Goal: Information Seeking & Learning: Learn about a topic

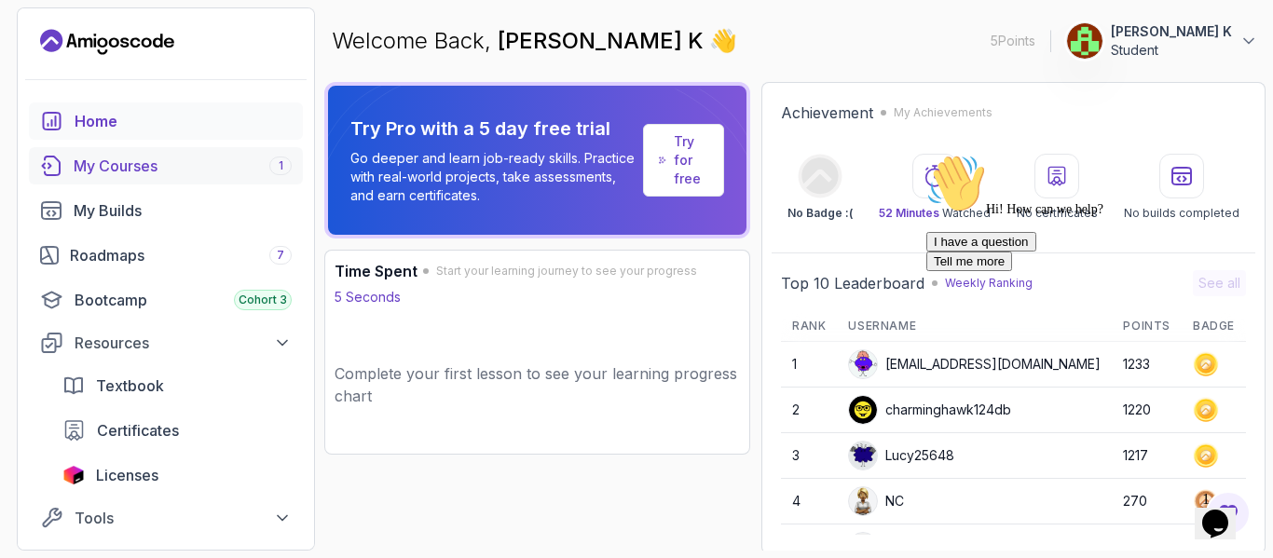
click at [203, 158] on div "My Courses 1" at bounding box center [183, 166] width 218 height 22
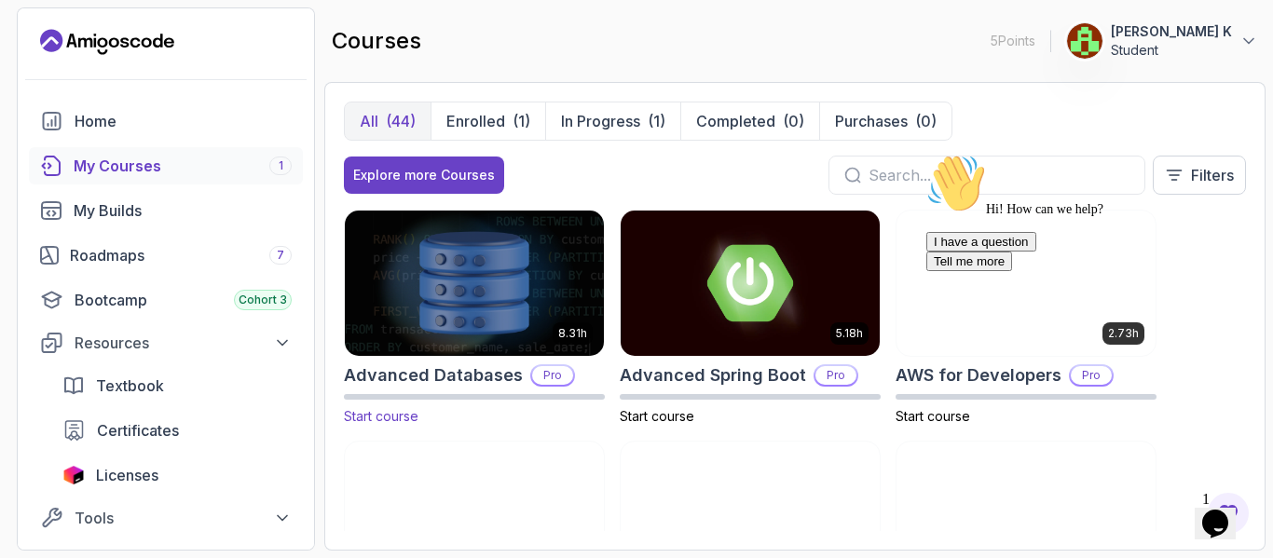
scroll to position [49, 0]
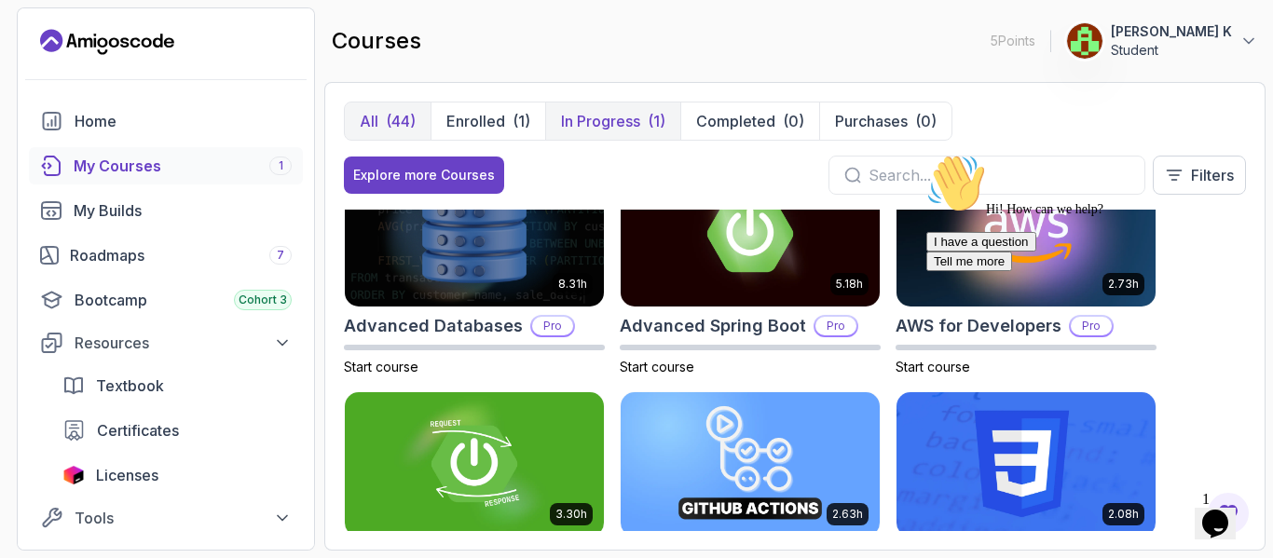
click at [613, 107] on button "In Progress (1)" at bounding box center [612, 121] width 135 height 37
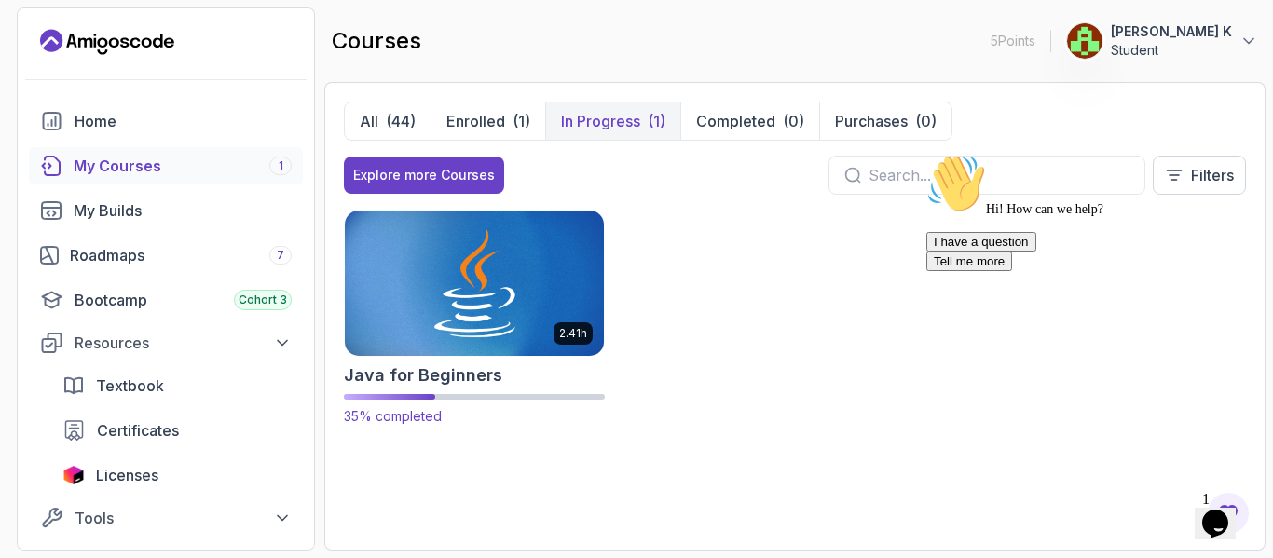
click at [427, 323] on img at bounding box center [474, 283] width 272 height 152
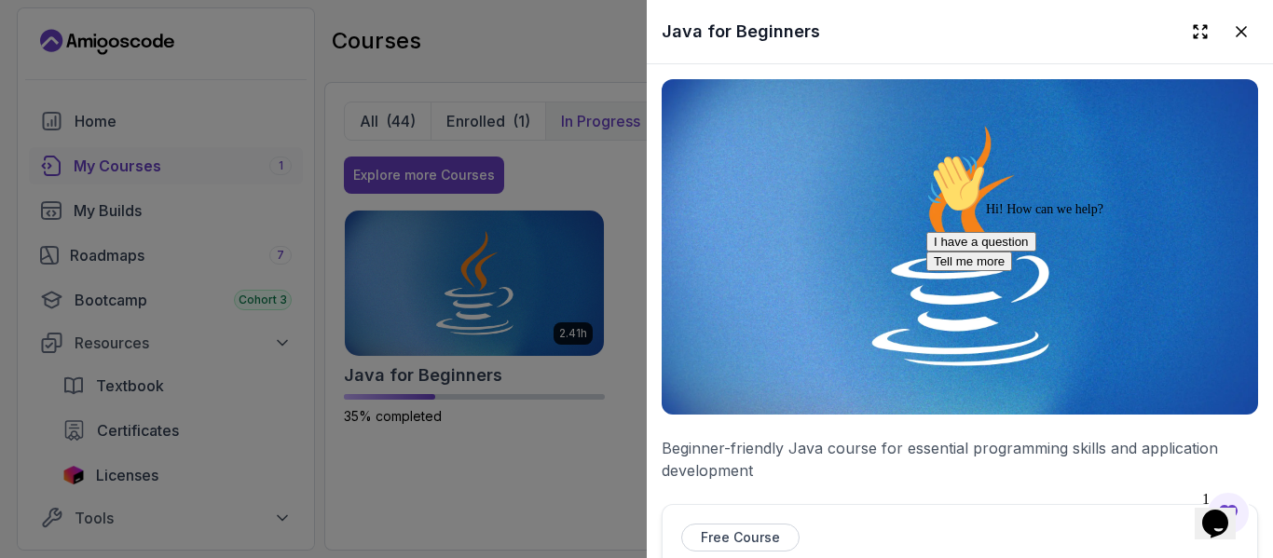
click at [953, 243] on div "Hi! How can we help? I have a question Tell me more" at bounding box center [1095, 212] width 336 height 117
click at [751, 535] on p "Free Course" at bounding box center [740, 538] width 79 height 19
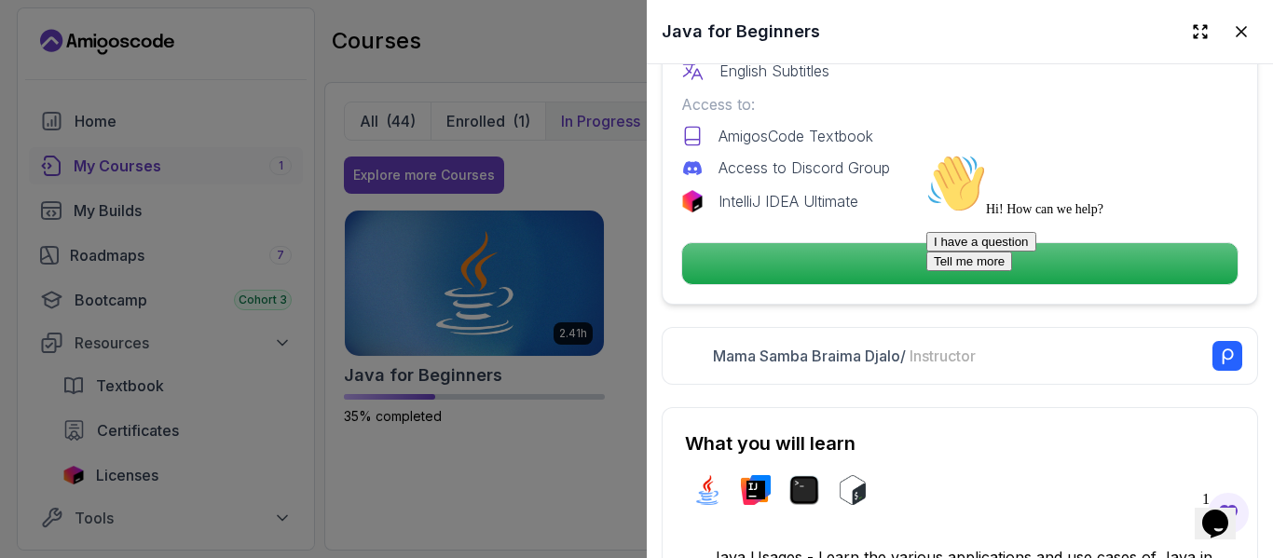
scroll to position [655, 0]
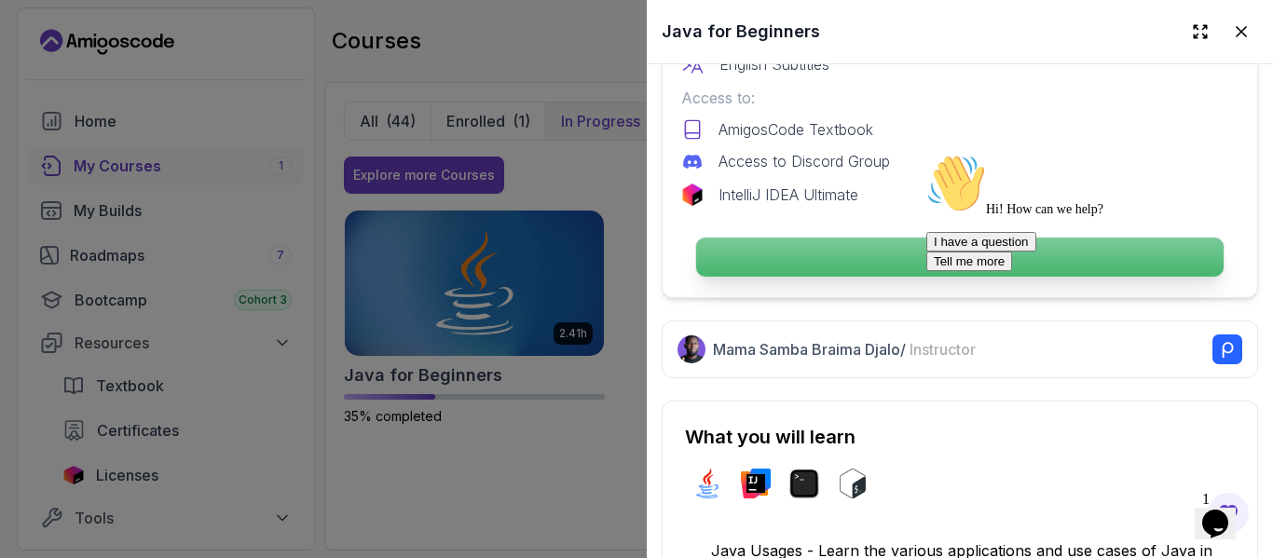
click at [886, 243] on p "Continue" at bounding box center [960, 257] width 528 height 39
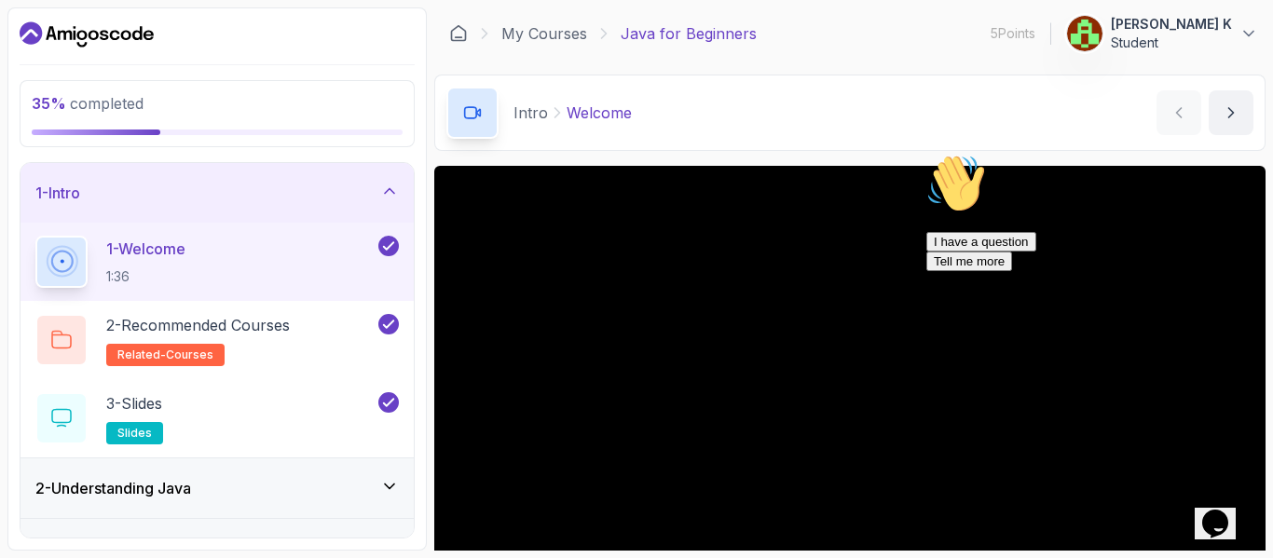
click at [655, 145] on div "Intro Welcome Welcome by [PERSON_NAME]" at bounding box center [850, 113] width 832 height 76
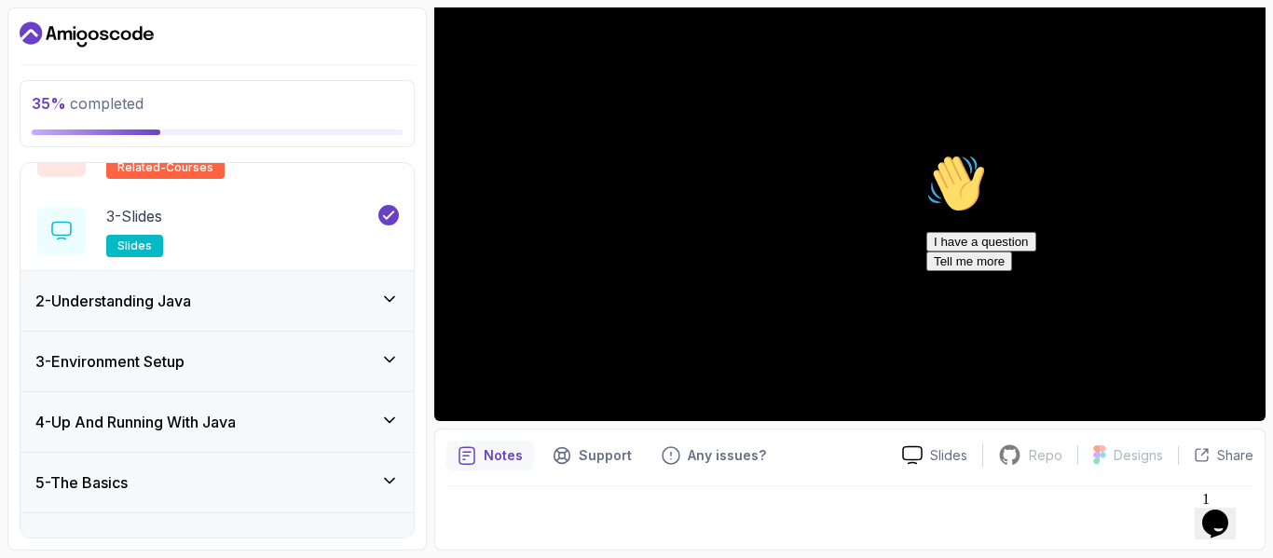
scroll to position [283, 0]
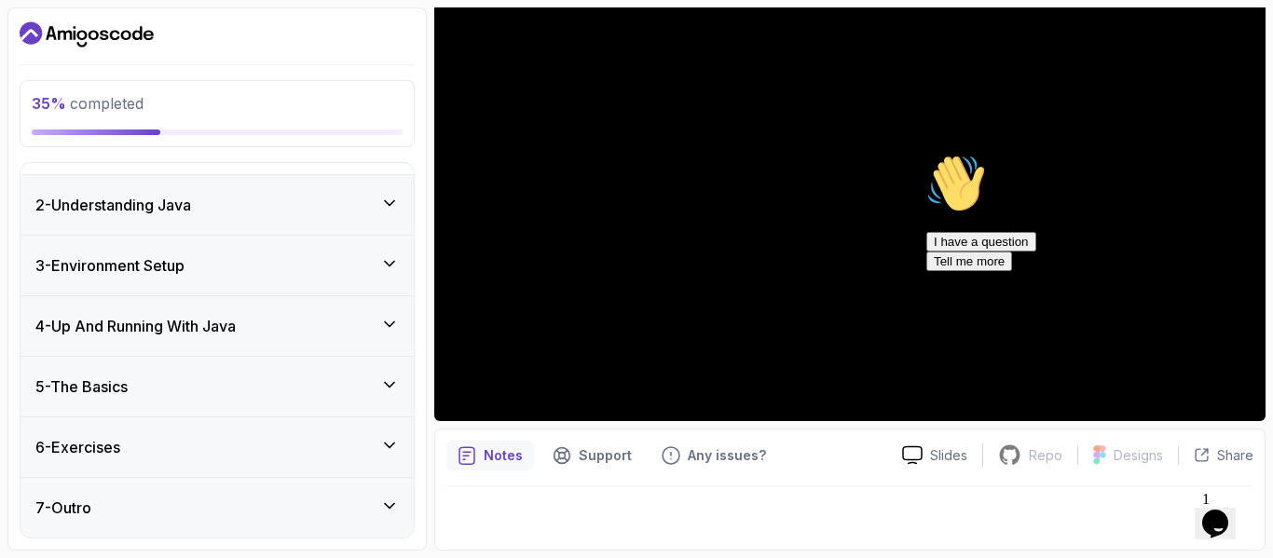
click at [243, 452] on div "6 - Exercises" at bounding box center [217, 447] width 364 height 22
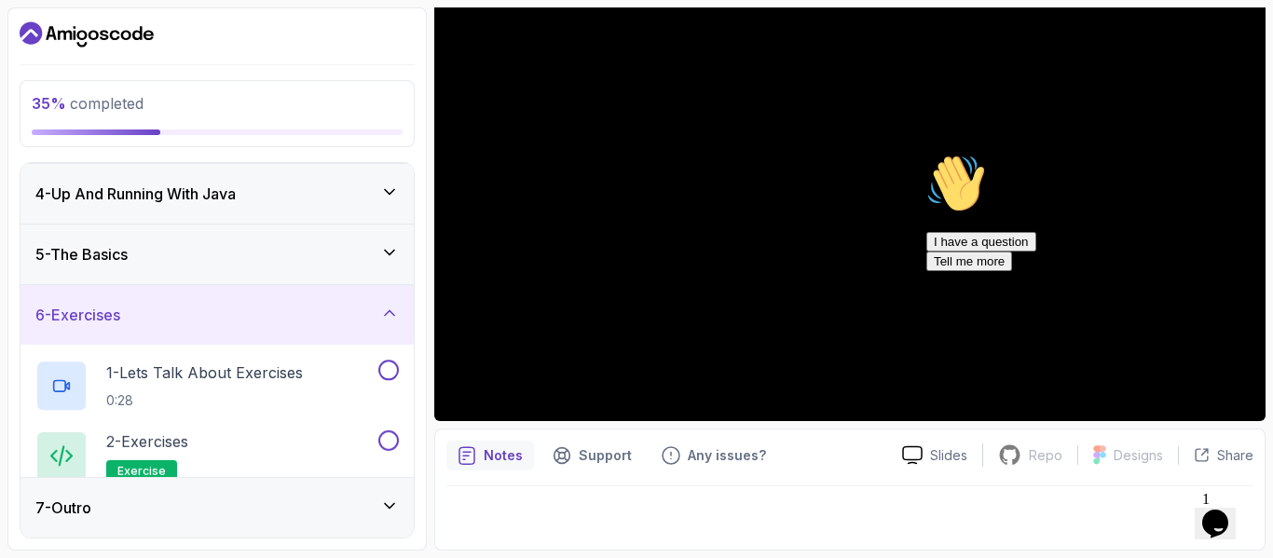
scroll to position [48, 0]
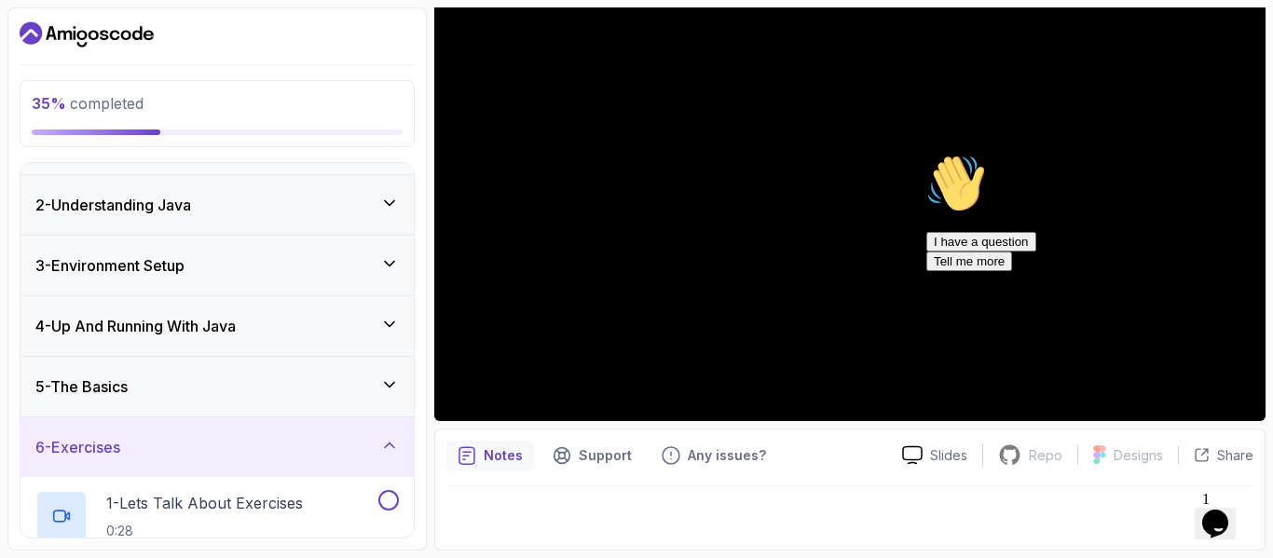
click at [321, 365] on div "5 - The Basics" at bounding box center [217, 387] width 393 height 60
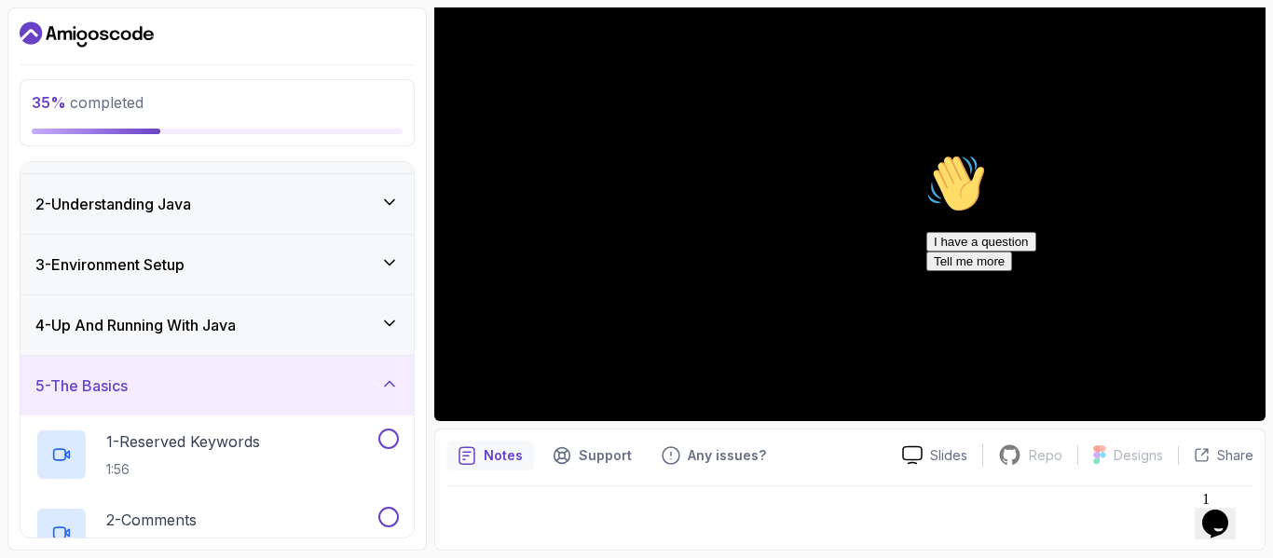
click at [340, 298] on div "4 - Up And Running With Java" at bounding box center [217, 326] width 393 height 60
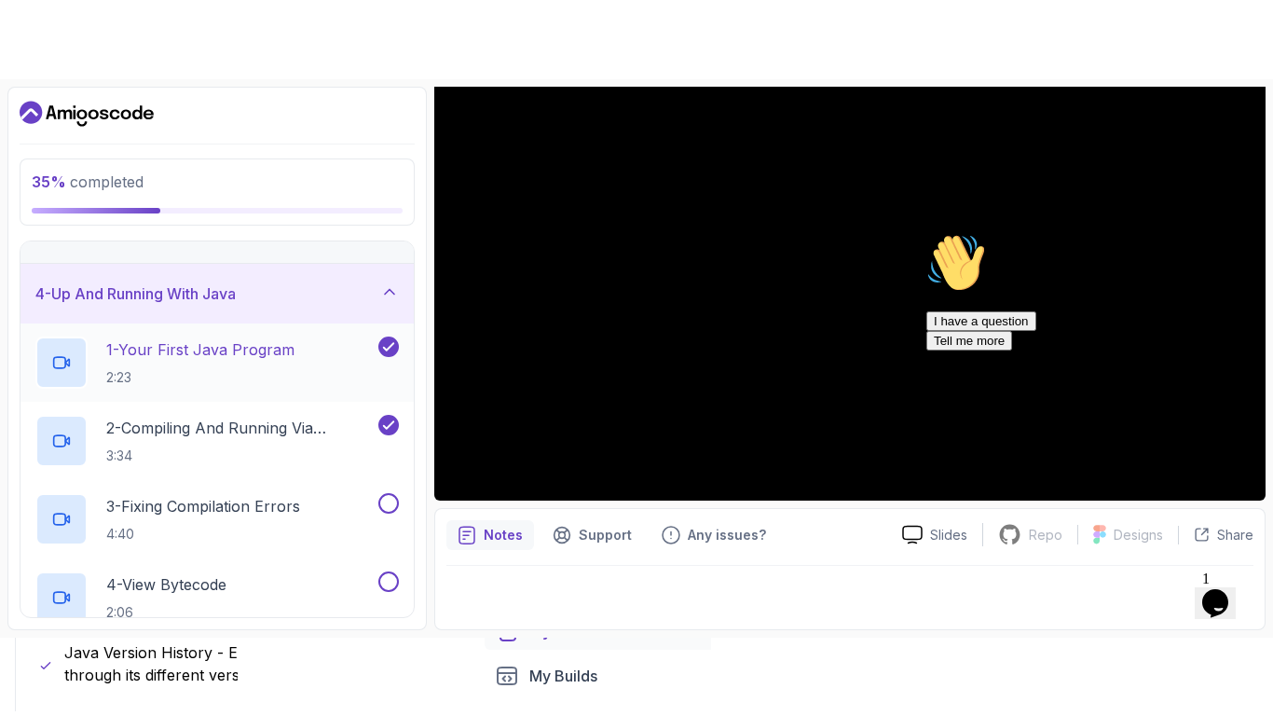
scroll to position [167, 0]
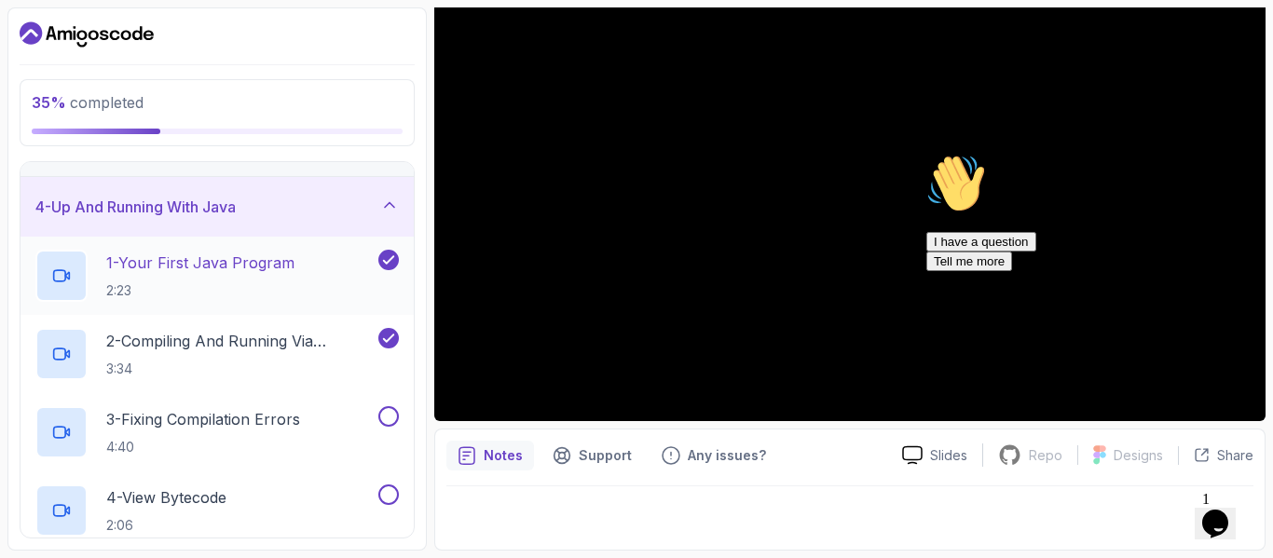
click at [242, 255] on p "1 - Your First Java Program" at bounding box center [200, 263] width 188 height 22
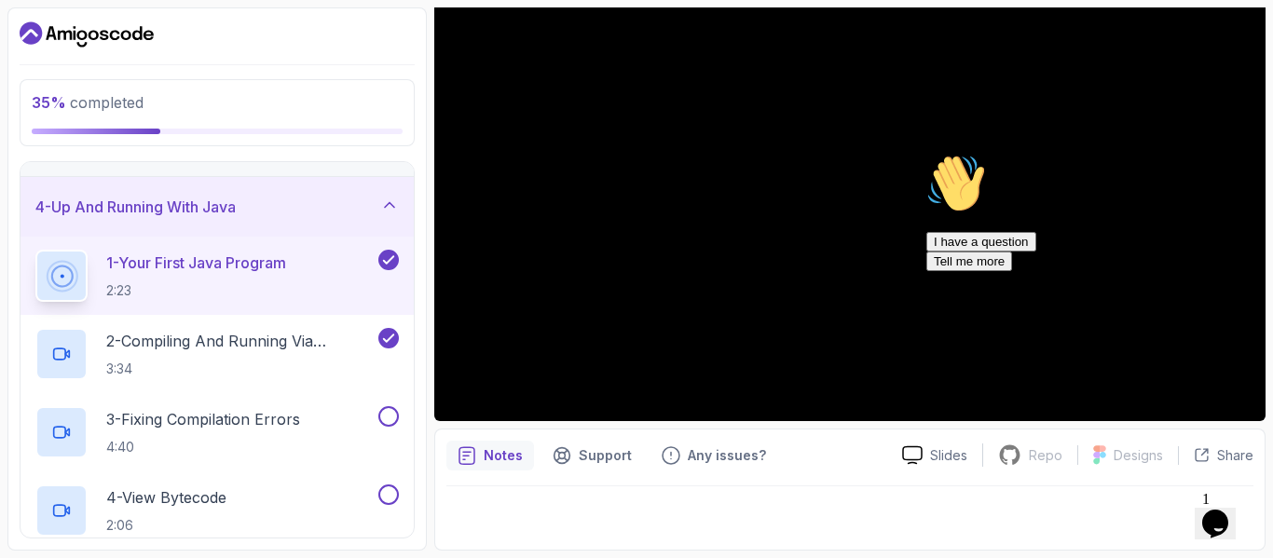
click at [1253, 271] on div "Hi! How can we help? I have a question Tell me more" at bounding box center [1095, 212] width 336 height 117
click at [927, 154] on icon "Chat attention grabber" at bounding box center [927, 154] width 0 height 0
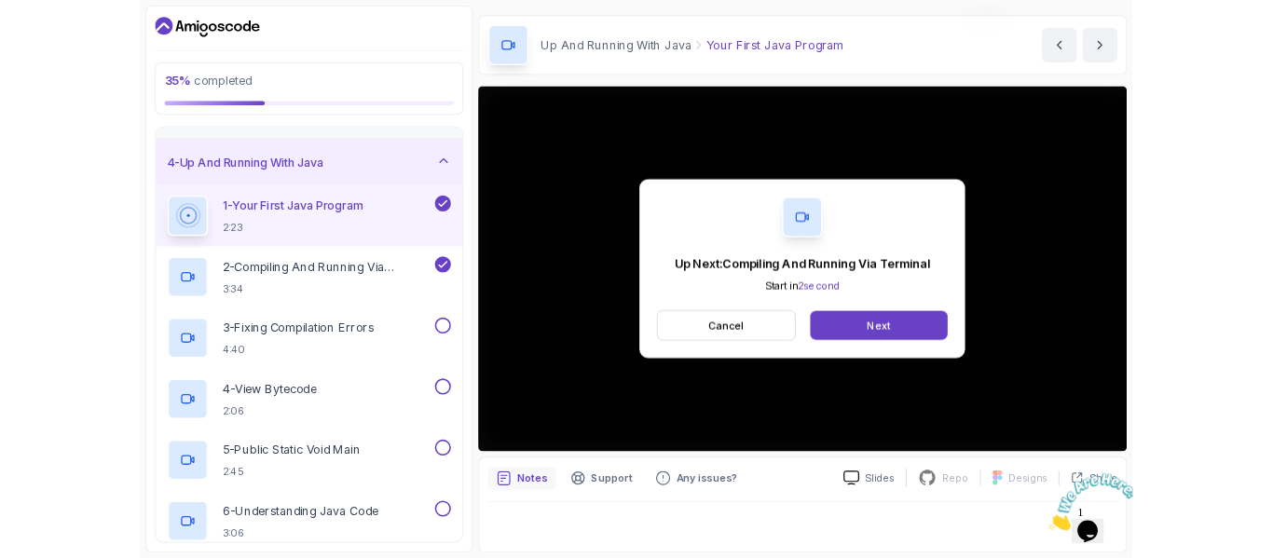
scroll to position [213, 0]
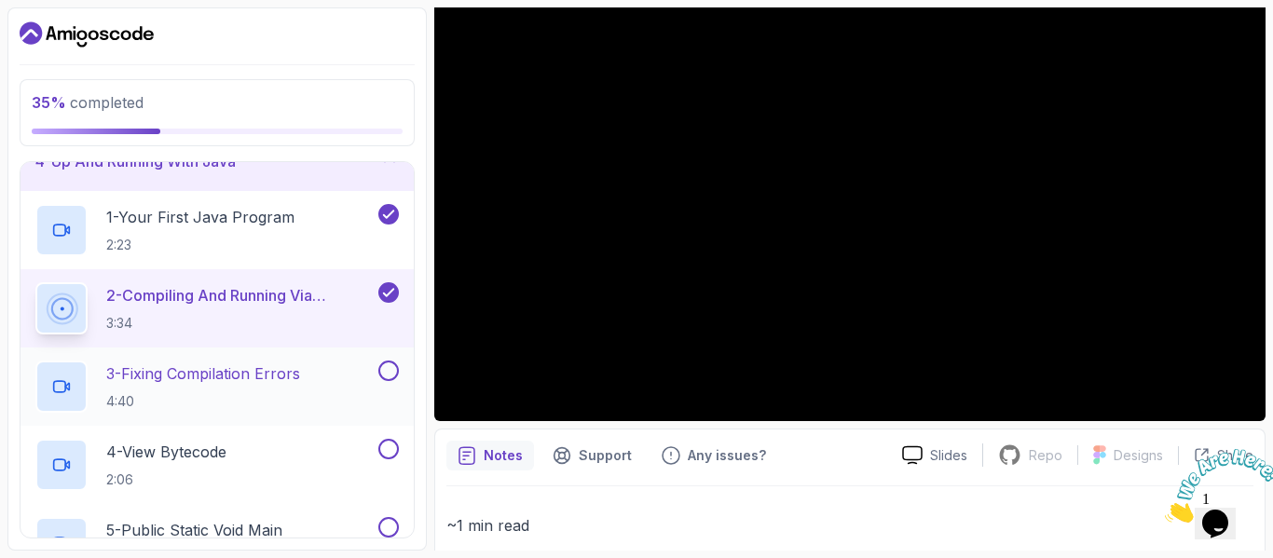
scroll to position [213, 0]
click at [215, 381] on p "3 - Fixing Compilation Errors" at bounding box center [203, 373] width 194 height 22
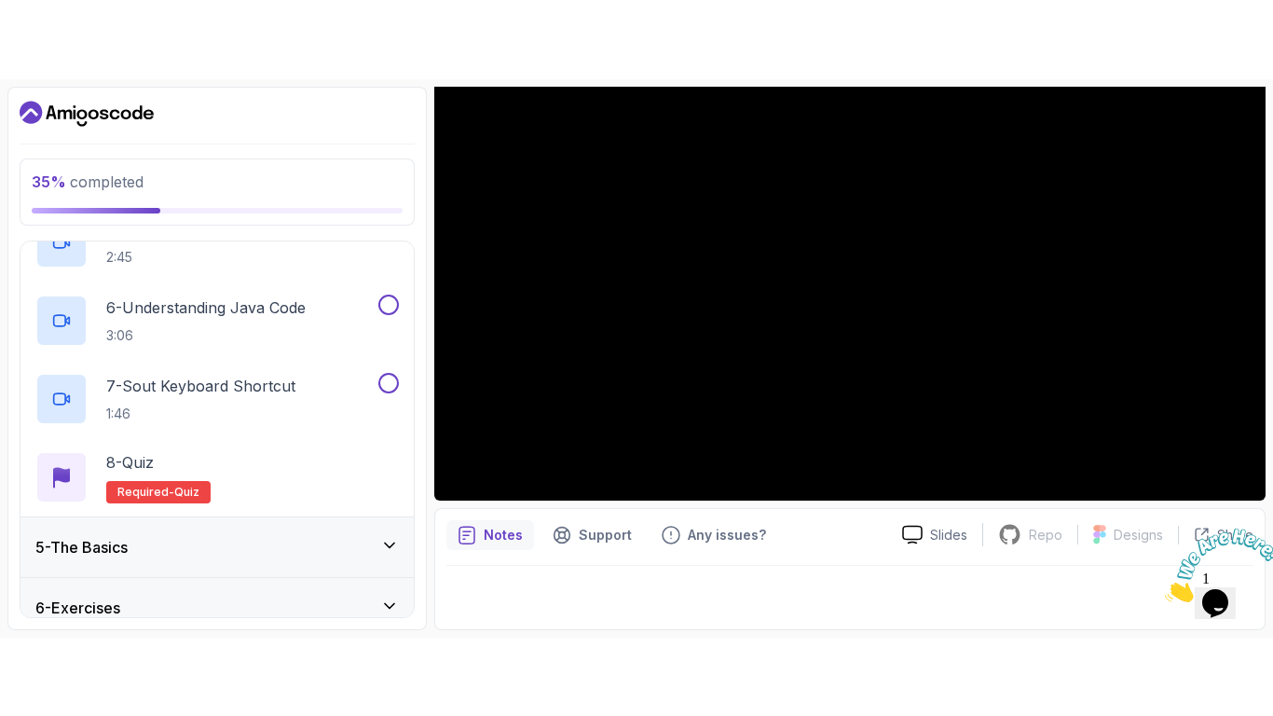
scroll to position [594, 0]
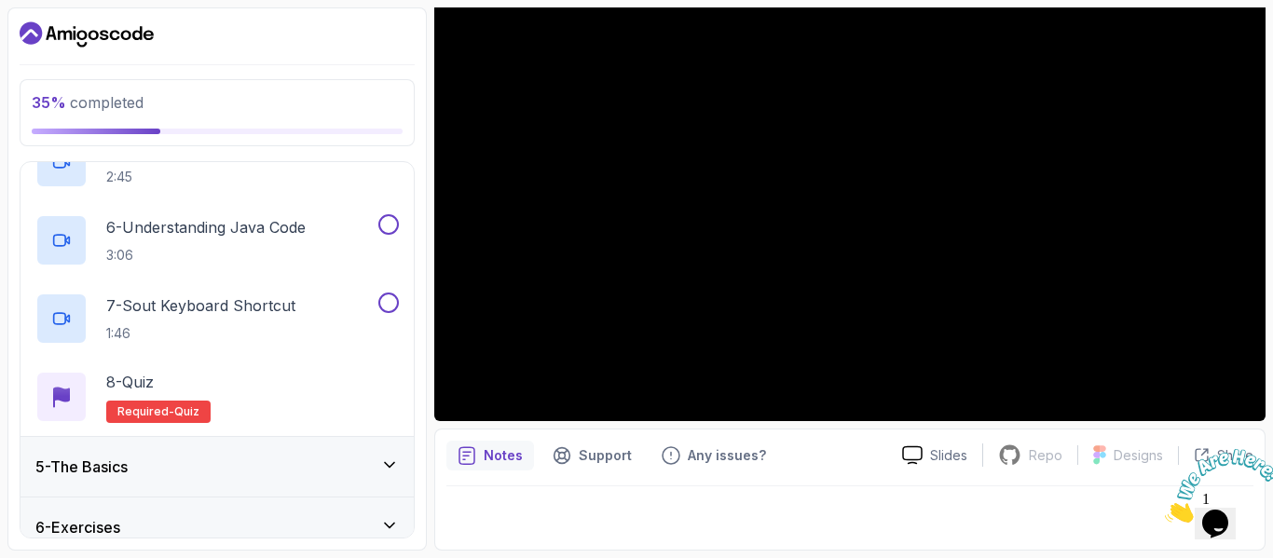
drag, startPoint x: 332, startPoint y: 459, endPoint x: 832, endPoint y: 499, distance: 501.3
click at [832, 499] on div at bounding box center [850, 513] width 807 height 52
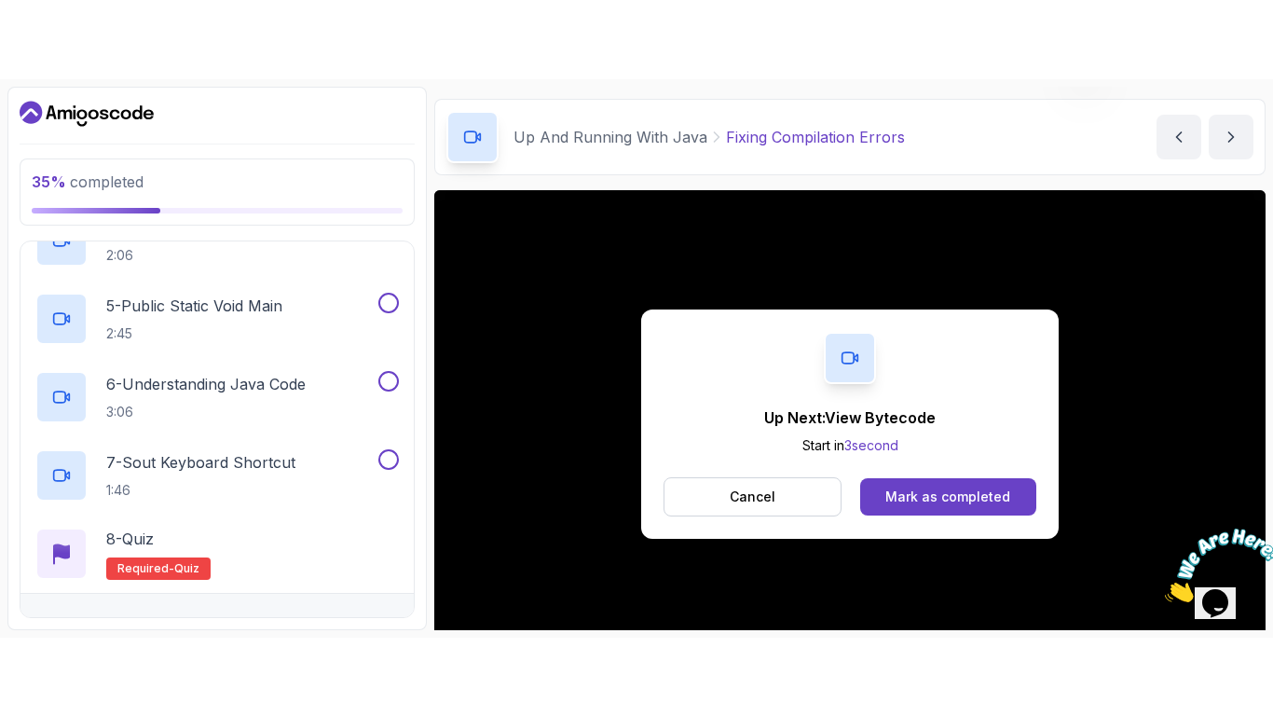
scroll to position [213, 0]
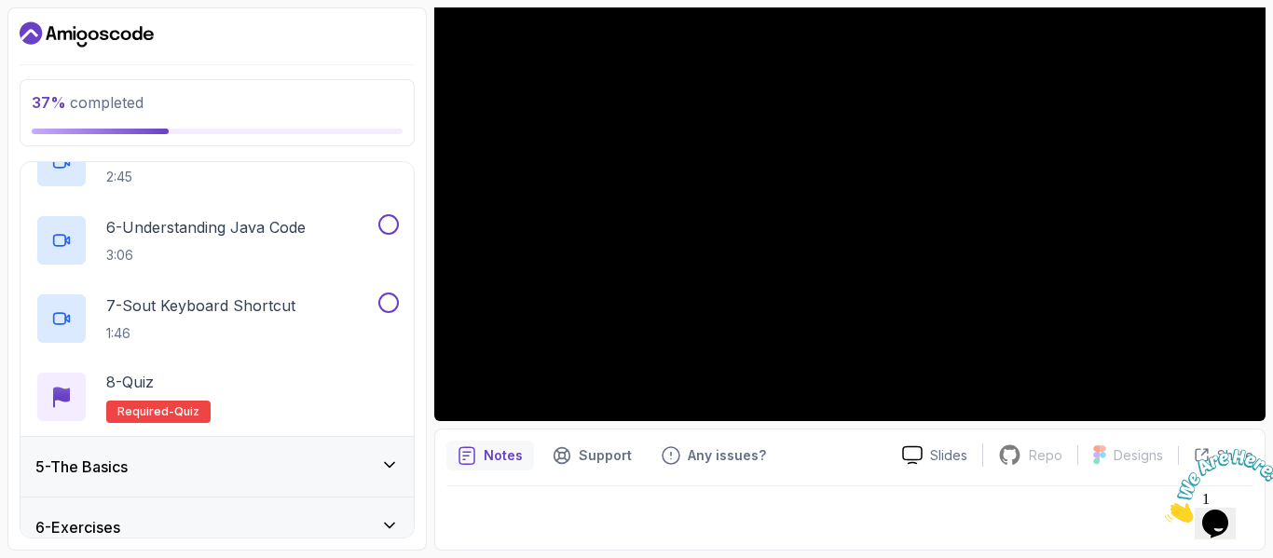
scroll to position [55, 0]
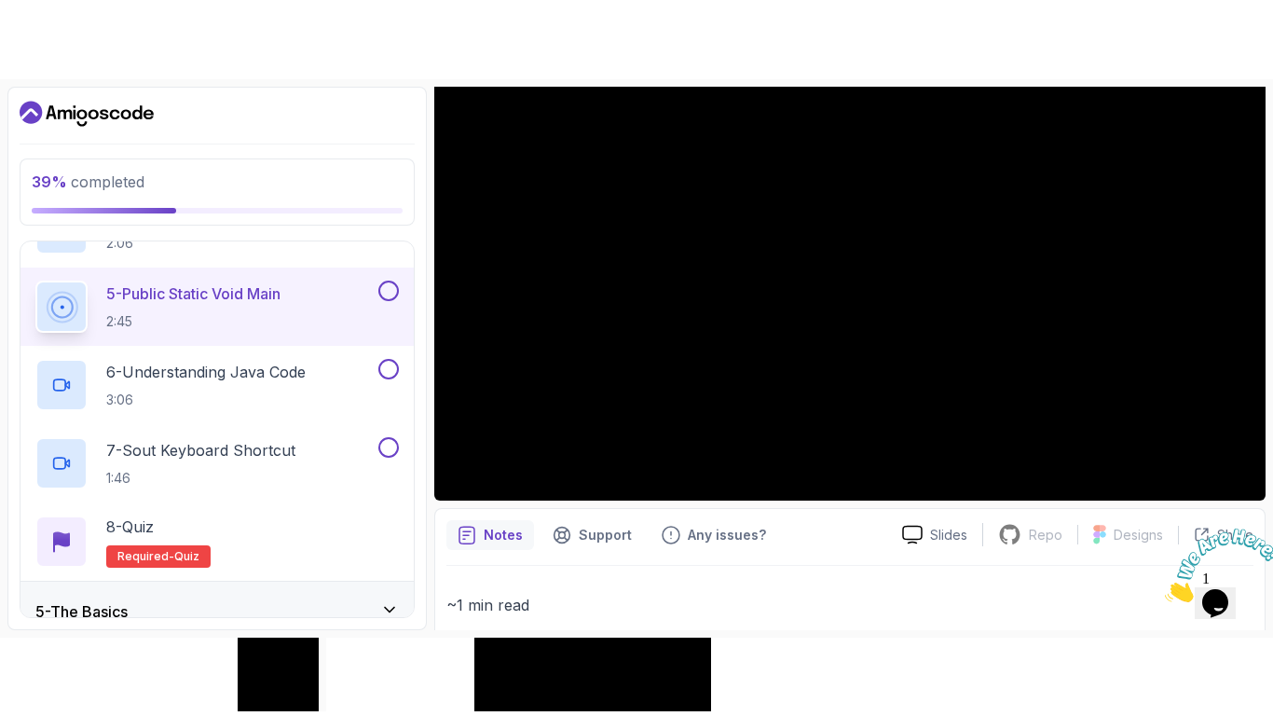
scroll to position [516, 0]
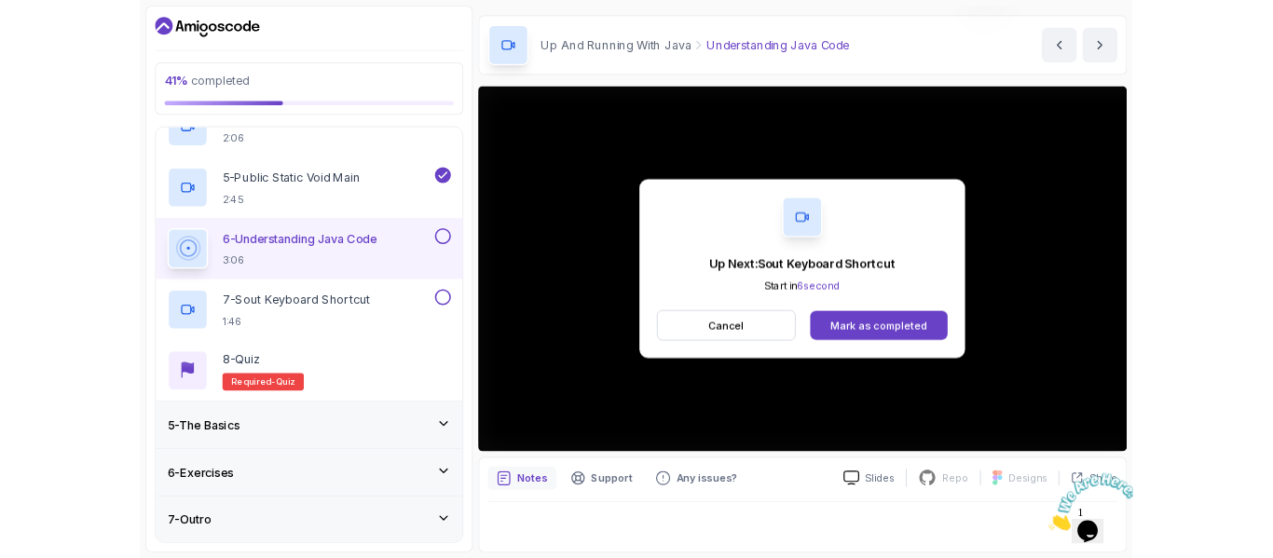
scroll to position [213, 0]
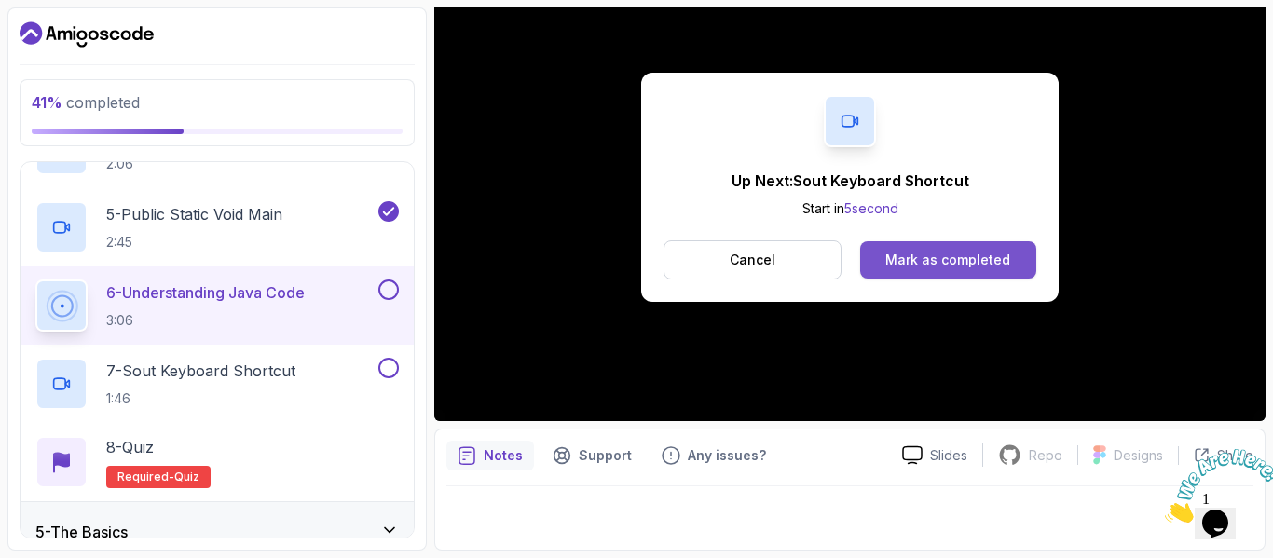
click at [877, 268] on button "Mark as completed" at bounding box center [948, 259] width 176 height 37
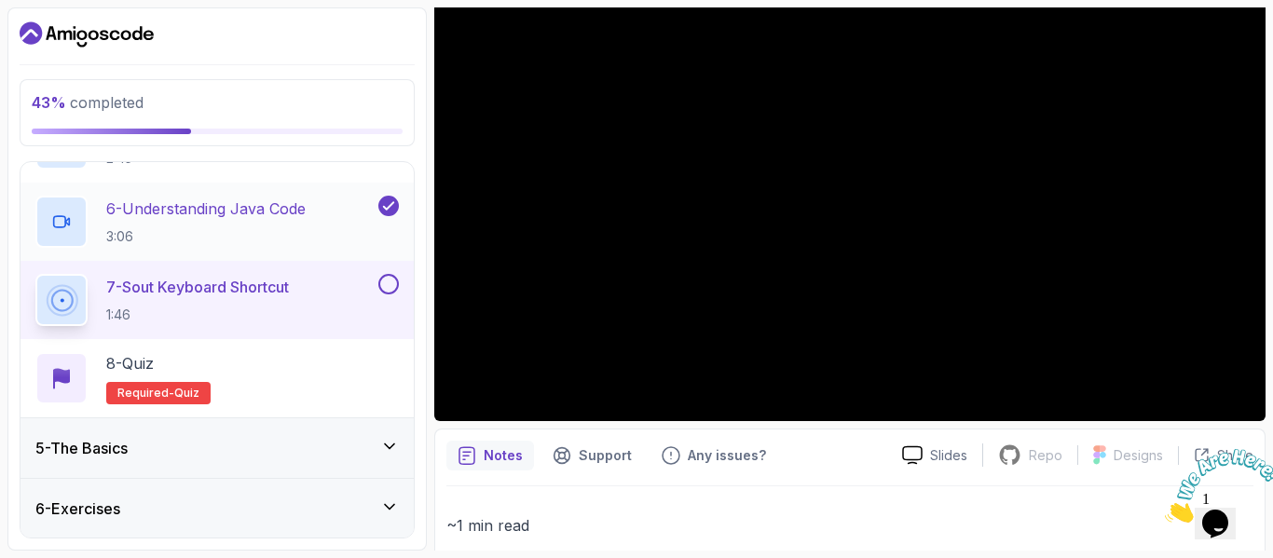
scroll to position [674, 0]
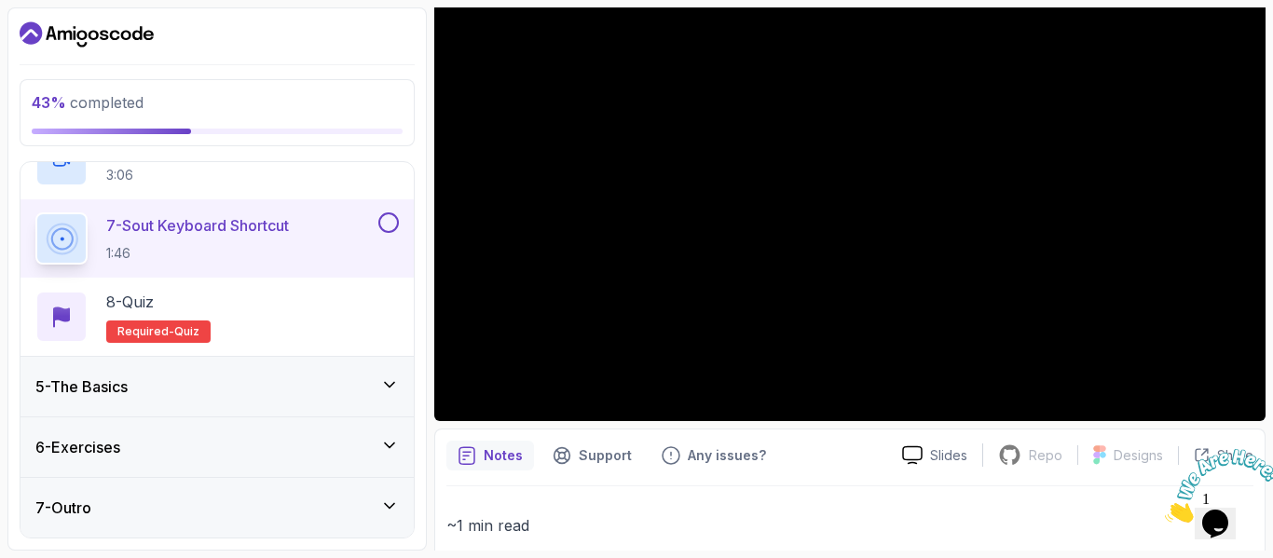
click at [182, 396] on div "5 - The Basics" at bounding box center [217, 387] width 364 height 22
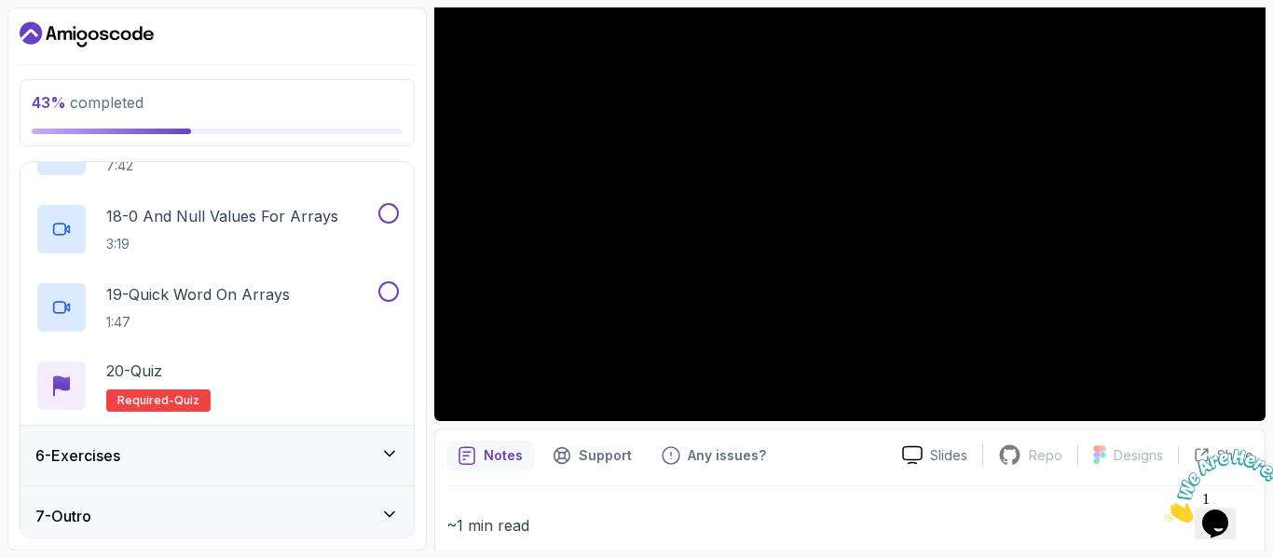
scroll to position [1614, 0]
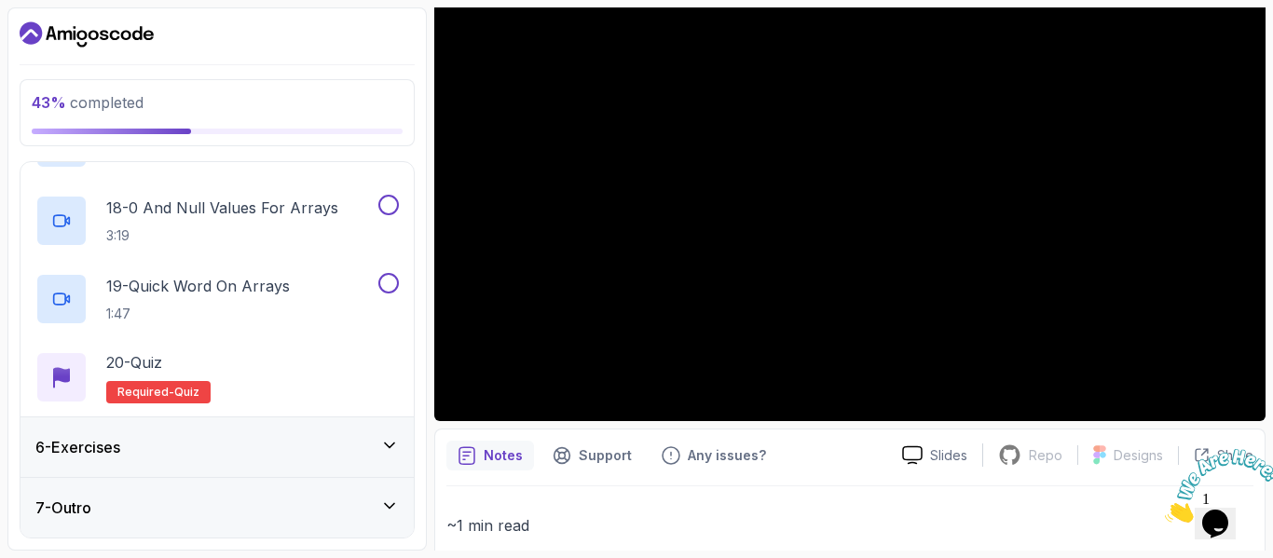
click at [392, 447] on icon at bounding box center [389, 445] width 19 height 19
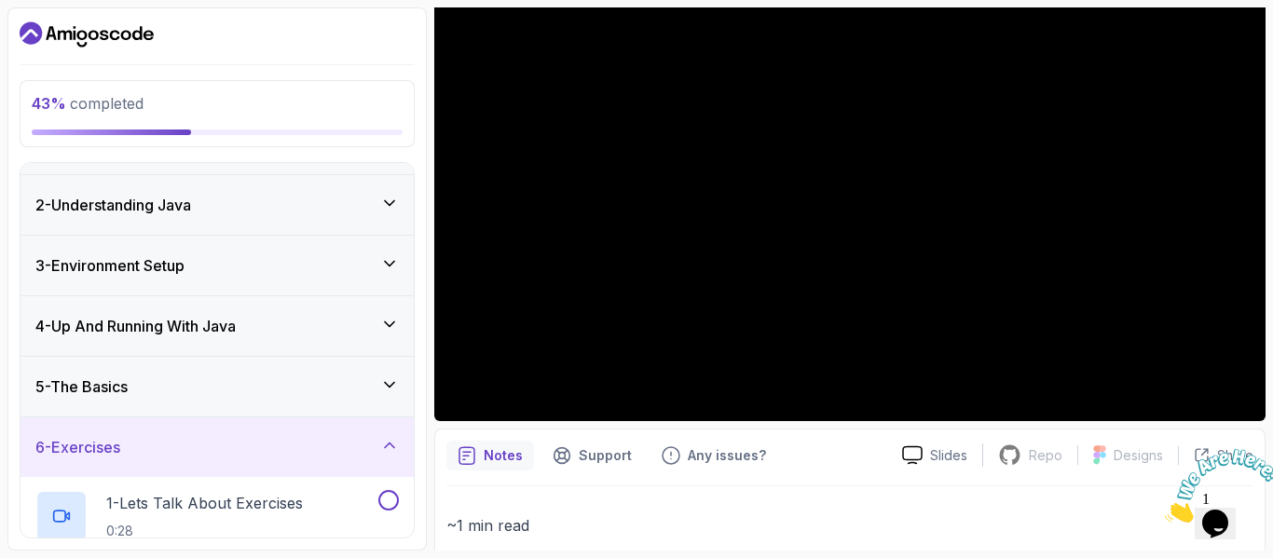
scroll to position [205, 0]
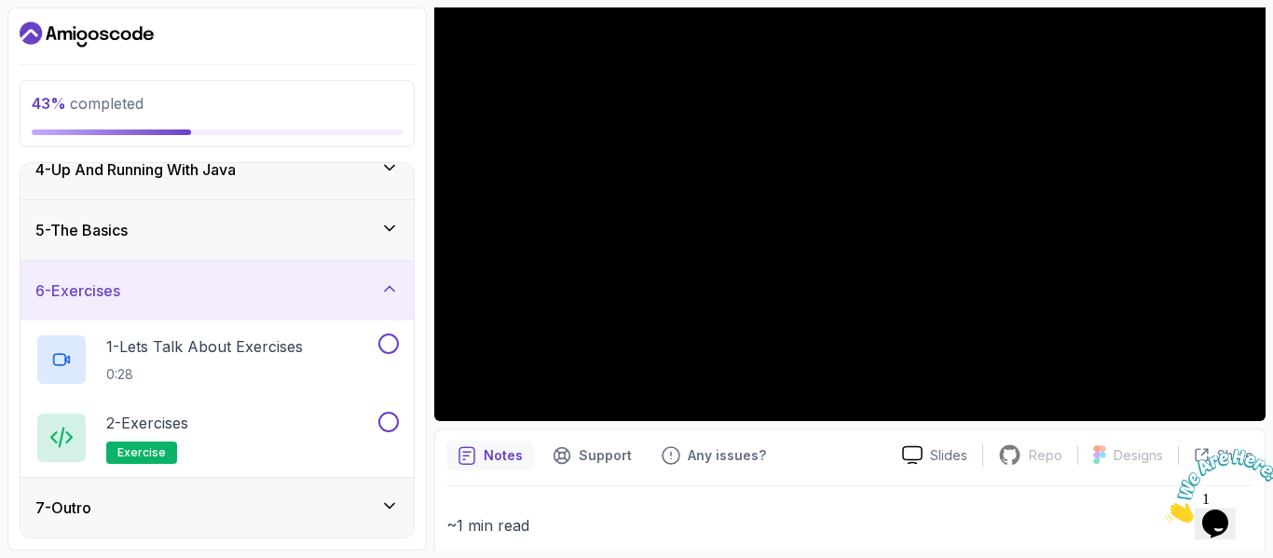
click at [393, 520] on div "7 - Outro" at bounding box center [217, 508] width 393 height 60
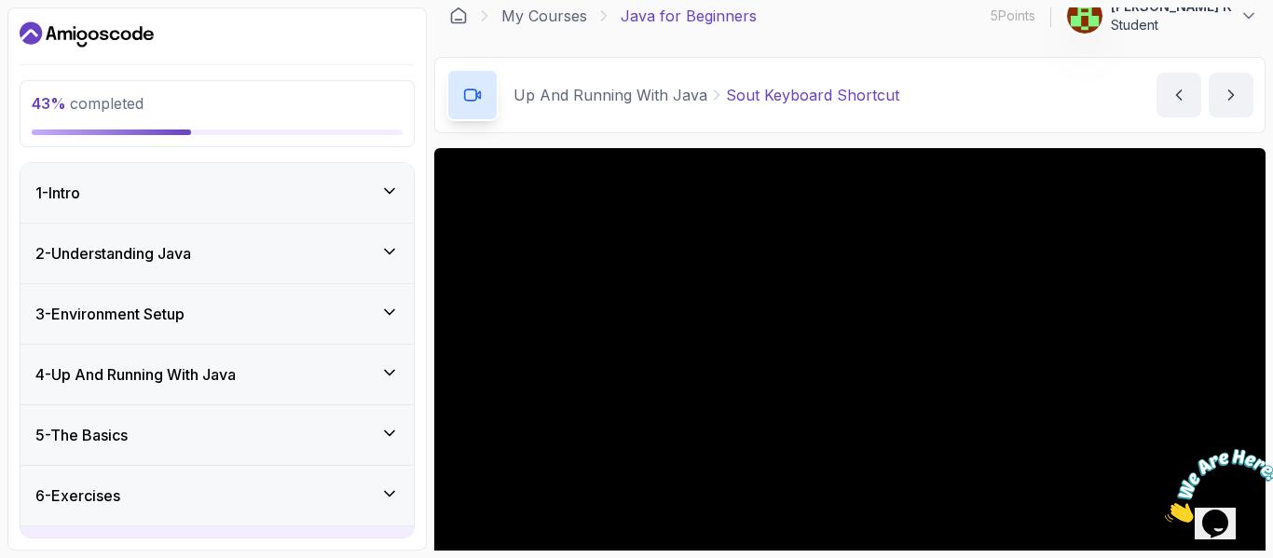
scroll to position [0, 0]
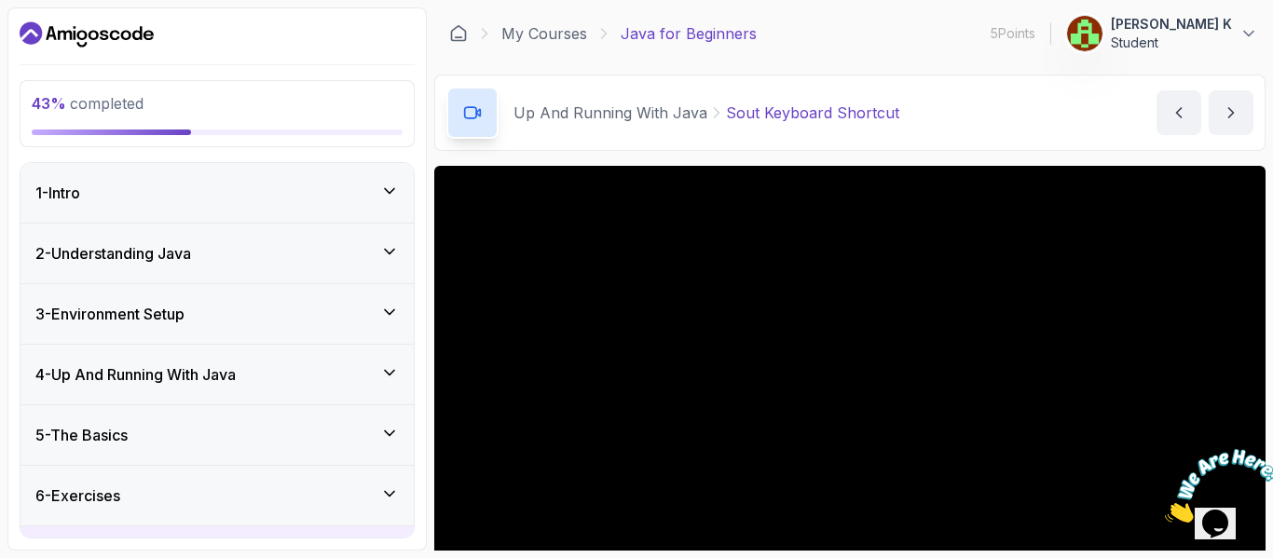
click at [885, 328] on div at bounding box center [850, 400] width 832 height 468
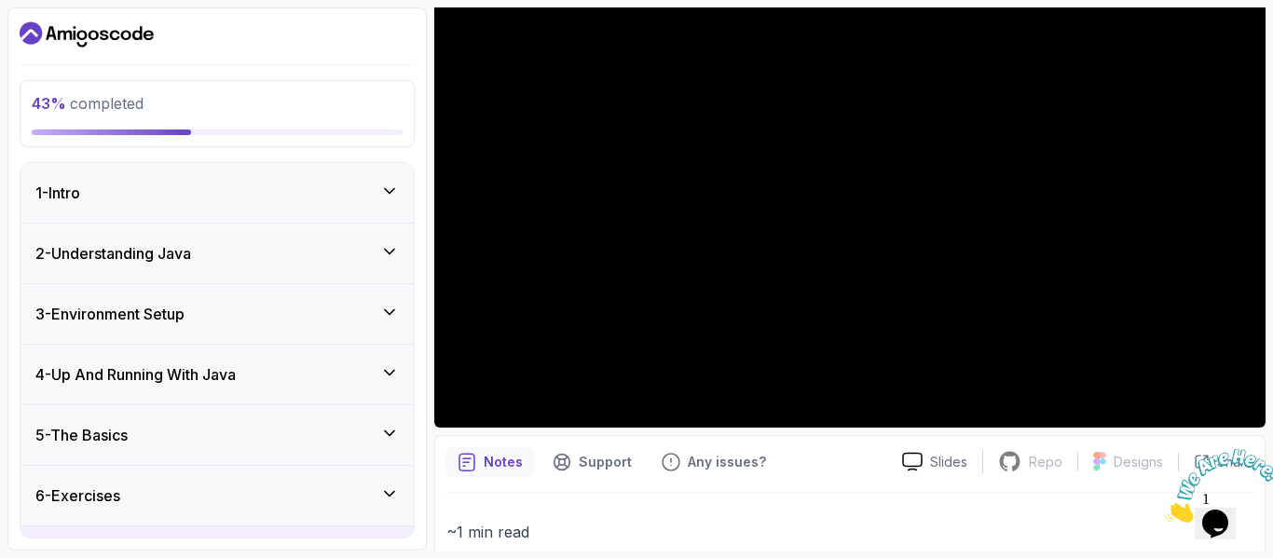
scroll to position [210, 0]
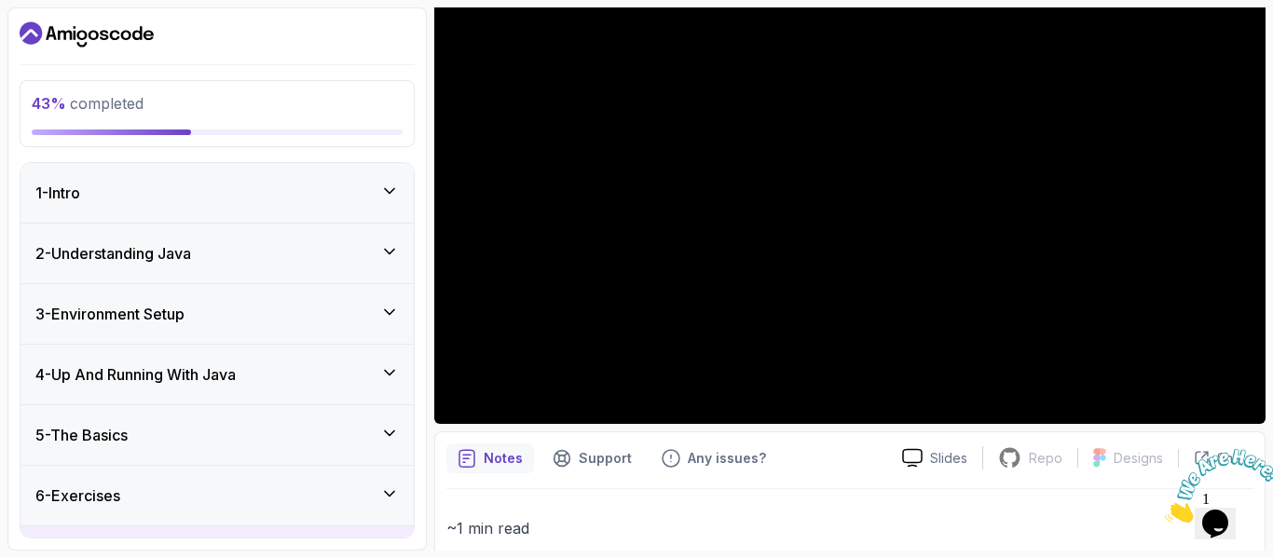
click at [371, 385] on div "4 - Up And Running With Java" at bounding box center [217, 375] width 364 height 22
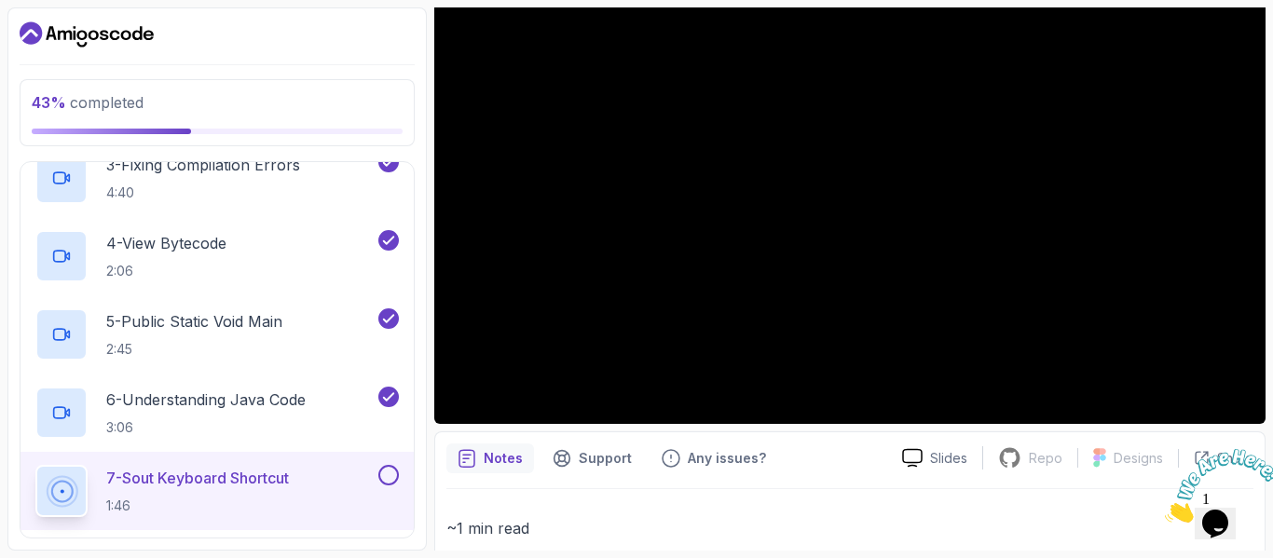
scroll to position [463, 0]
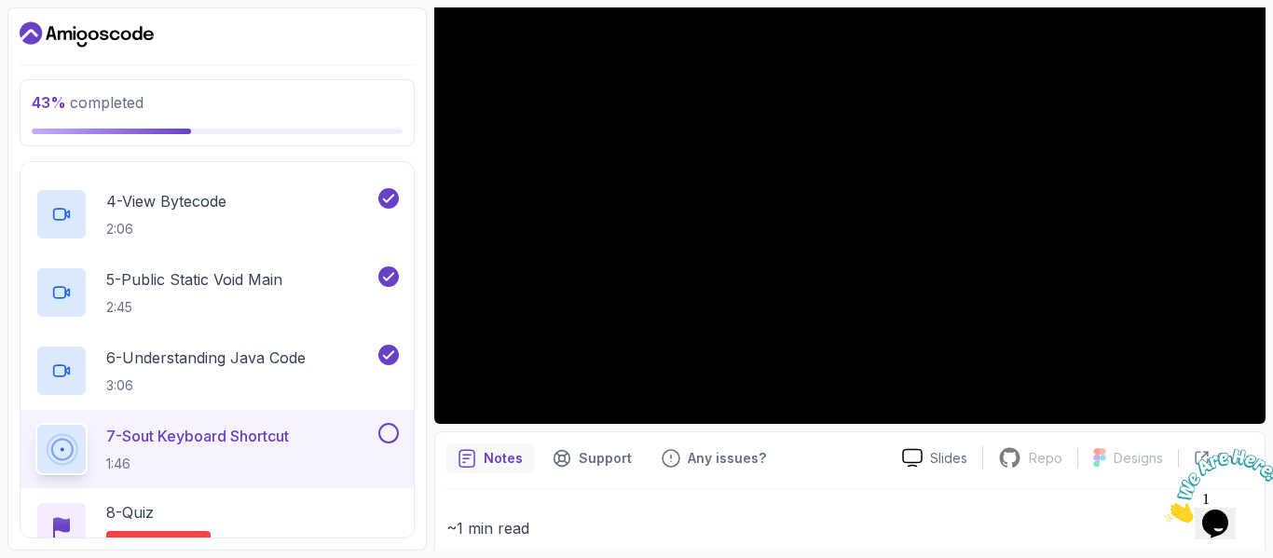
click at [256, 437] on p "7 - Sout Keyboard Shortcut" at bounding box center [197, 436] width 183 height 22
click at [843, 247] on div at bounding box center [850, 190] width 832 height 468
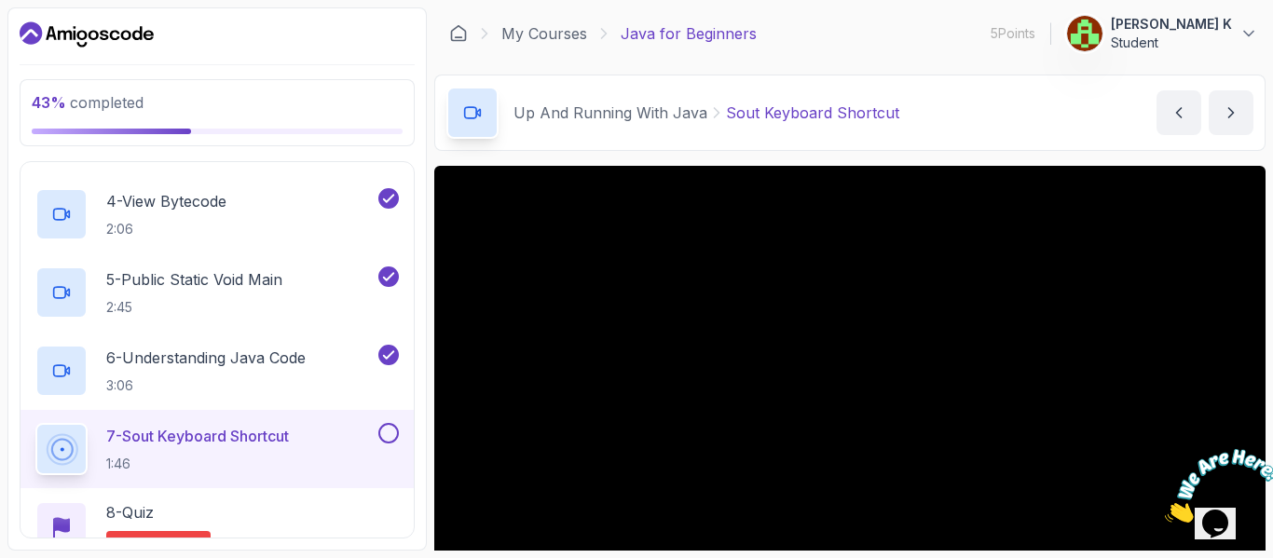
click at [659, 343] on div at bounding box center [850, 400] width 832 height 468
click at [194, 446] on p "7 - Sout Keyboard Shortcut" at bounding box center [197, 436] width 183 height 22
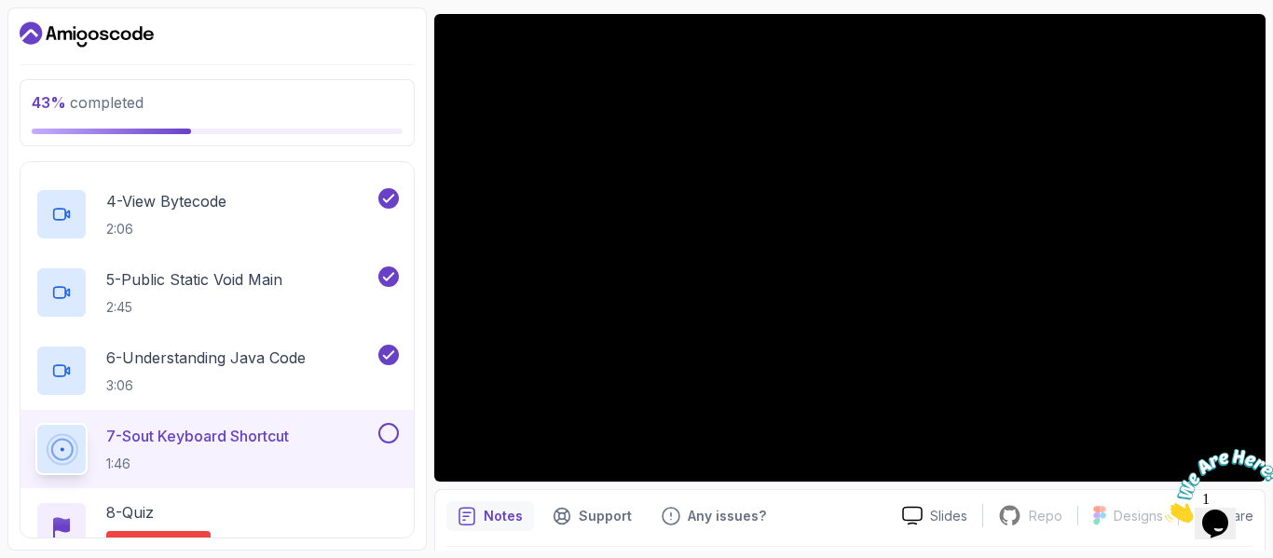
scroll to position [153, 0]
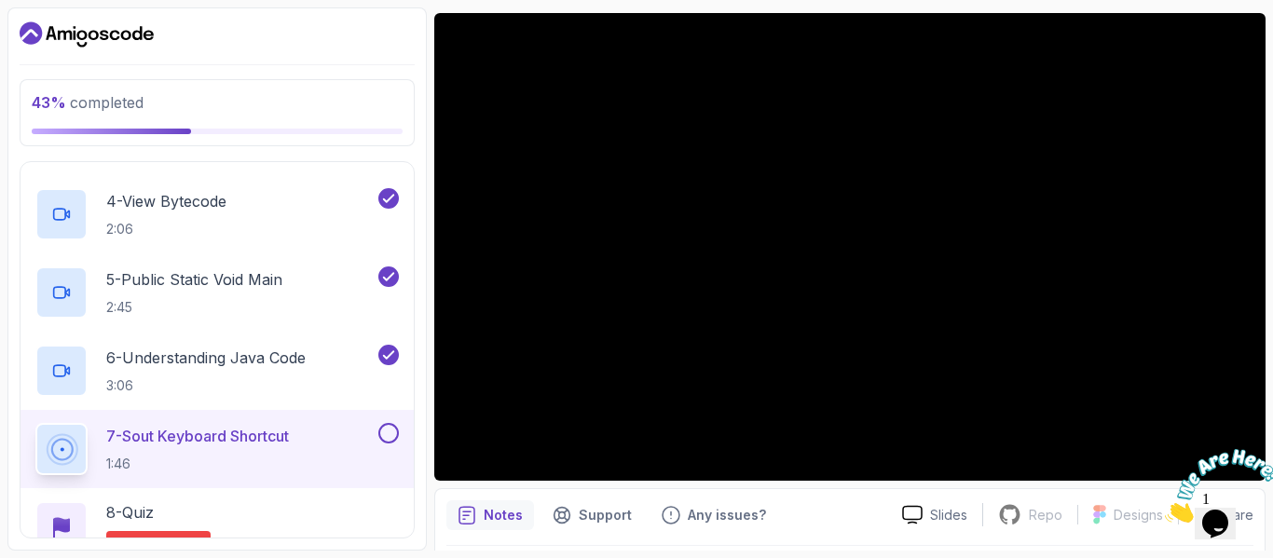
click at [999, 316] on div at bounding box center [850, 247] width 832 height 468
click at [824, 268] on div at bounding box center [850, 247] width 832 height 468
click at [241, 272] on p "5 - Public Static Void Main" at bounding box center [194, 279] width 176 height 22
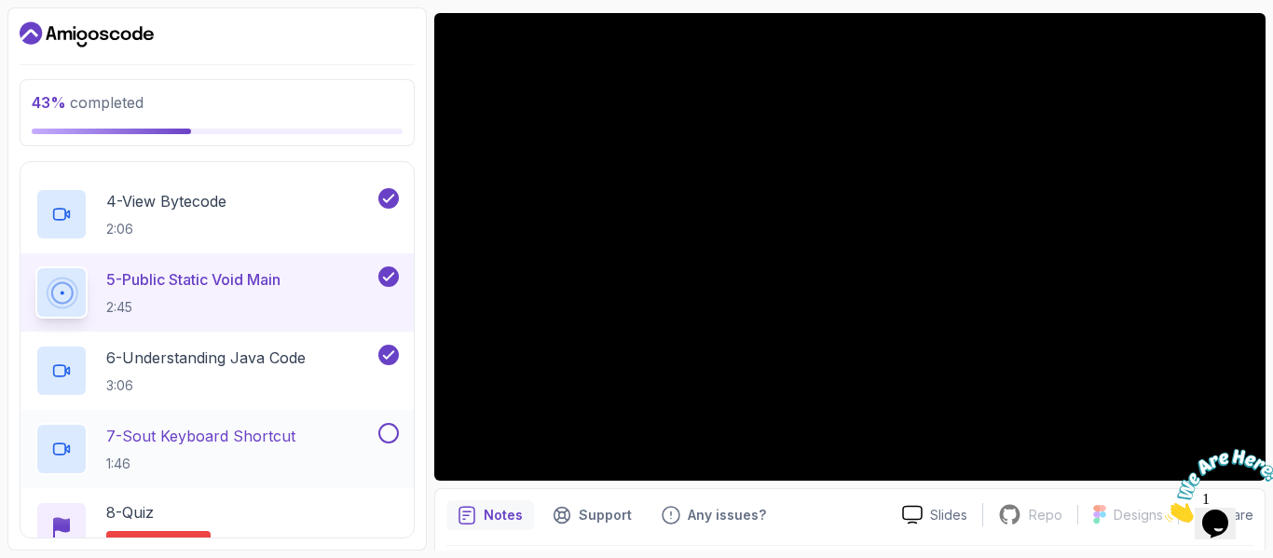
click at [274, 438] on p "7 - Sout Keyboard Shortcut" at bounding box center [200, 436] width 189 height 22
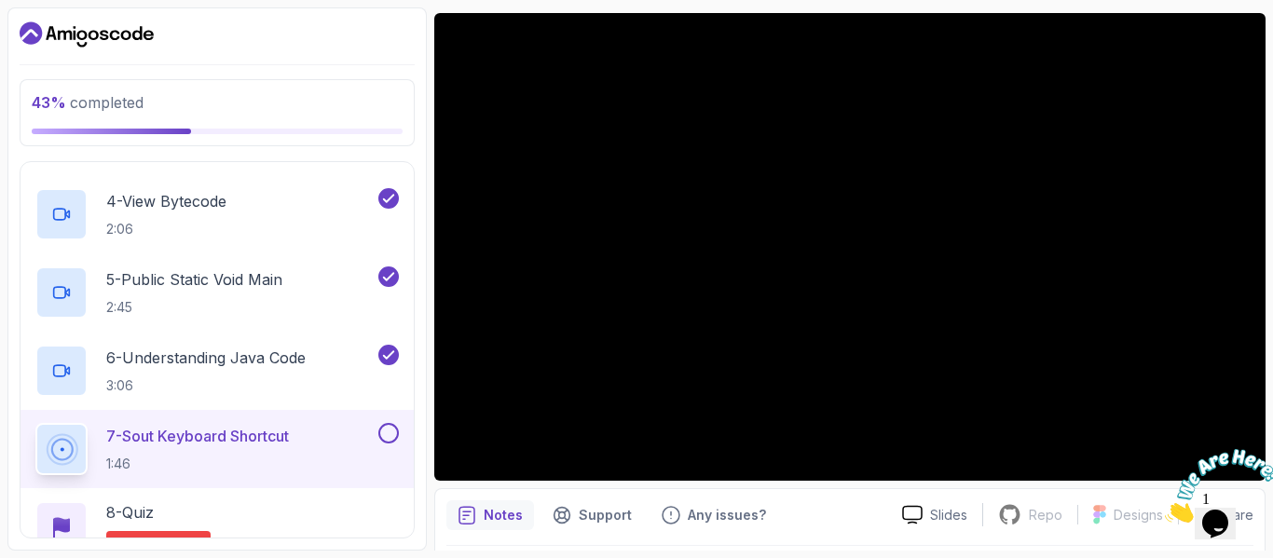
click at [1240, 453] on div at bounding box center [1215, 486] width 101 height 74
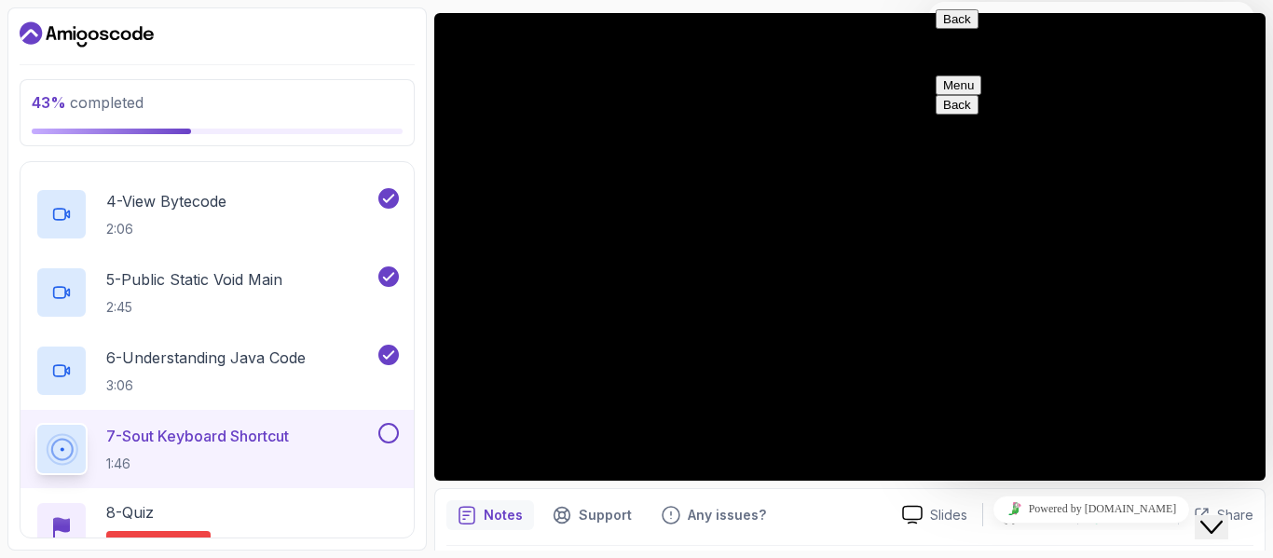
click at [960, 29] on button "Back" at bounding box center [957, 19] width 43 height 20
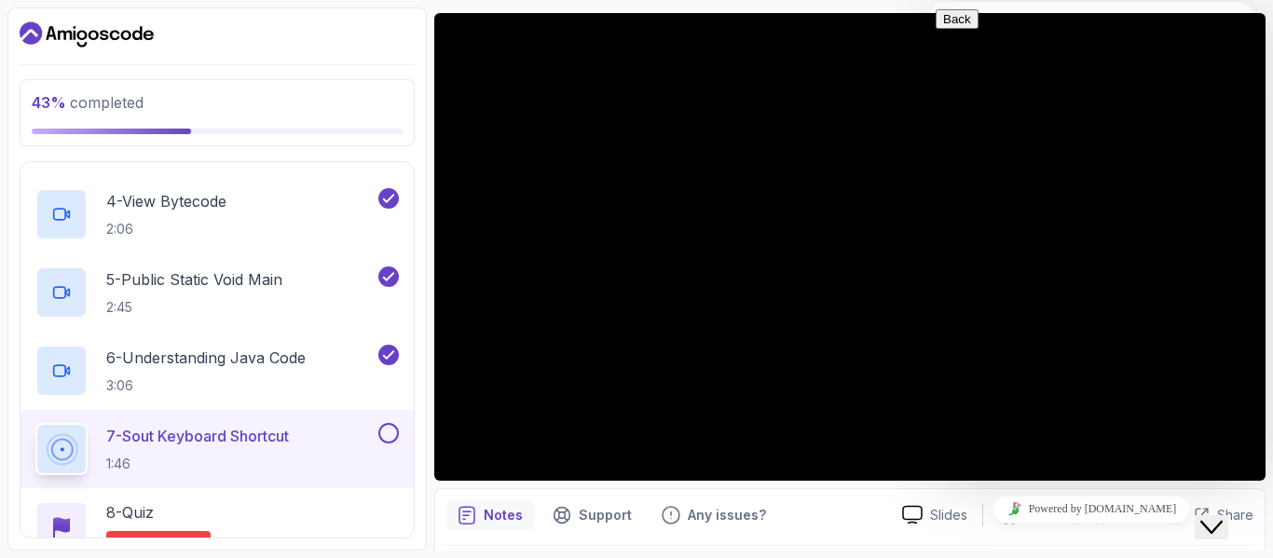
click at [944, 25] on button "Back" at bounding box center [957, 19] width 43 height 20
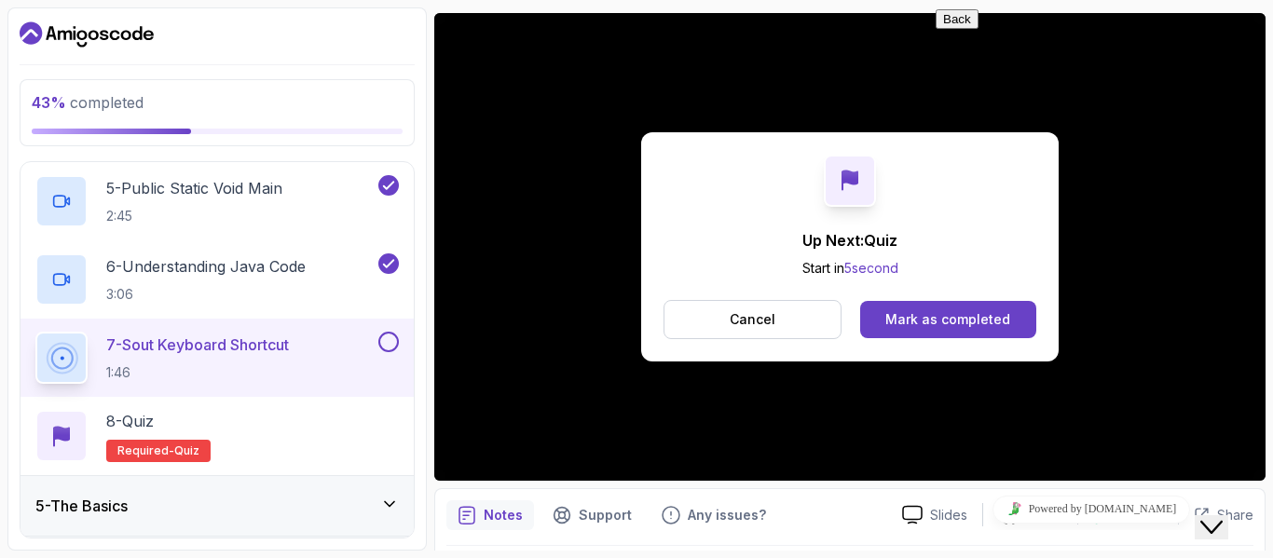
scroll to position [561, 0]
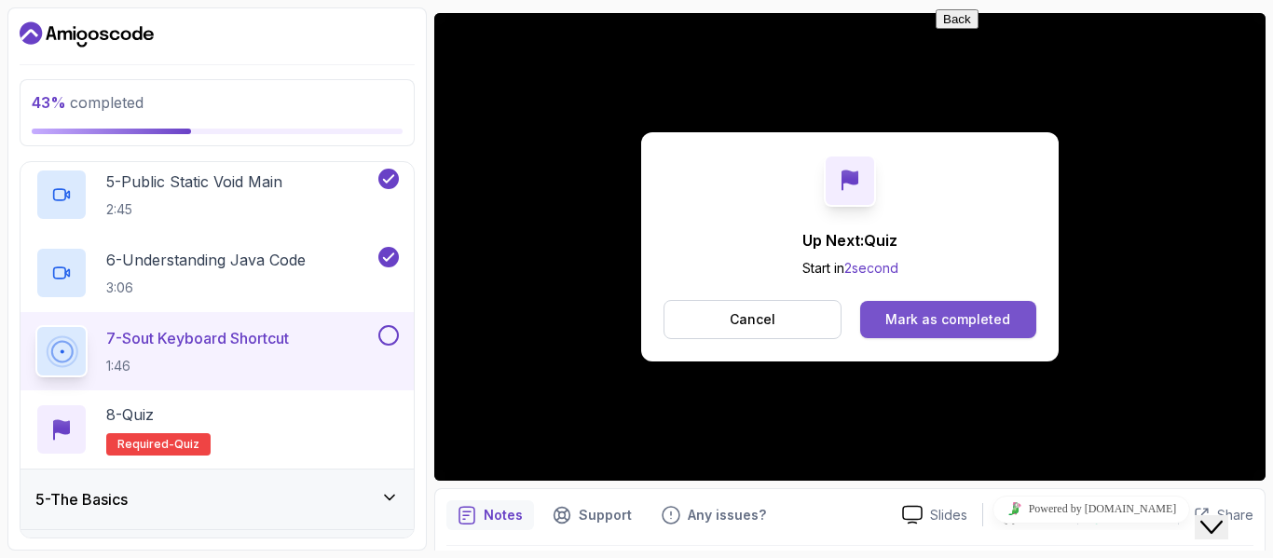
click at [890, 311] on div "Mark as completed" at bounding box center [948, 319] width 125 height 19
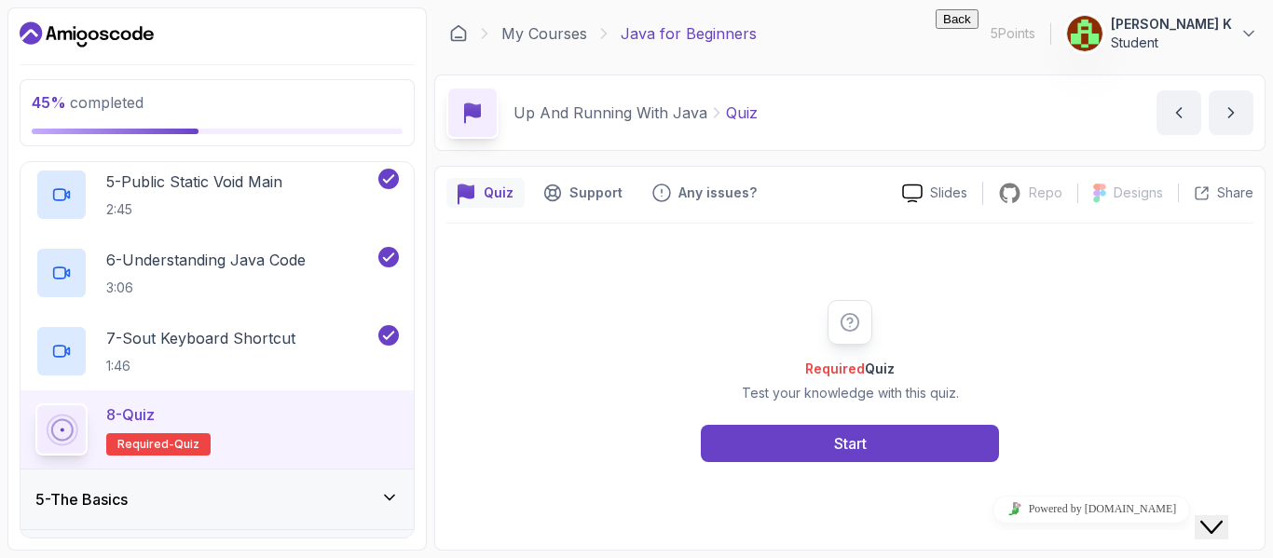
click at [161, 431] on h2 "8 - Quiz Required- quiz" at bounding box center [158, 430] width 104 height 52
click at [1222, 516] on button "Close Chat This icon closes the chat window." at bounding box center [1212, 528] width 34 height 24
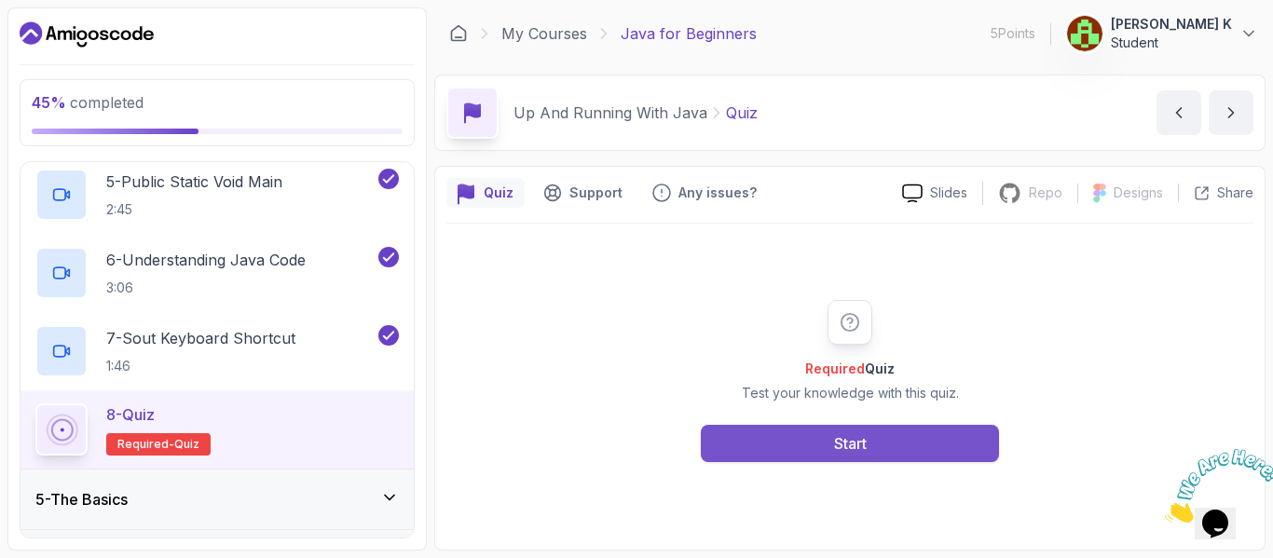
click at [927, 445] on button "Start" at bounding box center [850, 443] width 298 height 37
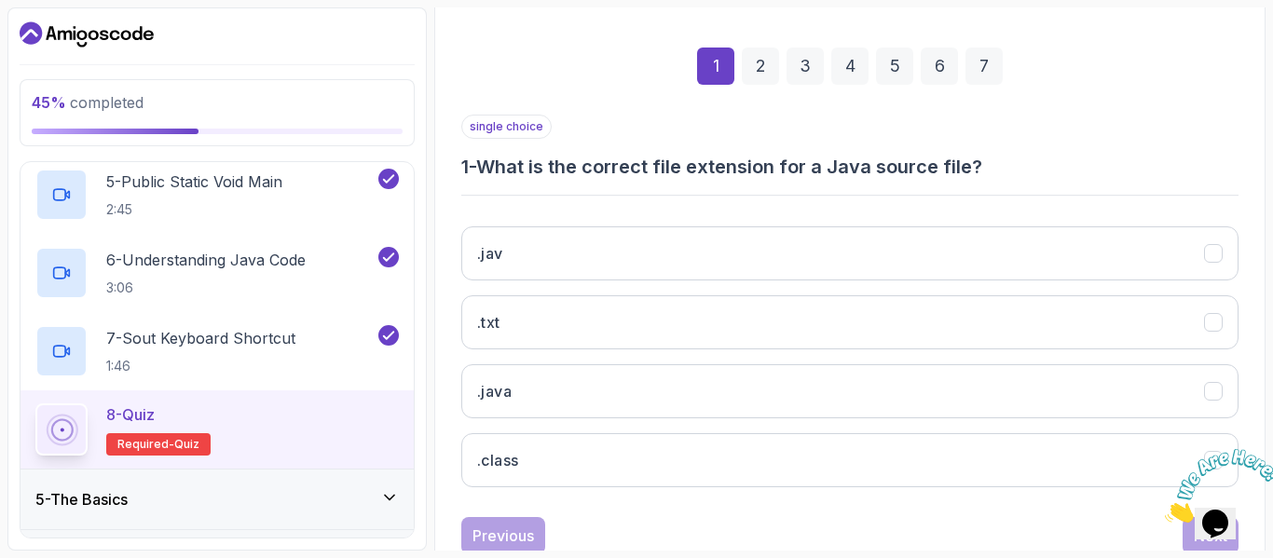
scroll to position [250, 0]
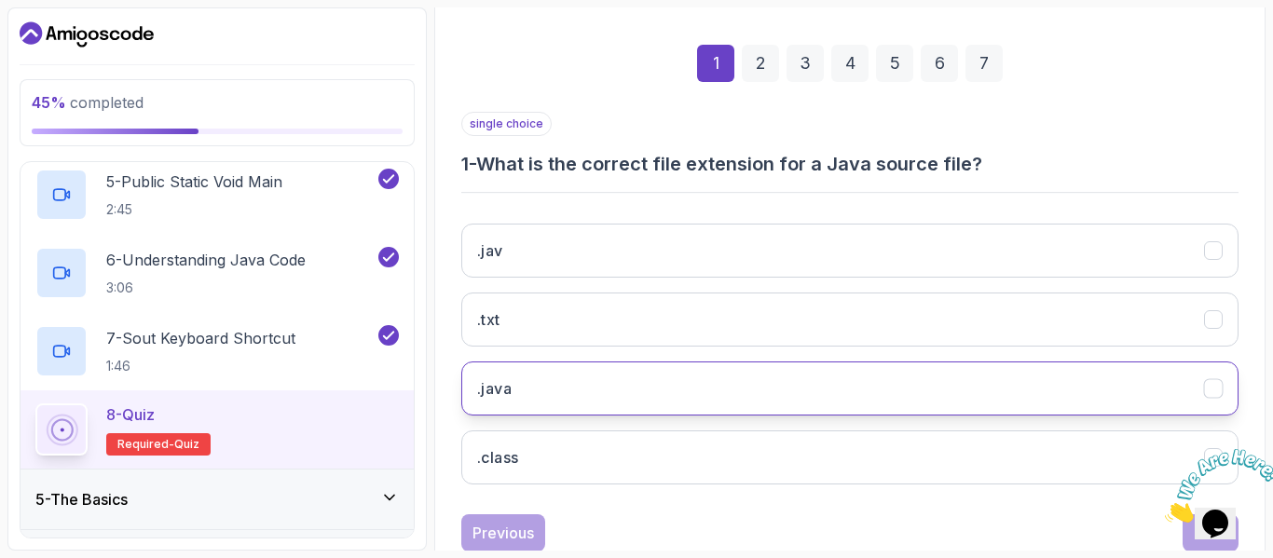
click at [738, 395] on button ".java" at bounding box center [850, 389] width 778 height 54
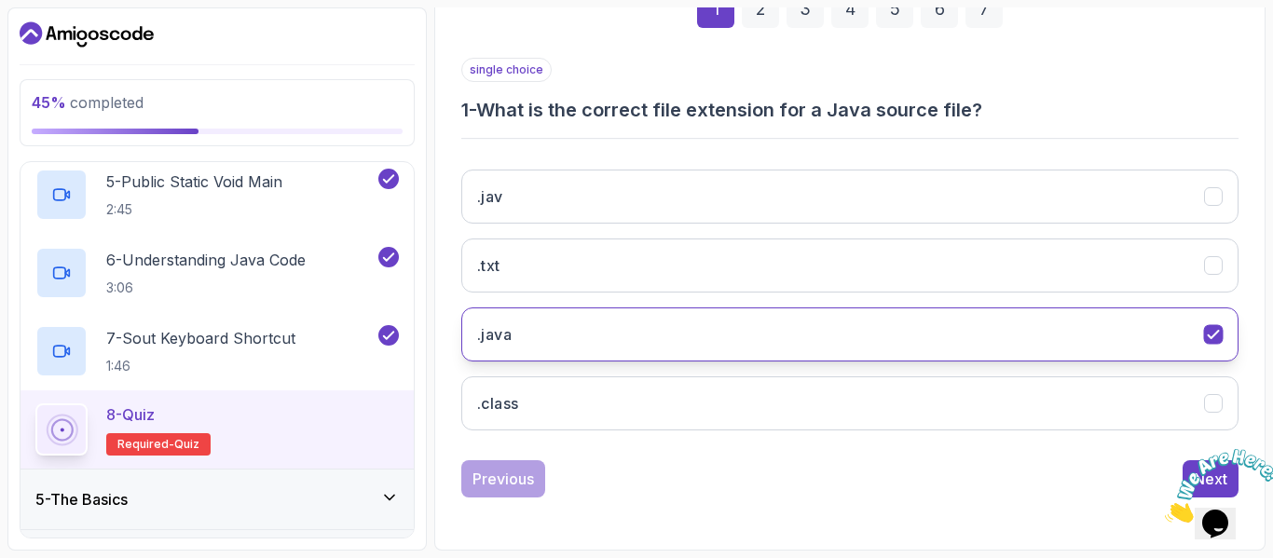
scroll to position [304, 0]
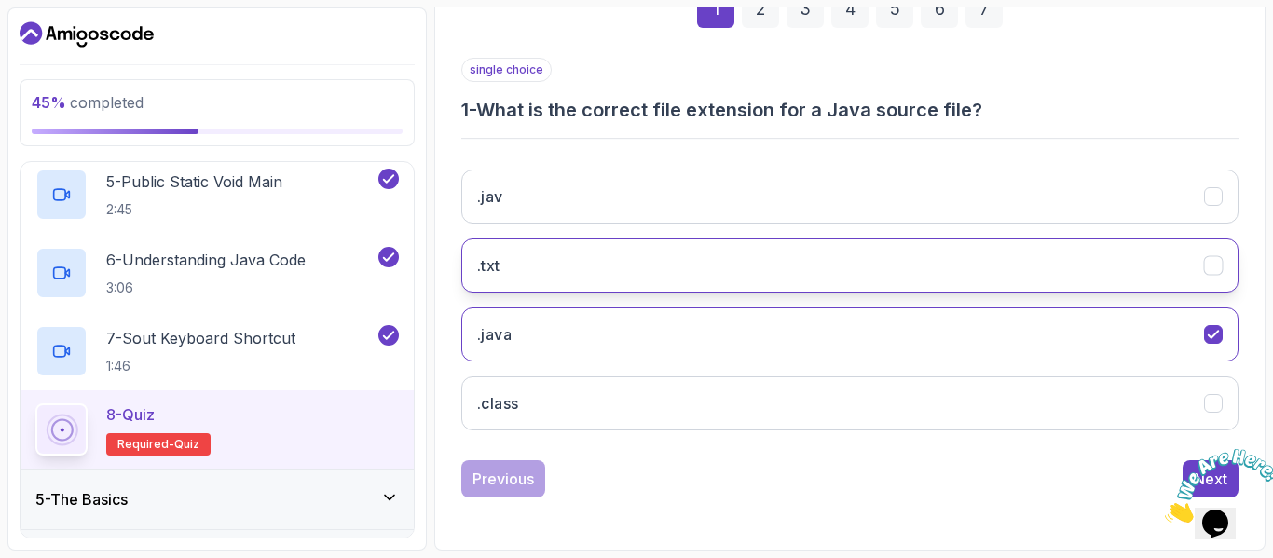
click at [518, 273] on button ".txt" at bounding box center [850, 266] width 778 height 54
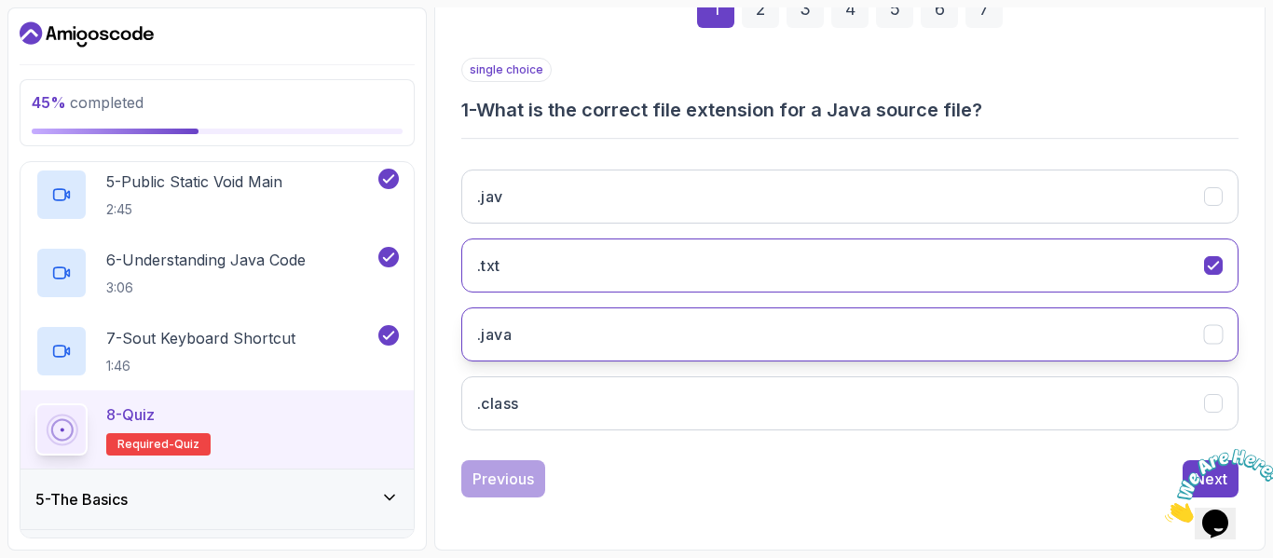
click at [701, 329] on button ".java" at bounding box center [850, 335] width 778 height 54
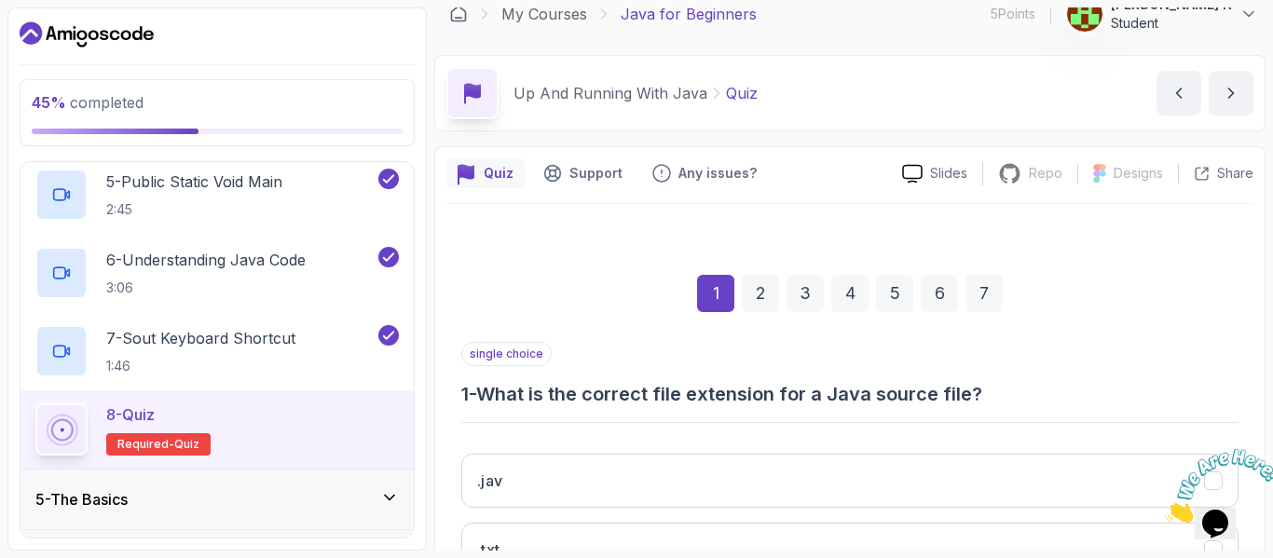
scroll to position [27, 0]
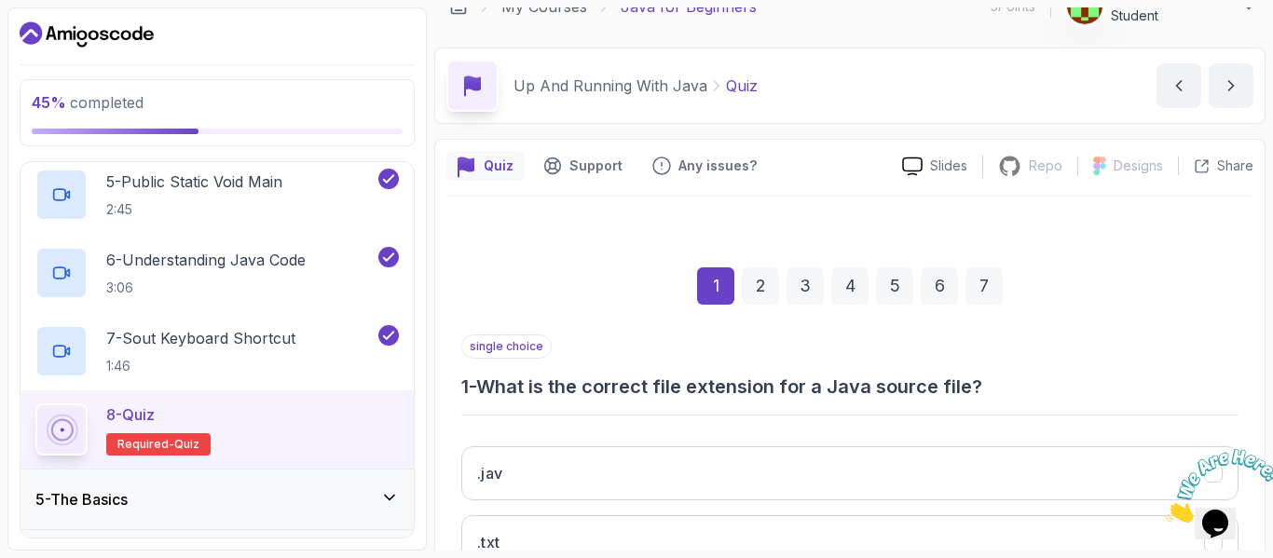
click at [755, 282] on div "2" at bounding box center [760, 286] width 37 height 37
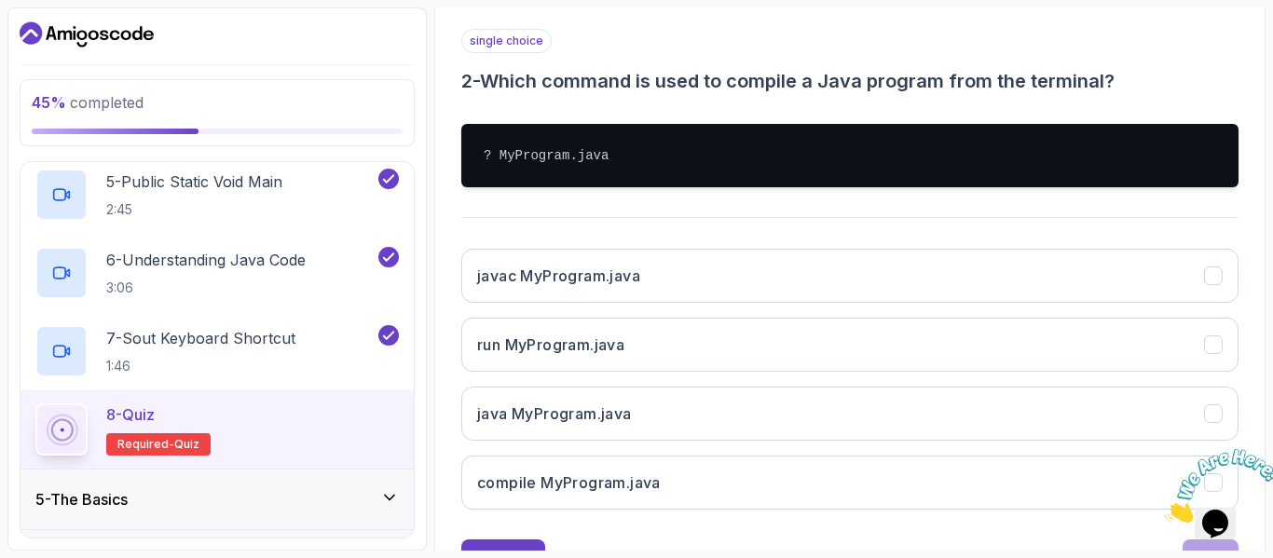
scroll to position [334, 0]
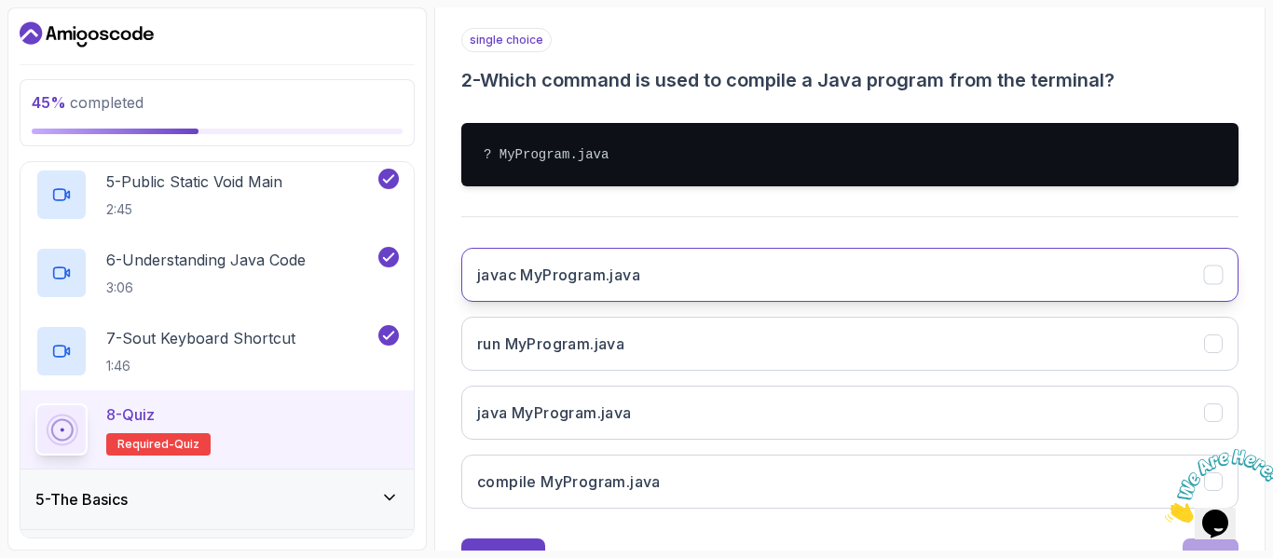
click at [664, 288] on button "javac MyProgram.java" at bounding box center [850, 275] width 778 height 54
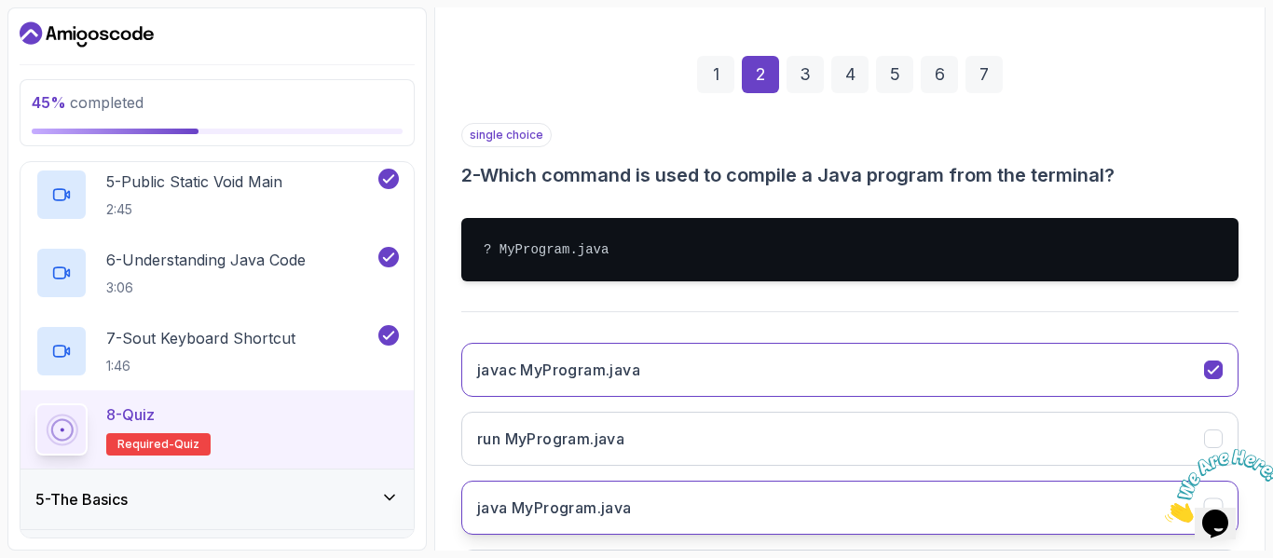
scroll to position [238, 0]
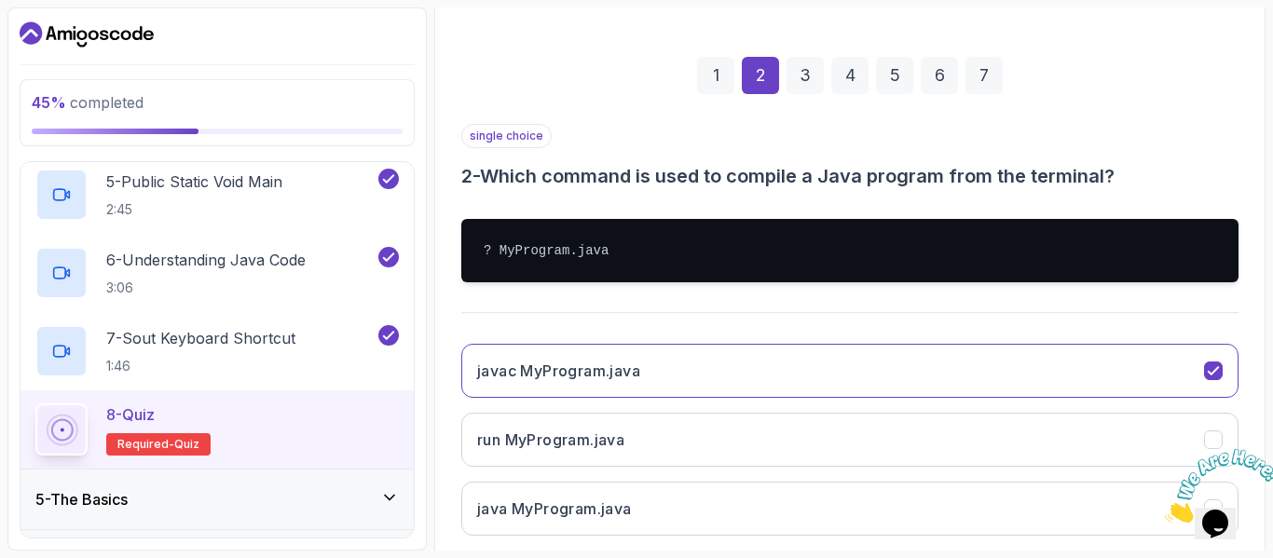
click at [800, 77] on div "3" at bounding box center [805, 75] width 37 height 37
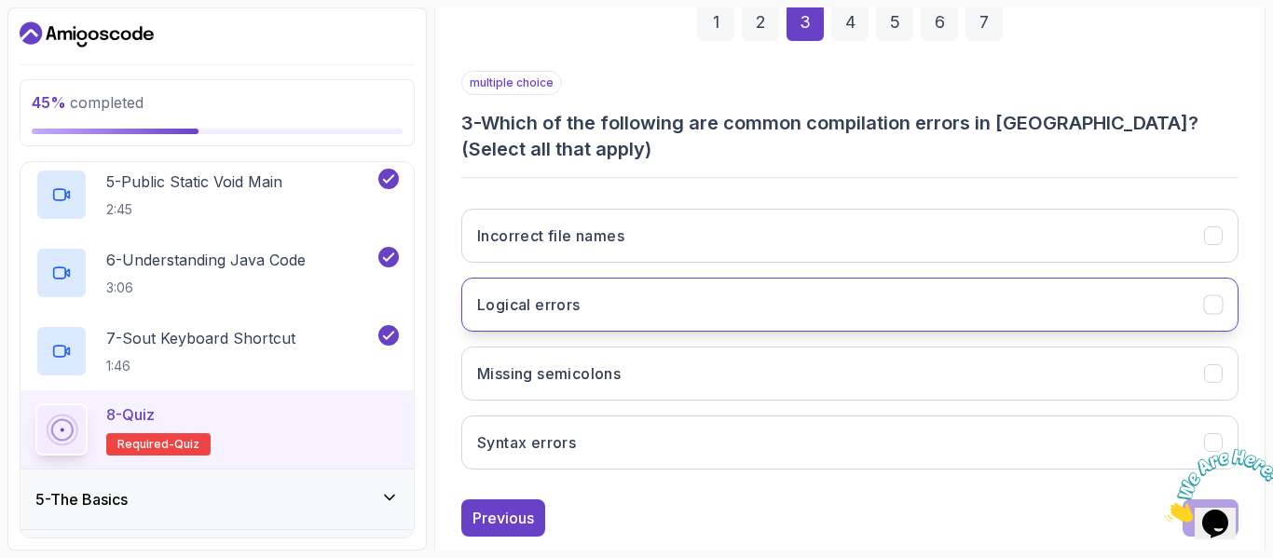
scroll to position [290, 0]
click at [703, 350] on button "Missing semicolons" at bounding box center [850, 375] width 778 height 54
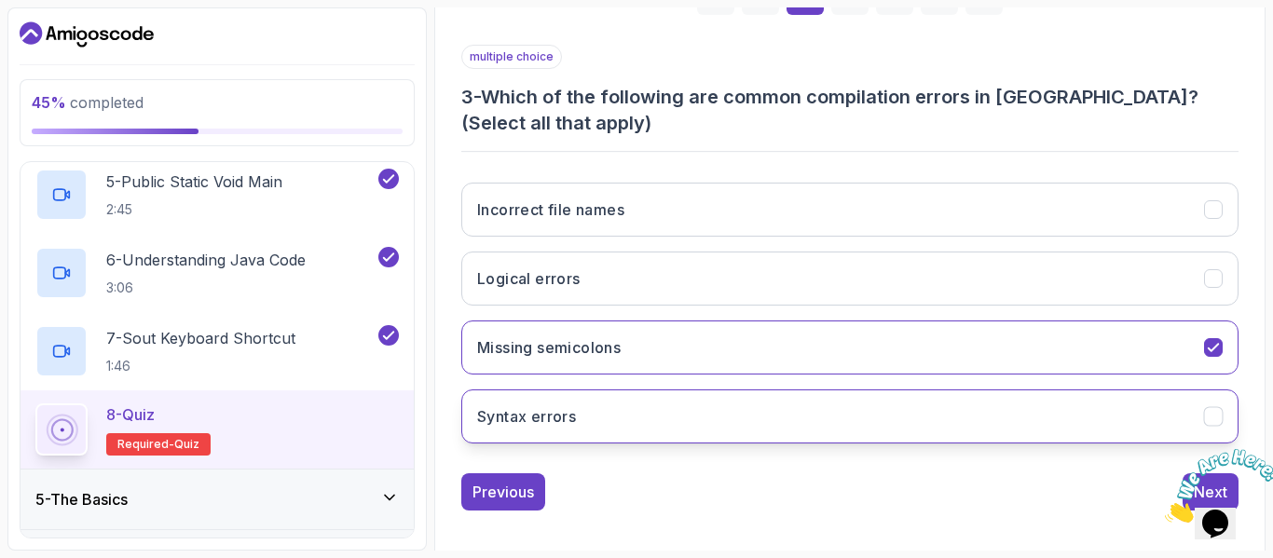
scroll to position [319, 0]
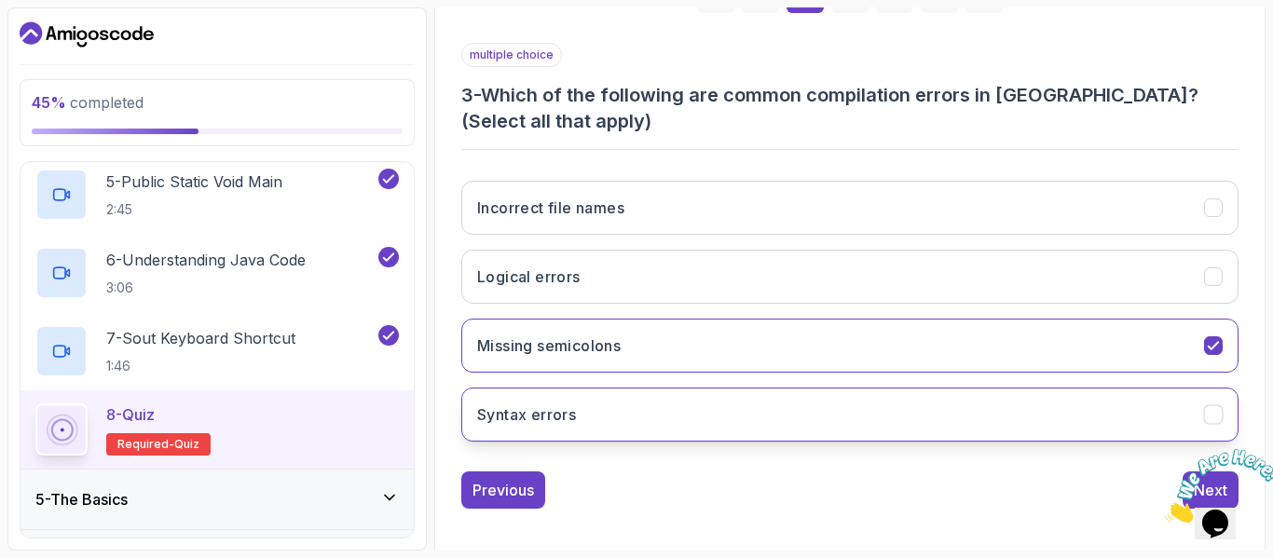
click at [681, 436] on button "Syntax errors" at bounding box center [850, 415] width 778 height 54
click at [667, 406] on button "Syntax errors" at bounding box center [850, 415] width 778 height 54
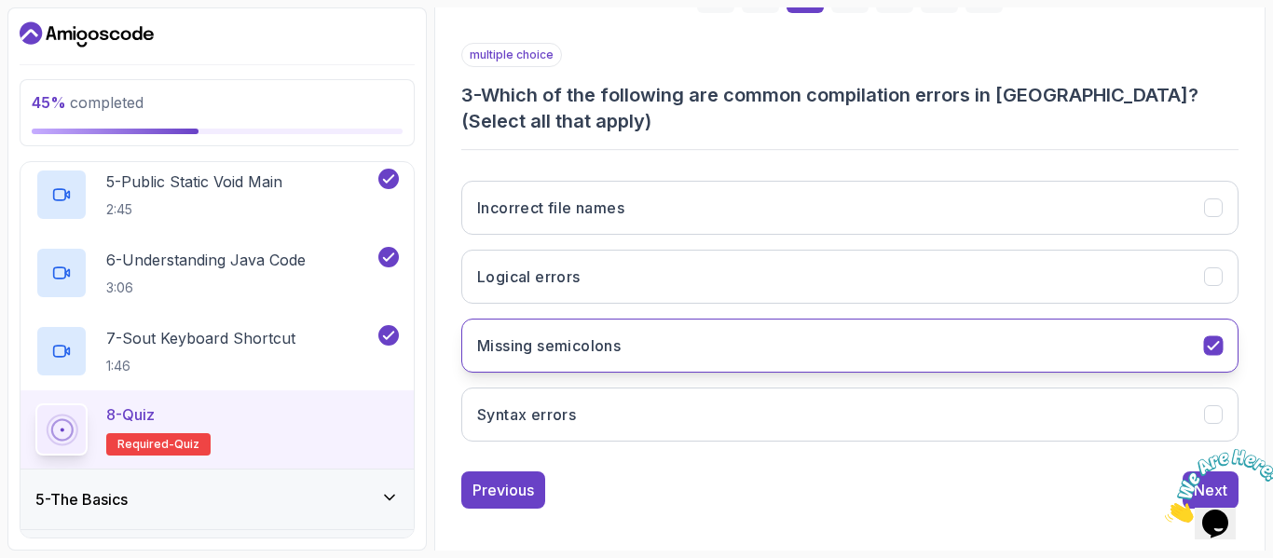
scroll to position [330, 0]
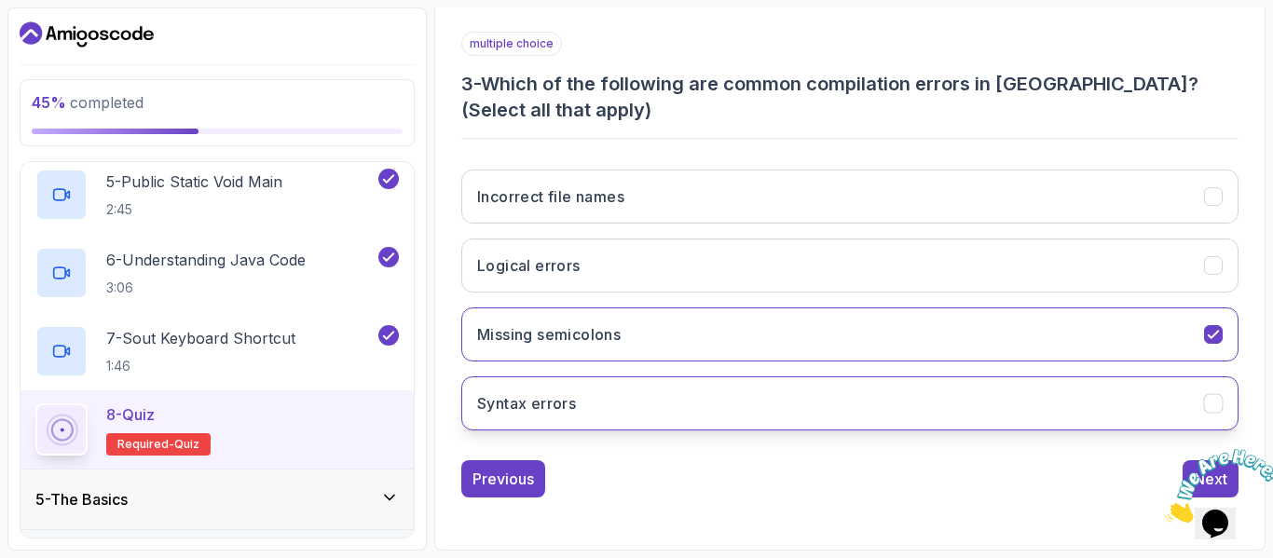
click at [591, 407] on button "Syntax errors" at bounding box center [850, 404] width 778 height 54
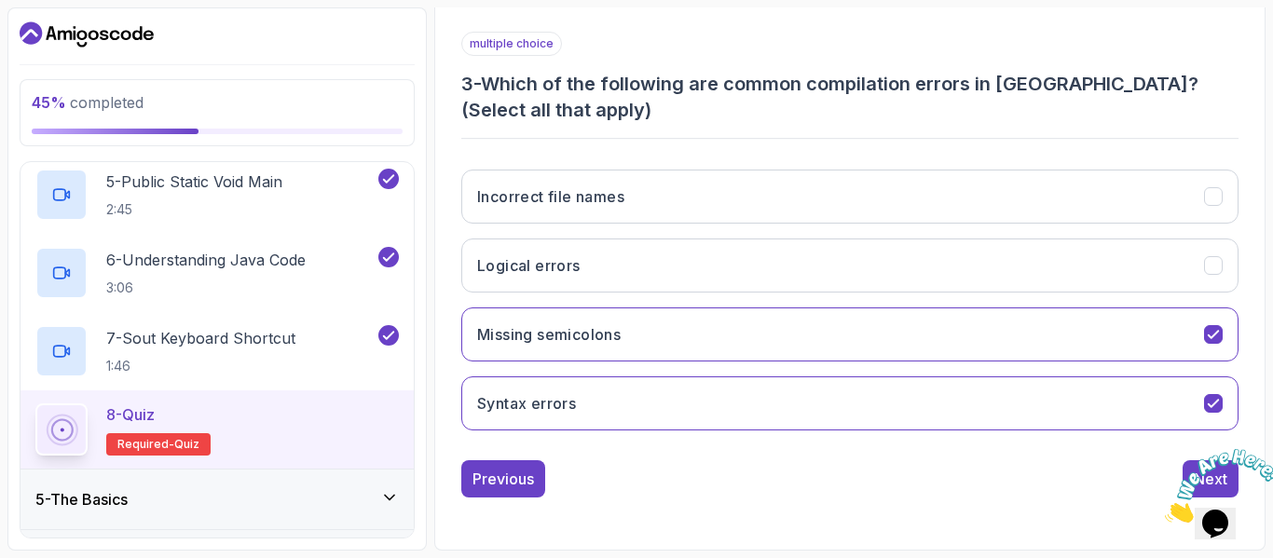
click at [1216, 476] on img at bounding box center [1223, 486] width 116 height 74
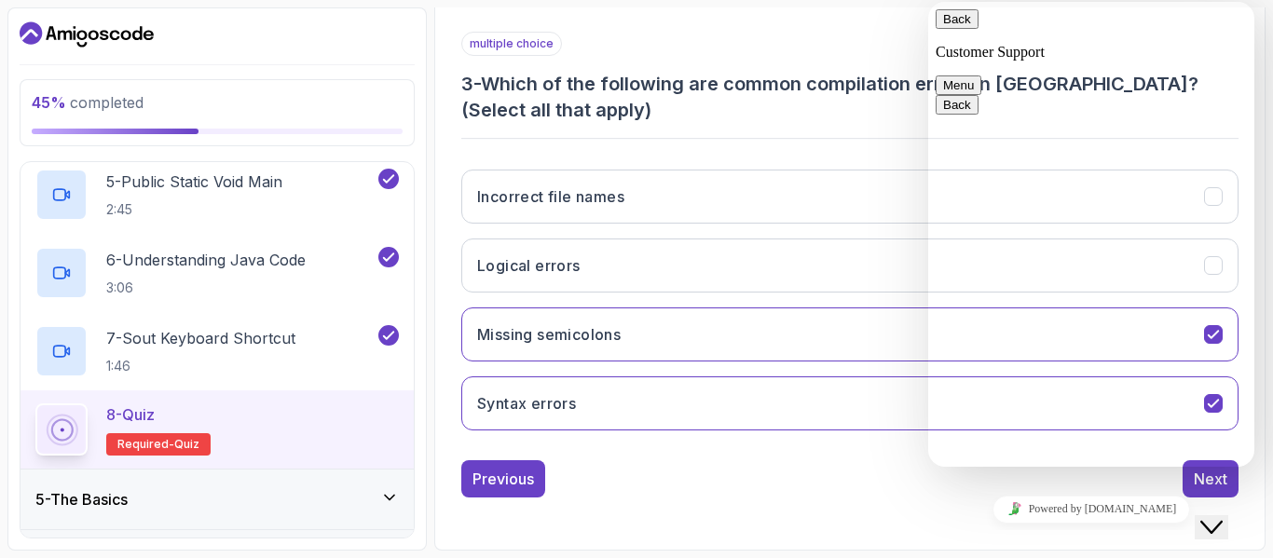
click at [1222, 516] on icon "Close Chat This icon closes the chat window." at bounding box center [1212, 527] width 22 height 22
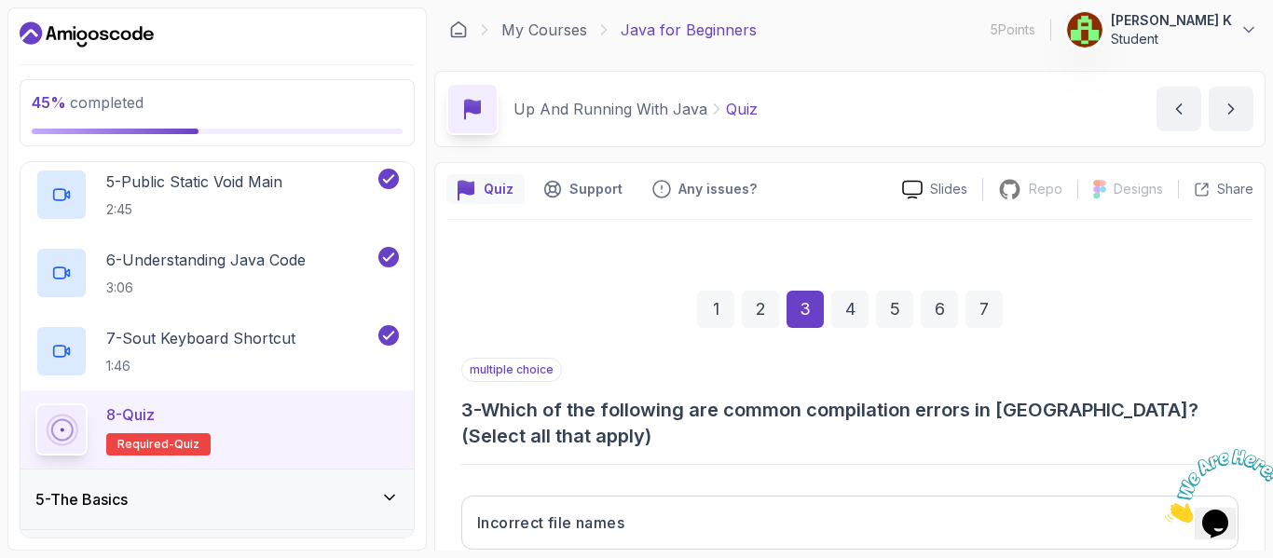
scroll to position [3, 0]
click at [848, 306] on div "4" at bounding box center [850, 310] width 37 height 37
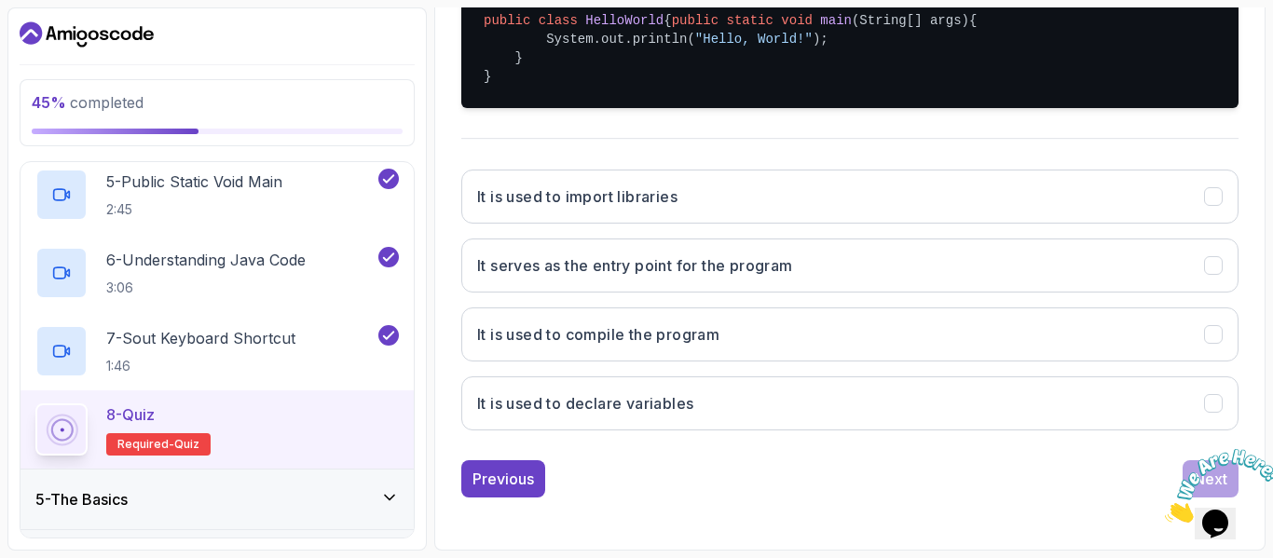
scroll to position [476, 0]
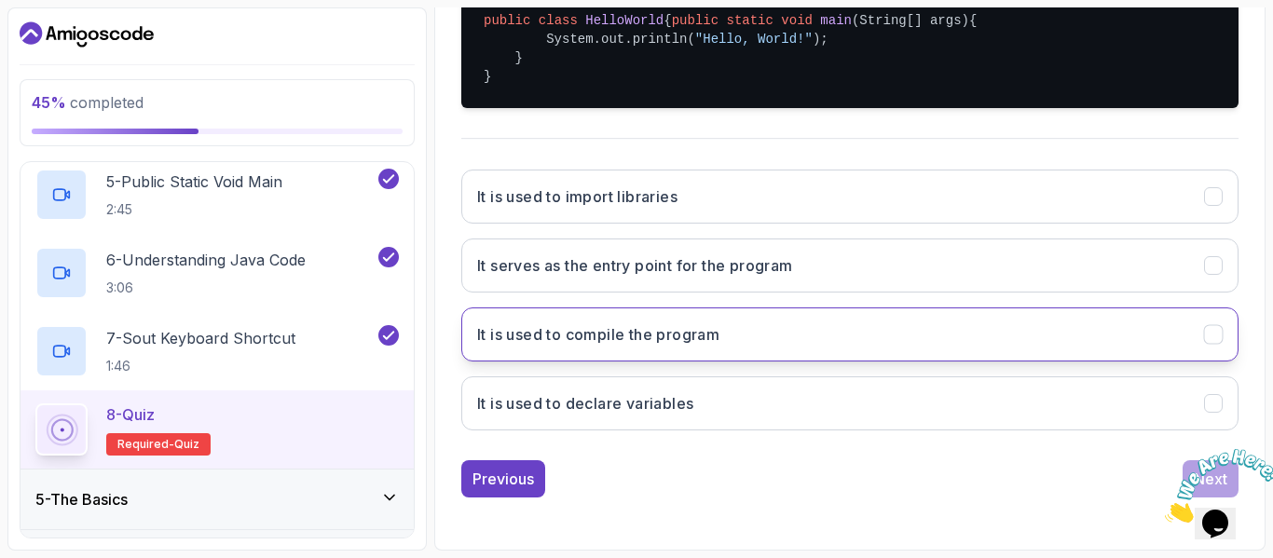
click at [695, 344] on h3 "It is used to compile the program" at bounding box center [598, 335] width 242 height 22
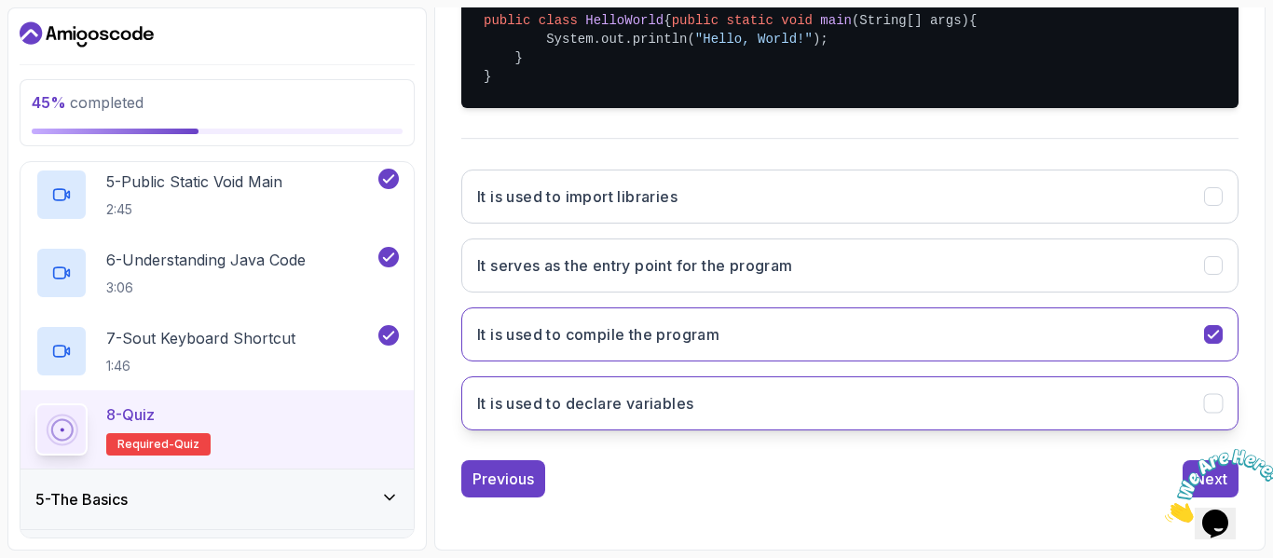
click at [649, 393] on button "It is used to declare variables" at bounding box center [850, 404] width 778 height 54
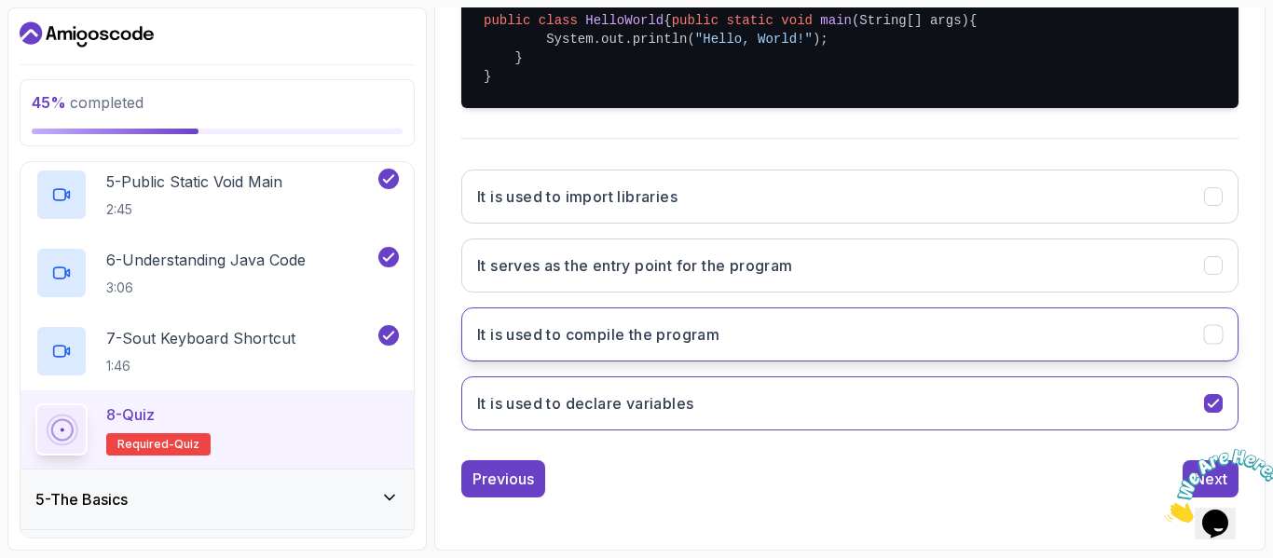
click at [644, 324] on button "It is used to compile the program" at bounding box center [850, 335] width 778 height 54
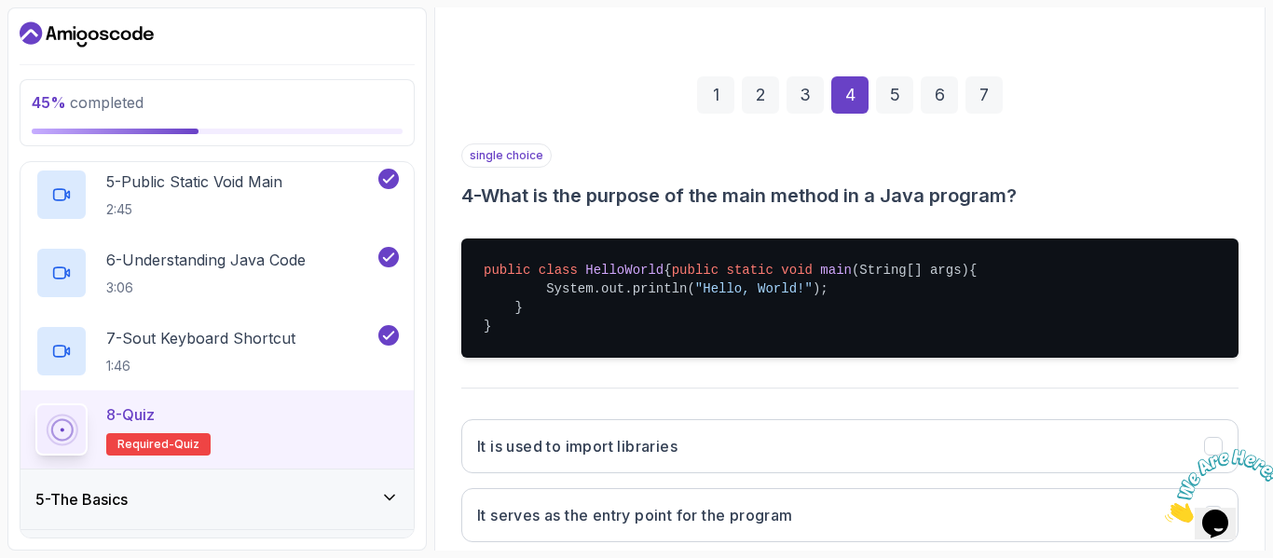
scroll to position [214, 0]
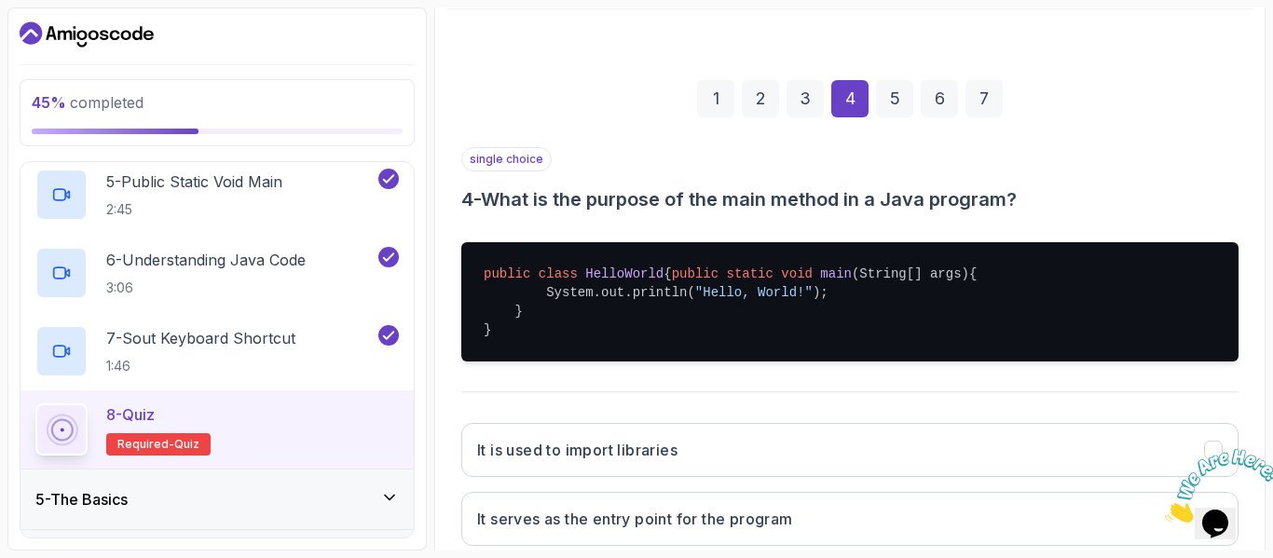
click at [891, 95] on div "5" at bounding box center [894, 98] width 37 height 37
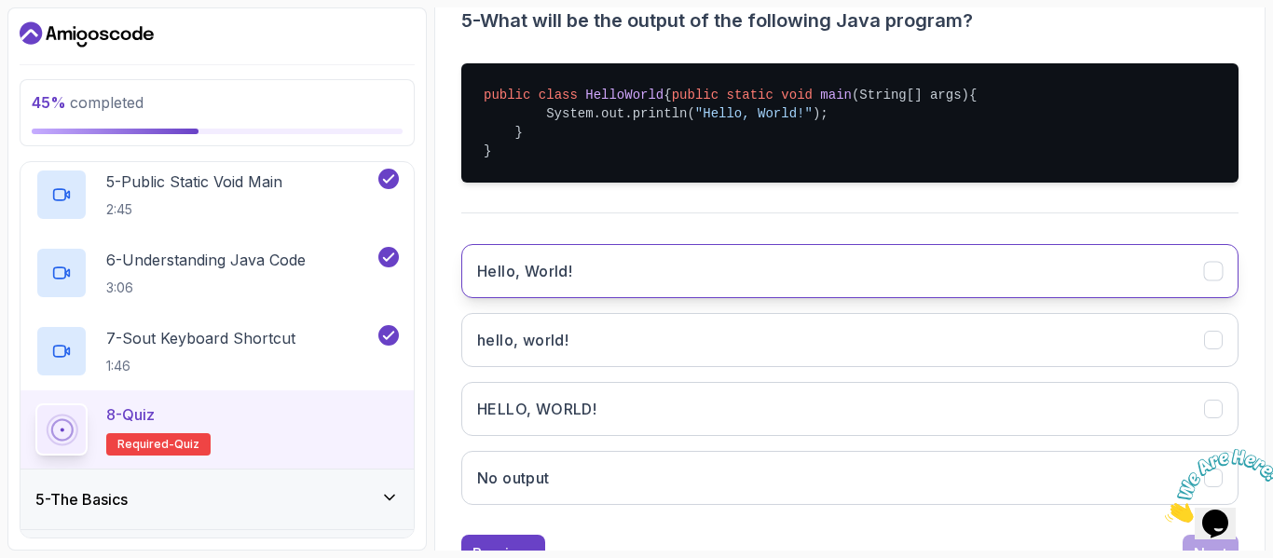
scroll to position [394, 0]
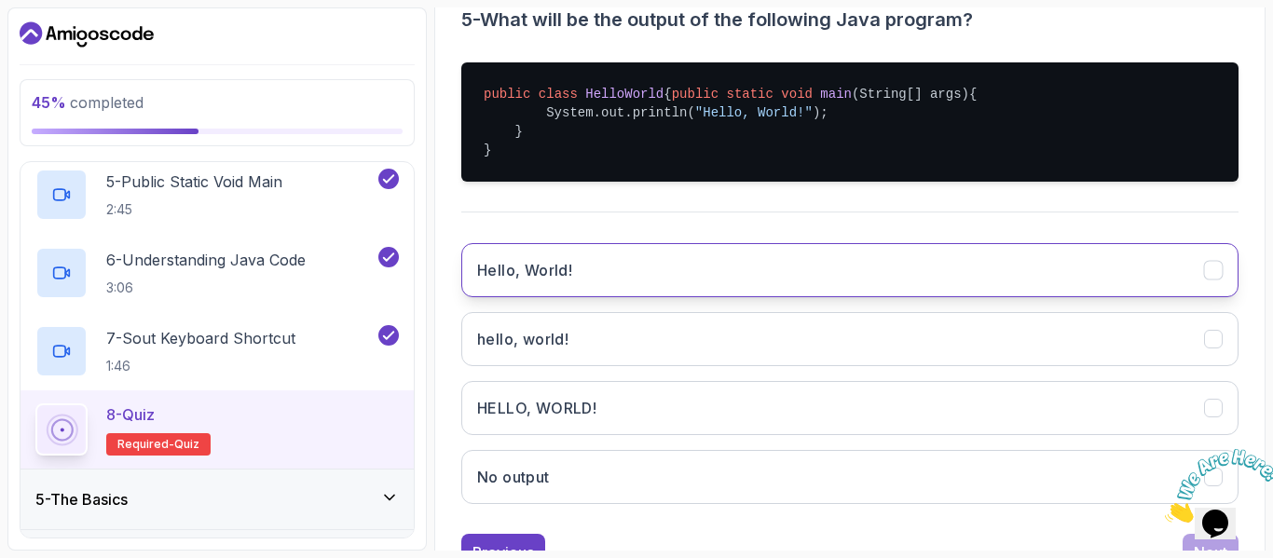
click at [547, 297] on button "Hello, World!" at bounding box center [850, 270] width 778 height 54
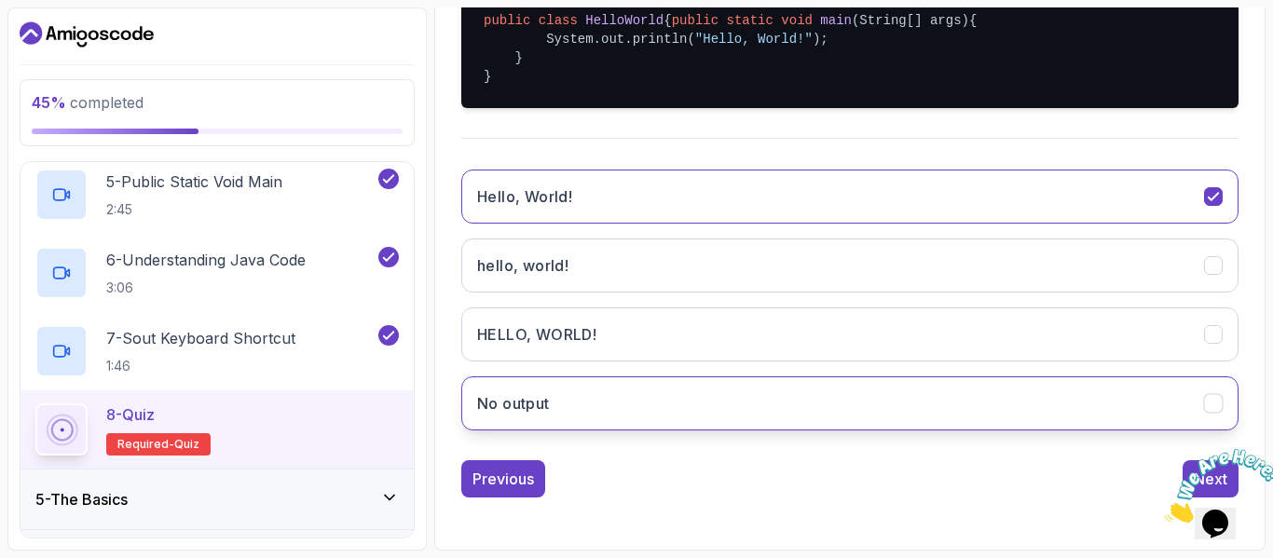
scroll to position [0, 0]
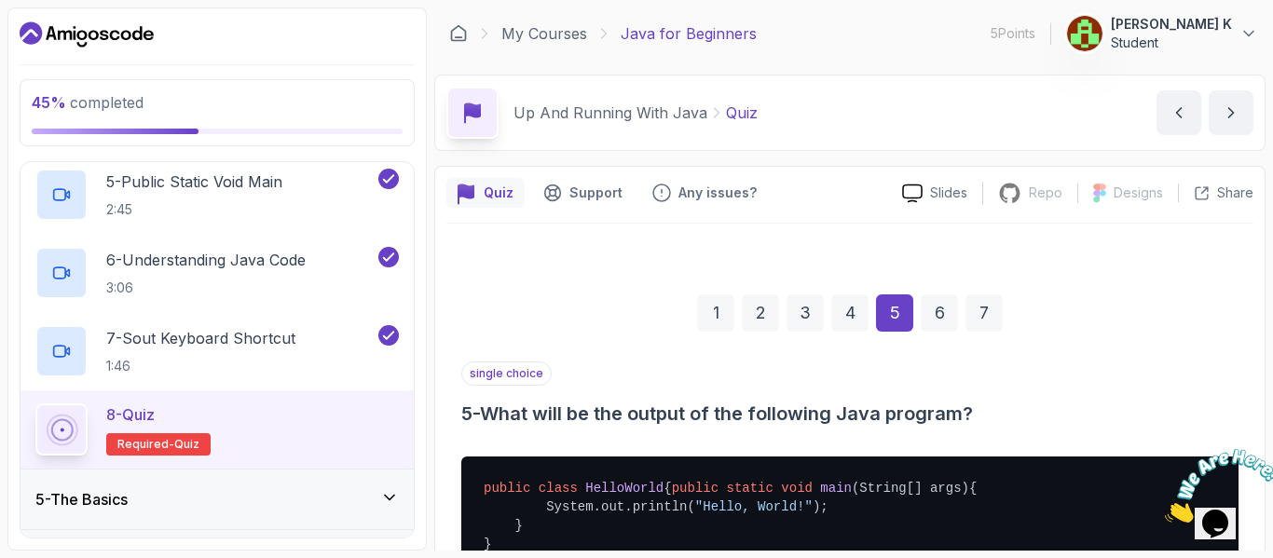
click at [936, 314] on div "6" at bounding box center [939, 313] width 37 height 37
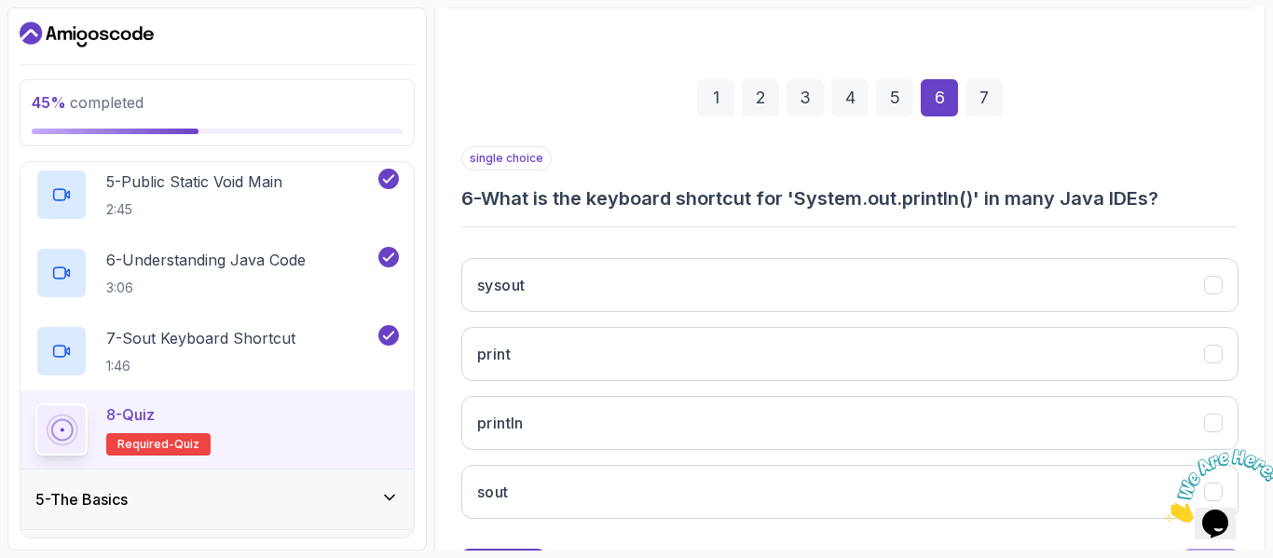
scroll to position [213, 0]
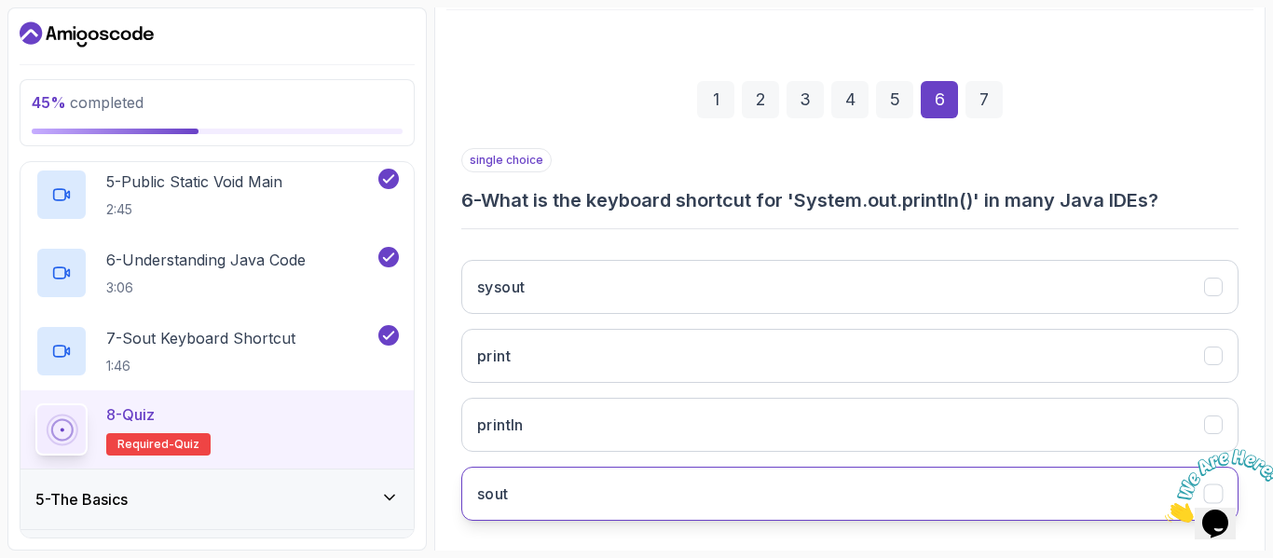
click at [519, 508] on button "sout" at bounding box center [850, 494] width 778 height 54
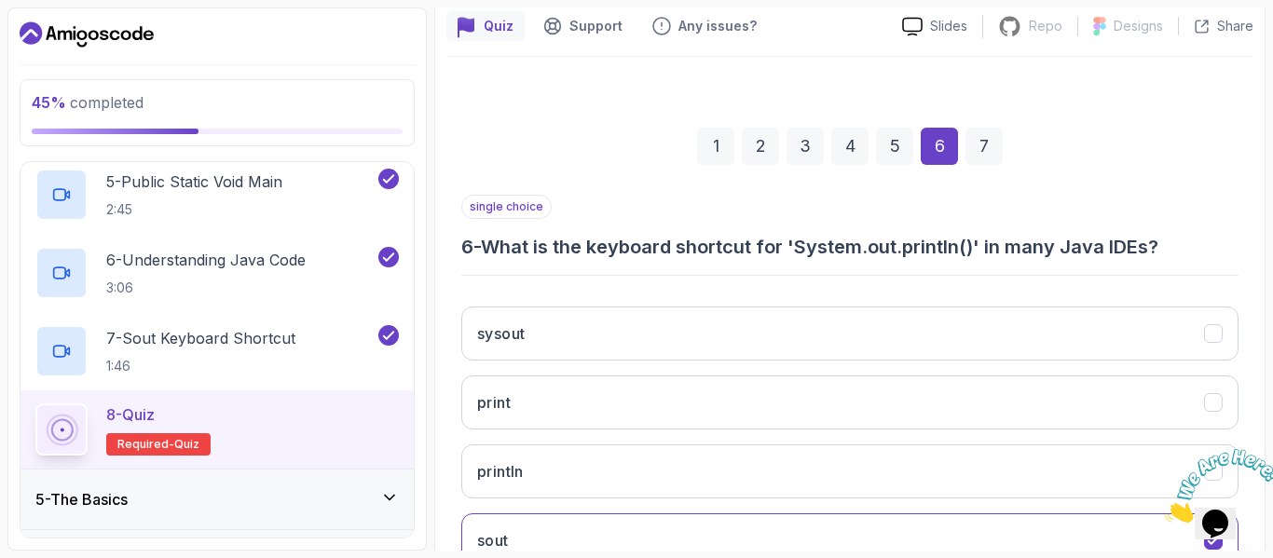
scroll to position [166, 0]
click at [987, 155] on div "7" at bounding box center [984, 147] width 37 height 37
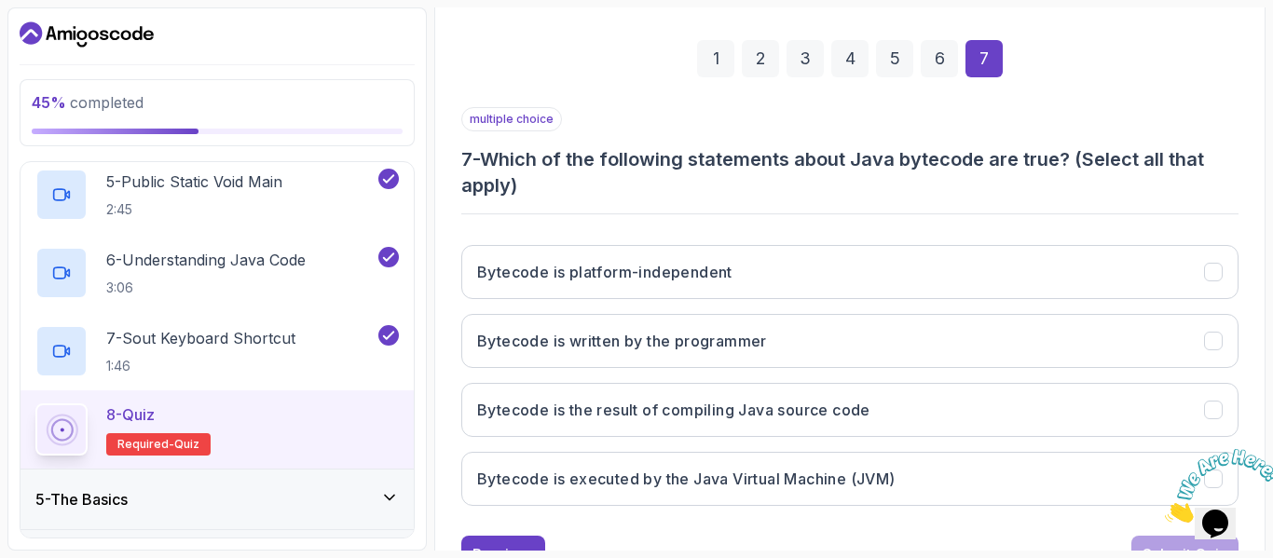
scroll to position [255, 0]
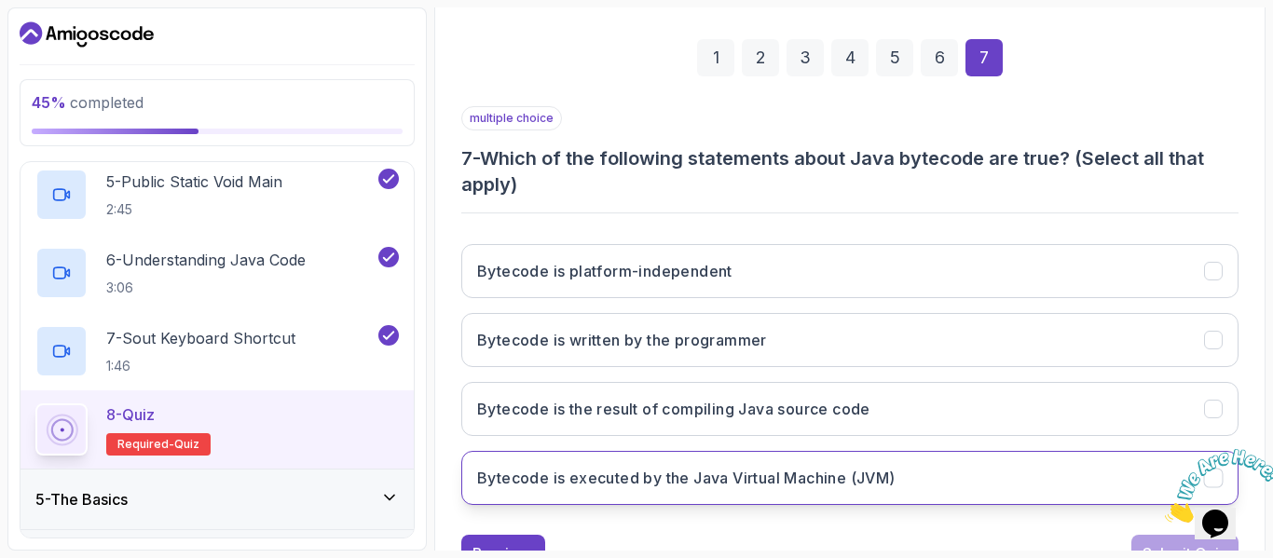
click at [645, 493] on button "Bytecode is executed by the Java Virtual Machine (JVM)" at bounding box center [850, 478] width 778 height 54
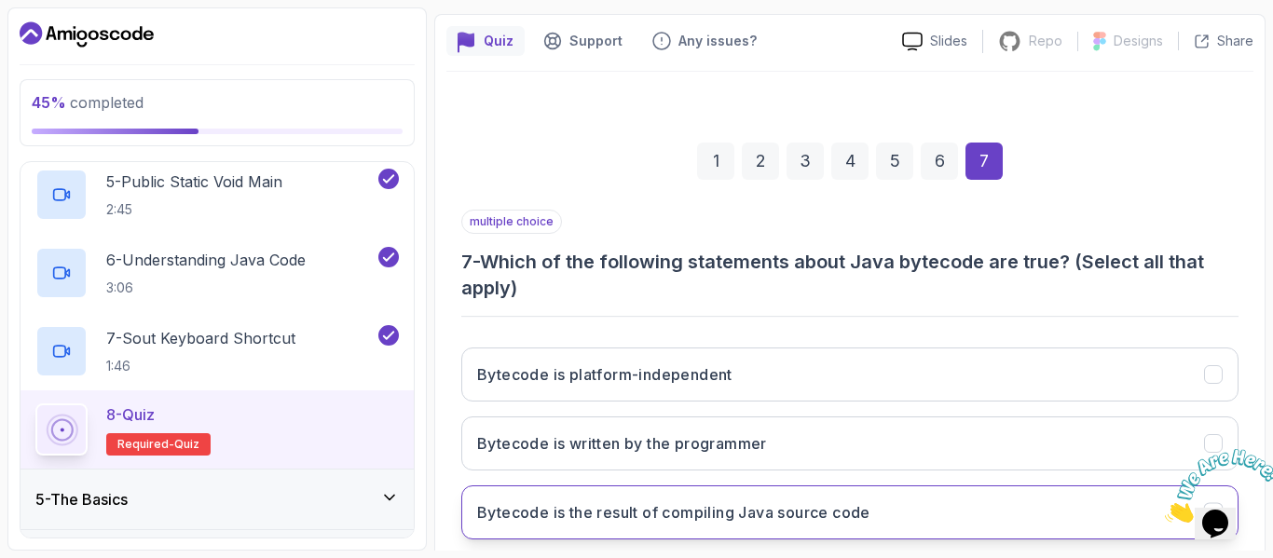
scroll to position [330, 0]
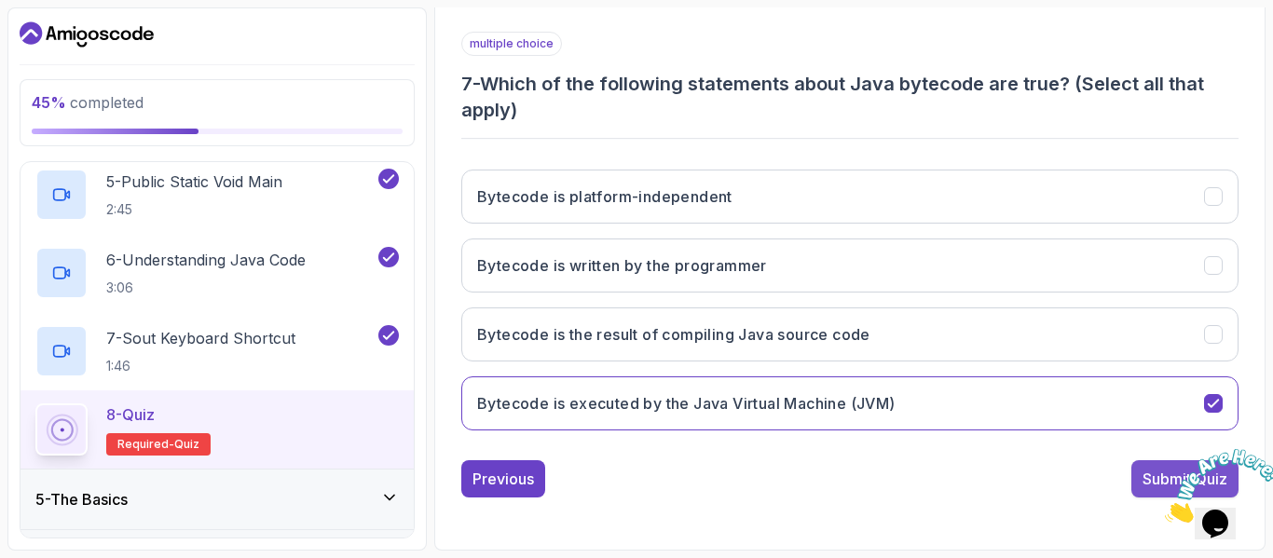
click at [1140, 479] on button "Submit Quiz" at bounding box center [1185, 479] width 107 height 37
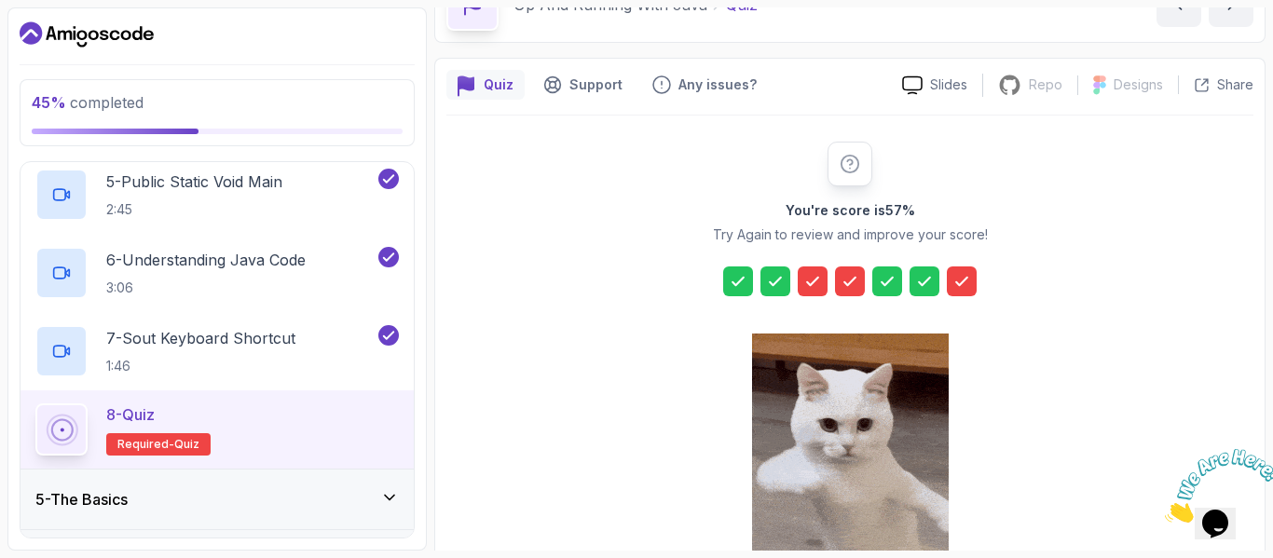
scroll to position [109, 0]
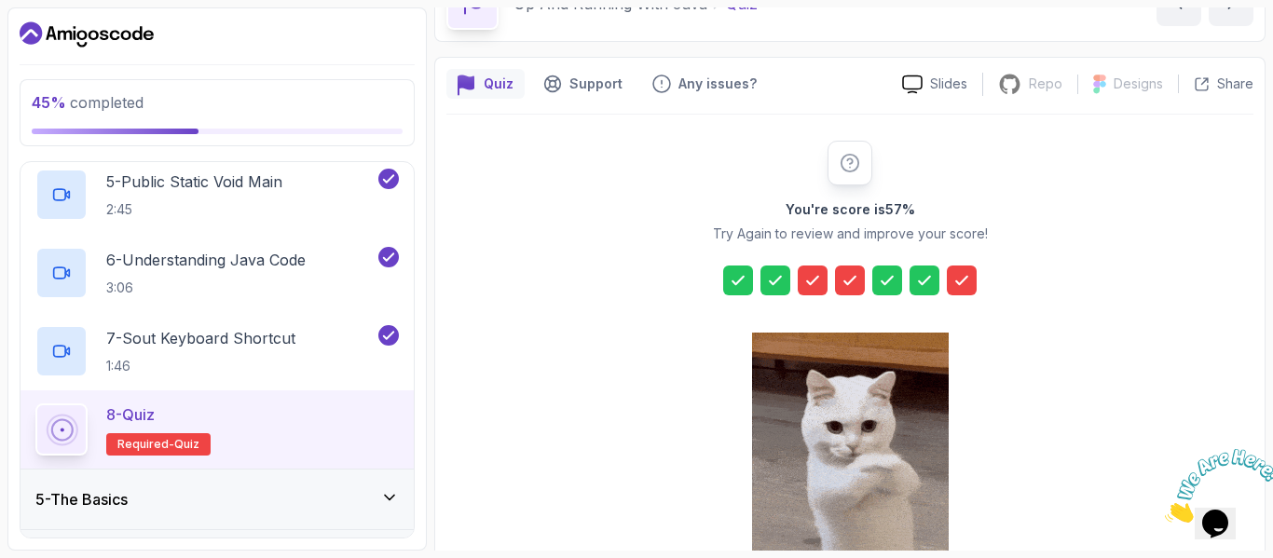
click at [806, 278] on icon at bounding box center [813, 280] width 19 height 19
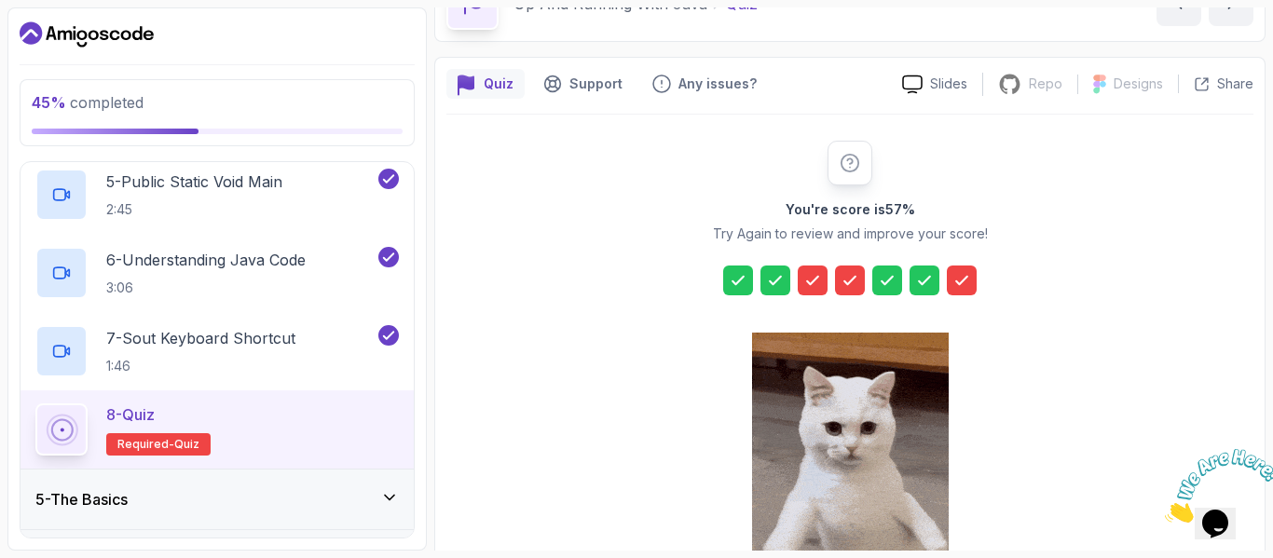
click at [825, 274] on div at bounding box center [813, 281] width 30 height 30
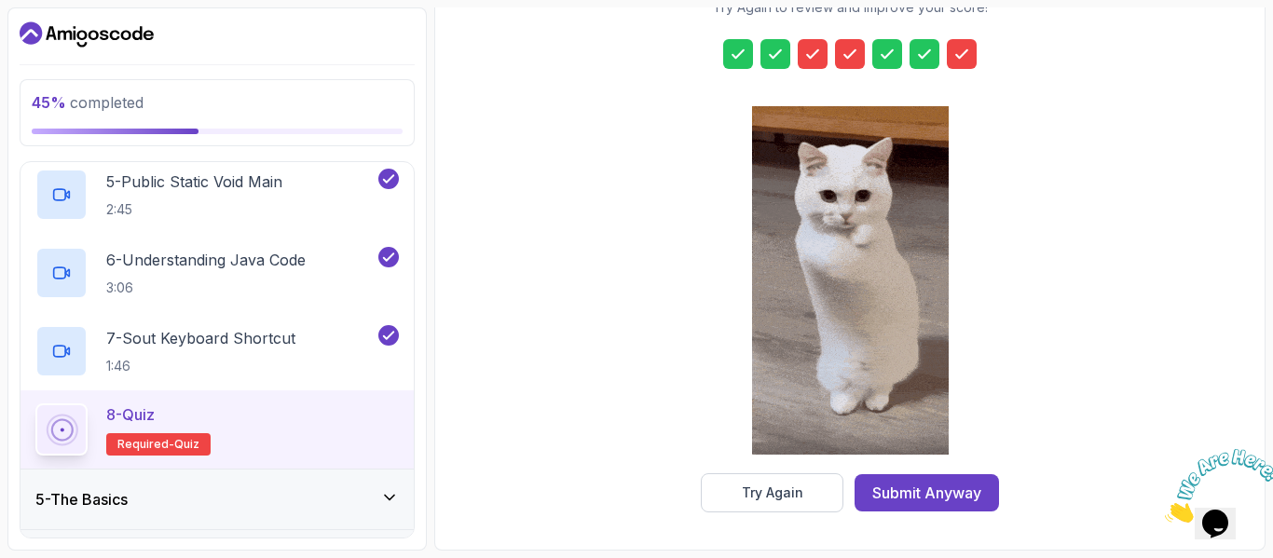
scroll to position [336, 0]
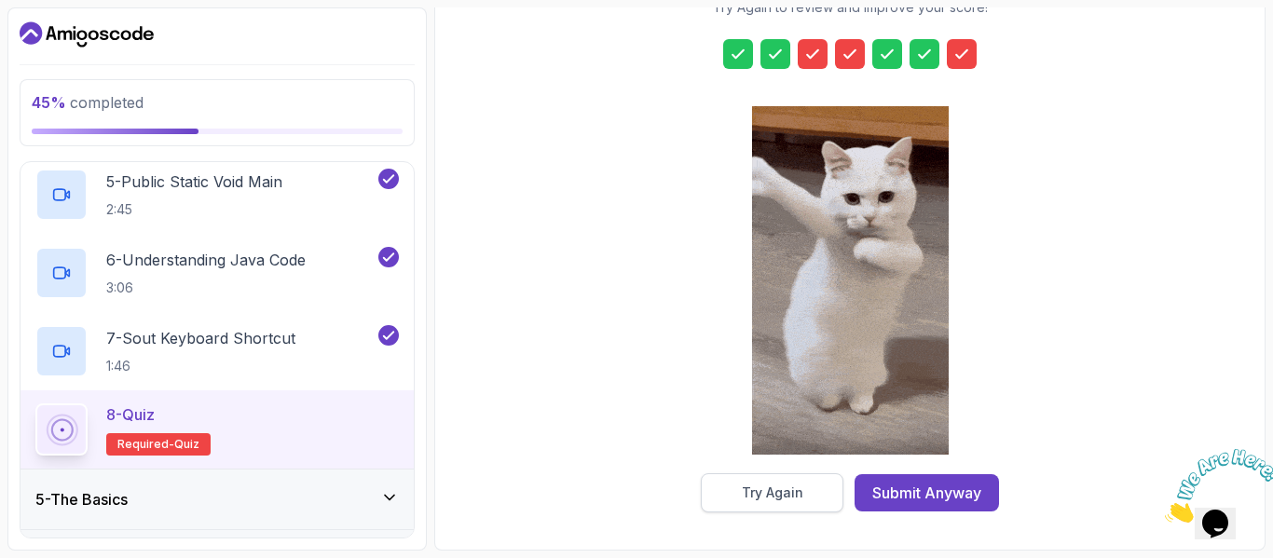
click at [811, 500] on button "Try Again" at bounding box center [772, 493] width 143 height 39
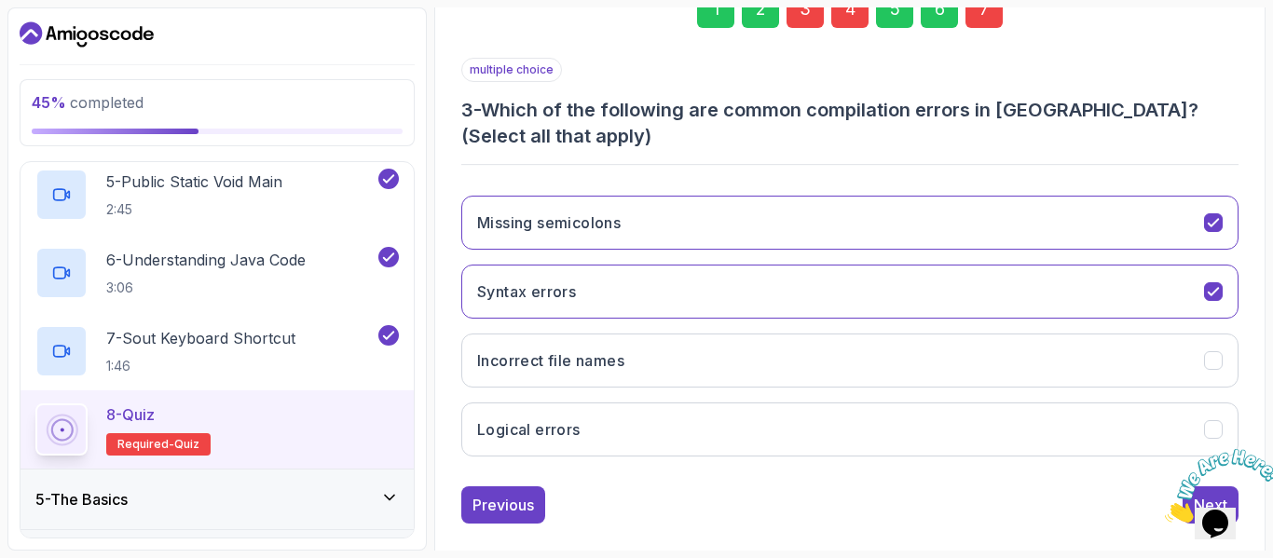
scroll to position [303, 0]
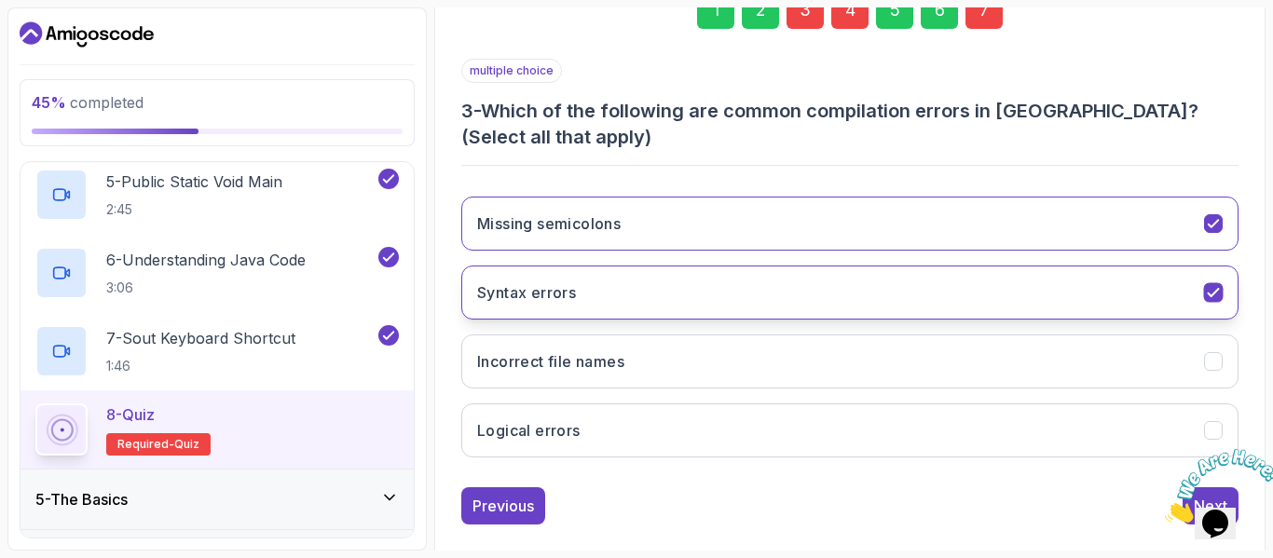
click at [961, 300] on button "Syntax errors" at bounding box center [850, 293] width 778 height 54
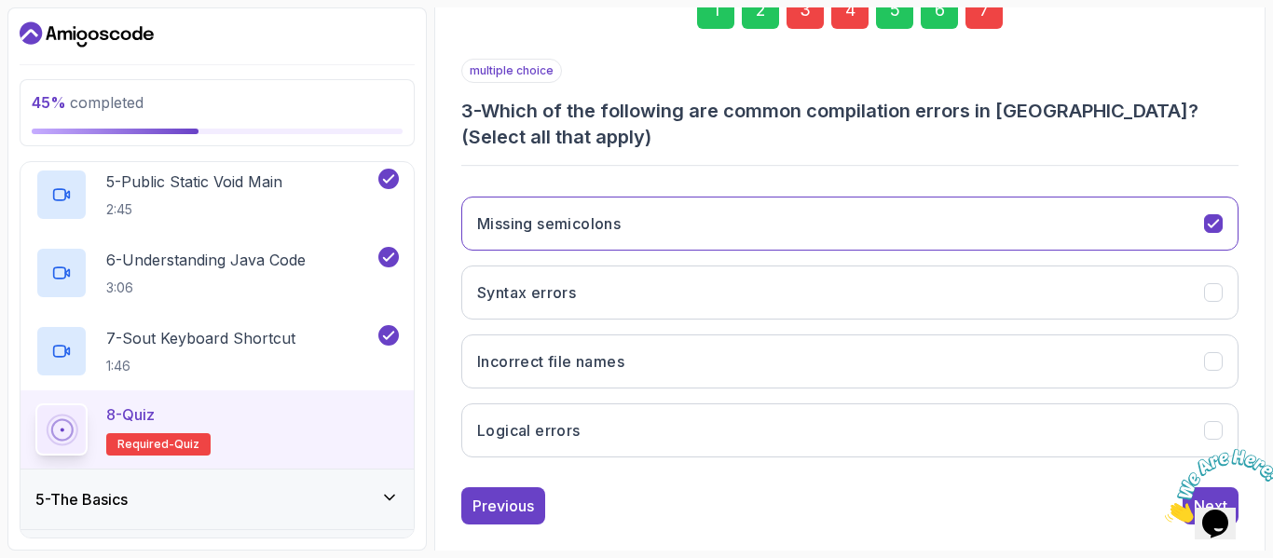
click at [837, 7] on section "45 % completed 1 - Intro 2 - Understanding Java 3 - Environment Setup 4 - Up An…" at bounding box center [636, 279] width 1273 height 558
click at [852, 12] on div "4" at bounding box center [850, 10] width 37 height 37
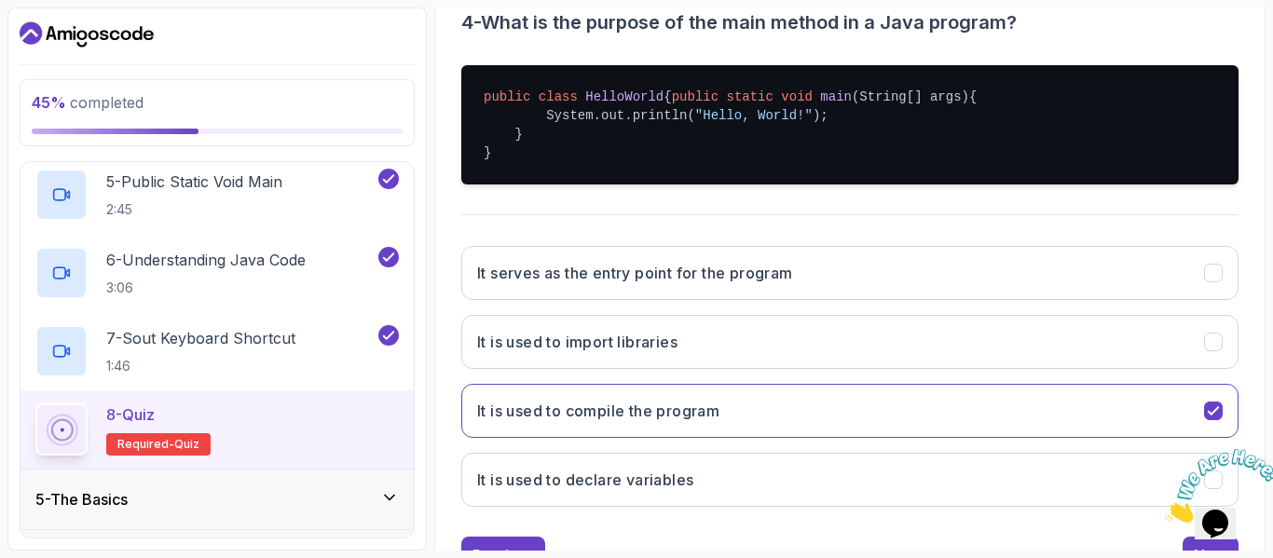
scroll to position [392, 0]
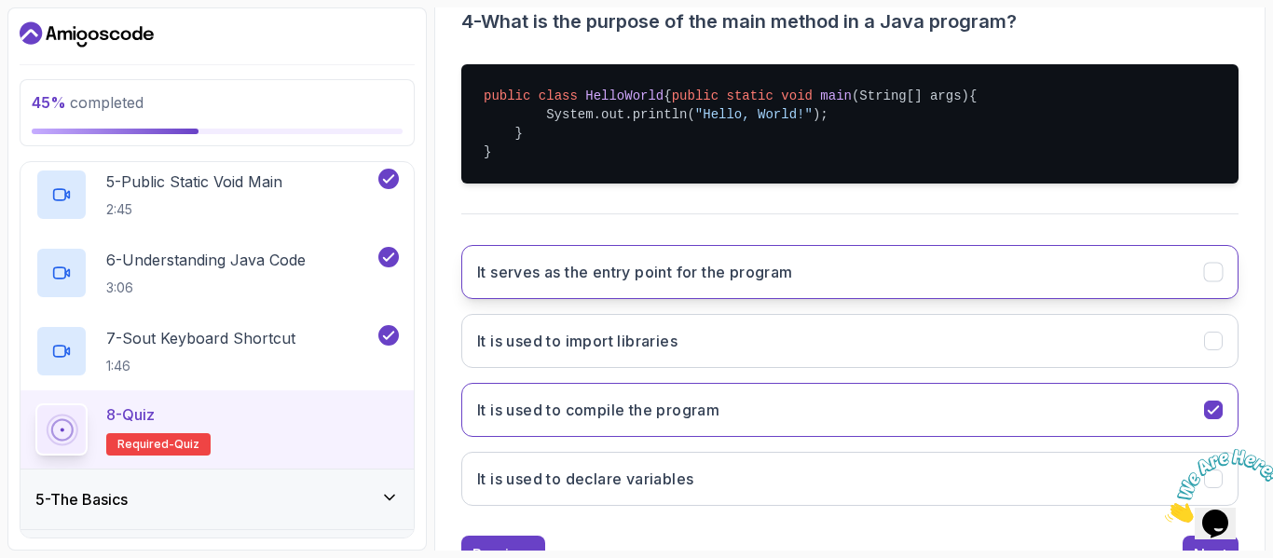
click at [729, 277] on button "It serves as the entry point for the program" at bounding box center [850, 272] width 778 height 54
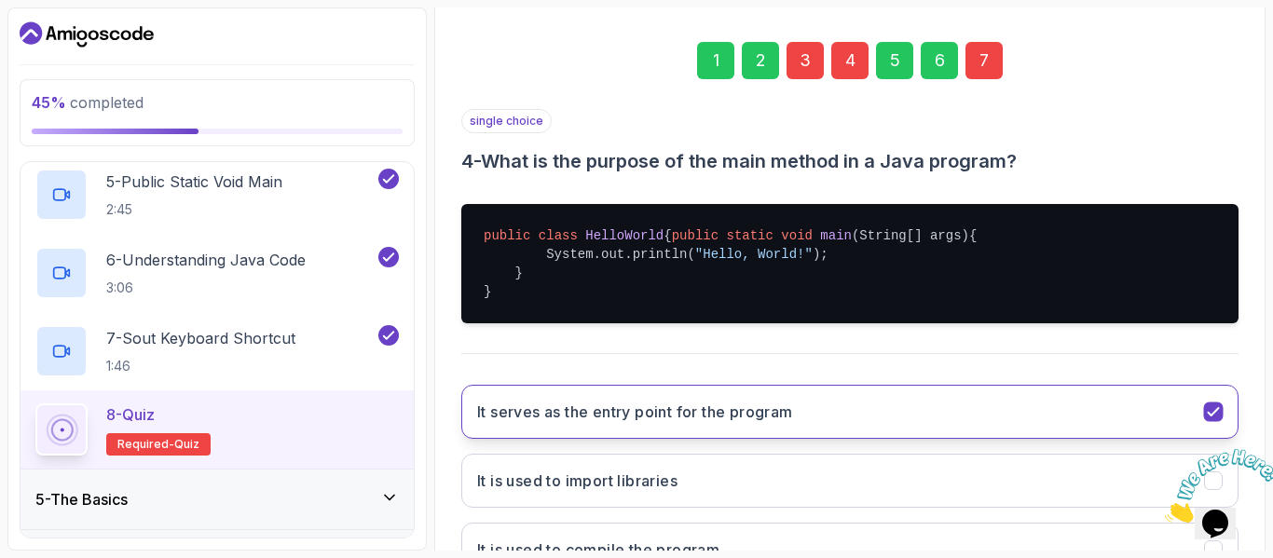
scroll to position [137, 0]
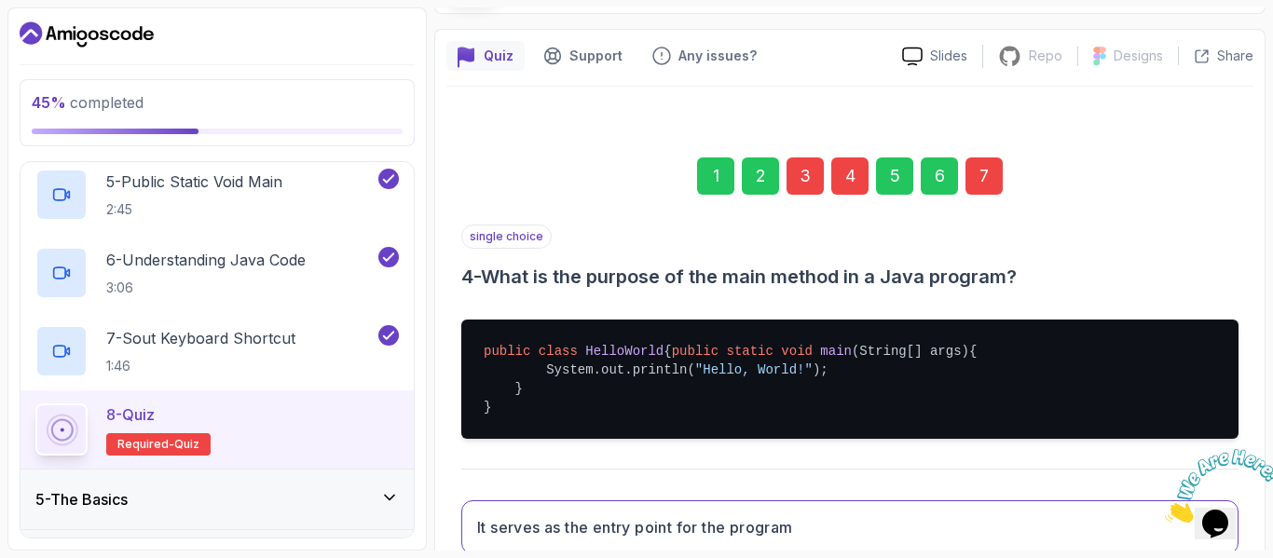
click at [984, 183] on div "7" at bounding box center [984, 176] width 37 height 37
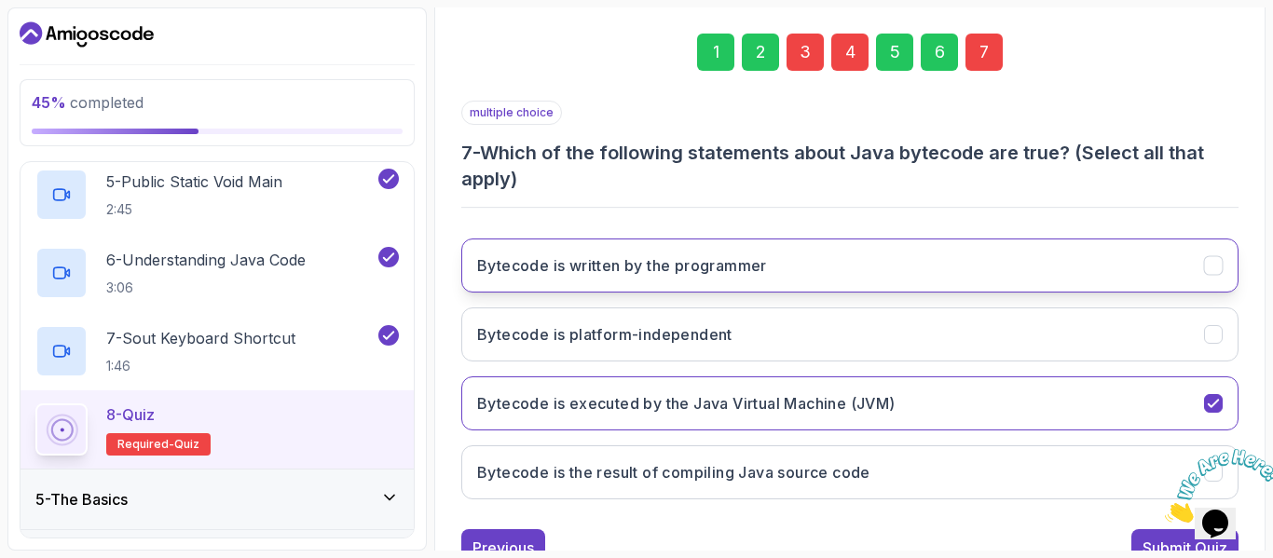
scroll to position [262, 0]
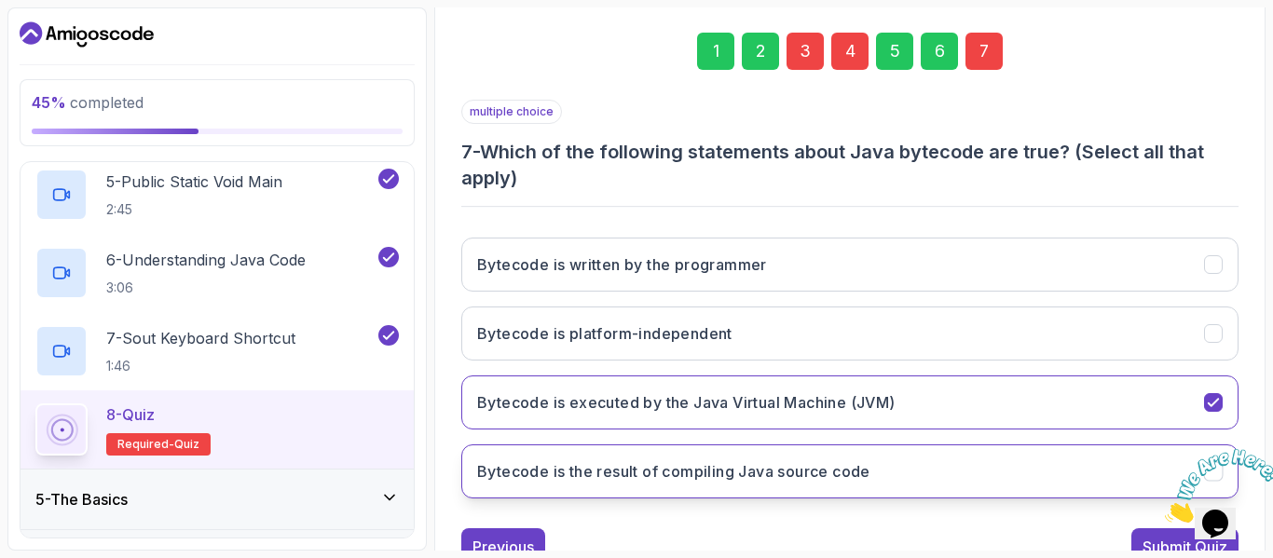
click at [658, 487] on button "Bytecode is the result of compiling Java source code" at bounding box center [850, 472] width 778 height 54
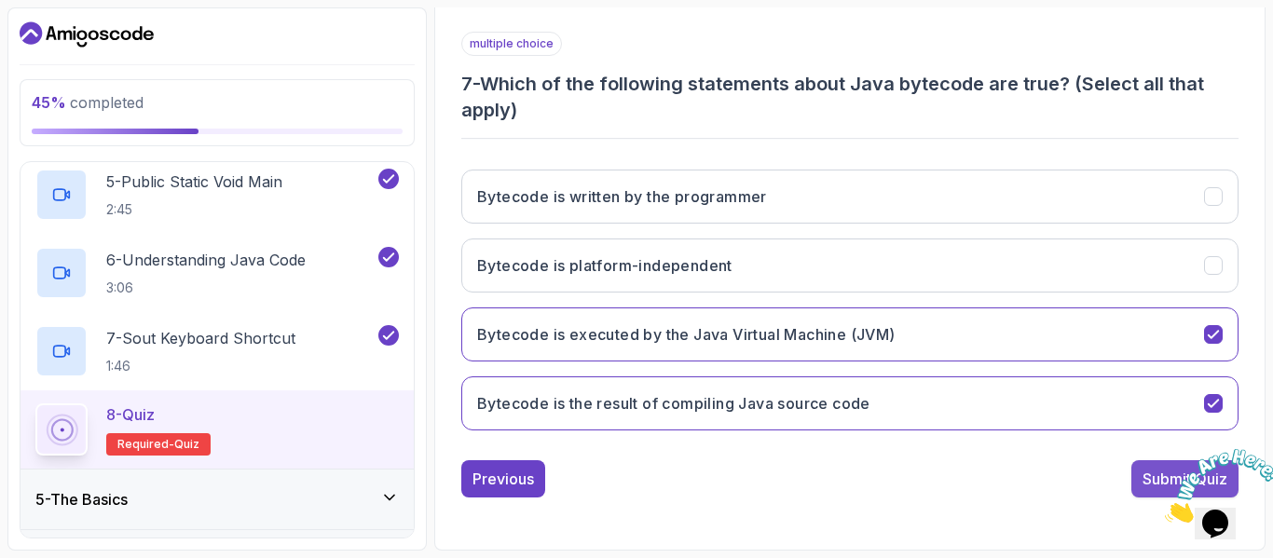
click at [1143, 489] on div "Submit Quiz" at bounding box center [1185, 479] width 85 height 22
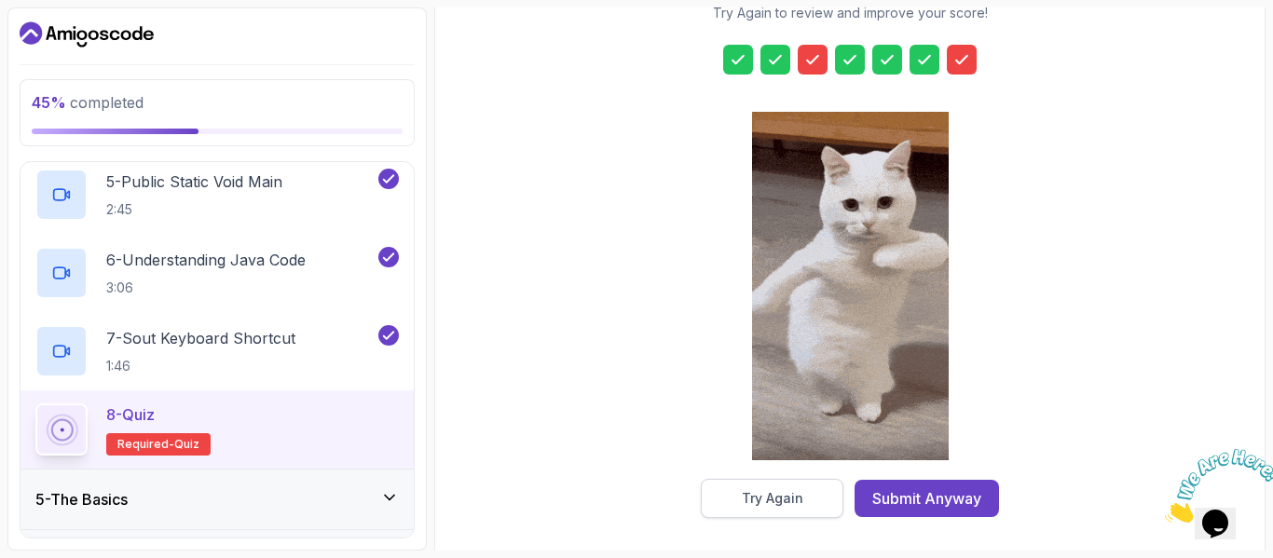
click at [759, 488] on button "Try Again" at bounding box center [772, 498] width 143 height 39
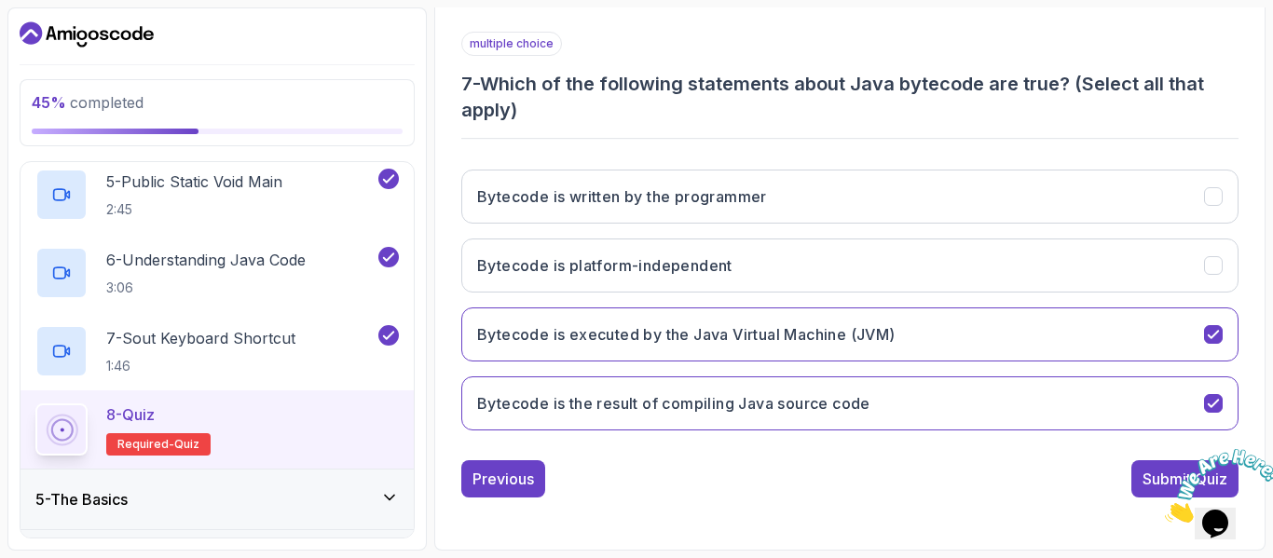
scroll to position [326, 0]
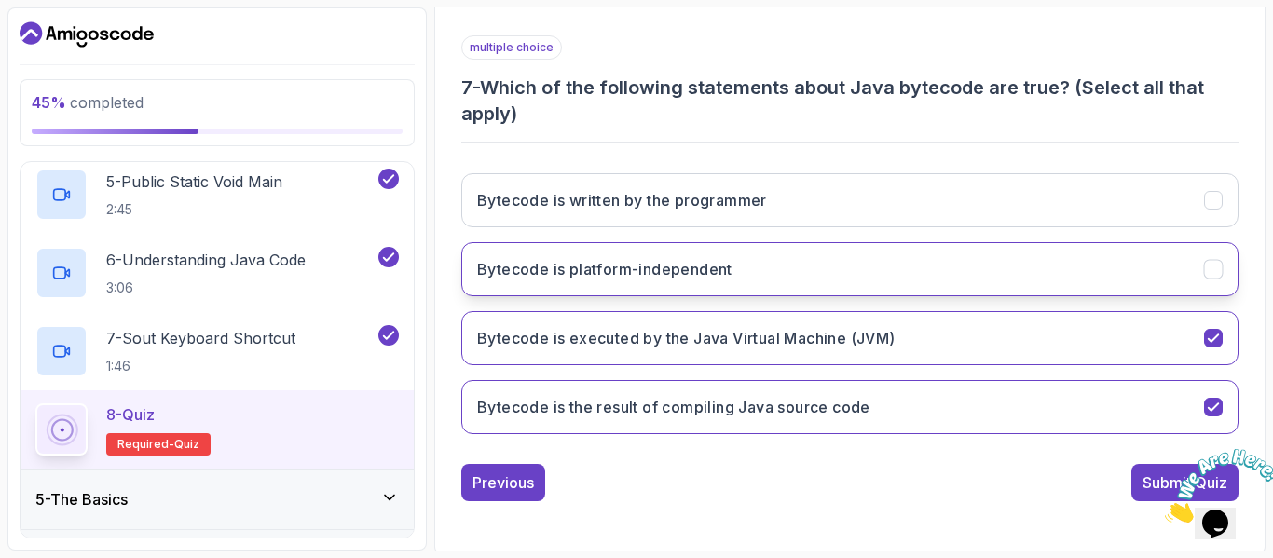
click at [770, 268] on button "Bytecode is platform-independent" at bounding box center [850, 269] width 778 height 54
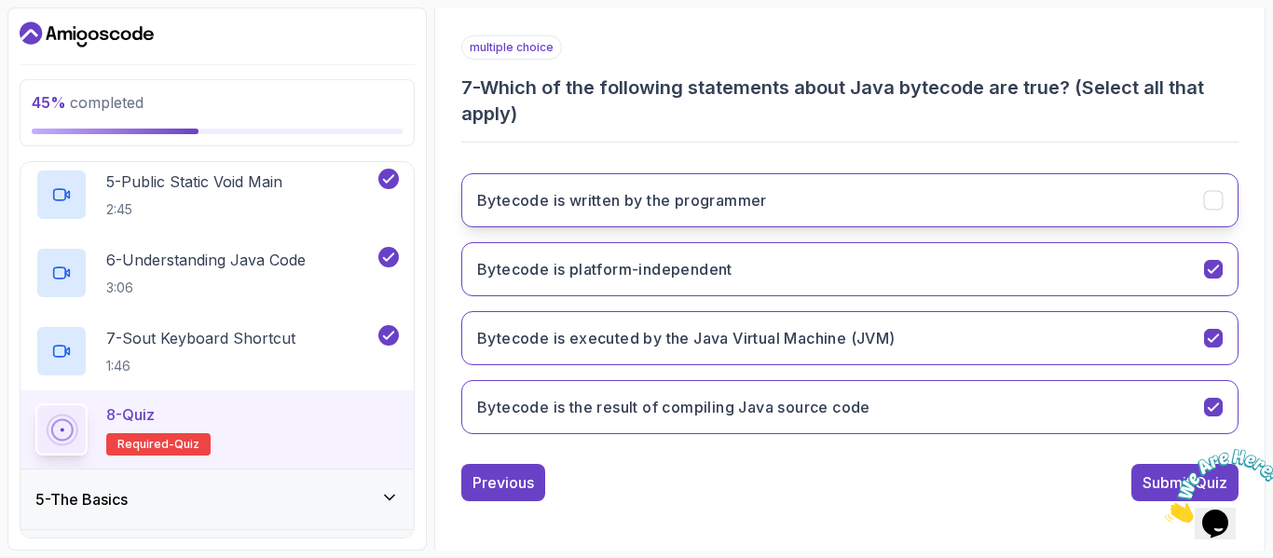
click at [764, 210] on h3 "Bytecode is written by the programmer" at bounding box center [622, 200] width 290 height 22
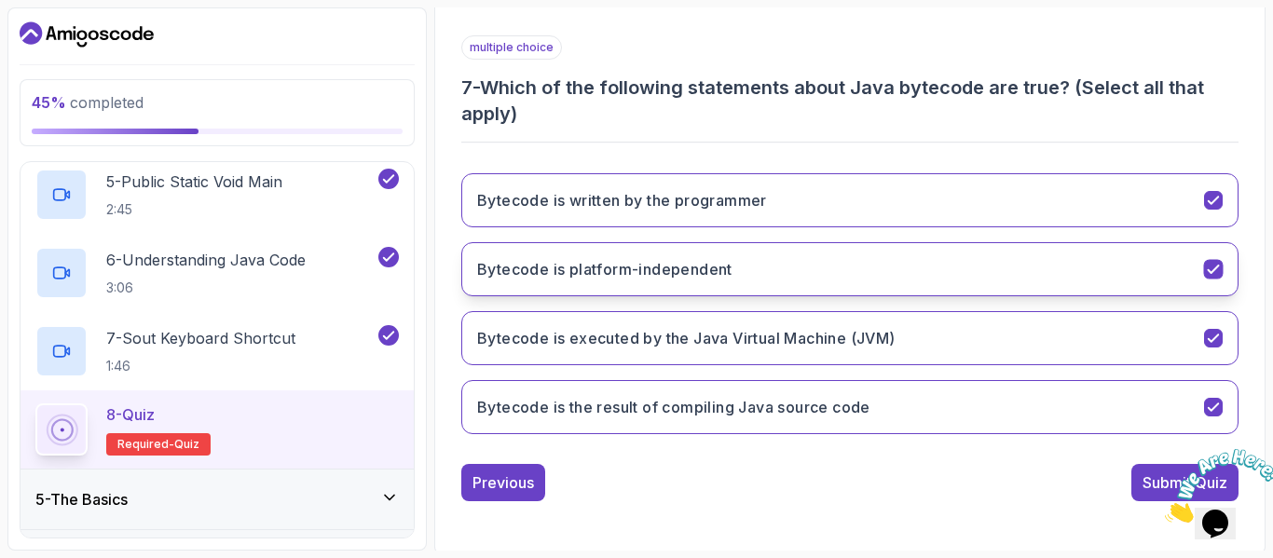
click at [732, 271] on h3 "Bytecode is platform-independent" at bounding box center [604, 269] width 255 height 22
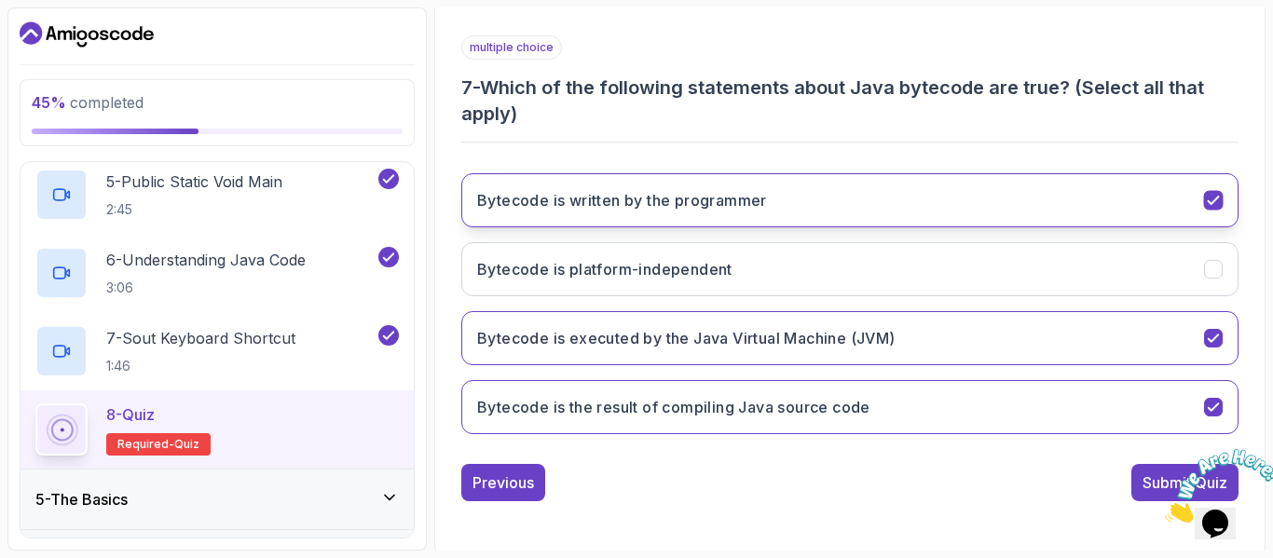
click at [731, 195] on h3 "Bytecode is written by the programmer" at bounding box center [622, 200] width 290 height 22
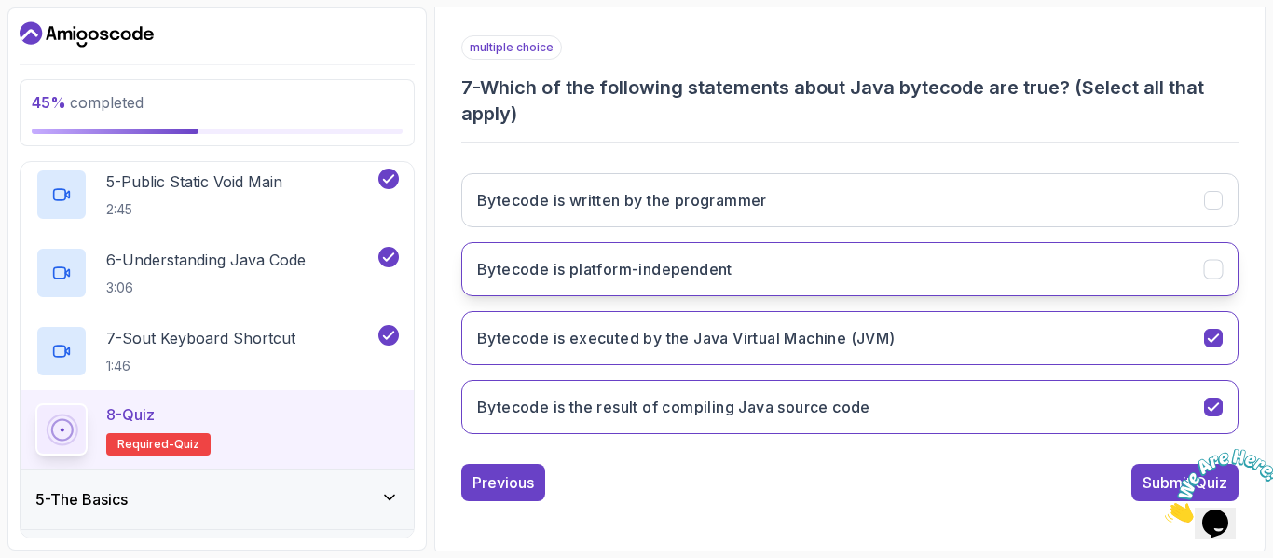
click at [705, 283] on button "Bytecode is platform-independent" at bounding box center [850, 269] width 778 height 54
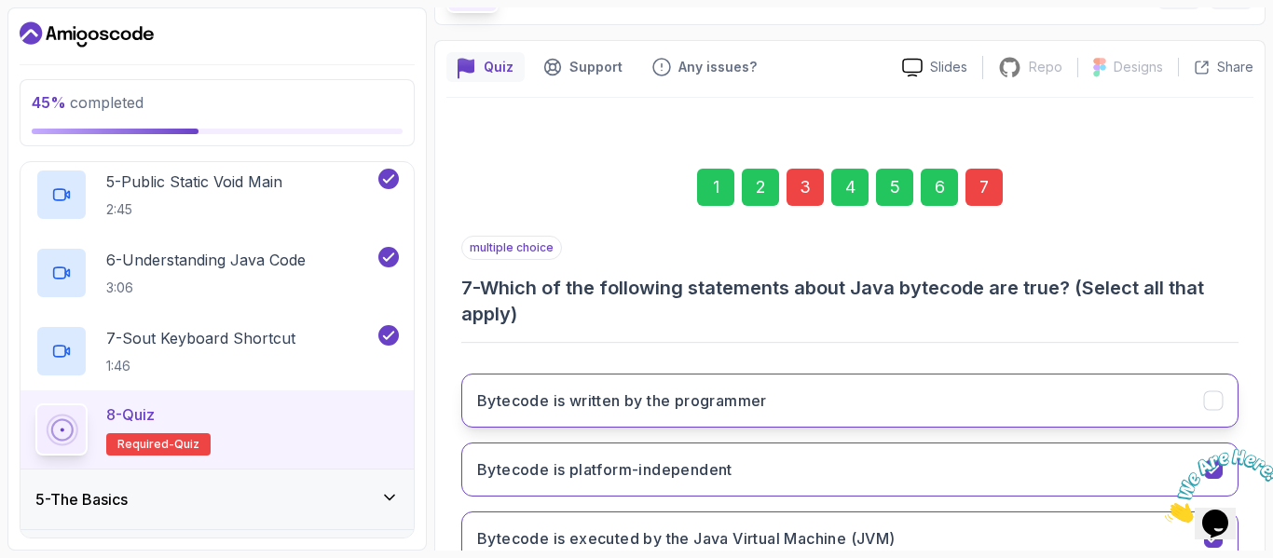
scroll to position [120, 0]
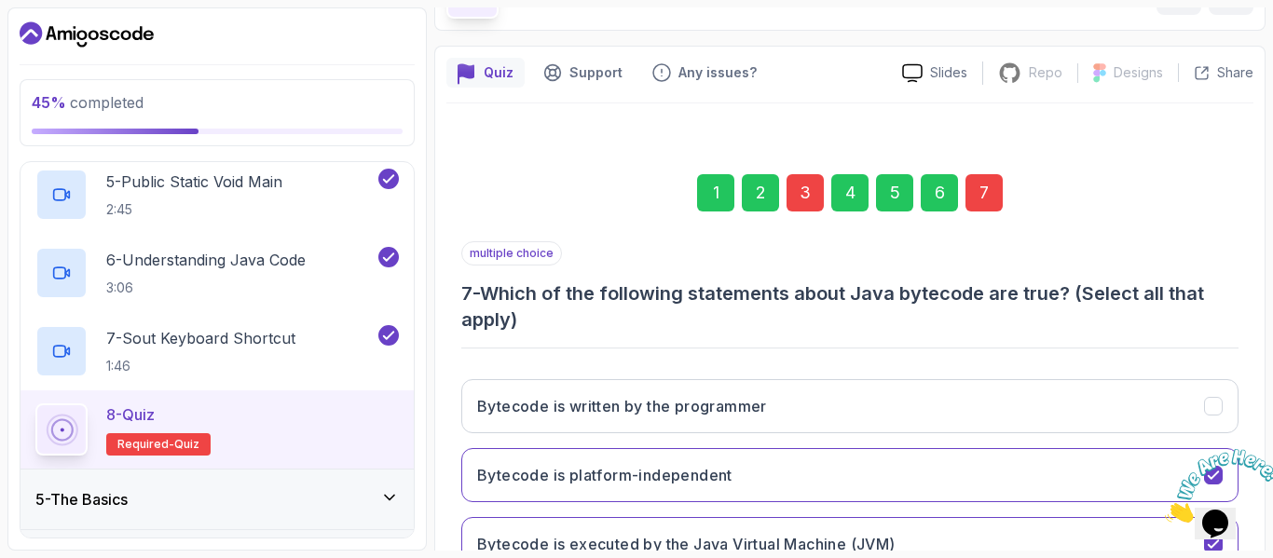
click at [991, 184] on div "7" at bounding box center [984, 192] width 37 height 37
click at [982, 195] on div "7" at bounding box center [984, 192] width 37 height 37
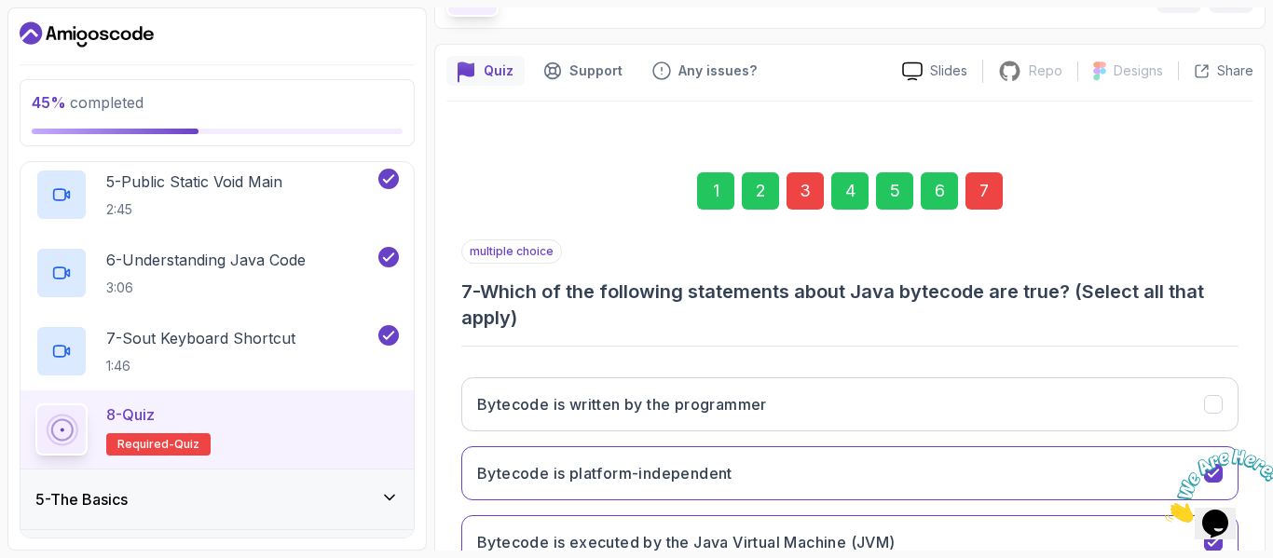
scroll to position [117, 0]
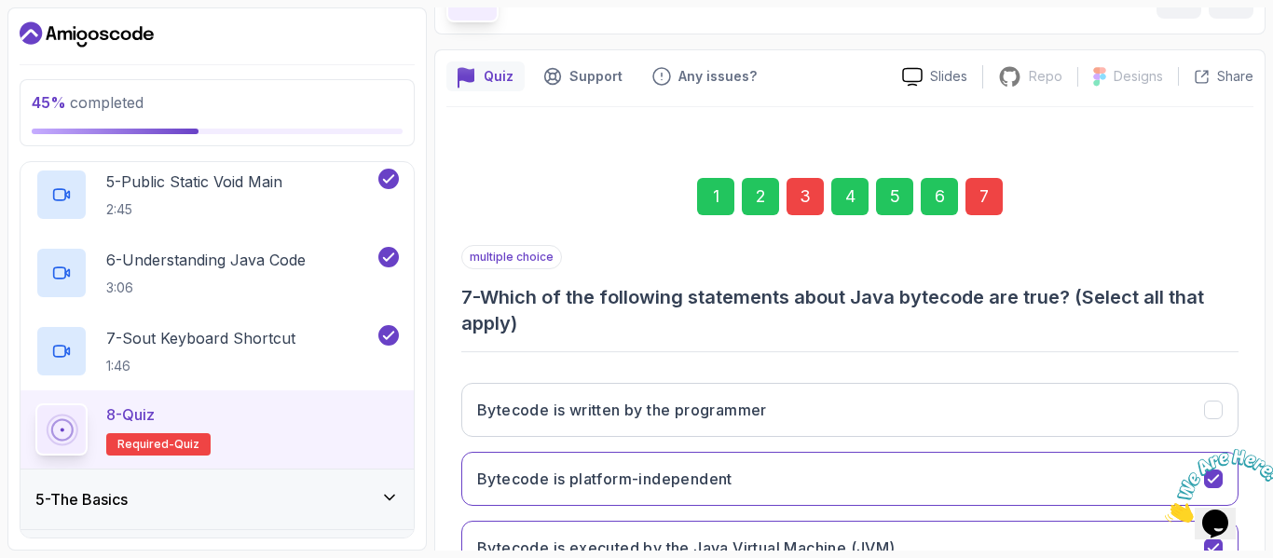
click at [809, 209] on div "3" at bounding box center [805, 196] width 37 height 37
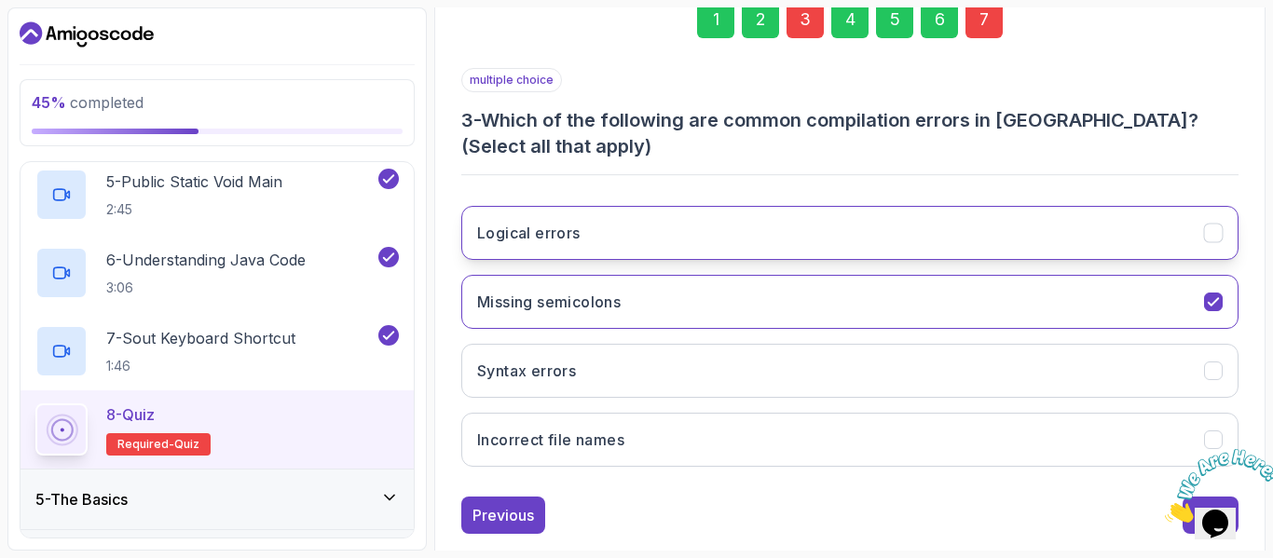
scroll to position [307, 0]
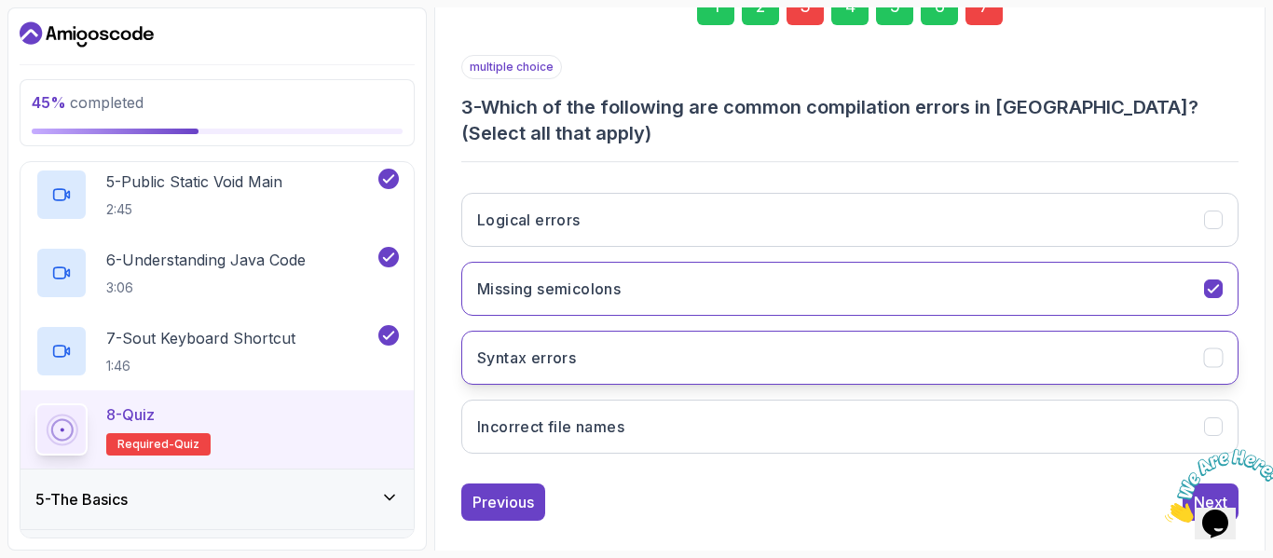
click at [770, 355] on button "Syntax errors" at bounding box center [850, 358] width 778 height 54
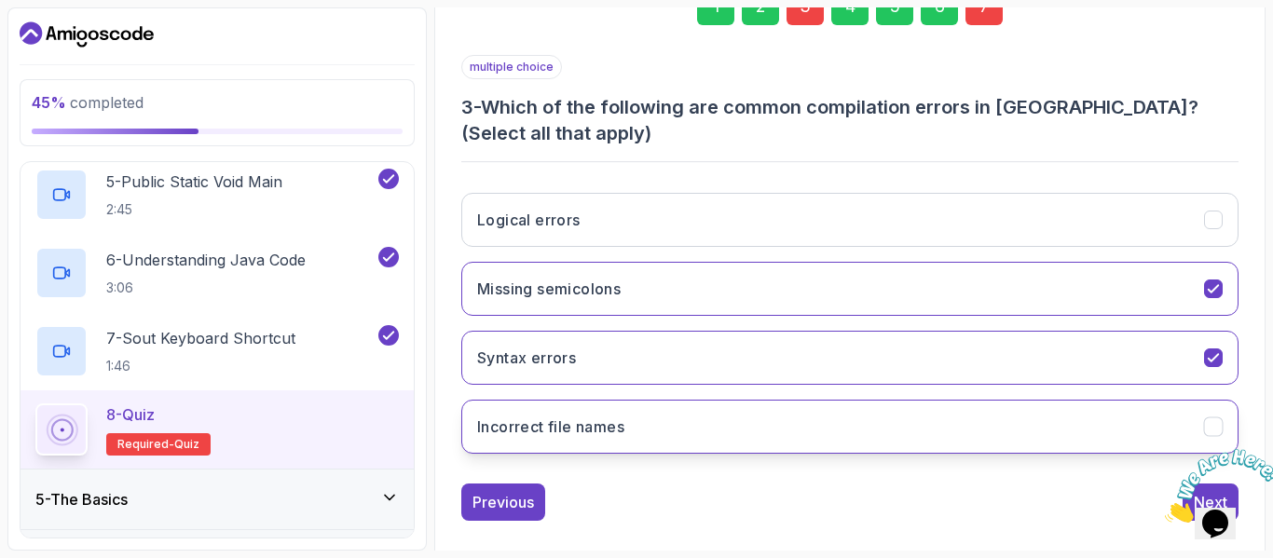
click at [738, 449] on button "Incorrect file names" at bounding box center [850, 427] width 778 height 54
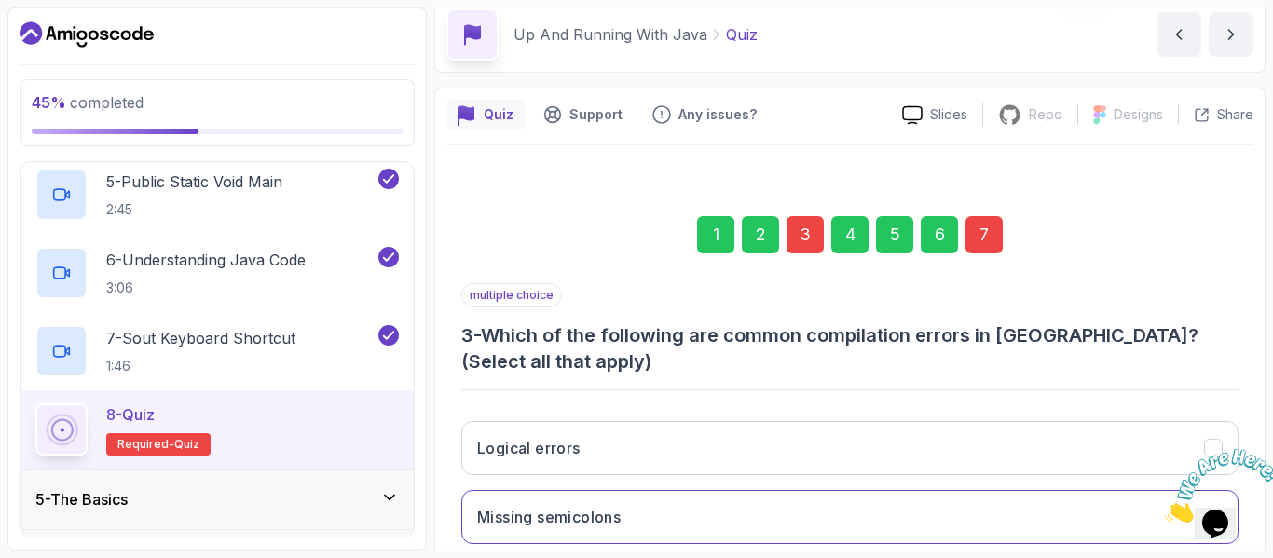
scroll to position [75, 0]
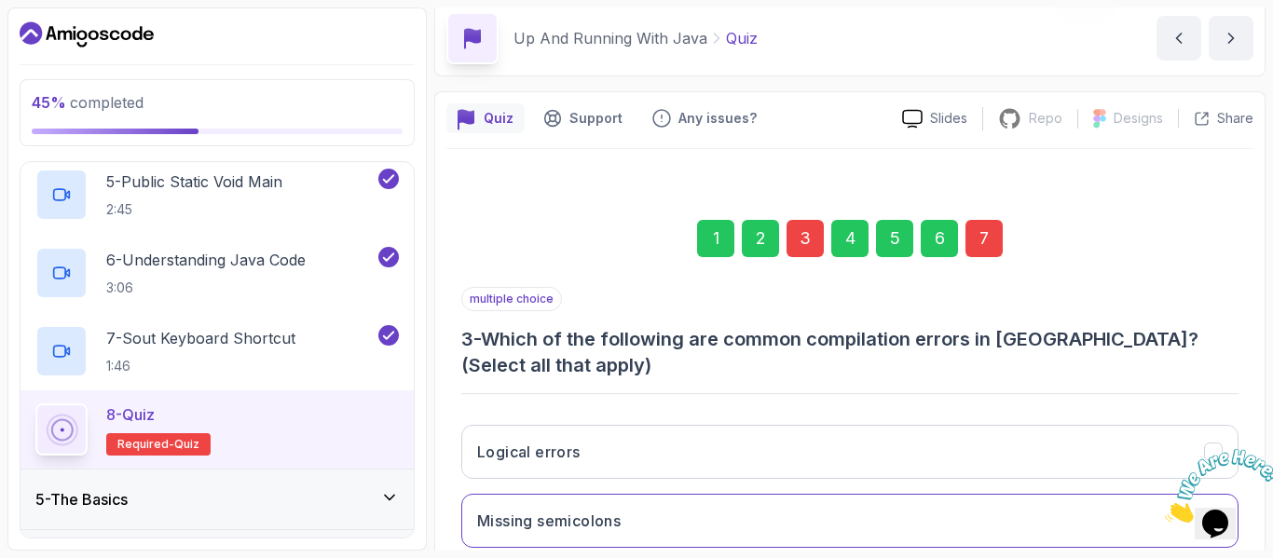
click at [998, 225] on div "7" at bounding box center [984, 238] width 37 height 37
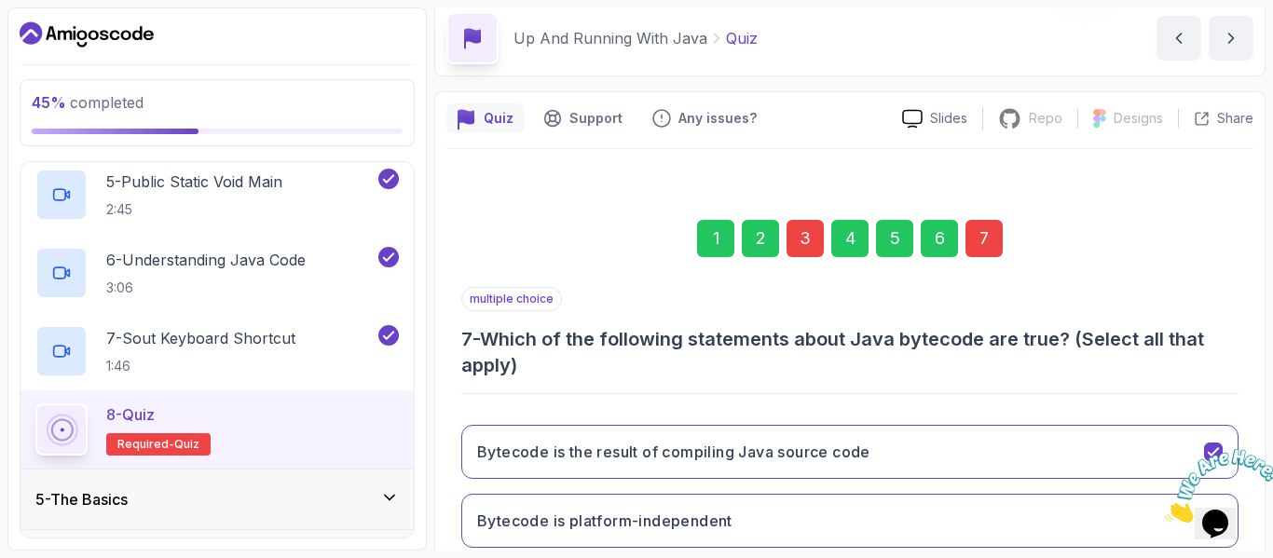
scroll to position [330, 0]
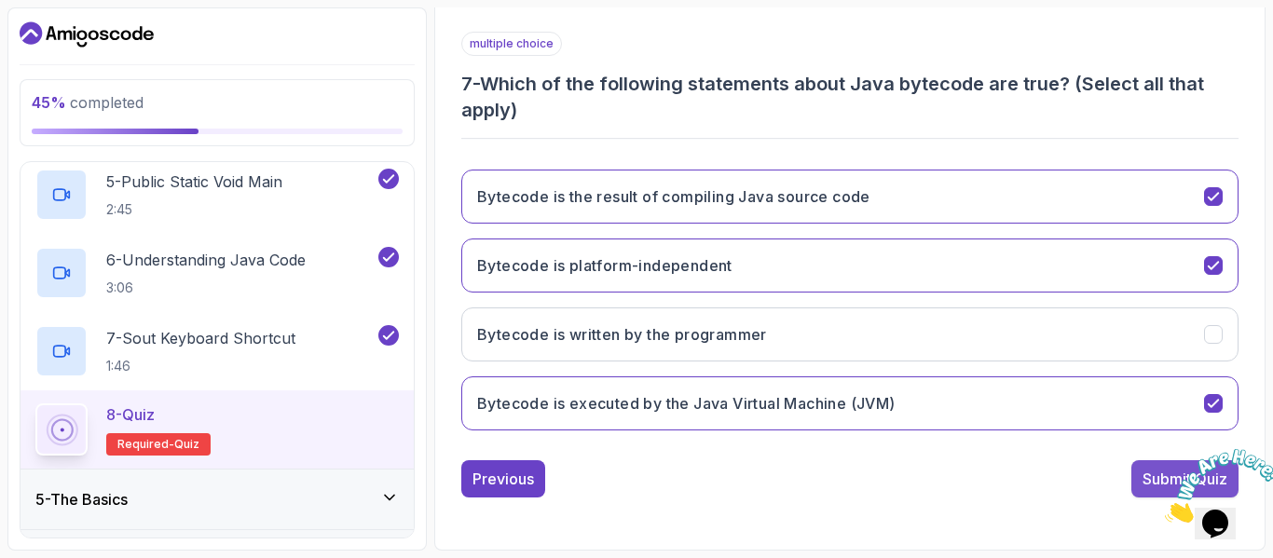
click at [1151, 486] on div "Submit Quiz" at bounding box center [1185, 479] width 85 height 22
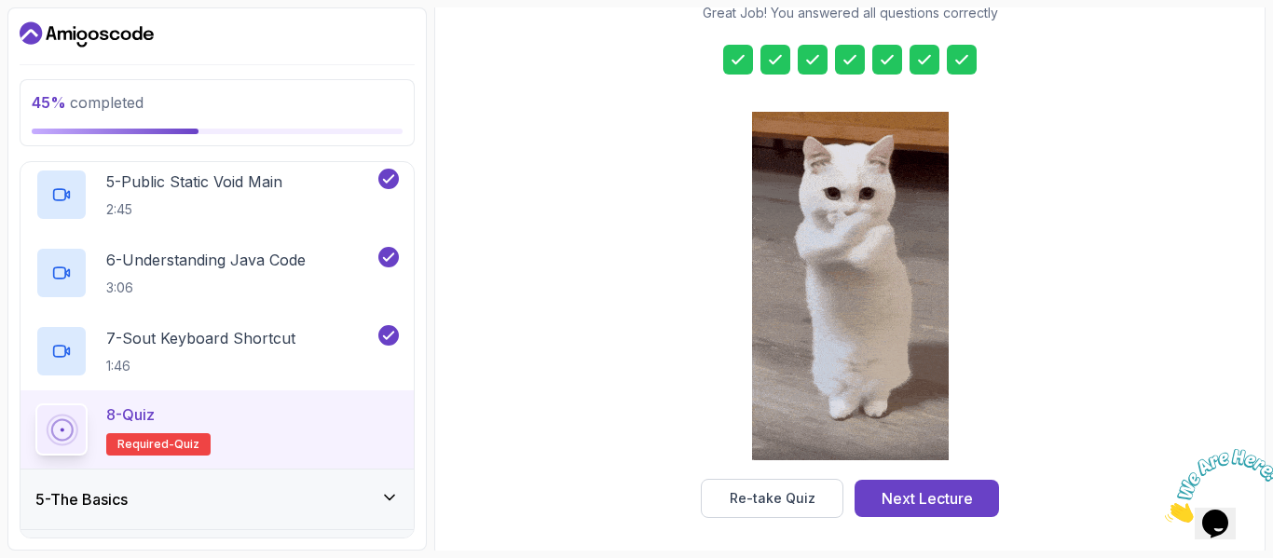
click at [838, 67] on div at bounding box center [850, 60] width 30 height 30
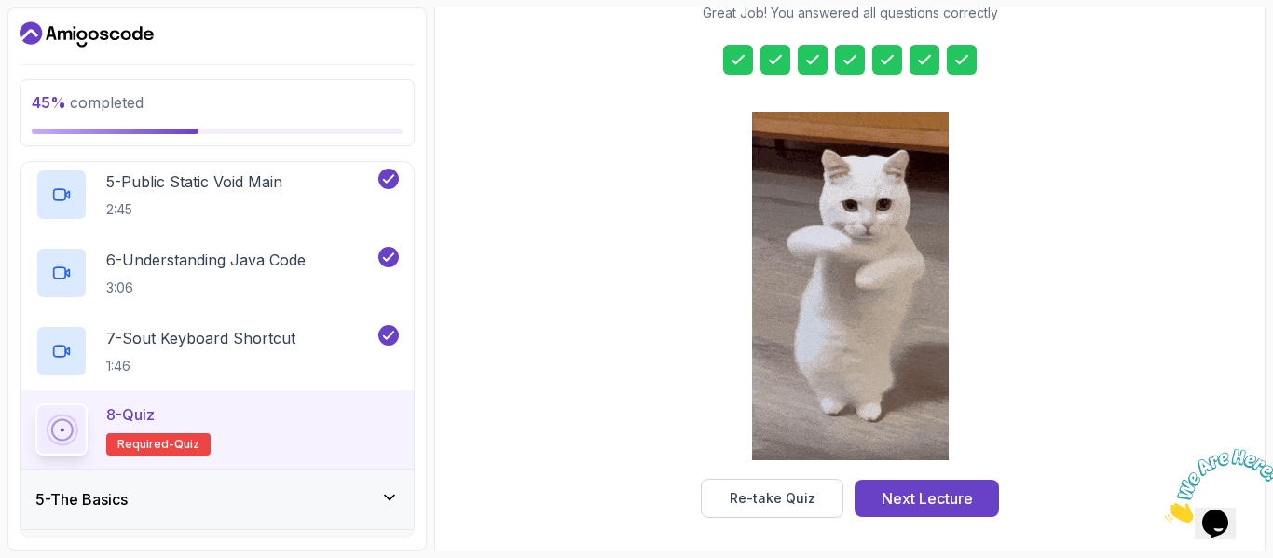
click at [811, 61] on icon at bounding box center [813, 59] width 19 height 19
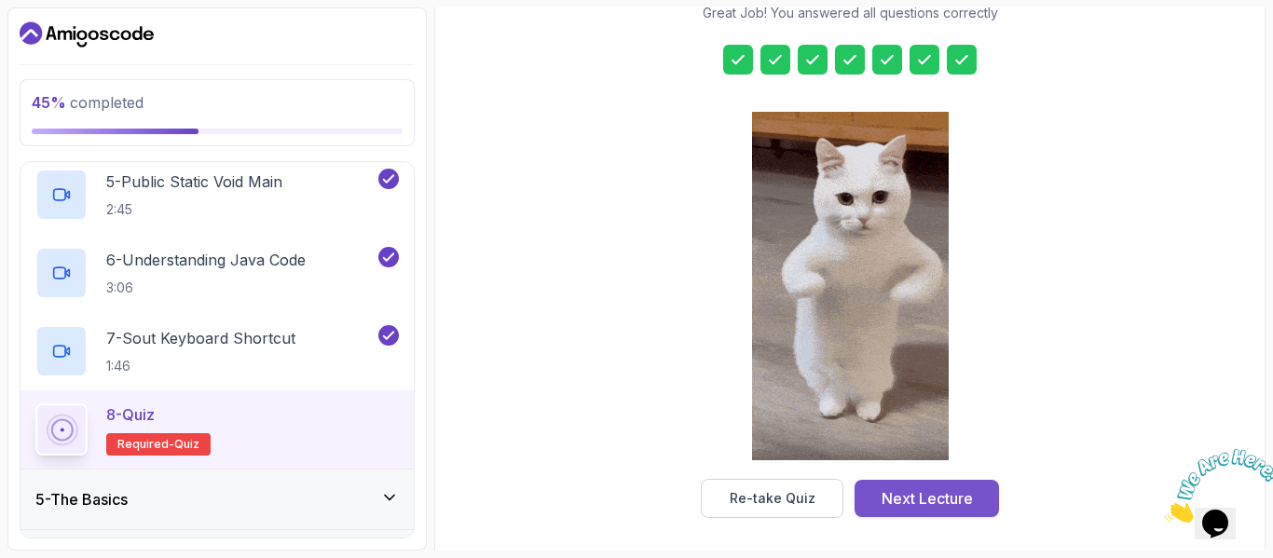
click at [912, 495] on div "Next Lecture" at bounding box center [927, 499] width 91 height 22
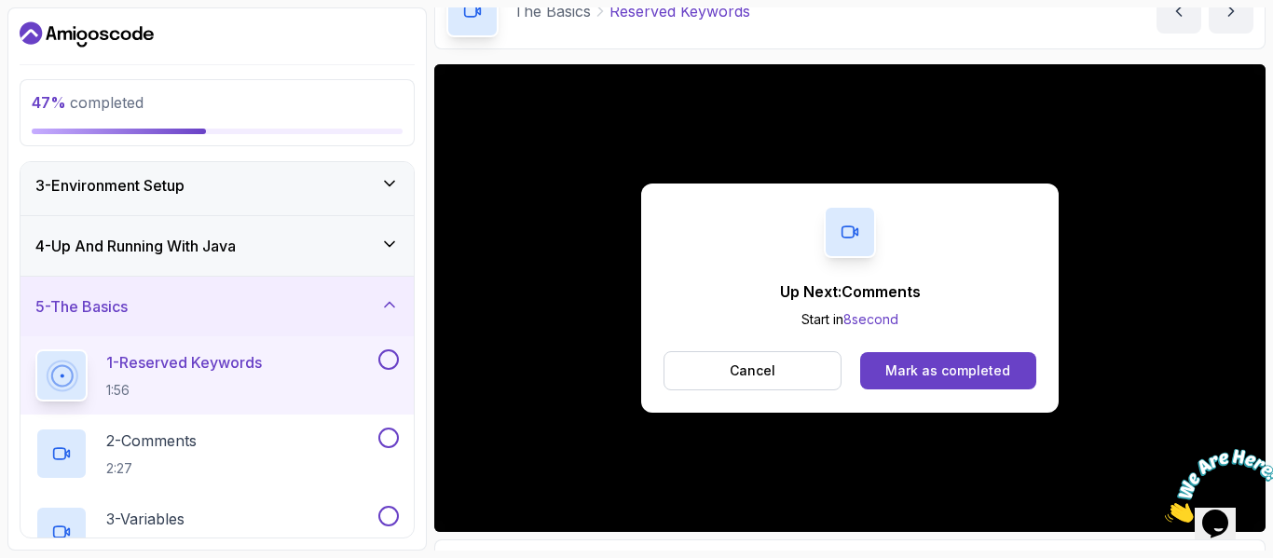
scroll to position [103, 0]
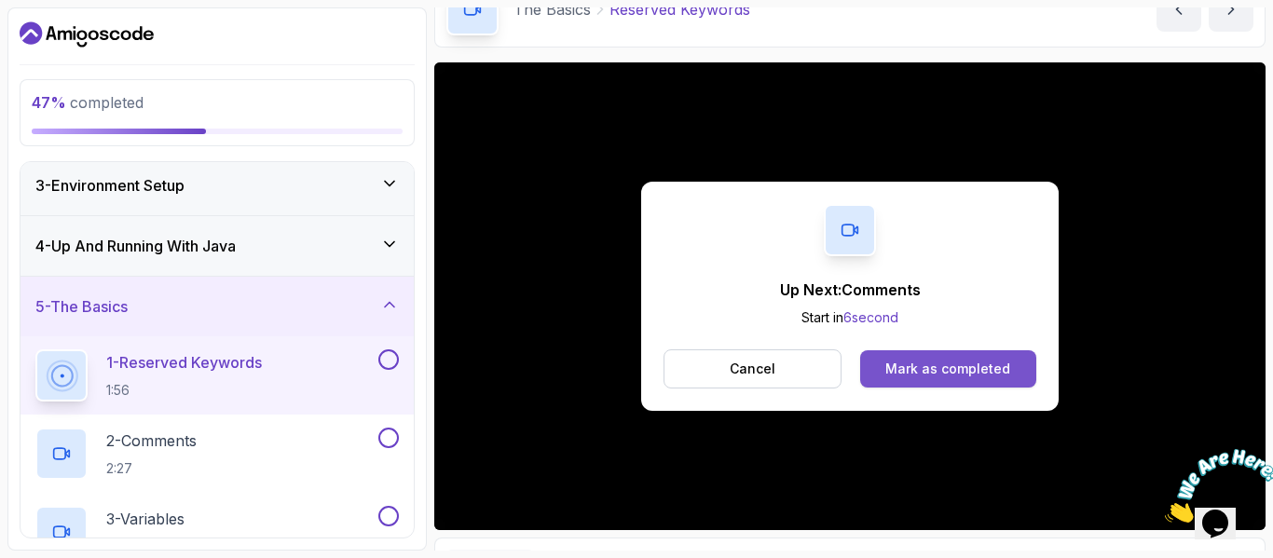
click at [949, 372] on div "Mark as completed" at bounding box center [948, 369] width 125 height 19
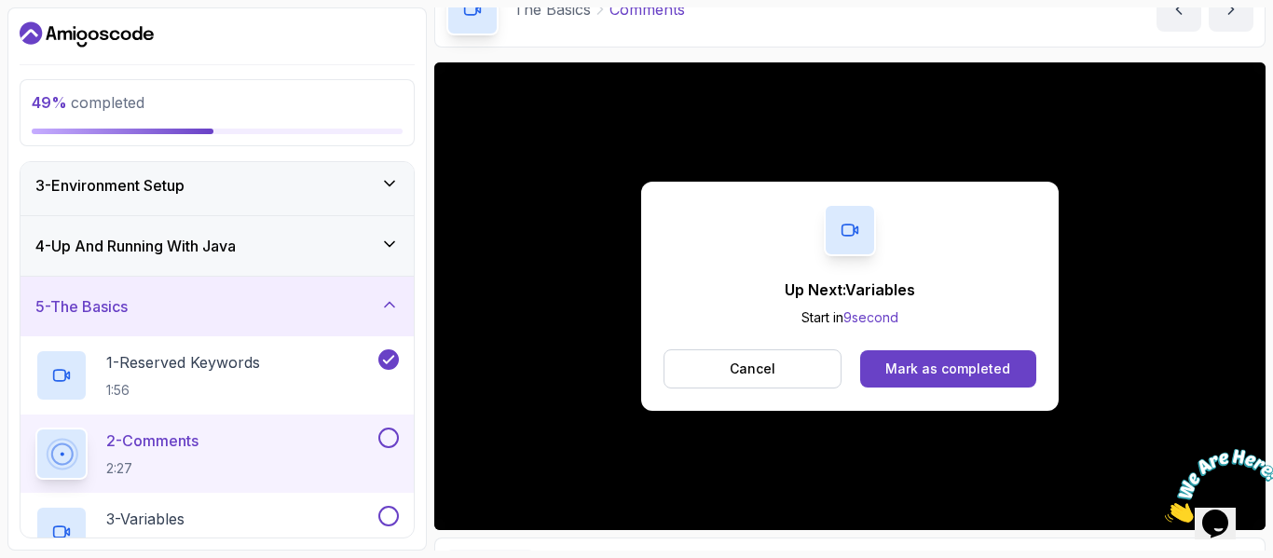
click at [949, 372] on div "Mark as completed" at bounding box center [948, 369] width 125 height 19
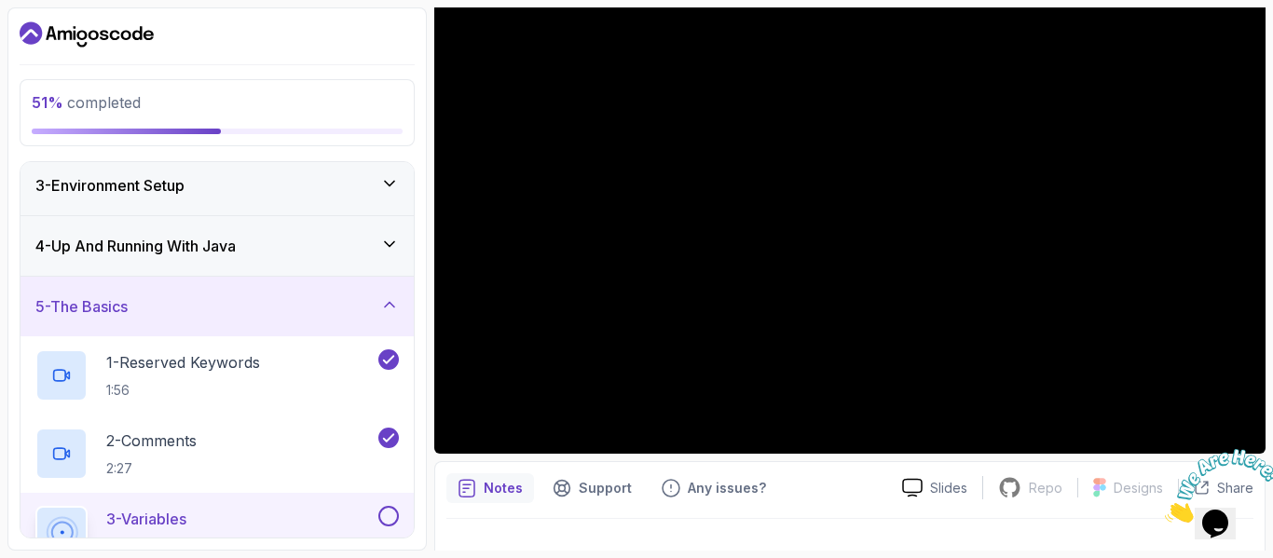
scroll to position [213, 0]
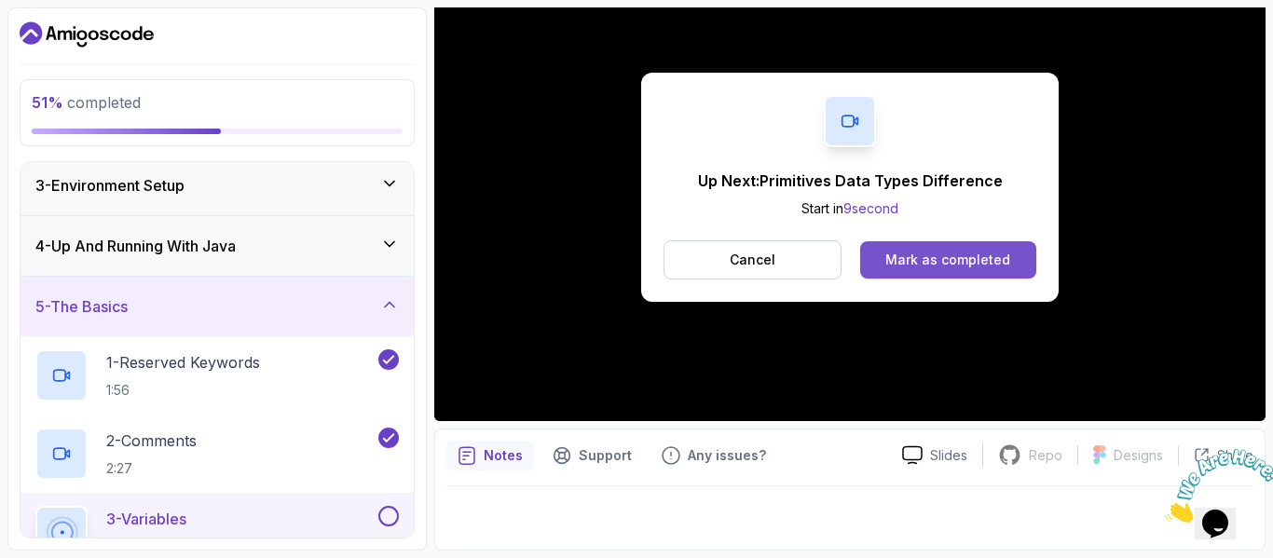
click at [930, 259] on div "Mark as completed" at bounding box center [948, 260] width 125 height 19
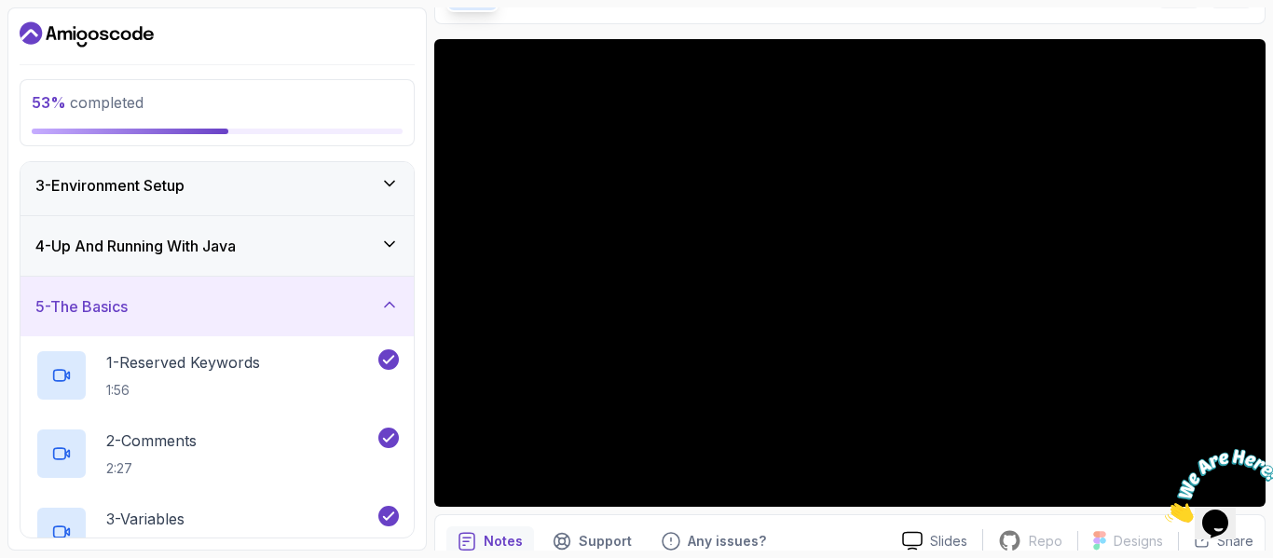
scroll to position [128, 0]
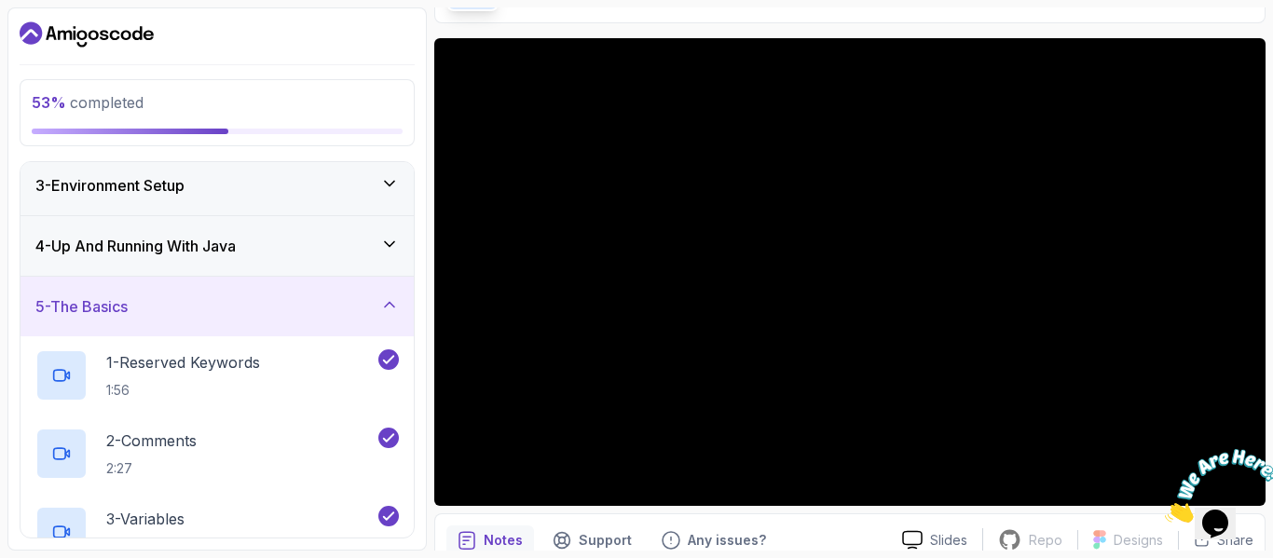
click at [1170, 478] on img at bounding box center [1223, 486] width 116 height 74
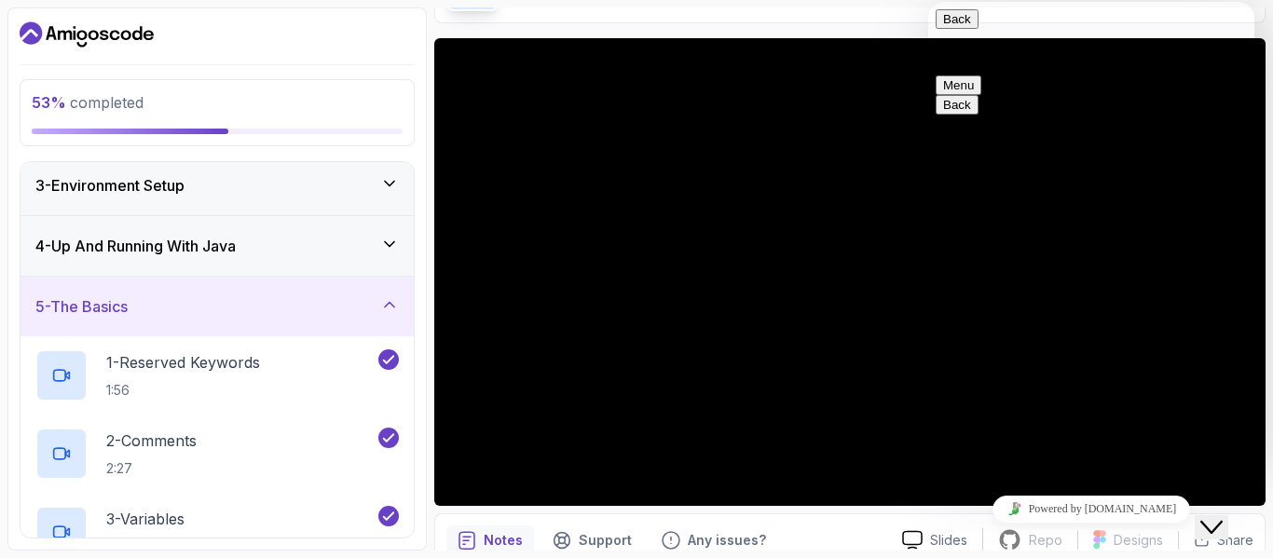
click at [1223, 516] on icon "Close Chat This icon closes the chat window." at bounding box center [1212, 527] width 22 height 22
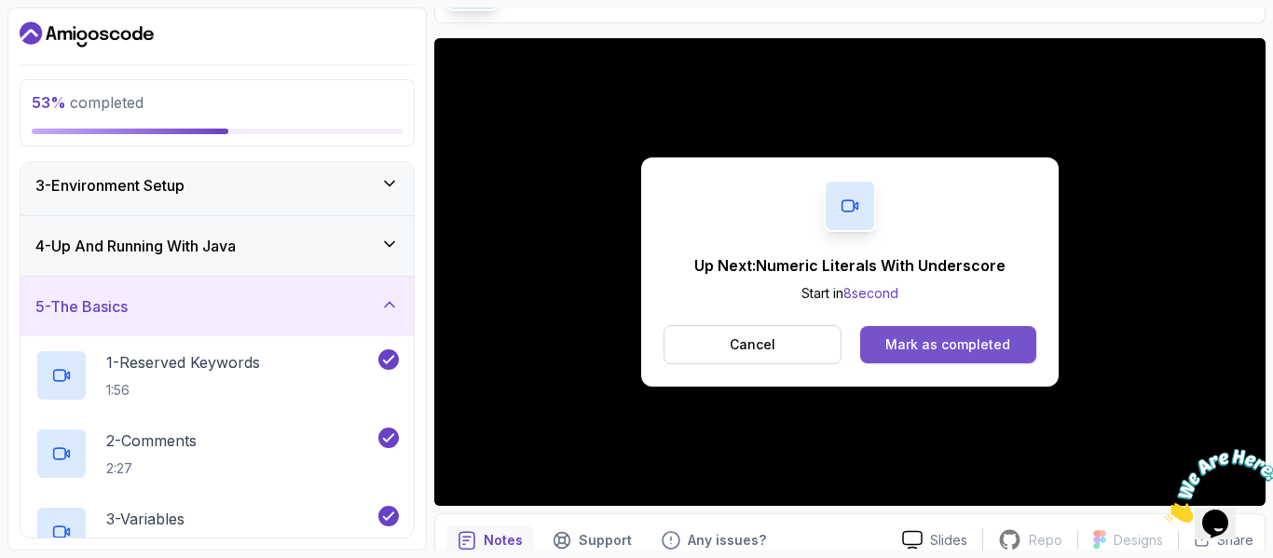
click at [929, 329] on button "Mark as completed" at bounding box center [948, 344] width 176 height 37
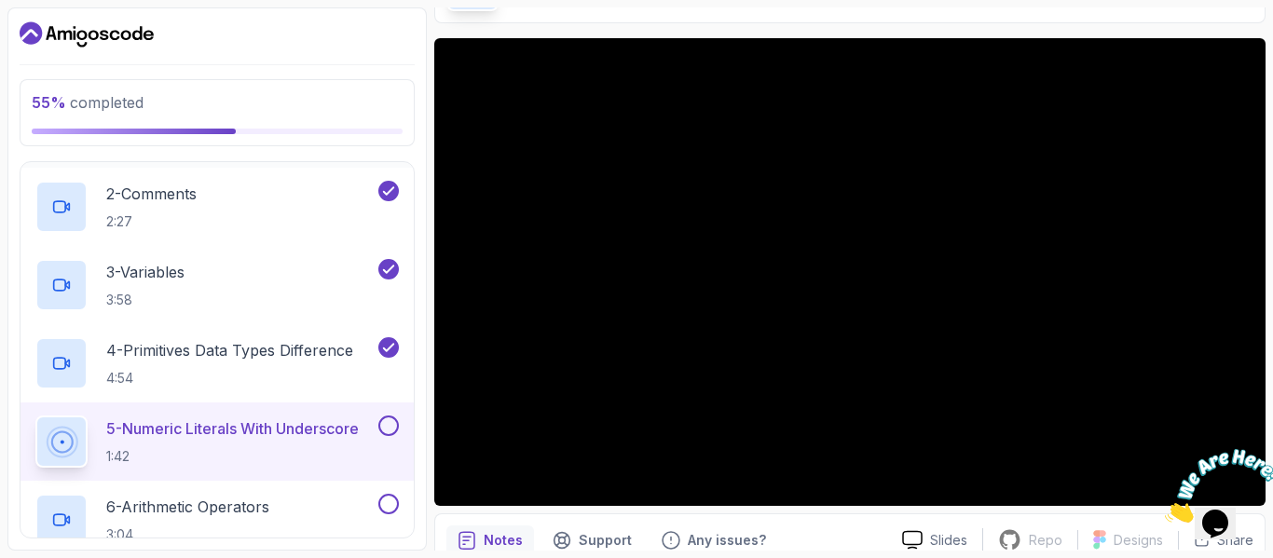
scroll to position [378, 0]
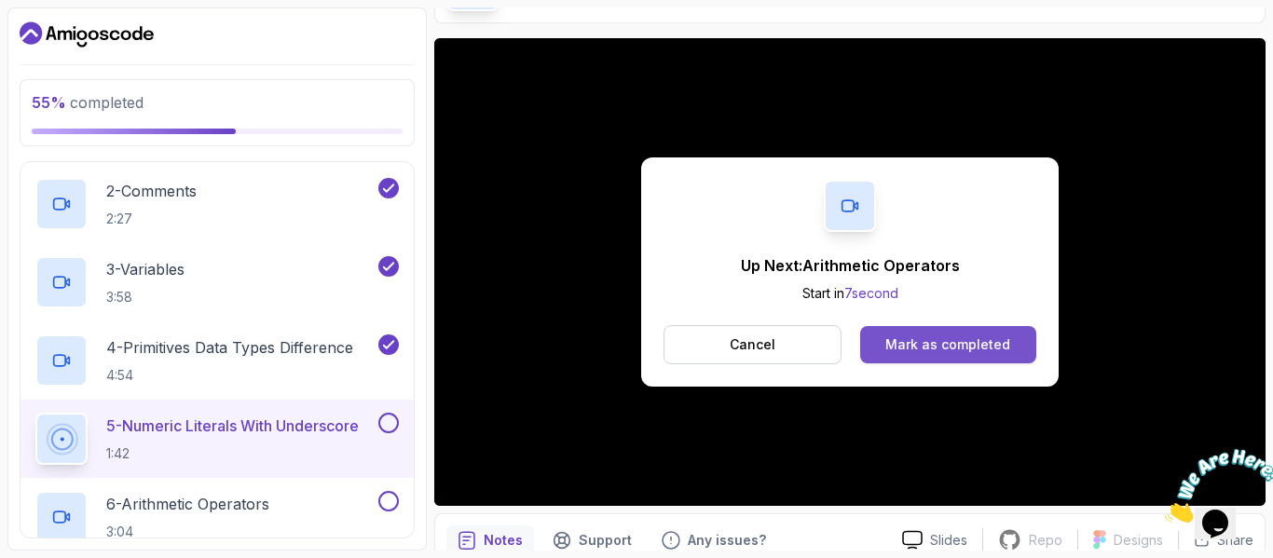
click at [916, 351] on div "Mark as completed" at bounding box center [948, 345] width 125 height 19
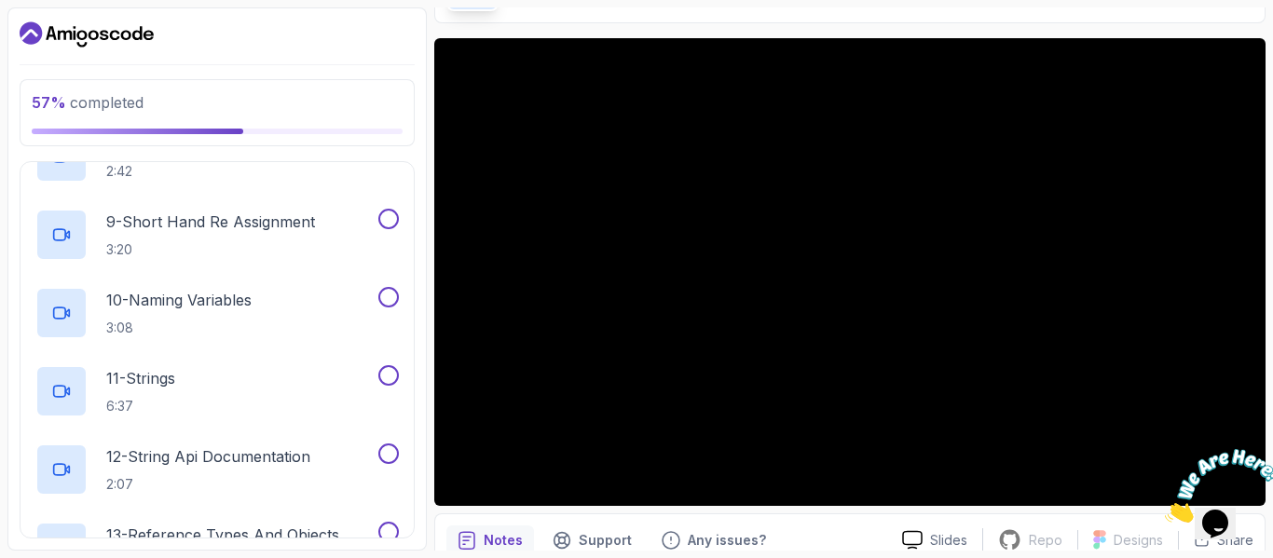
scroll to position [898, 0]
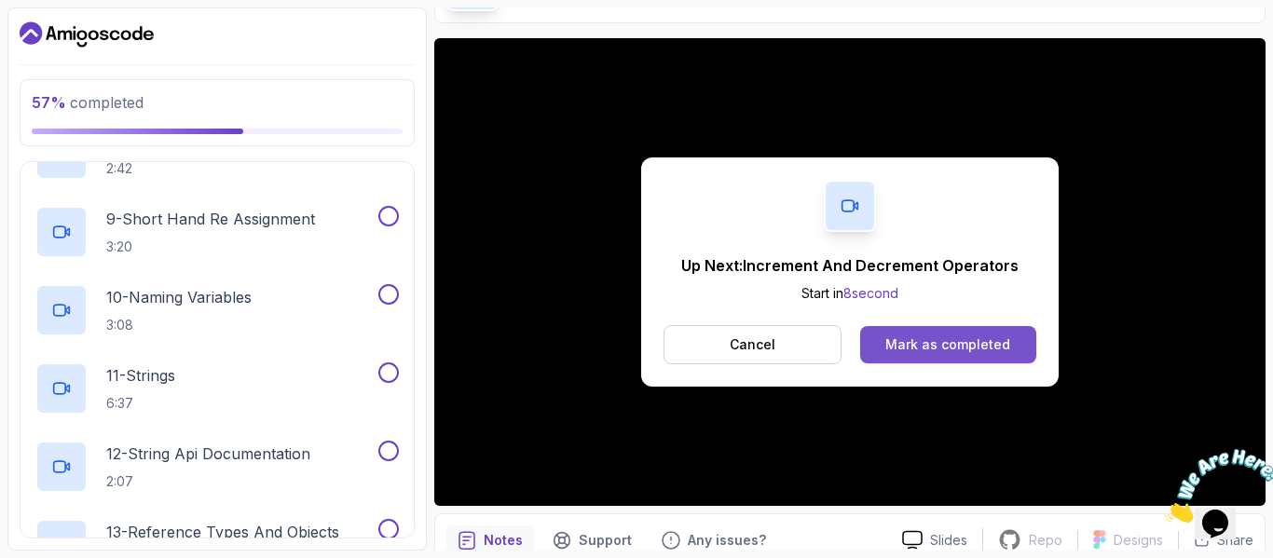
click at [931, 351] on div "Mark as completed" at bounding box center [948, 345] width 125 height 19
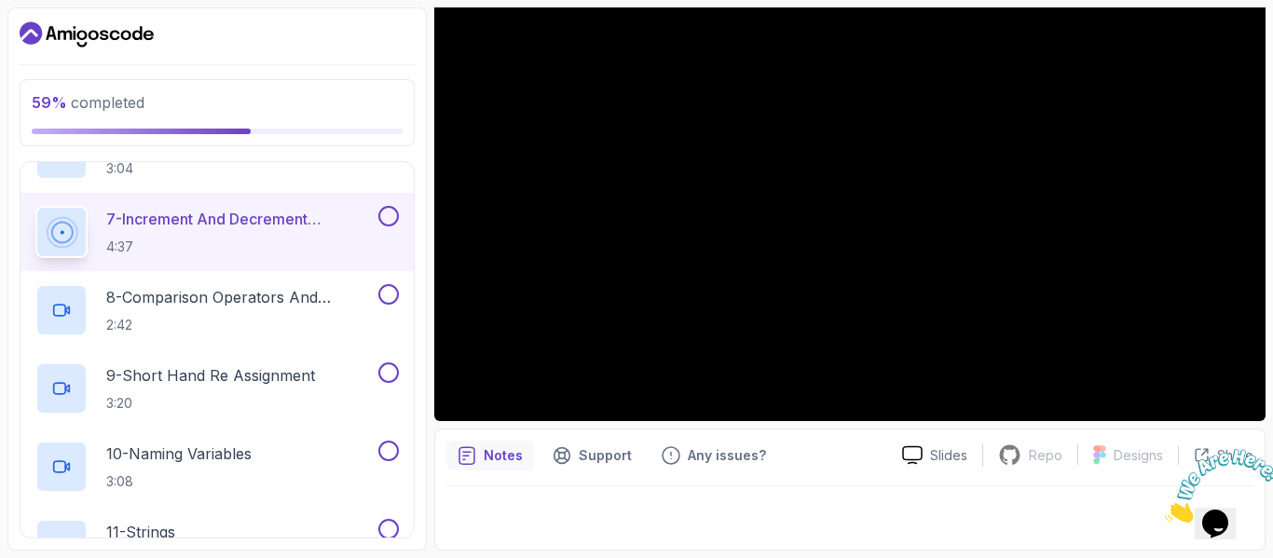
scroll to position [209, 0]
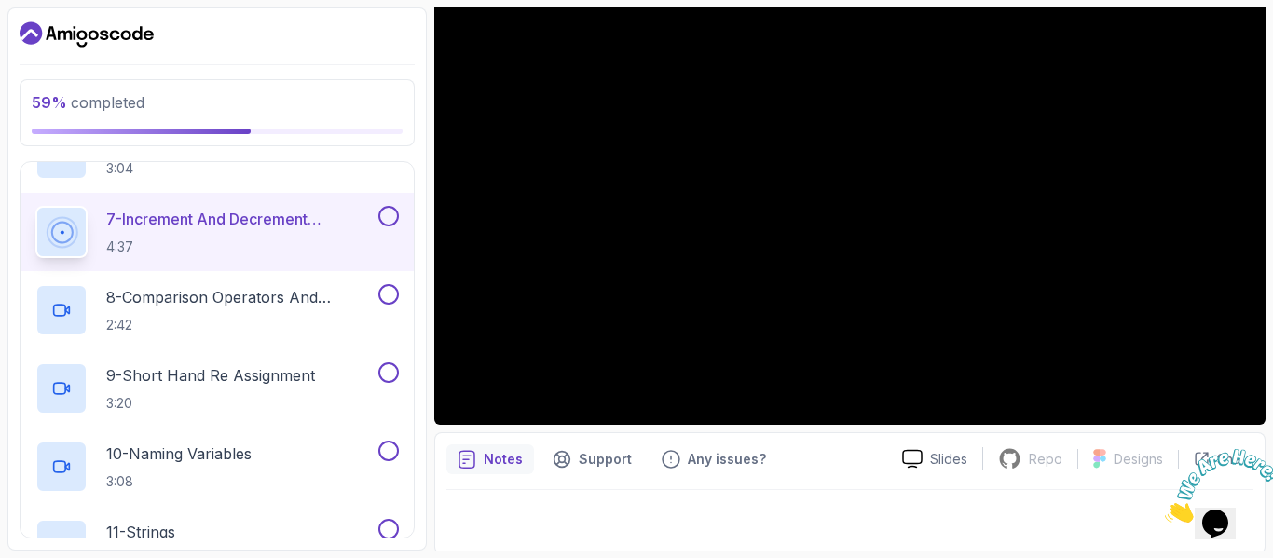
click at [505, 459] on p "Notes" at bounding box center [503, 459] width 39 height 19
click at [967, 459] on p "Slides" at bounding box center [948, 459] width 37 height 19
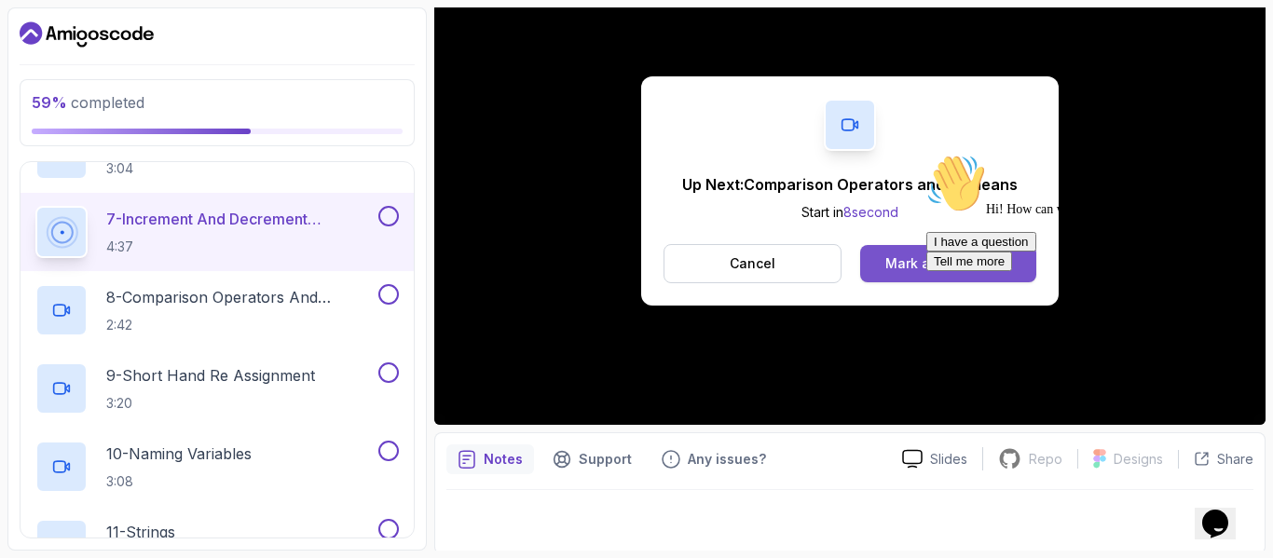
click at [890, 265] on div "Mark as completed" at bounding box center [948, 264] width 125 height 19
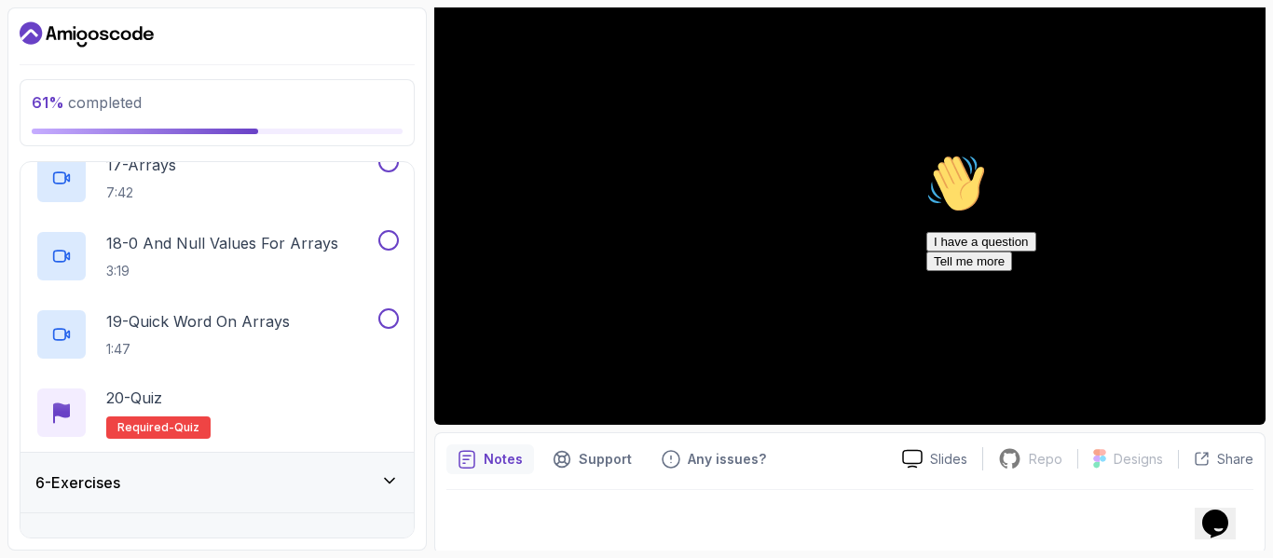
scroll to position [1614, 0]
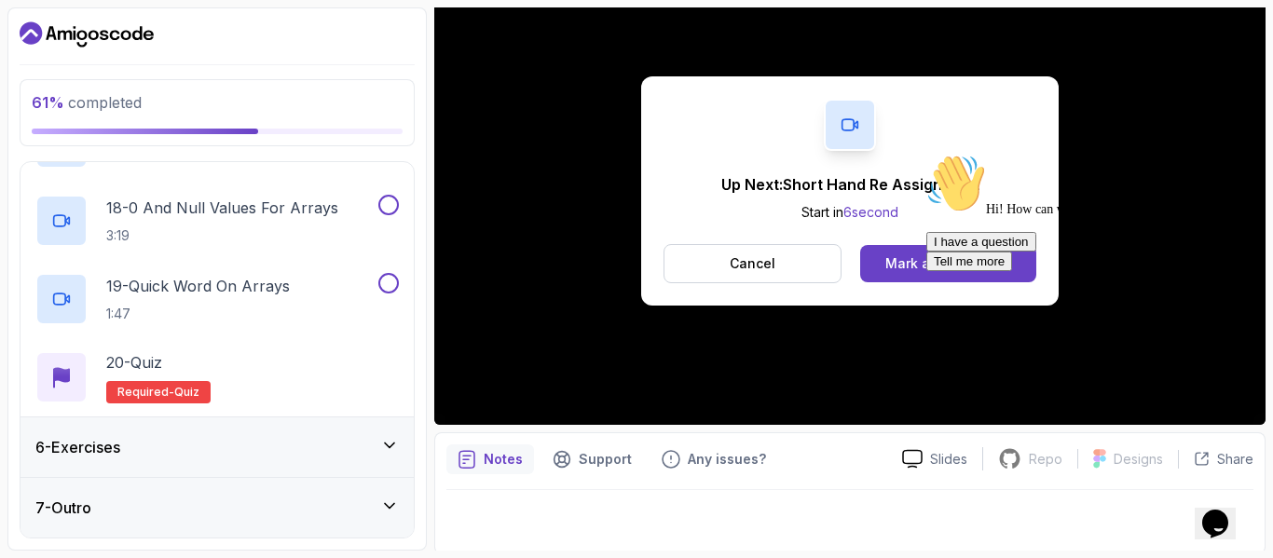
click at [983, 251] on div "Hi! How can we help? I have a question Tell me more" at bounding box center [1095, 212] width 336 height 117
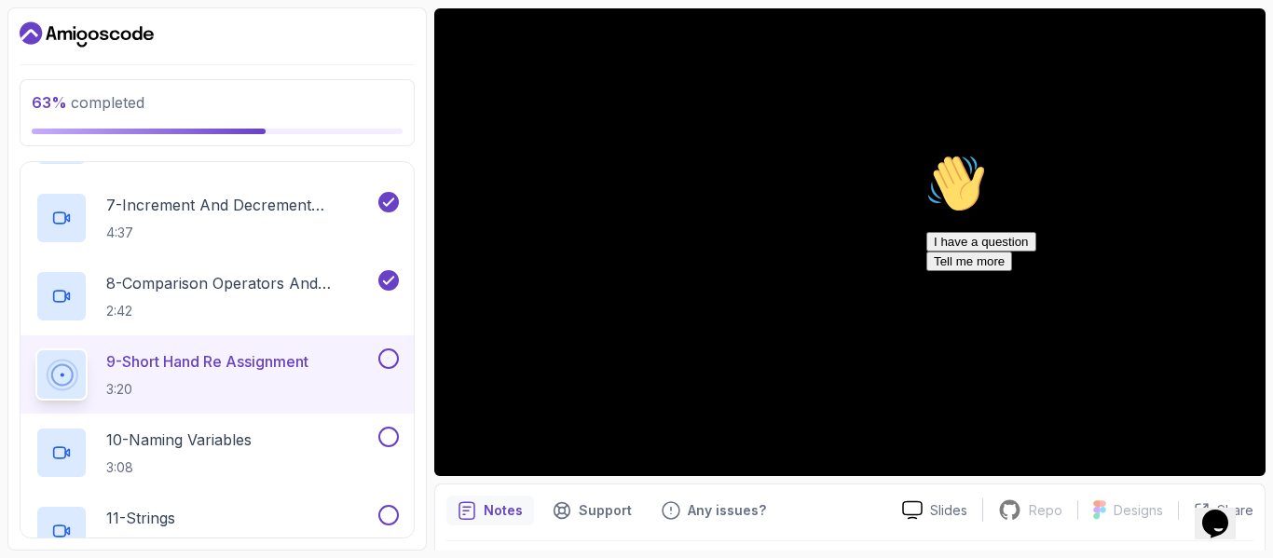
scroll to position [156, 0]
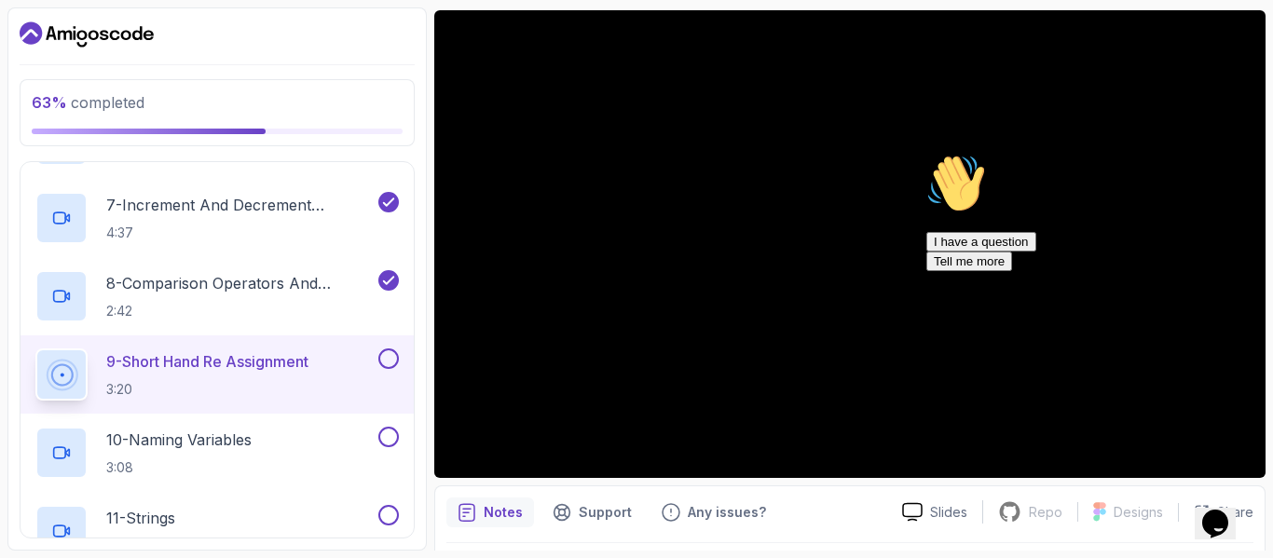
drag, startPoint x: 435, startPoint y: 288, endPoint x: 428, endPoint y: 509, distance: 221.1
click at [428, 509] on div "63 % completed 1 - Intro 2 - Understanding Java 3 - Environment Setup 4 - Up An…" at bounding box center [636, 279] width 1259 height 544
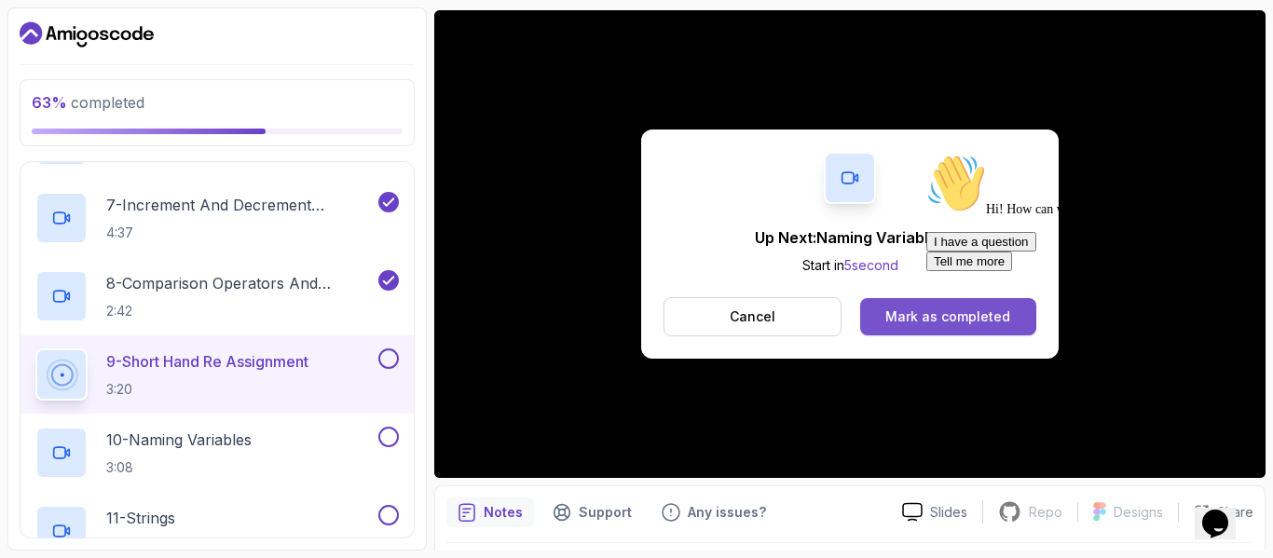
click at [902, 323] on div "Mark as completed" at bounding box center [948, 317] width 125 height 19
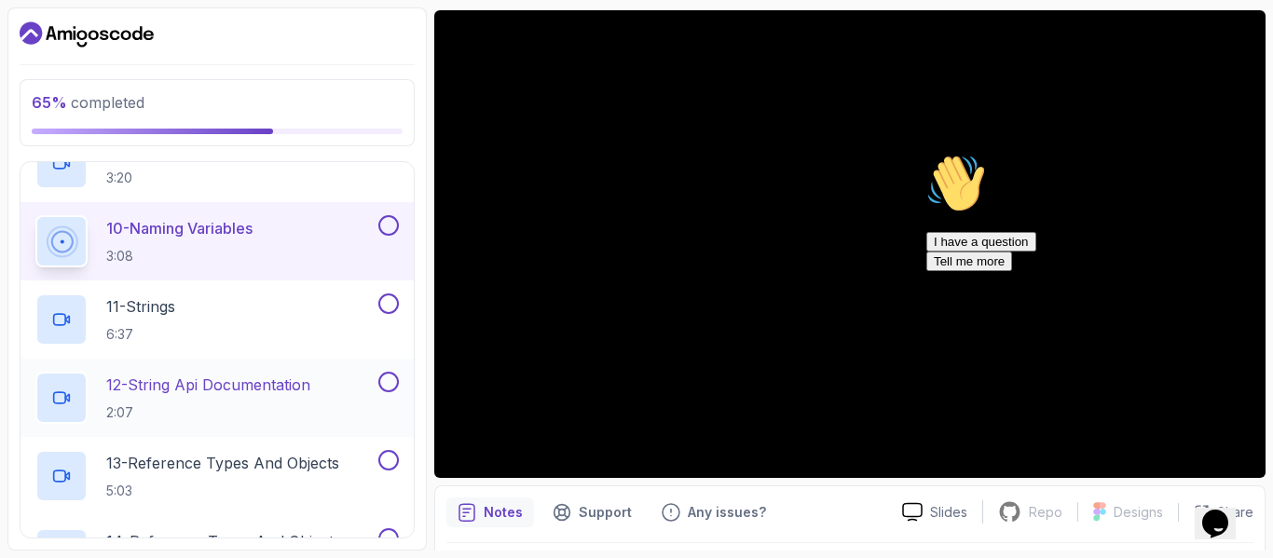
scroll to position [971, 0]
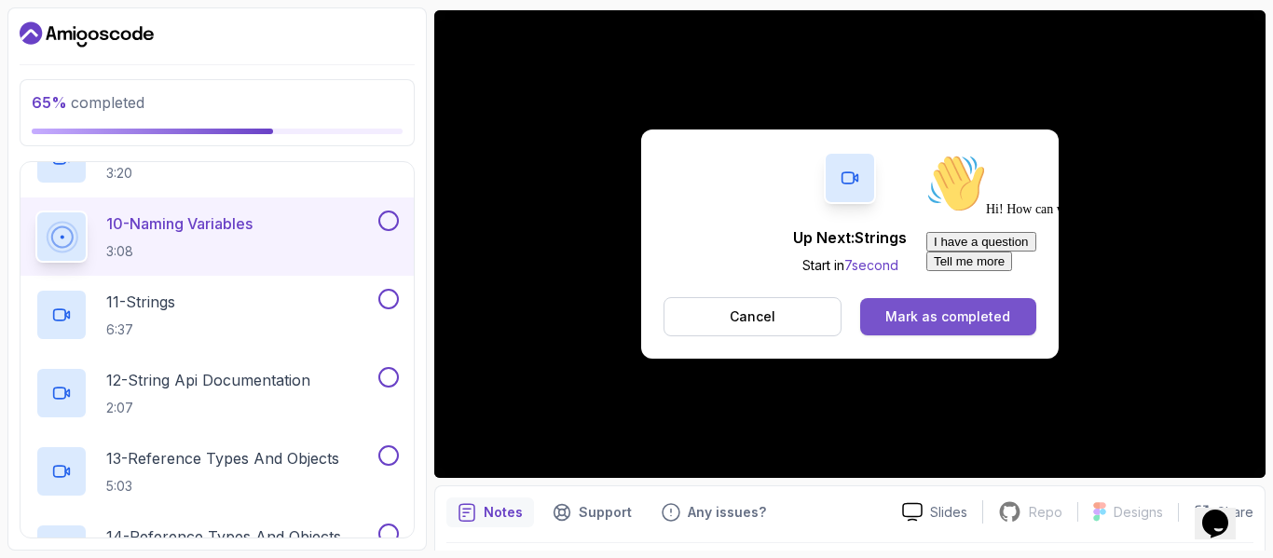
click at [917, 311] on div "Mark as completed" at bounding box center [948, 317] width 125 height 19
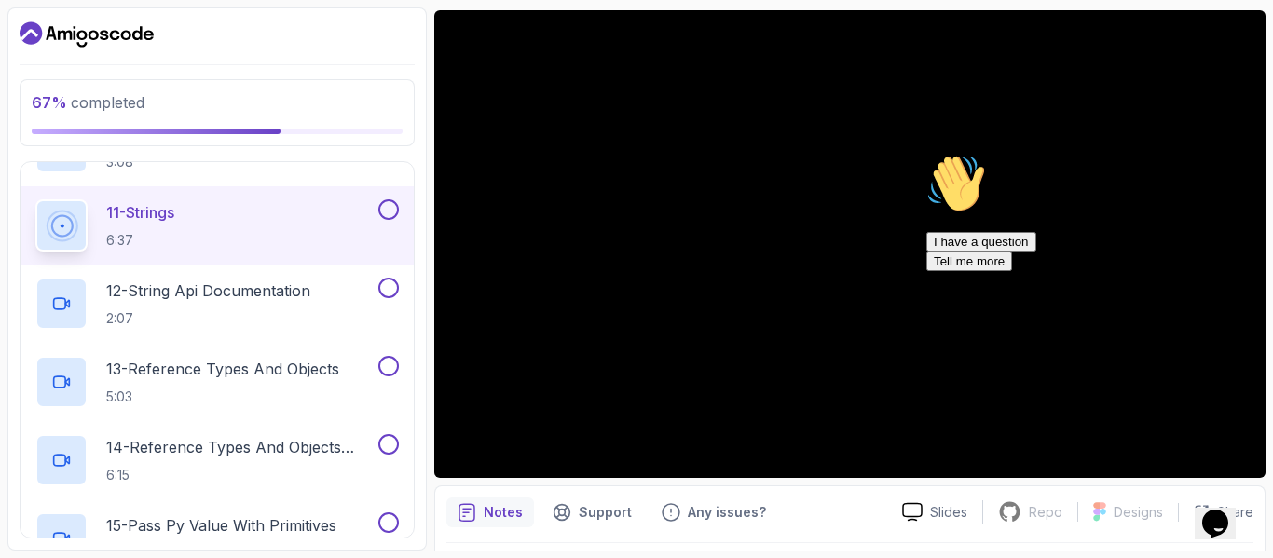
scroll to position [1060, 0]
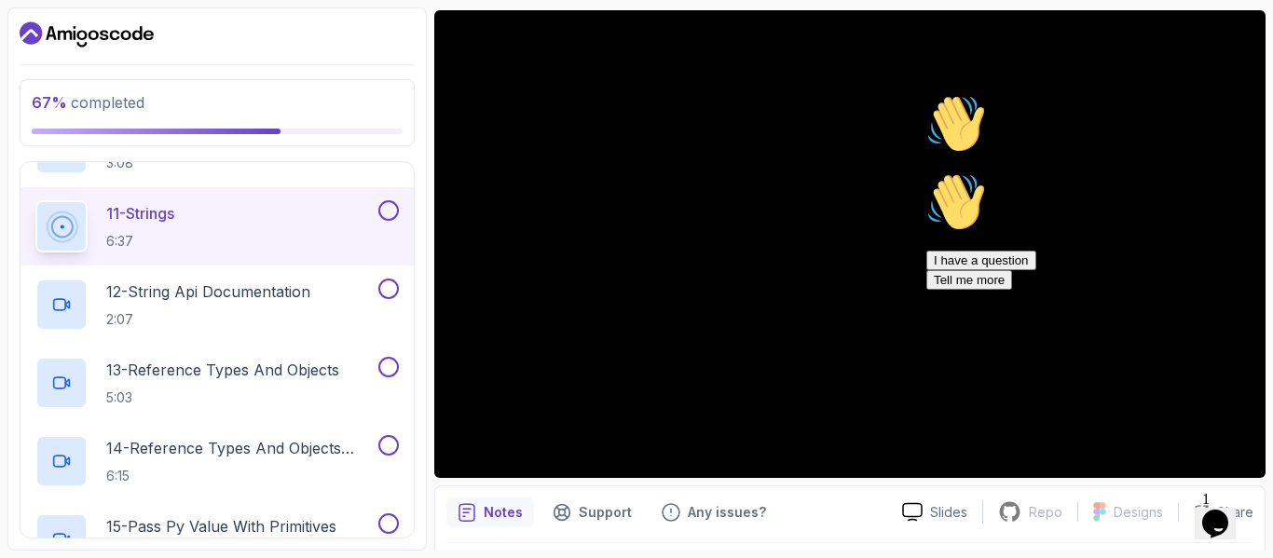
click at [1006, 158] on div "Hi! How can we help?" at bounding box center [1095, 125] width 336 height 63
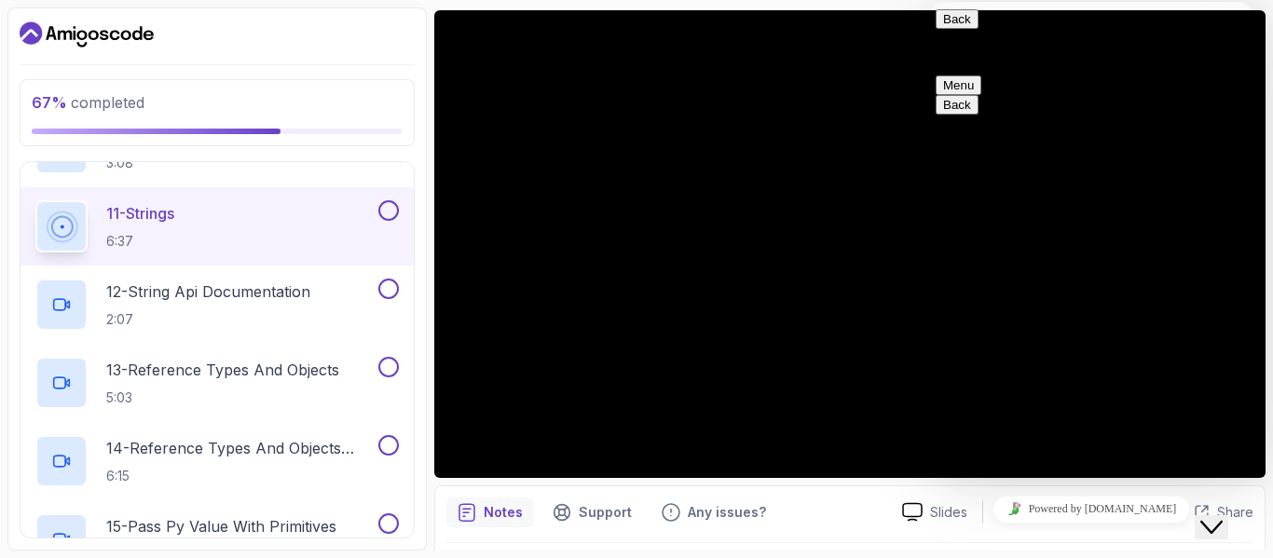
drag, startPoint x: 2429, startPoint y: 953, endPoint x: 1248, endPoint y: 506, distance: 1261.9
click at [1223, 516] on div "Close Chat This icon closes the chat window." at bounding box center [1212, 527] width 22 height 22
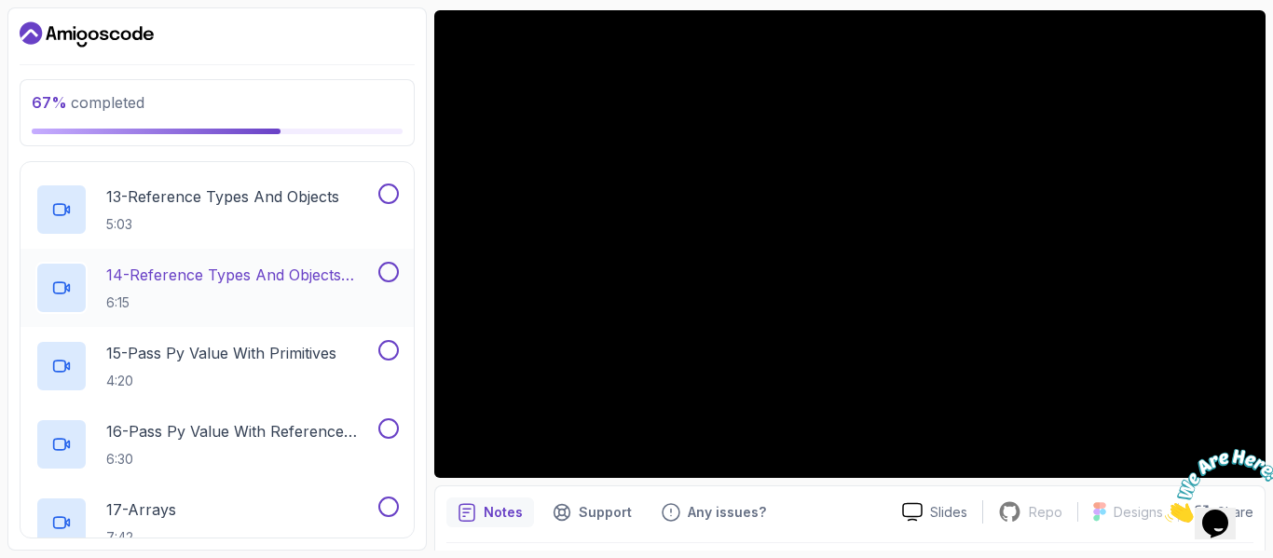
scroll to position [1234, 0]
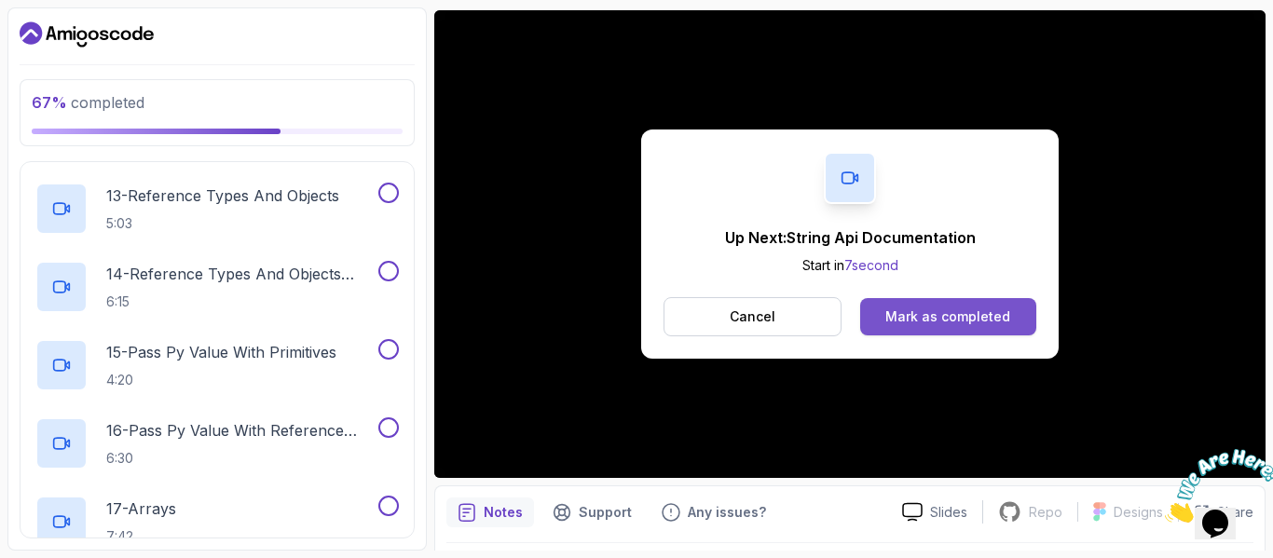
click at [925, 319] on div "Mark as completed" at bounding box center [948, 317] width 125 height 19
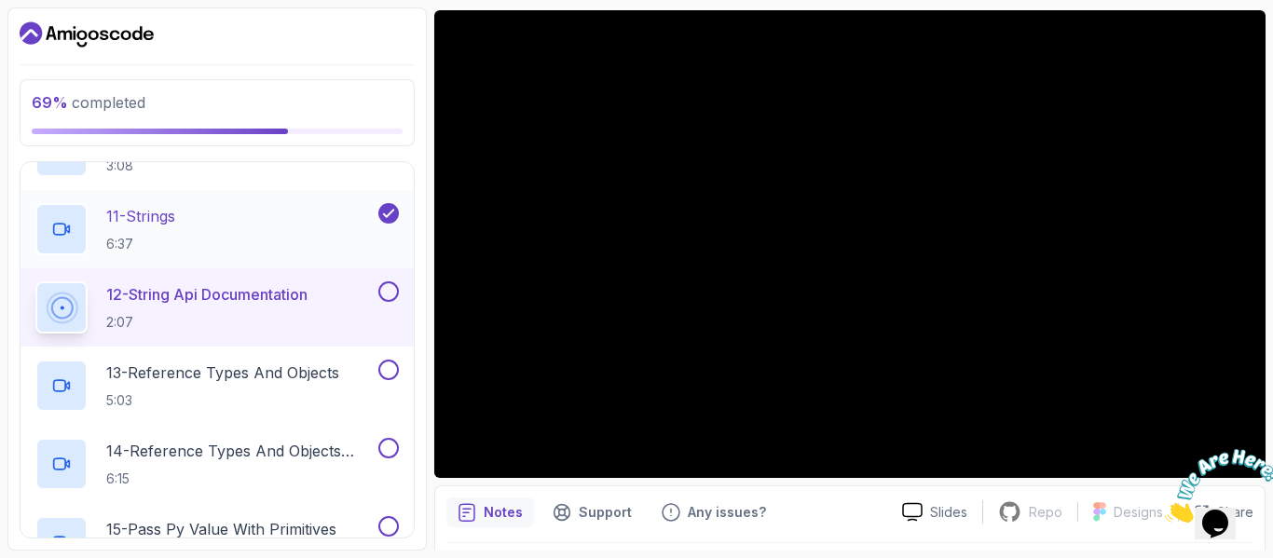
scroll to position [1058, 0]
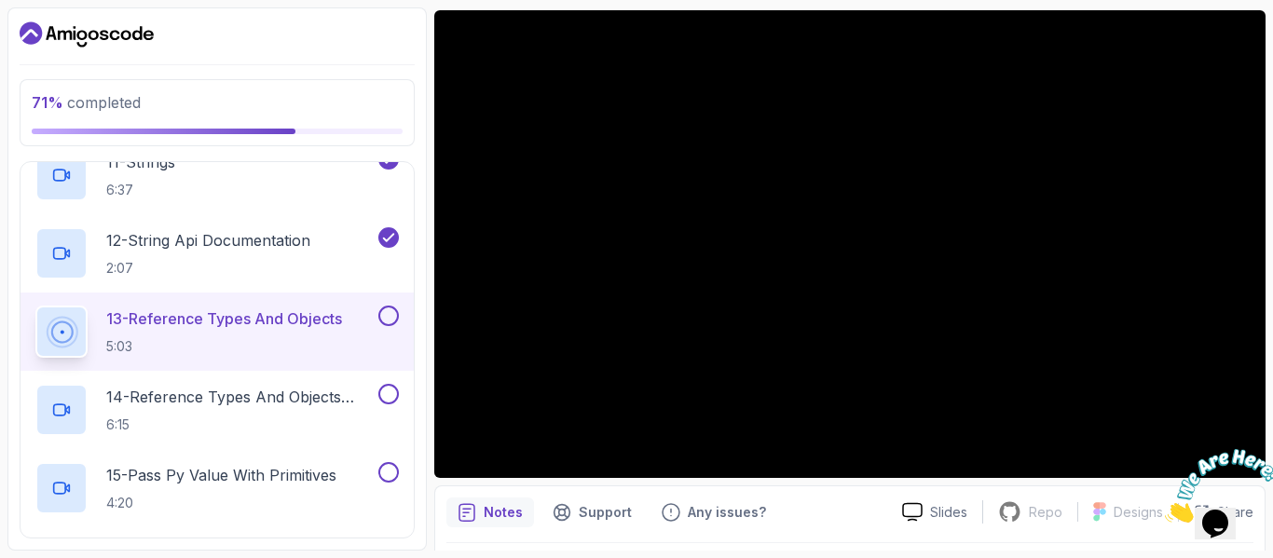
scroll to position [1110, 0]
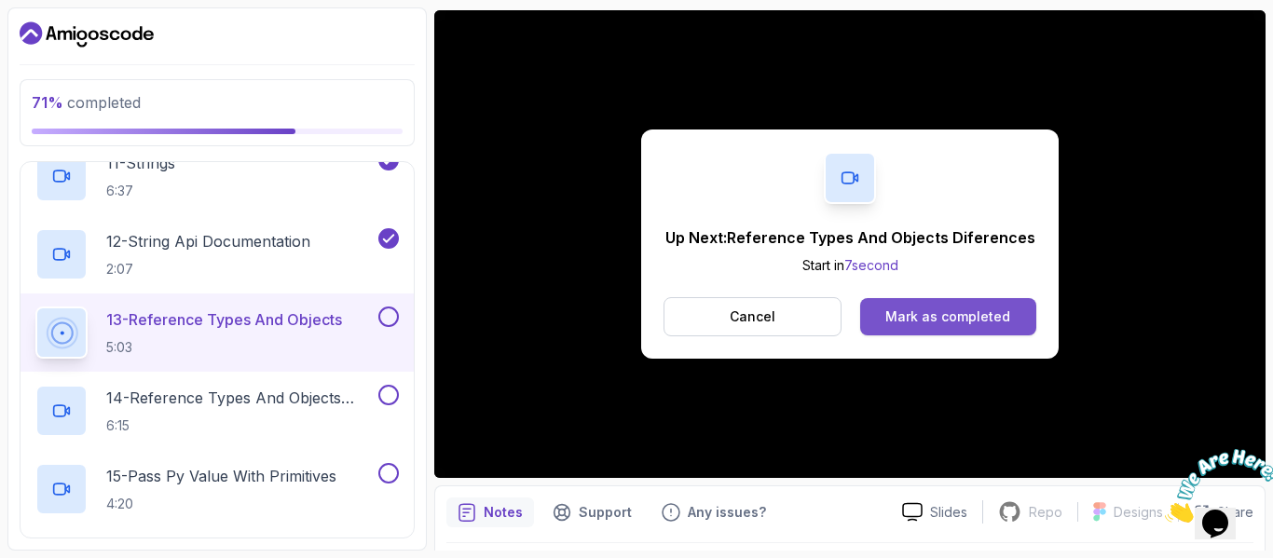
click at [919, 327] on button "Mark as completed" at bounding box center [948, 316] width 176 height 37
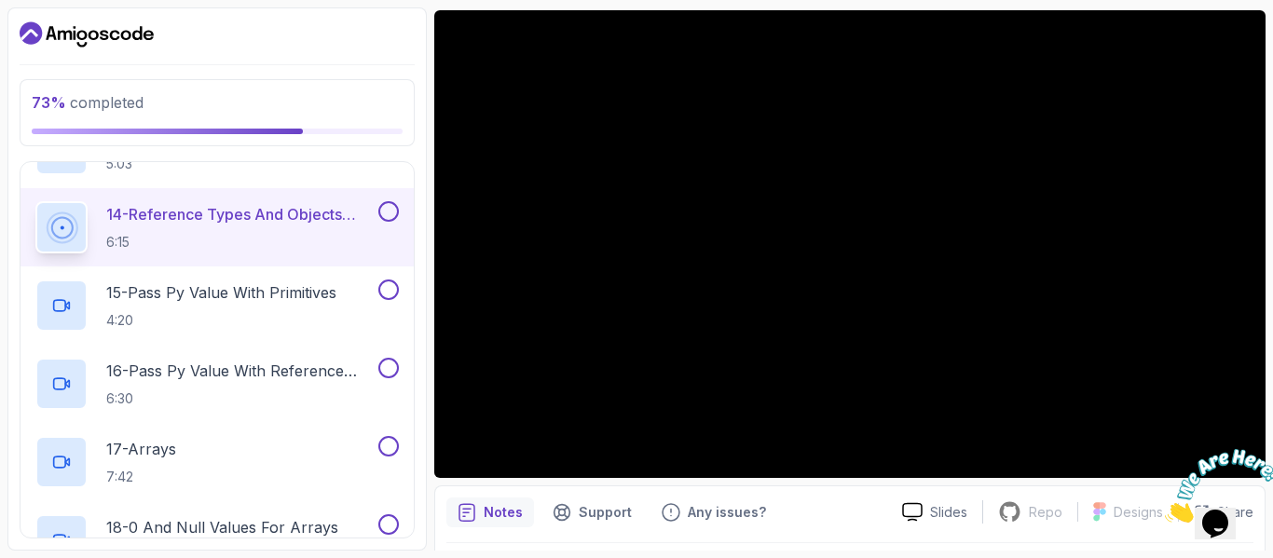
scroll to position [1309, 0]
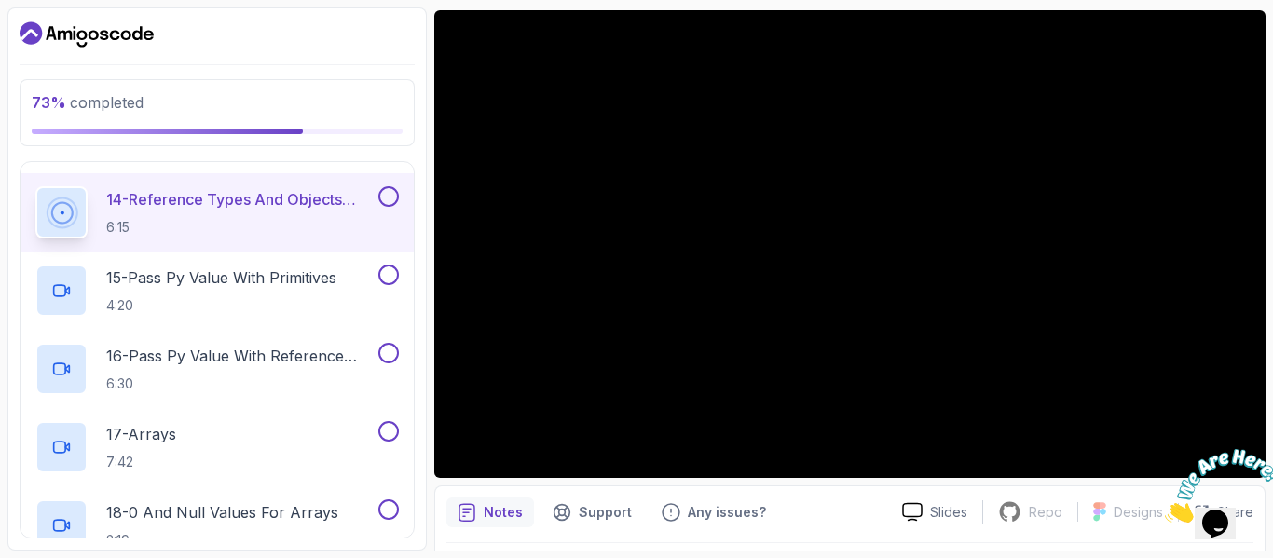
click at [1244, 449] on div at bounding box center [1215, 486] width 101 height 74
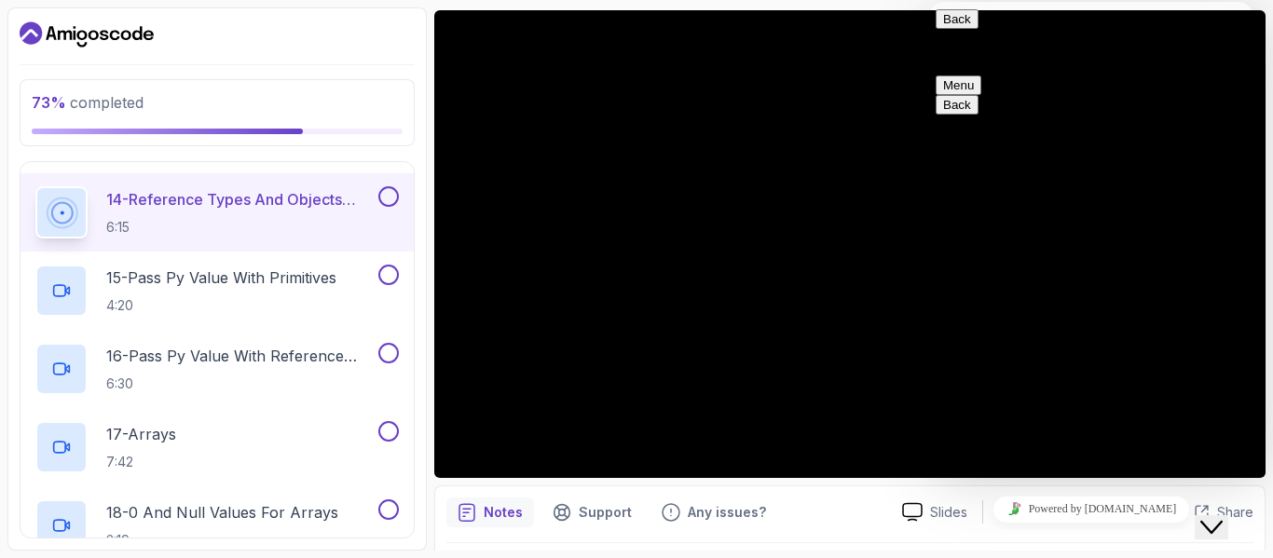
click at [1223, 516] on icon "Close Chat This icon closes the chat window." at bounding box center [1212, 527] width 22 height 22
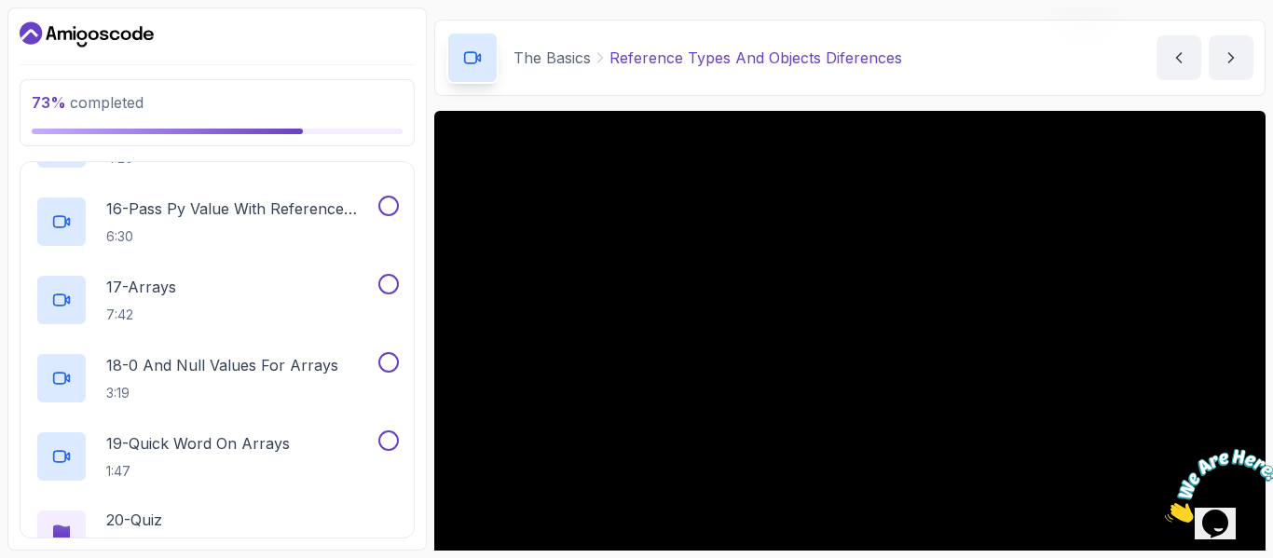
scroll to position [213, 0]
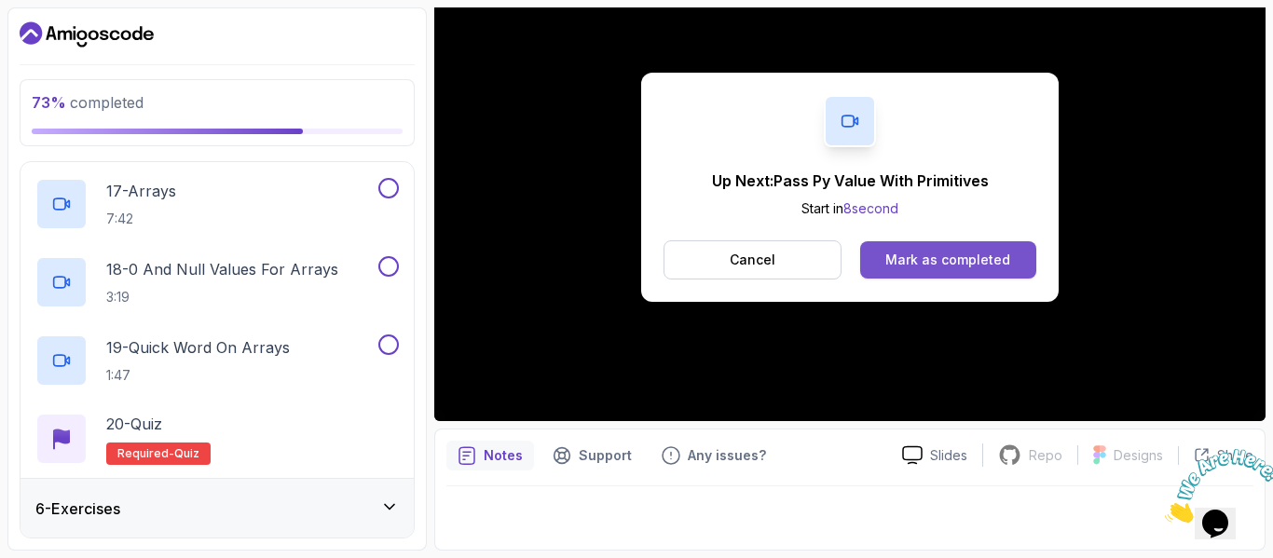
click at [913, 268] on div "Mark as completed" at bounding box center [948, 260] width 125 height 19
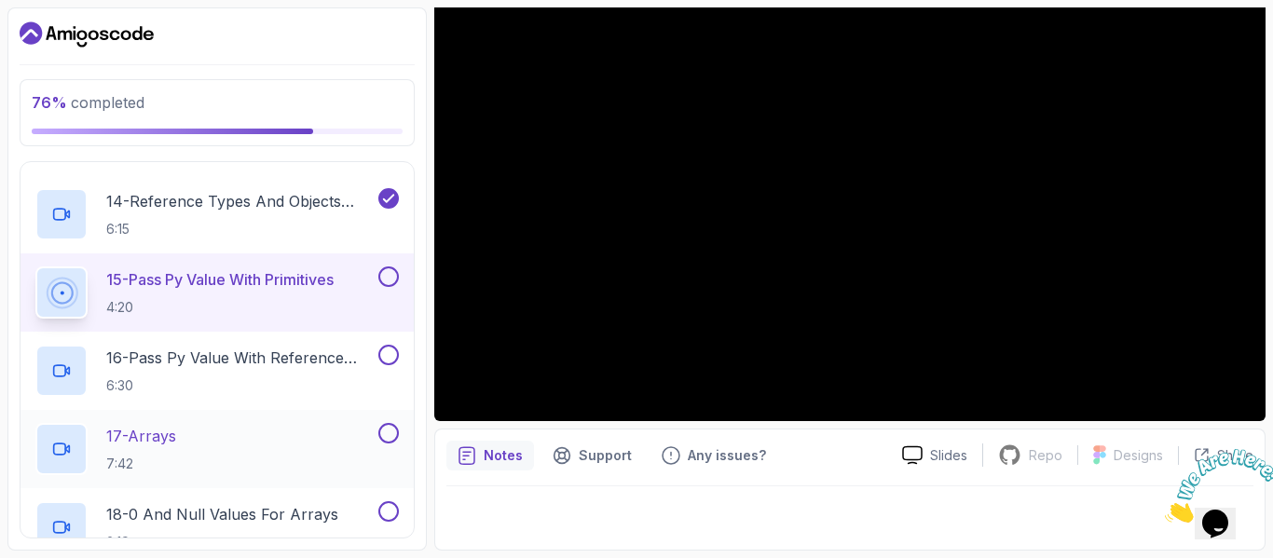
scroll to position [1307, 0]
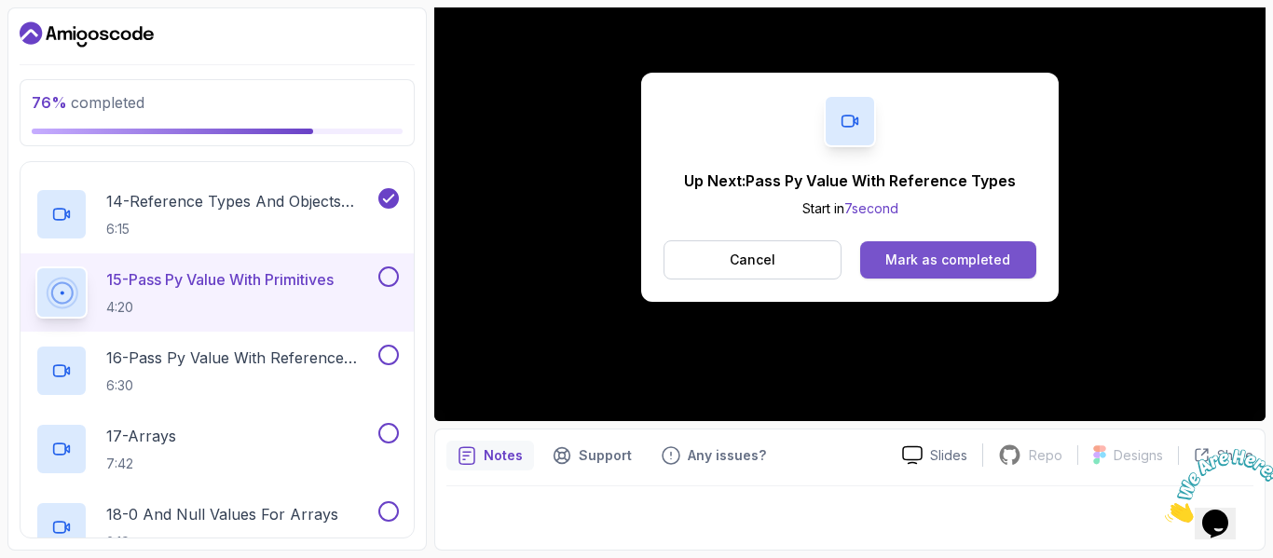
click at [933, 265] on div "Mark as completed" at bounding box center [948, 260] width 125 height 19
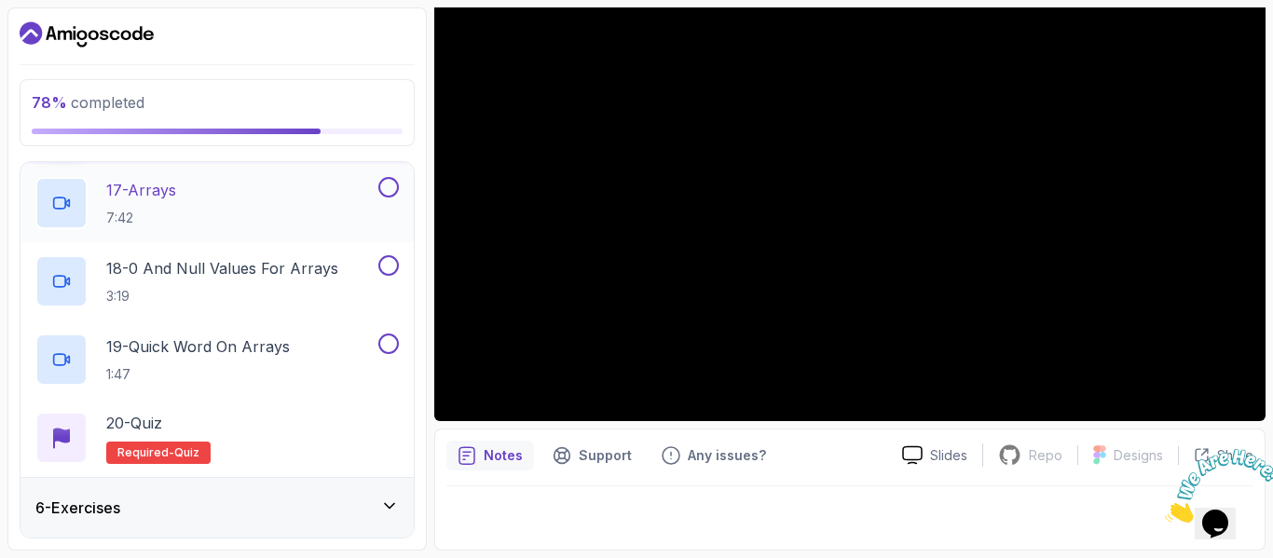
scroll to position [1554, 0]
click at [911, 453] on icon at bounding box center [912, 456] width 21 height 20
click at [505, 454] on p "Notes" at bounding box center [503, 456] width 39 height 19
click at [484, 447] on p "Notes" at bounding box center [503, 456] width 39 height 19
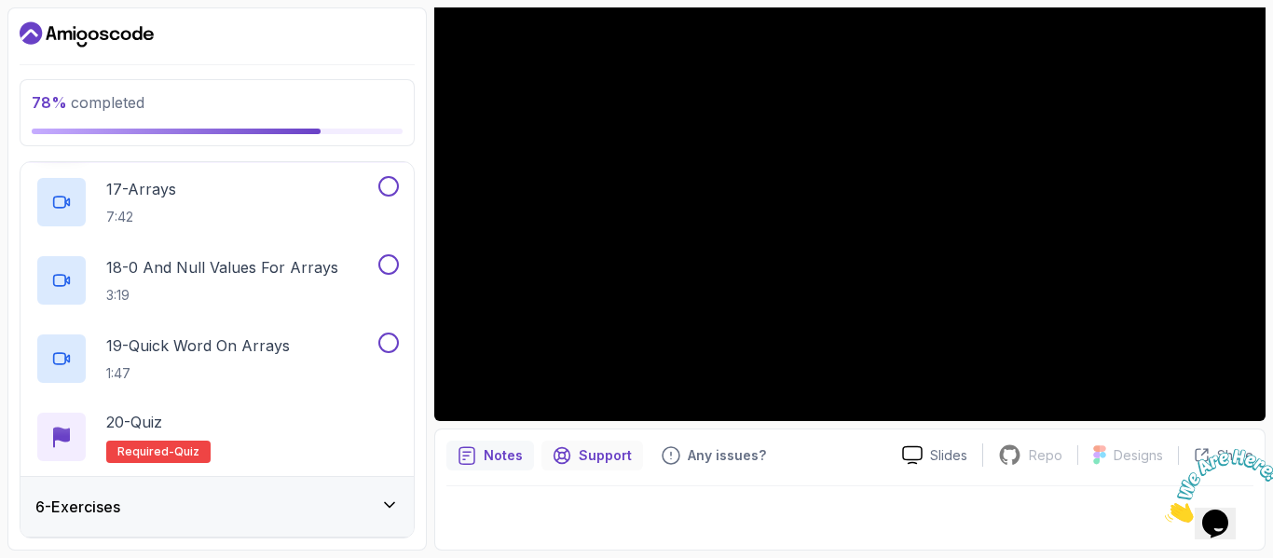
click at [601, 447] on p "Support" at bounding box center [605, 456] width 53 height 19
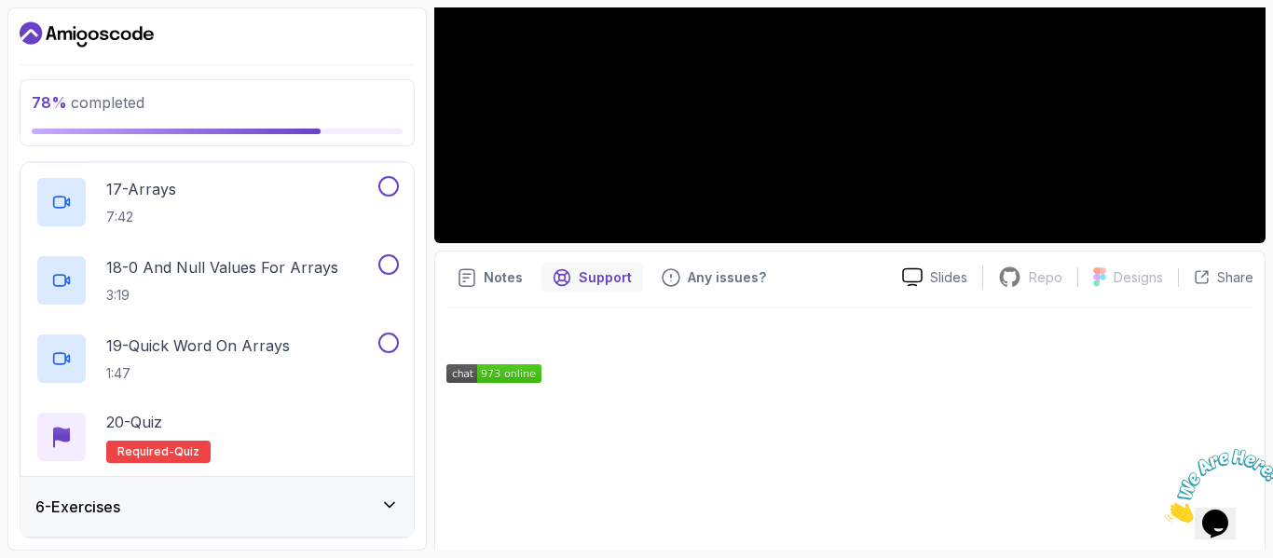
scroll to position [400, 0]
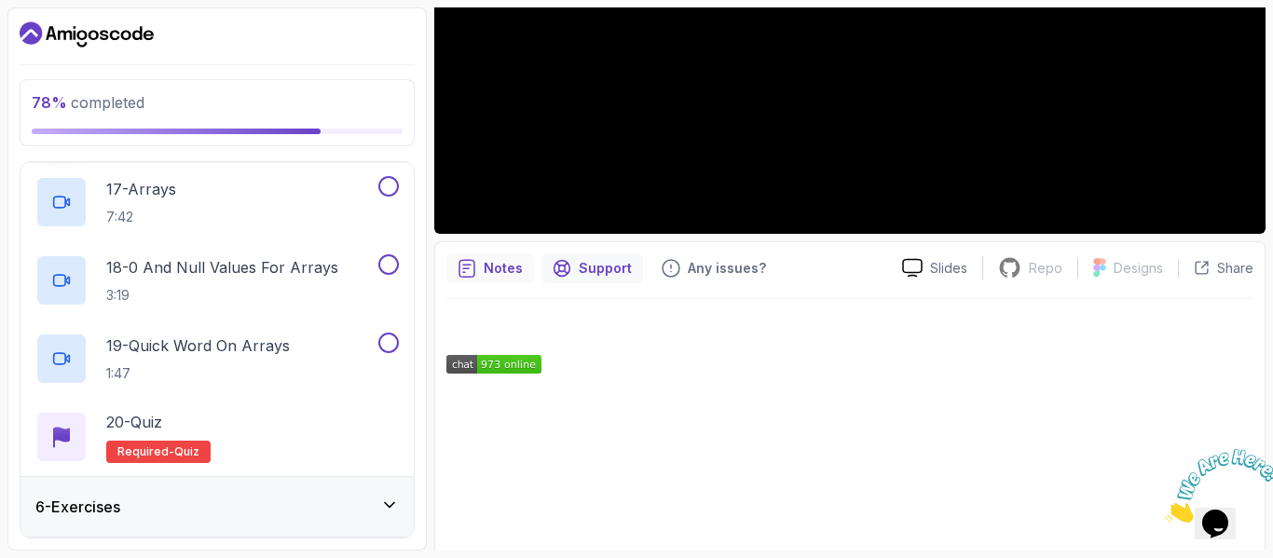
click at [479, 270] on div "Notes" at bounding box center [491, 269] width 88 height 30
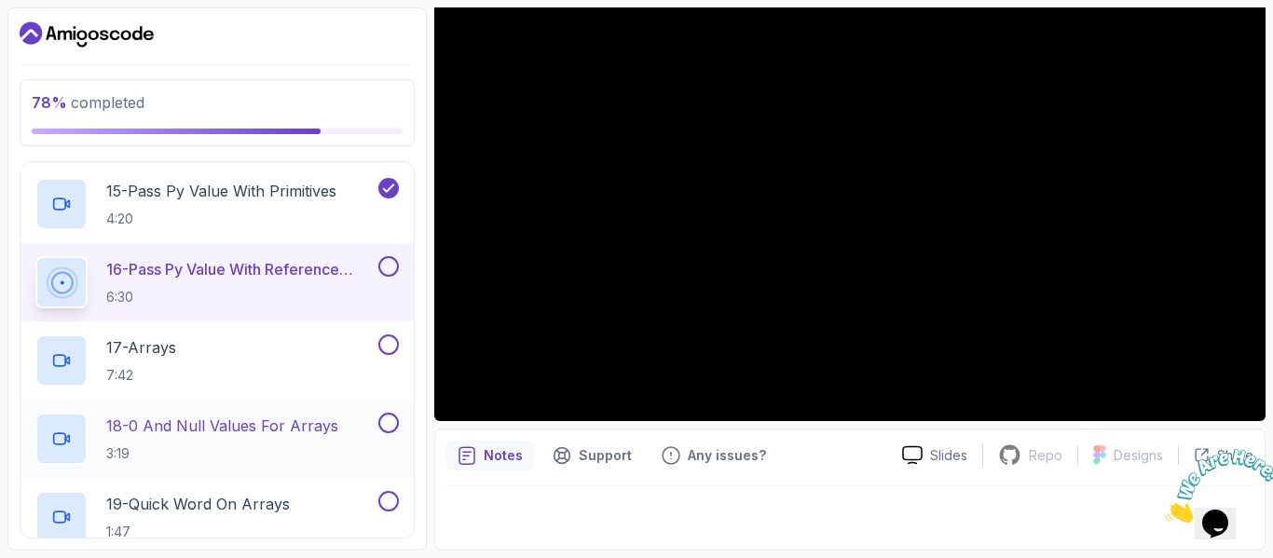
scroll to position [1395, 0]
click at [291, 344] on div "17 - Arrays 7:42" at bounding box center [204, 362] width 339 height 52
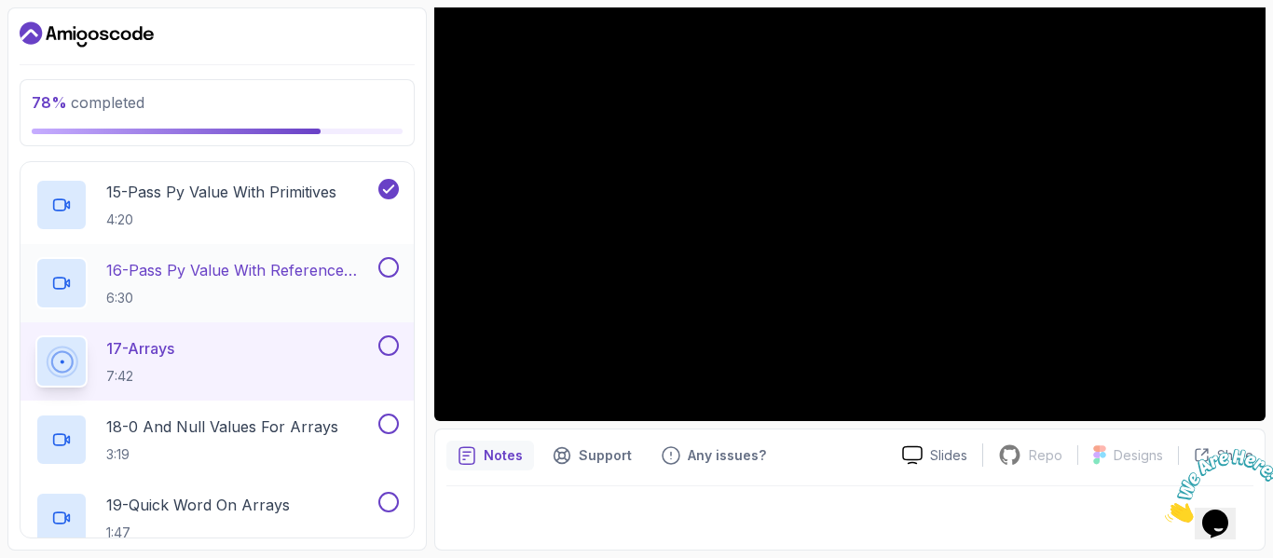
click at [390, 270] on button at bounding box center [389, 267] width 21 height 21
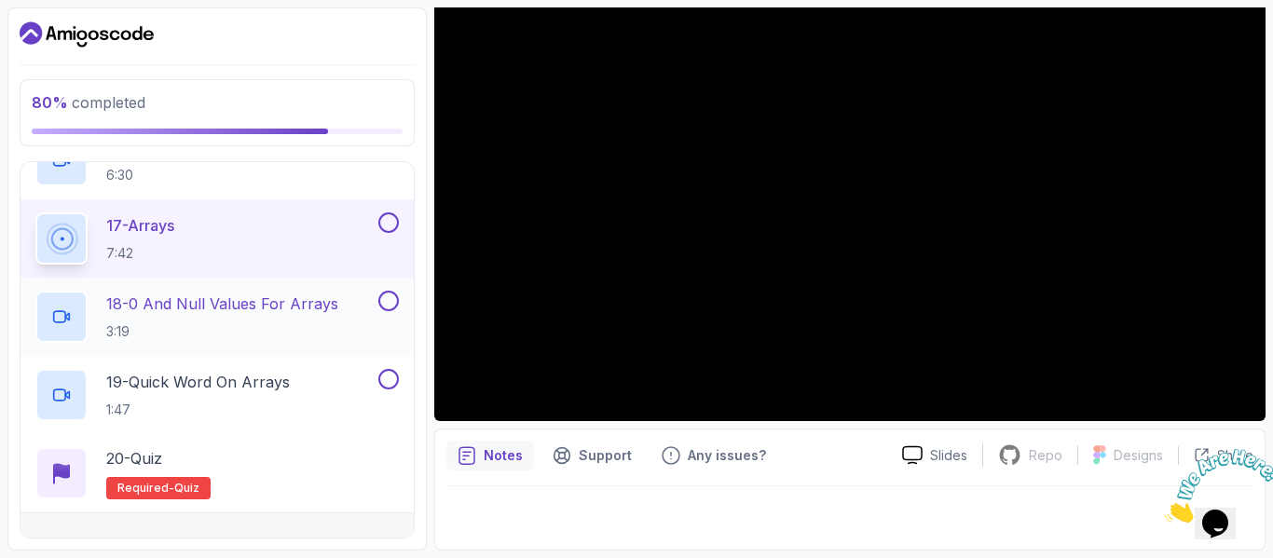
scroll to position [1524, 0]
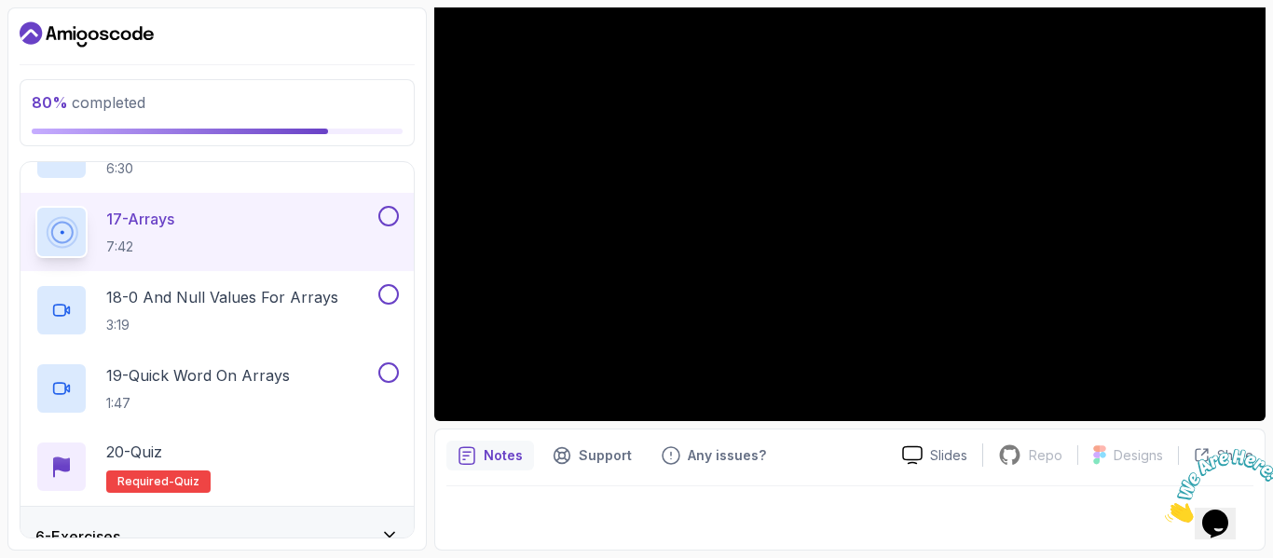
click at [392, 220] on button at bounding box center [389, 216] width 21 height 21
click at [386, 289] on button at bounding box center [389, 294] width 21 height 21
click at [295, 393] on div "19 - Quick Word On Arrays 1:47" at bounding box center [204, 389] width 339 height 52
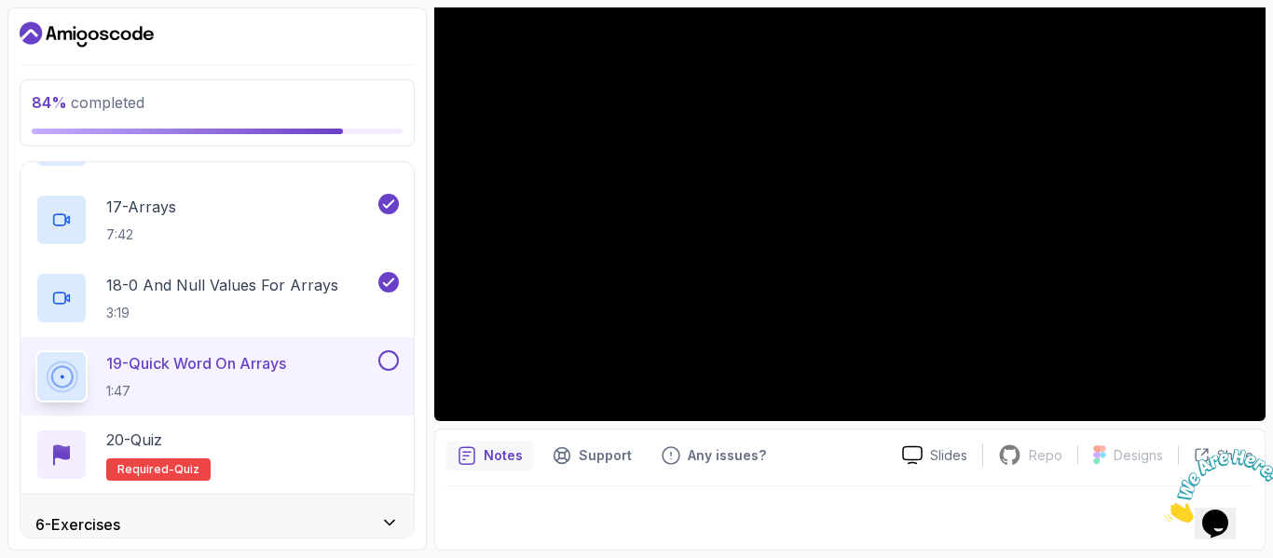
scroll to position [1614, 0]
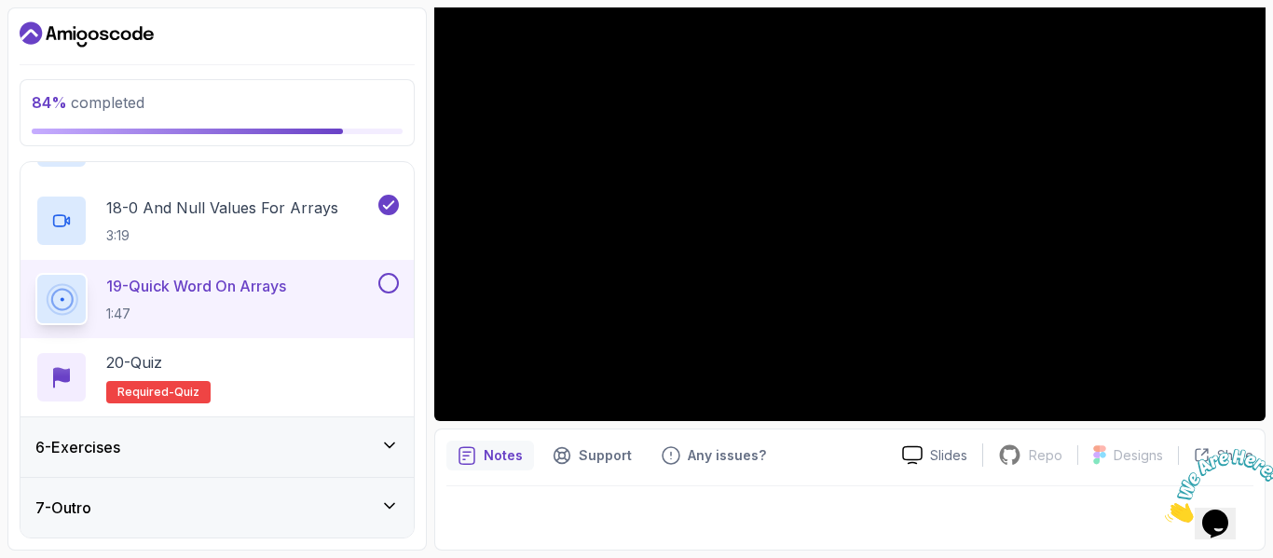
click at [348, 445] on div "6 - Exercises" at bounding box center [217, 447] width 364 height 22
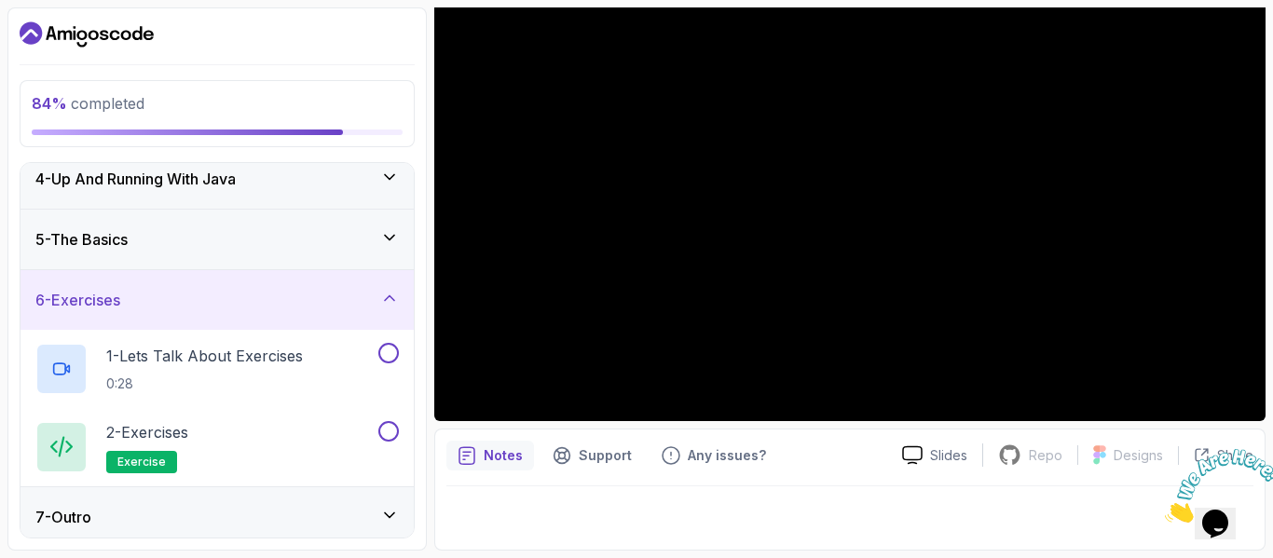
scroll to position [205, 0]
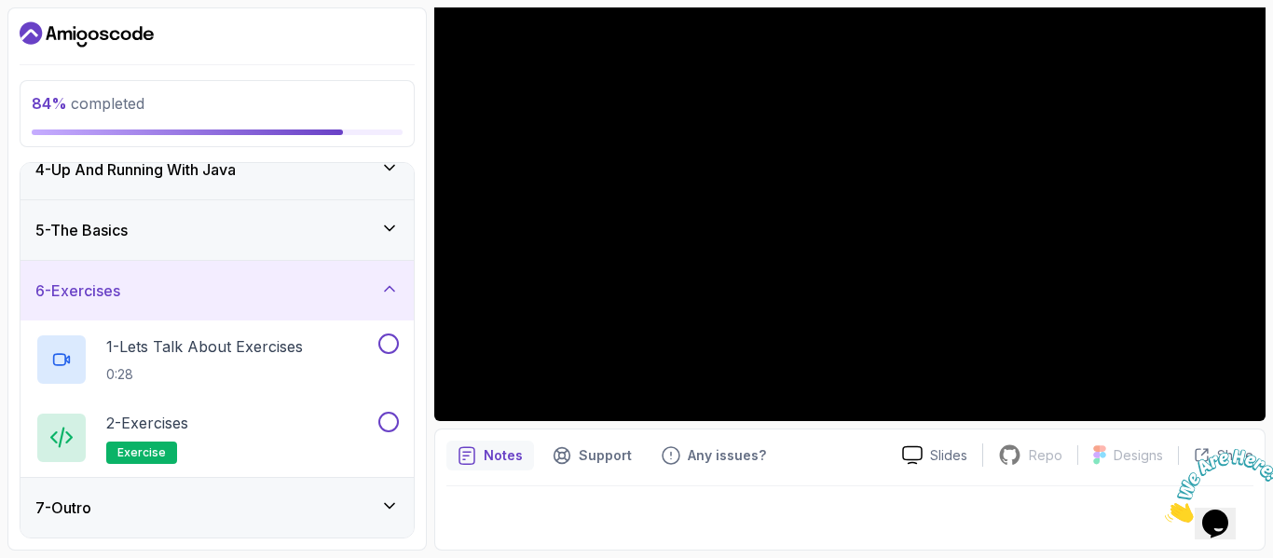
click at [278, 229] on div "5 - The Basics" at bounding box center [217, 230] width 364 height 22
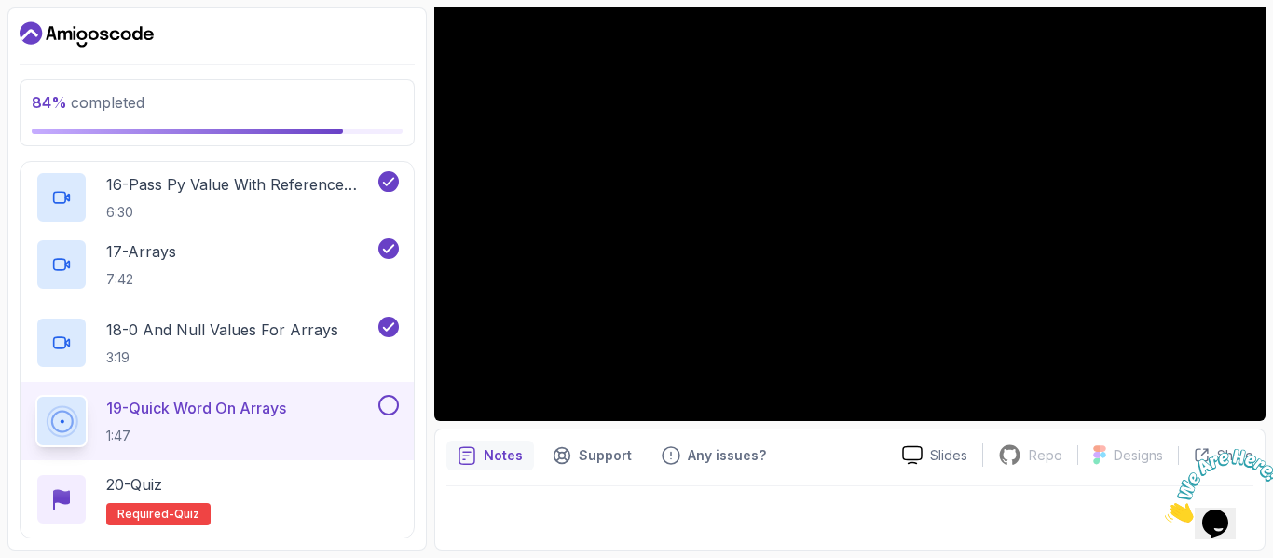
scroll to position [1614, 0]
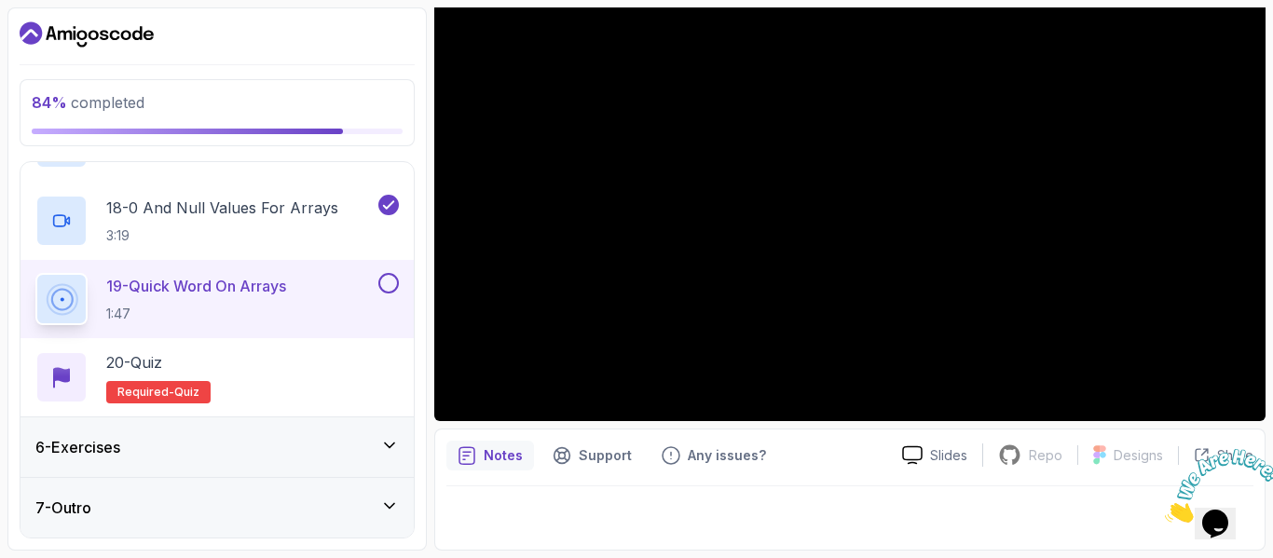
click at [393, 283] on button at bounding box center [389, 283] width 21 height 21
click at [187, 374] on h2 "20 - Quiz Required- quiz" at bounding box center [158, 377] width 104 height 52
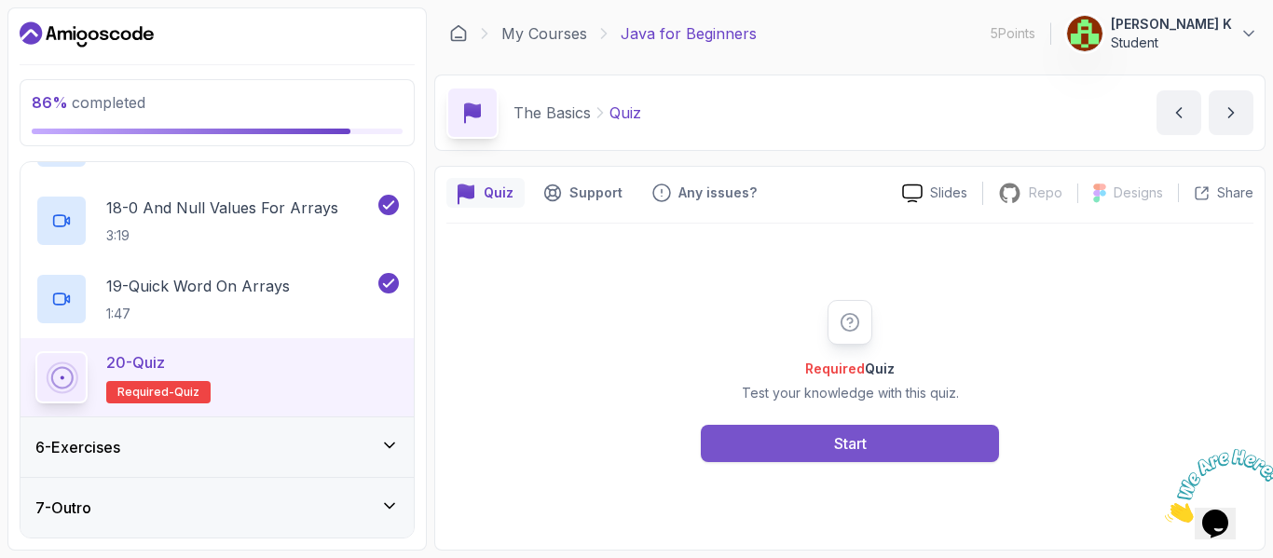
click at [846, 443] on div "Start" at bounding box center [850, 444] width 33 height 22
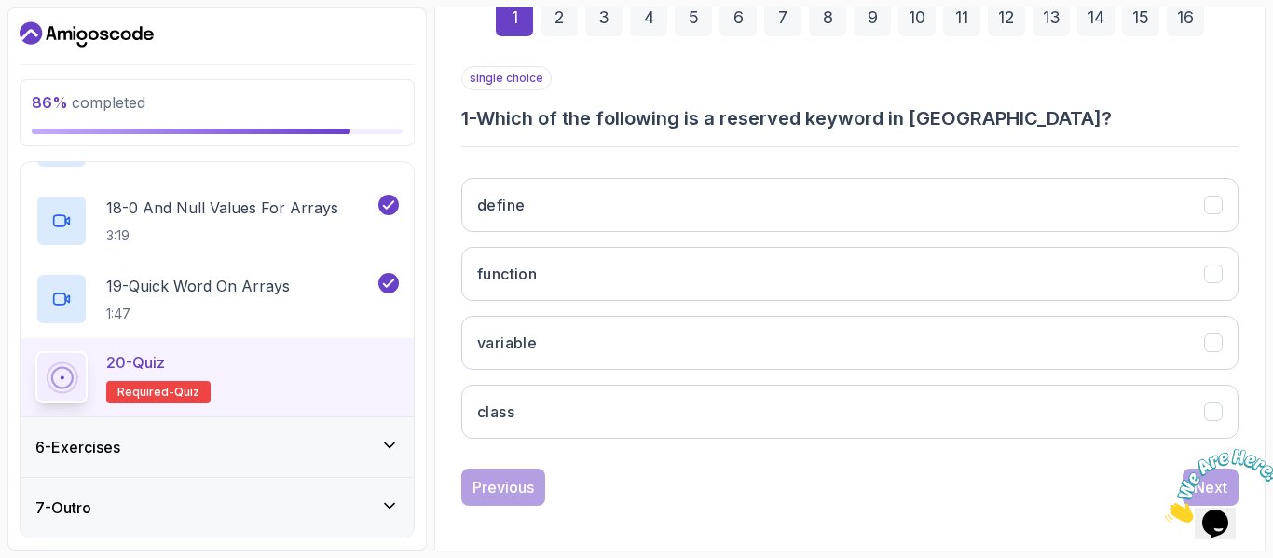
scroll to position [296, 0]
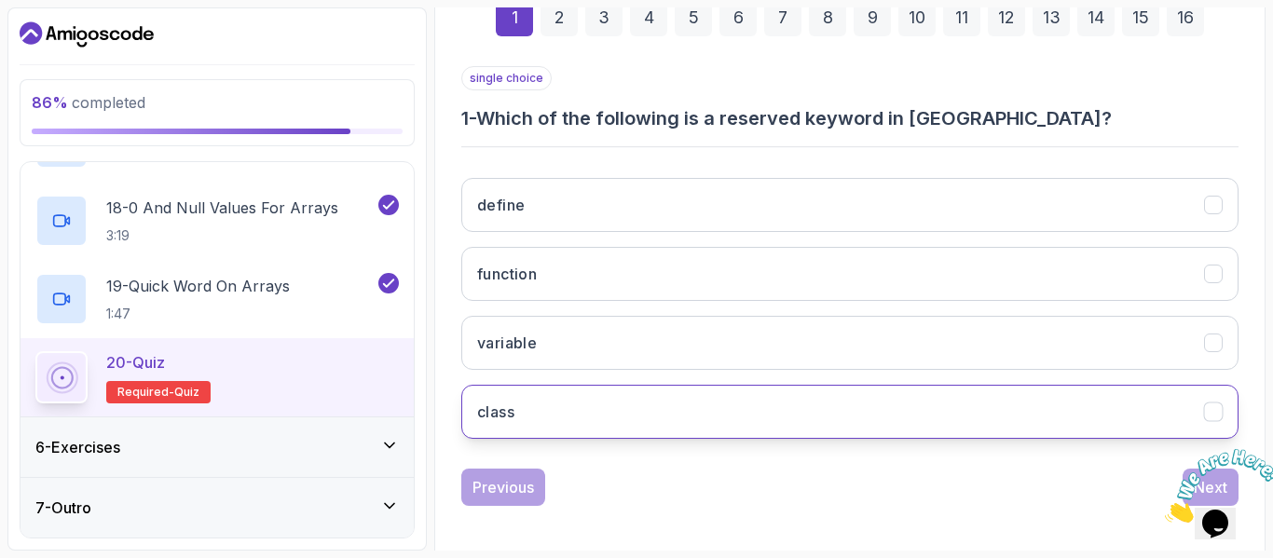
click at [672, 404] on button "class" at bounding box center [850, 412] width 778 height 54
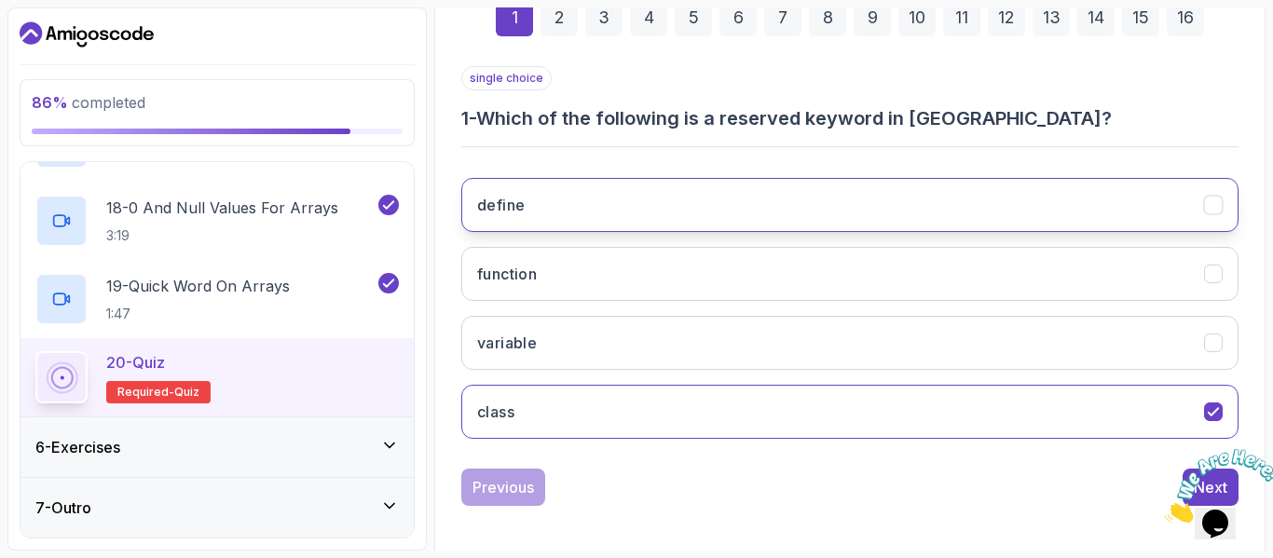
click at [659, 203] on button "define" at bounding box center [850, 205] width 778 height 54
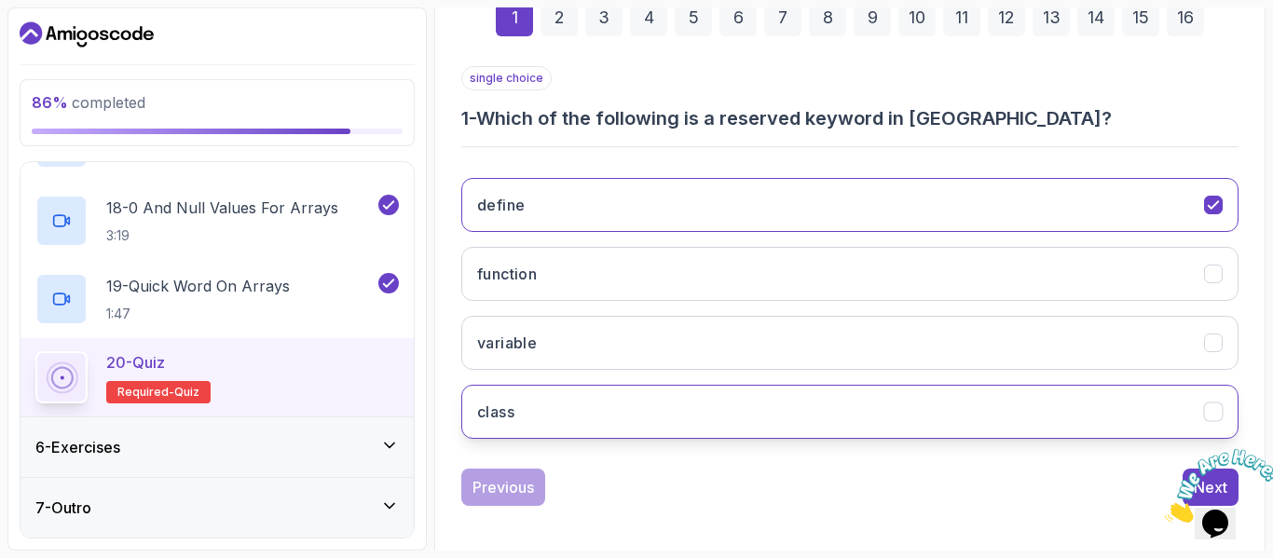
click at [615, 418] on button "class" at bounding box center [850, 412] width 778 height 54
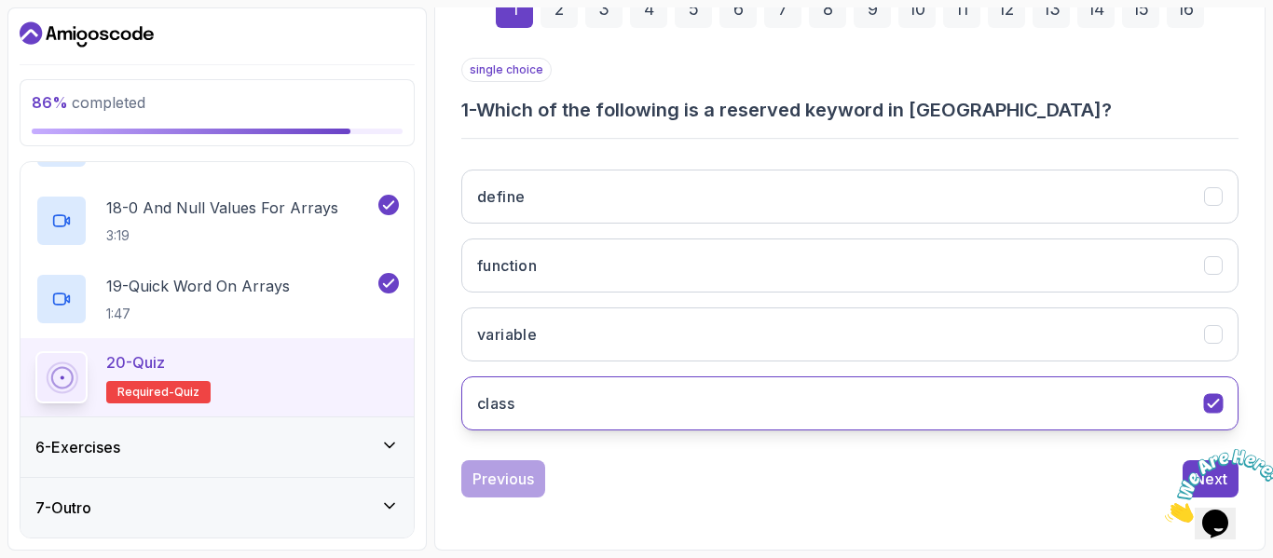
scroll to position [304, 0]
click at [562, 20] on div "2" at bounding box center [559, 9] width 37 height 37
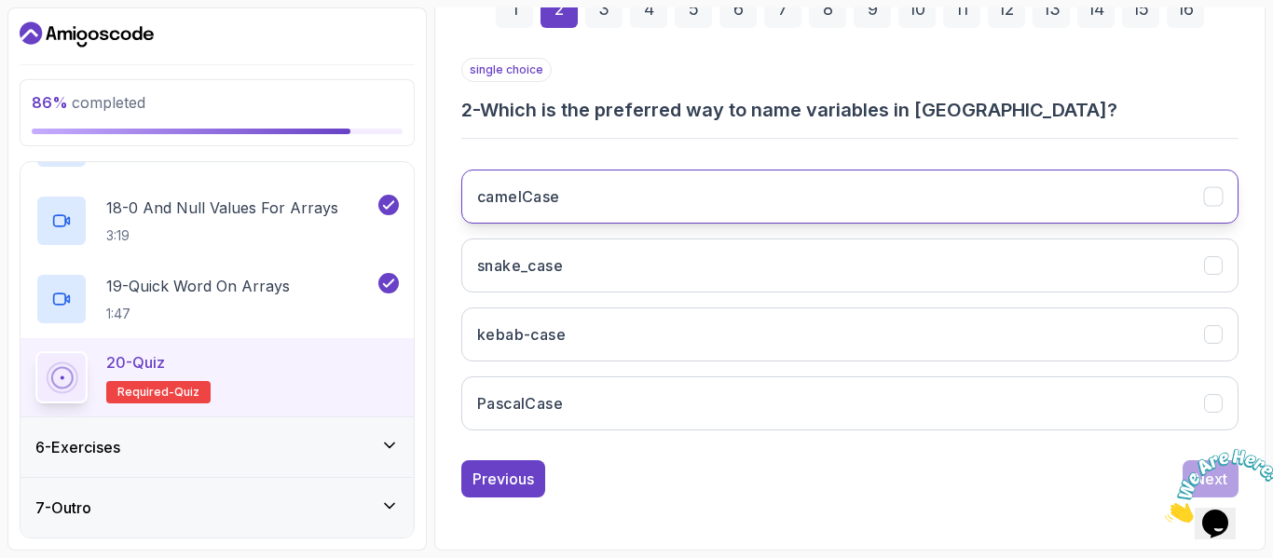
click at [602, 211] on button "camelCase" at bounding box center [850, 197] width 778 height 54
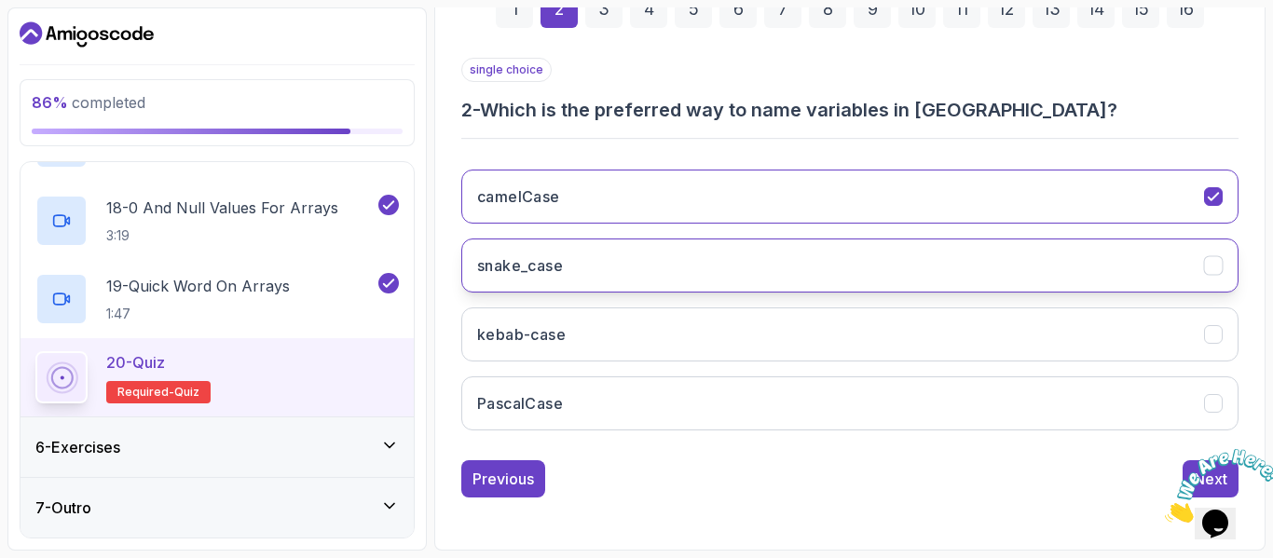
click at [573, 280] on button "snake_case" at bounding box center [850, 266] width 778 height 54
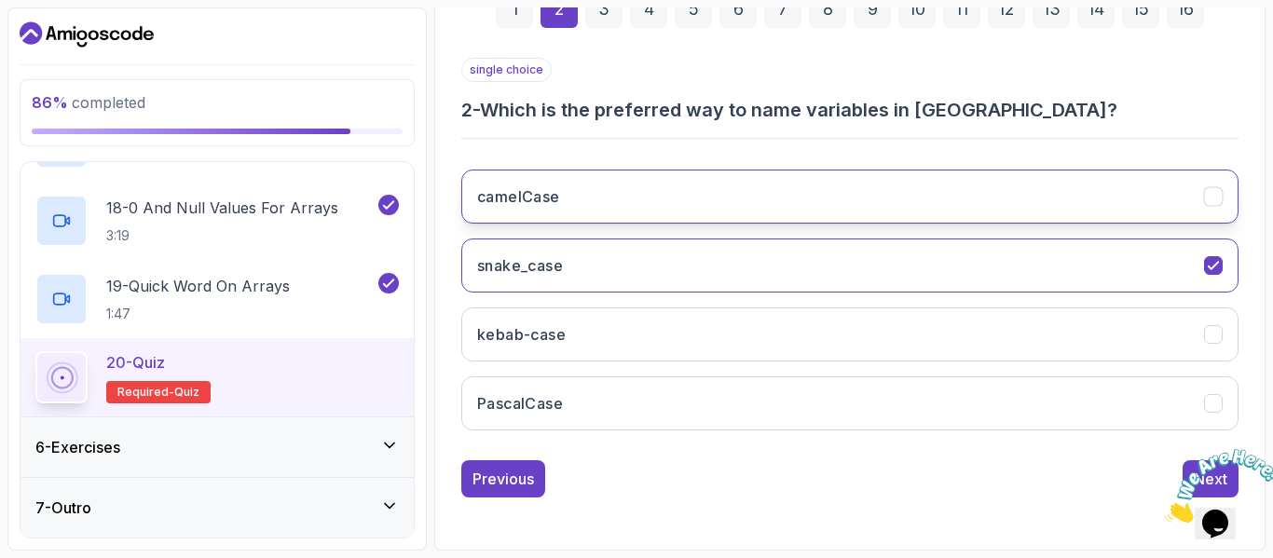
click at [561, 204] on button "camelCase" at bounding box center [850, 197] width 778 height 54
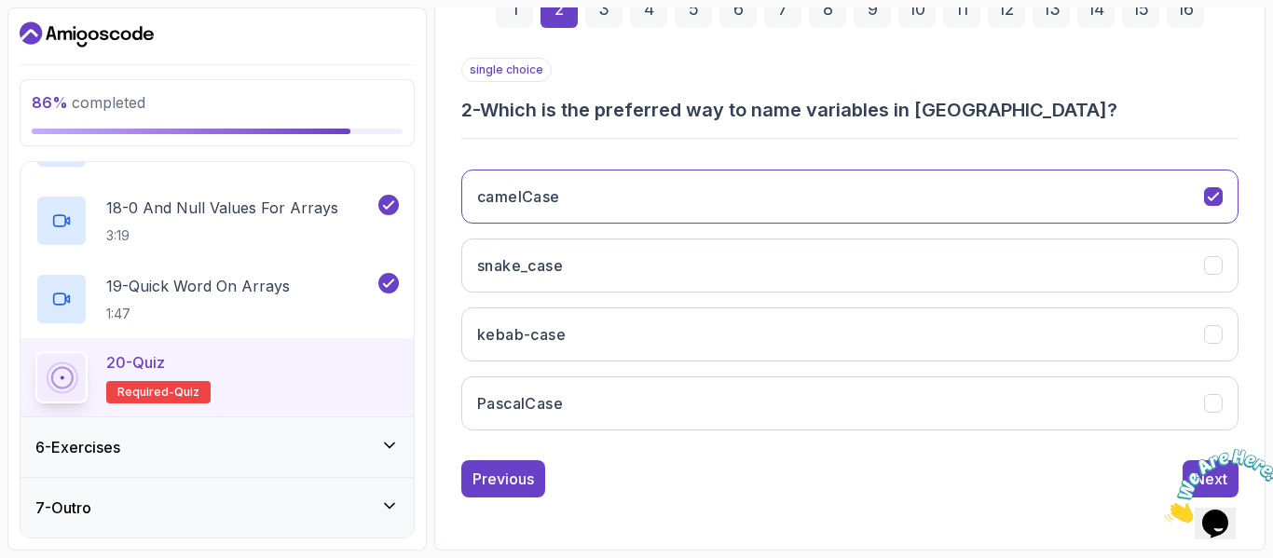
click at [599, 11] on div "3" at bounding box center [603, 9] width 37 height 37
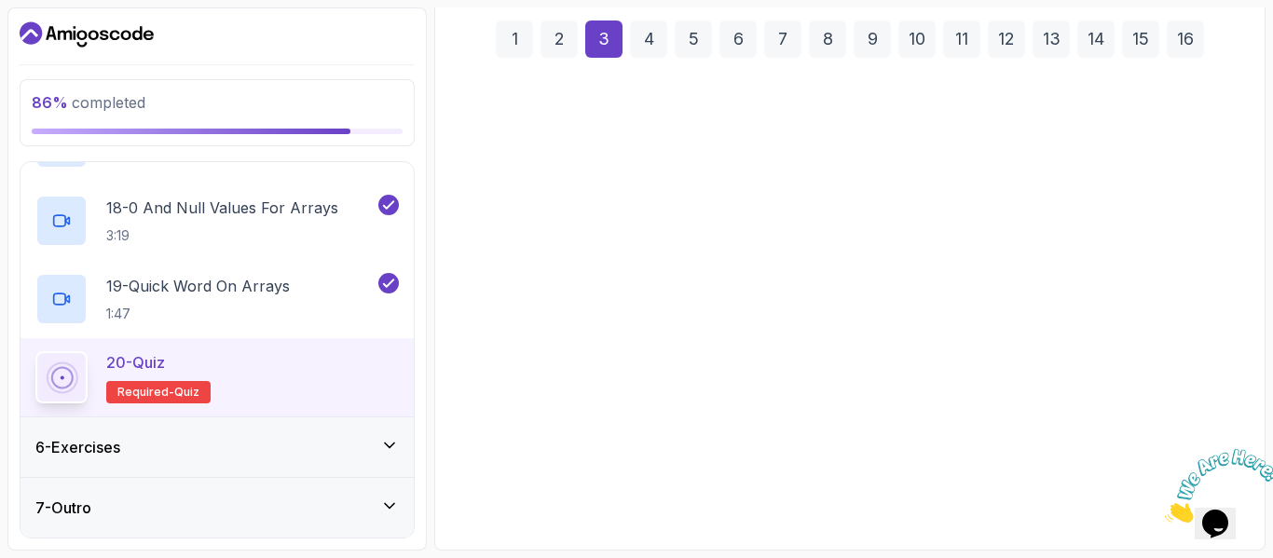
scroll to position [274, 0]
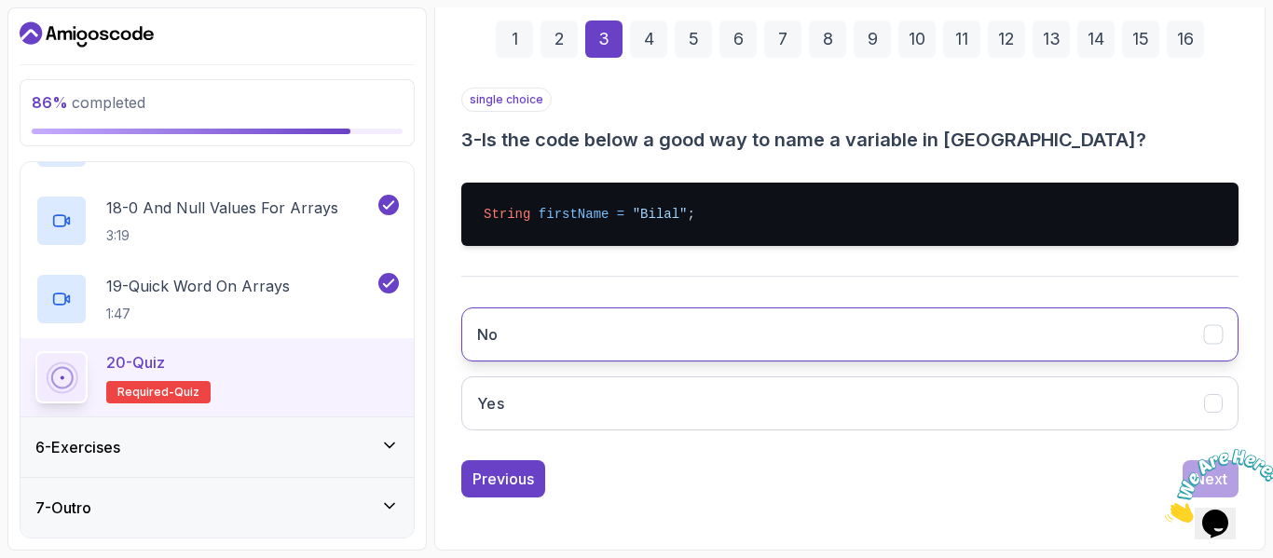
click at [602, 346] on button "No" at bounding box center [850, 335] width 778 height 54
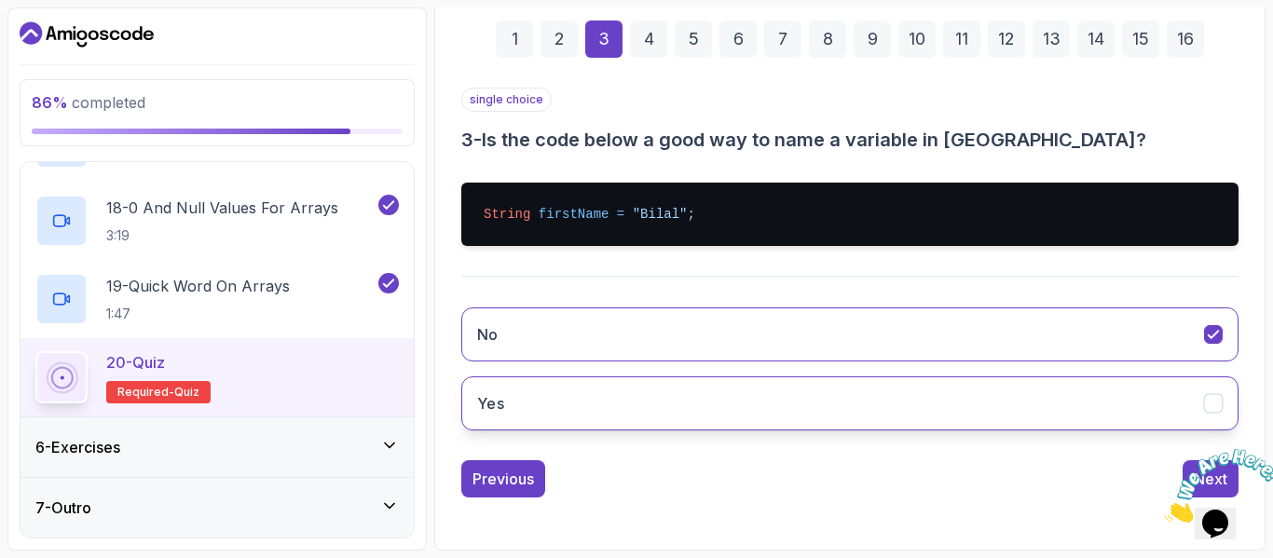
click at [574, 405] on button "Yes" at bounding box center [850, 404] width 778 height 54
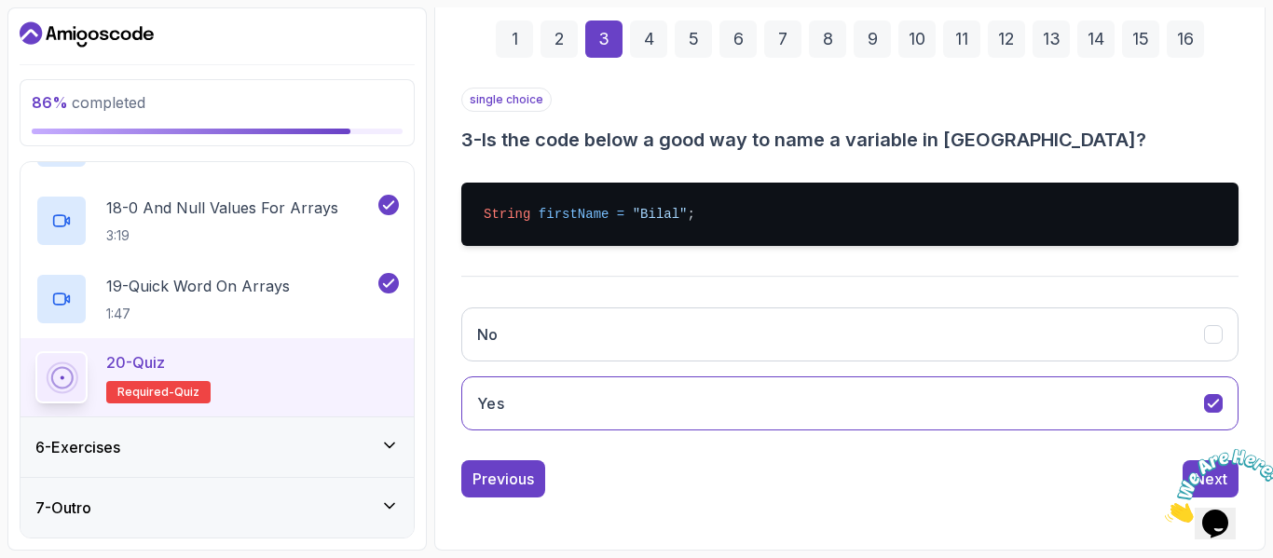
click at [652, 43] on div "4" at bounding box center [648, 39] width 37 height 37
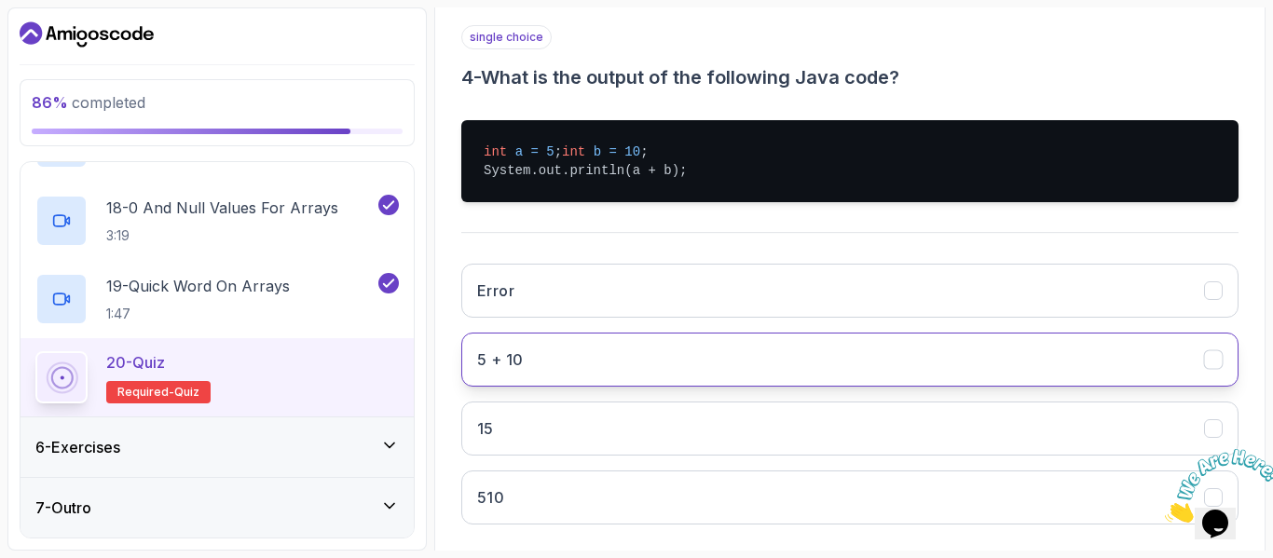
scroll to position [337, 0]
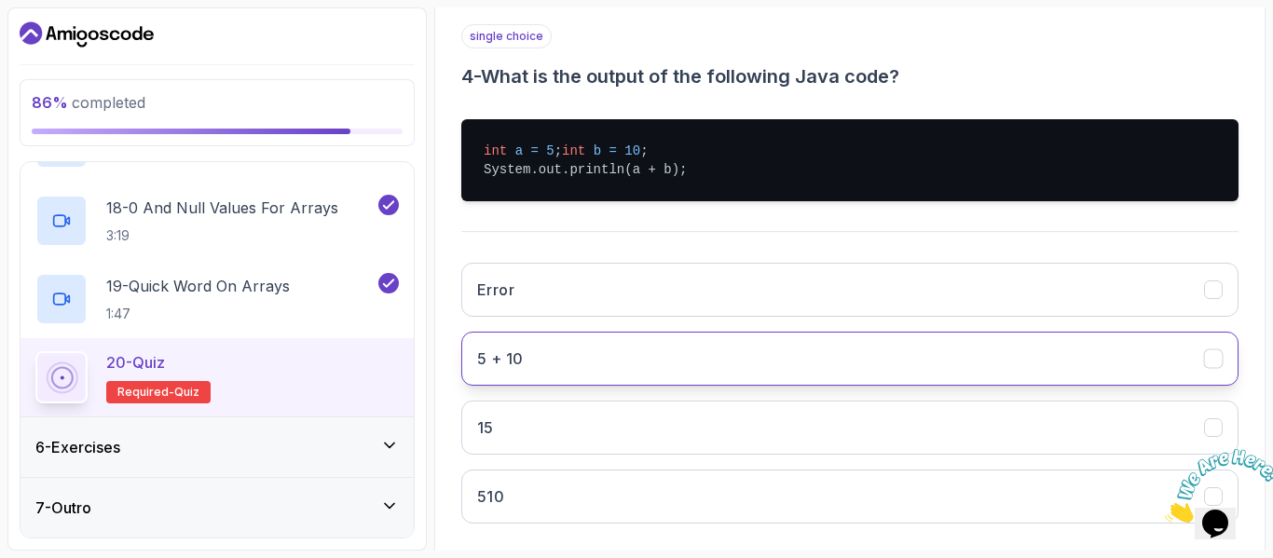
click at [595, 448] on button "15" at bounding box center [850, 428] width 778 height 54
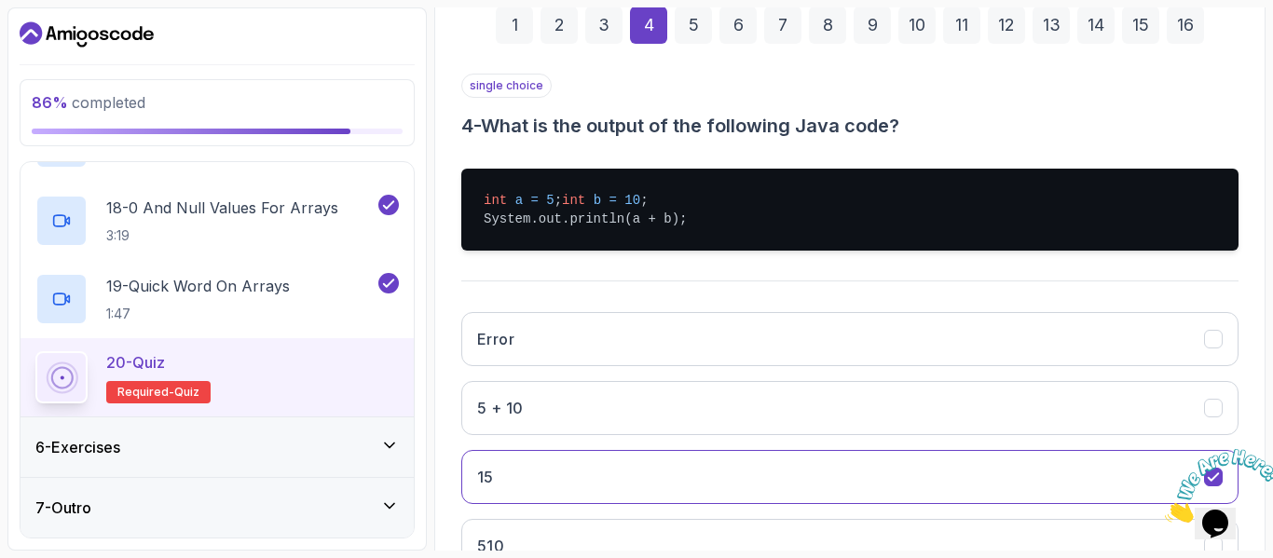
scroll to position [285, 0]
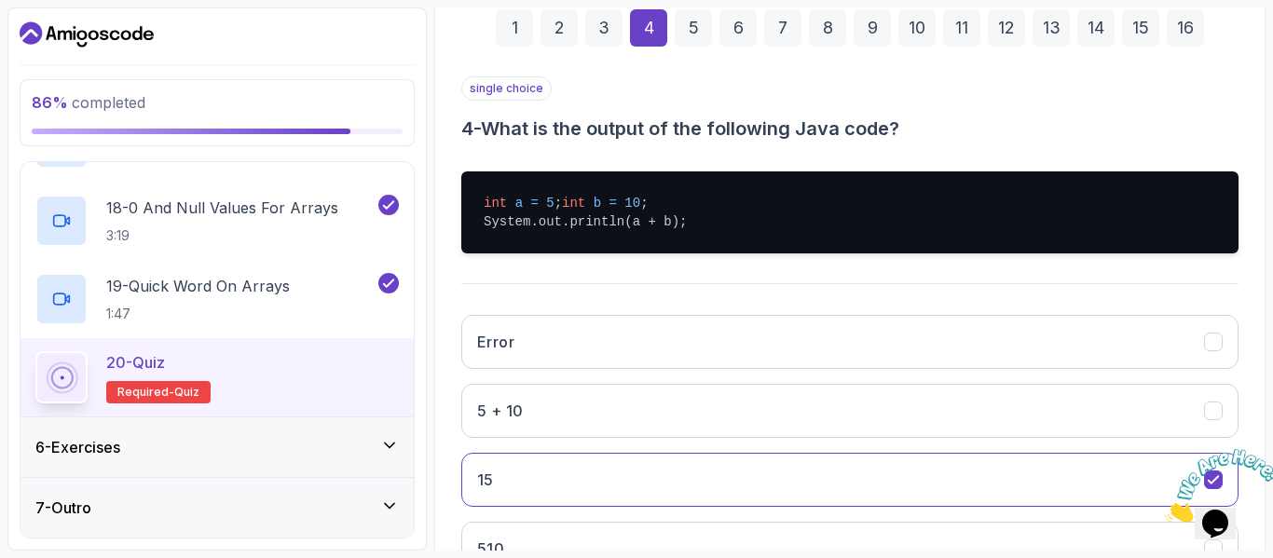
click at [695, 34] on div "5" at bounding box center [693, 27] width 37 height 37
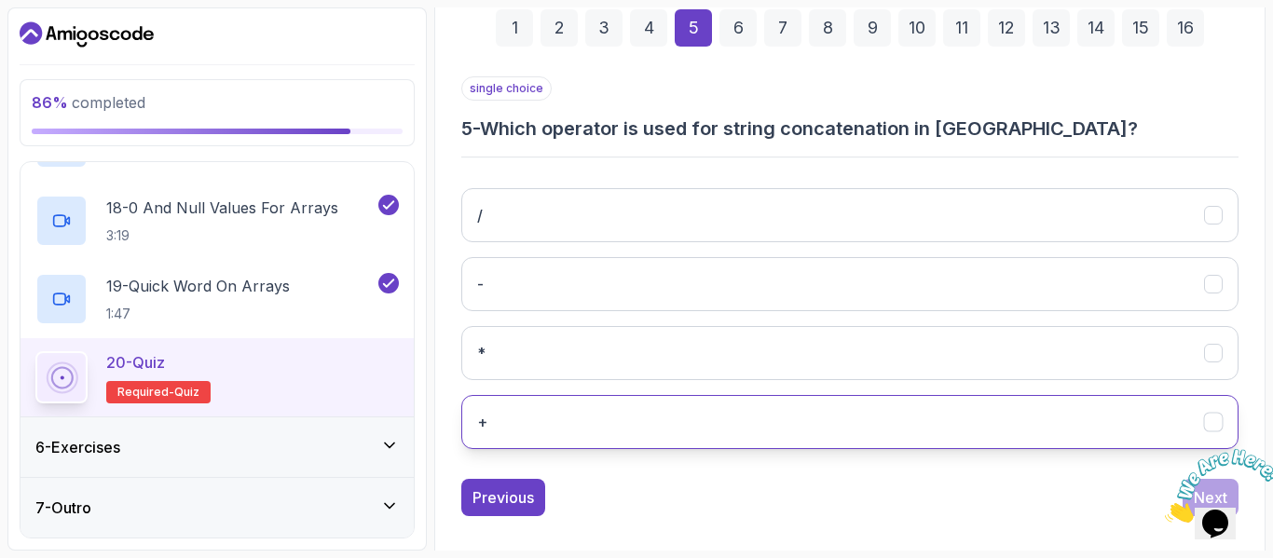
click at [575, 440] on button "+" at bounding box center [850, 422] width 778 height 54
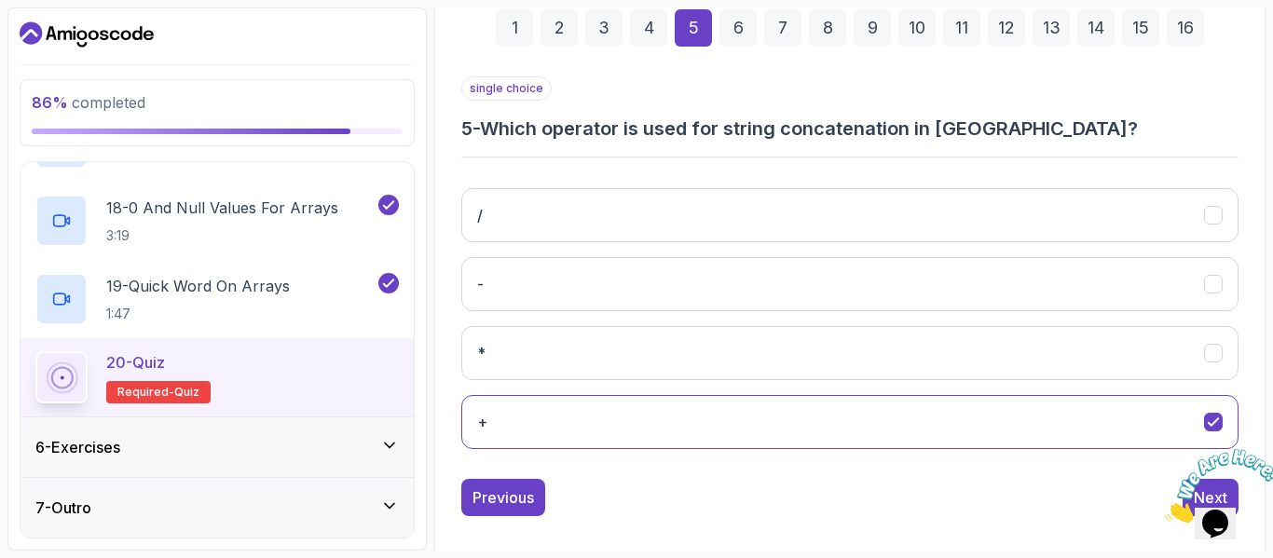
click at [727, 26] on div "6" at bounding box center [738, 27] width 37 height 37
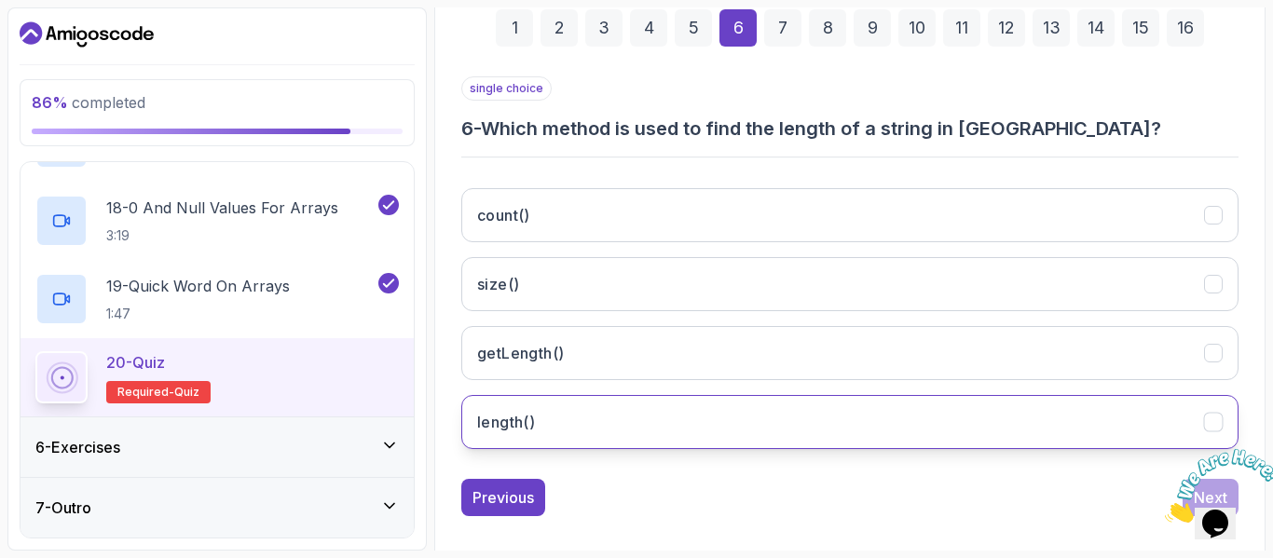
click at [595, 420] on button "length()" at bounding box center [850, 422] width 778 height 54
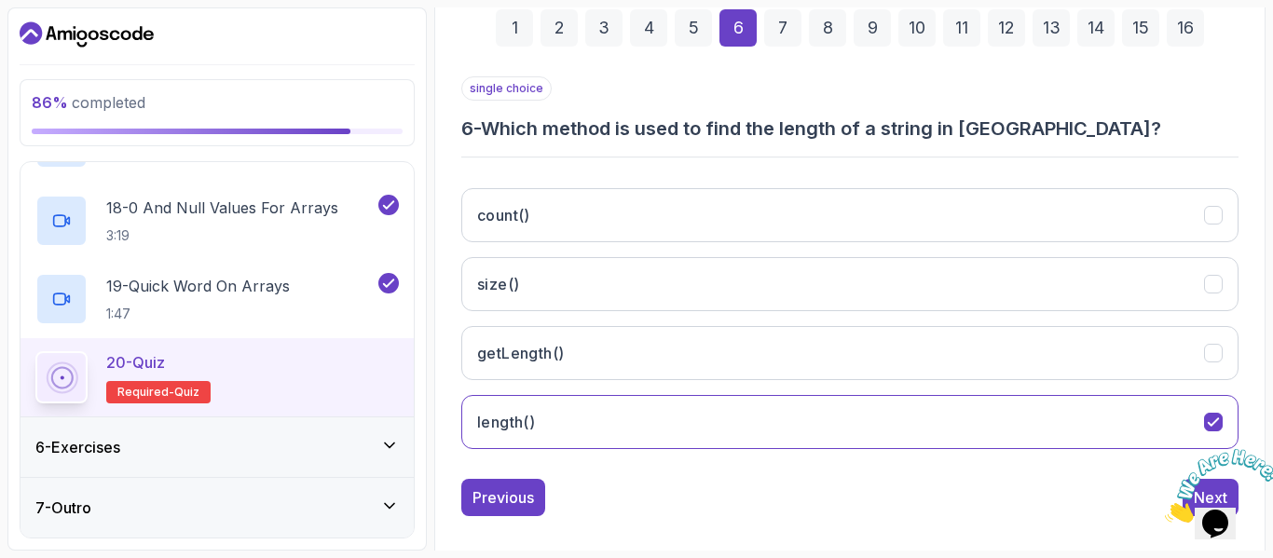
click at [781, 32] on div "7" at bounding box center [782, 27] width 37 height 37
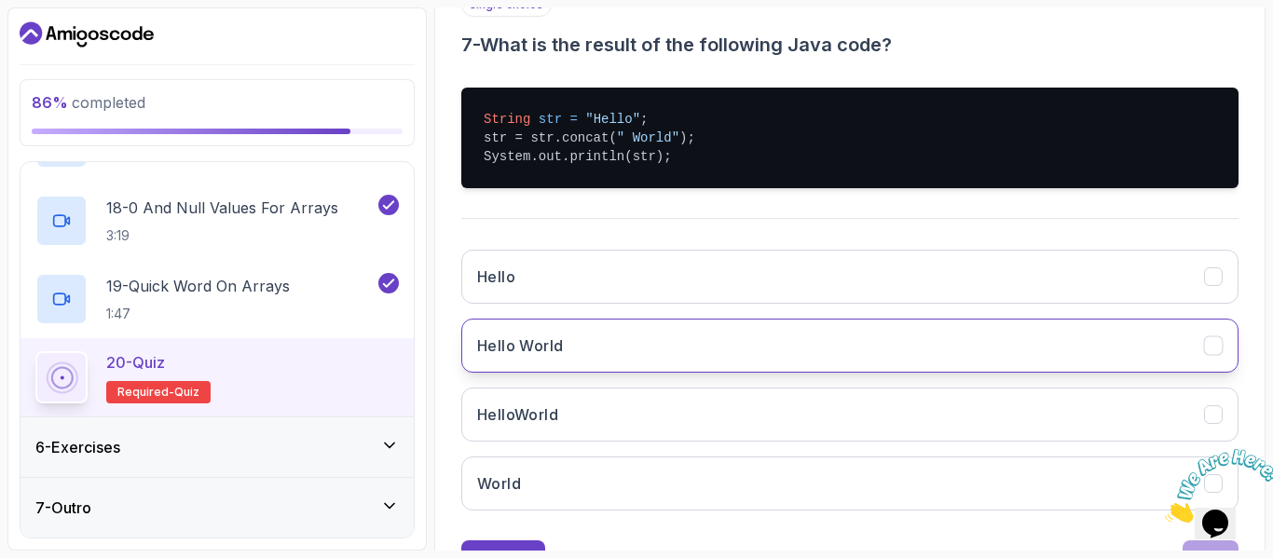
scroll to position [370, 0]
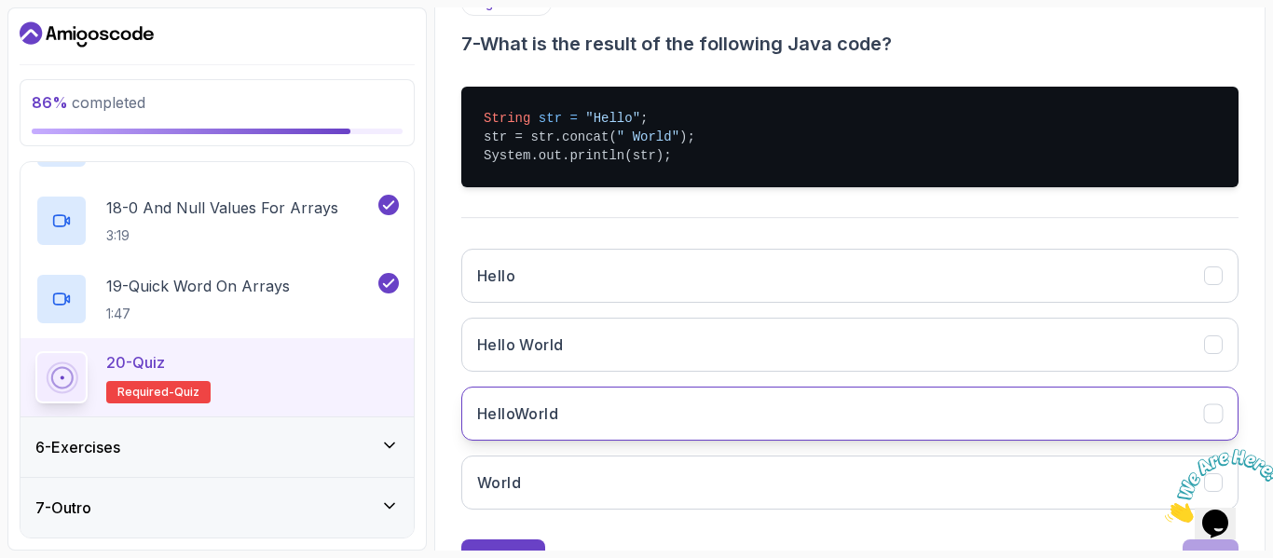
click at [565, 411] on button "HelloWorld" at bounding box center [850, 414] width 778 height 54
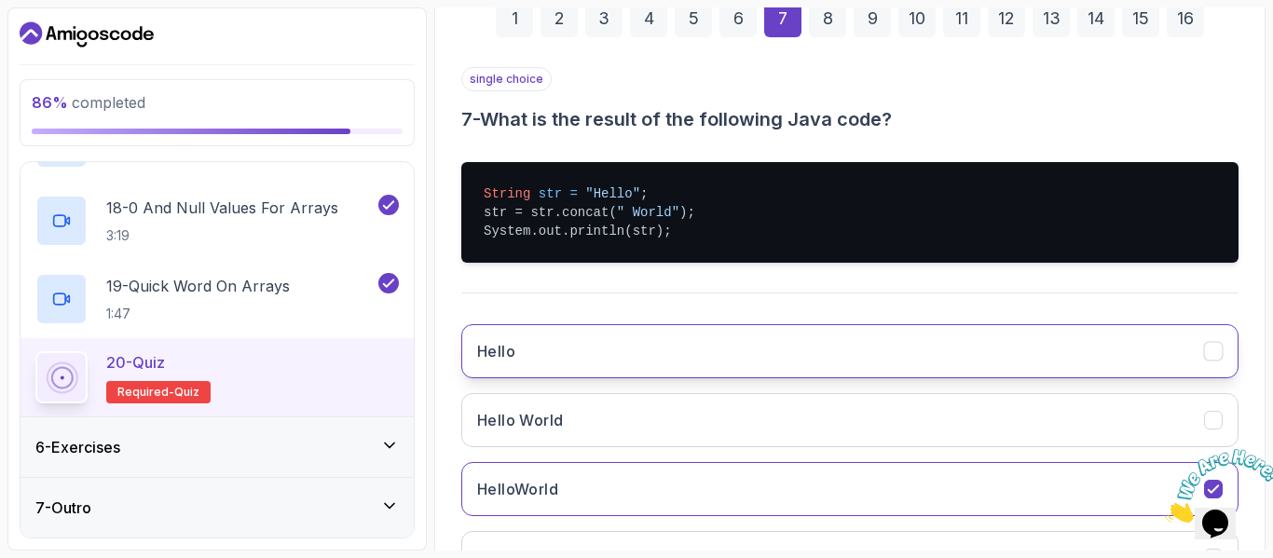
scroll to position [286, 0]
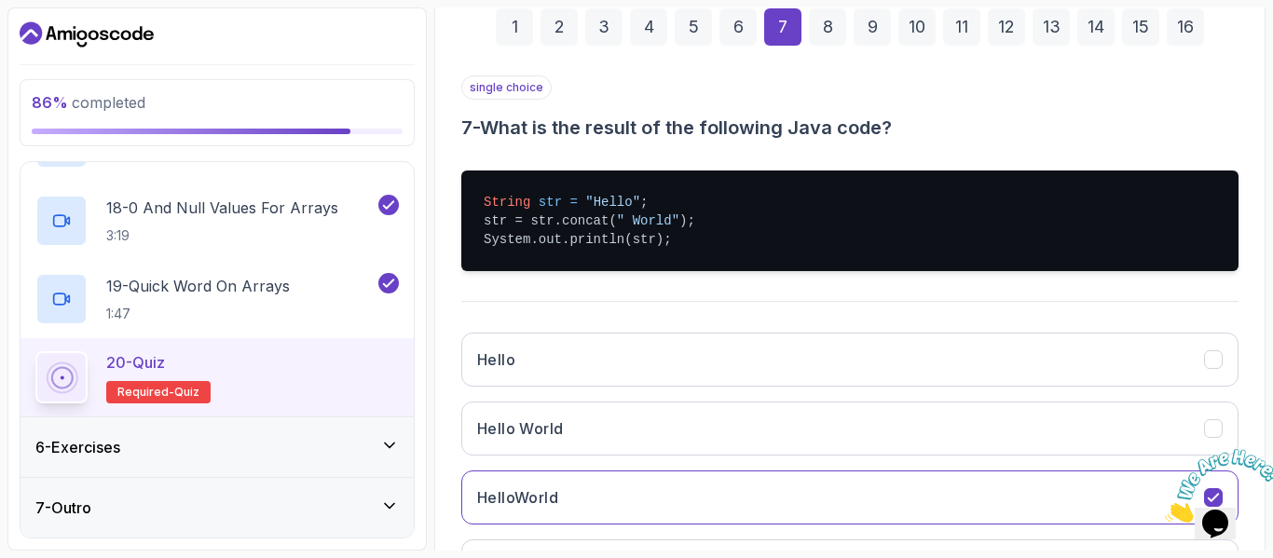
click at [819, 16] on div "8" at bounding box center [827, 26] width 37 height 37
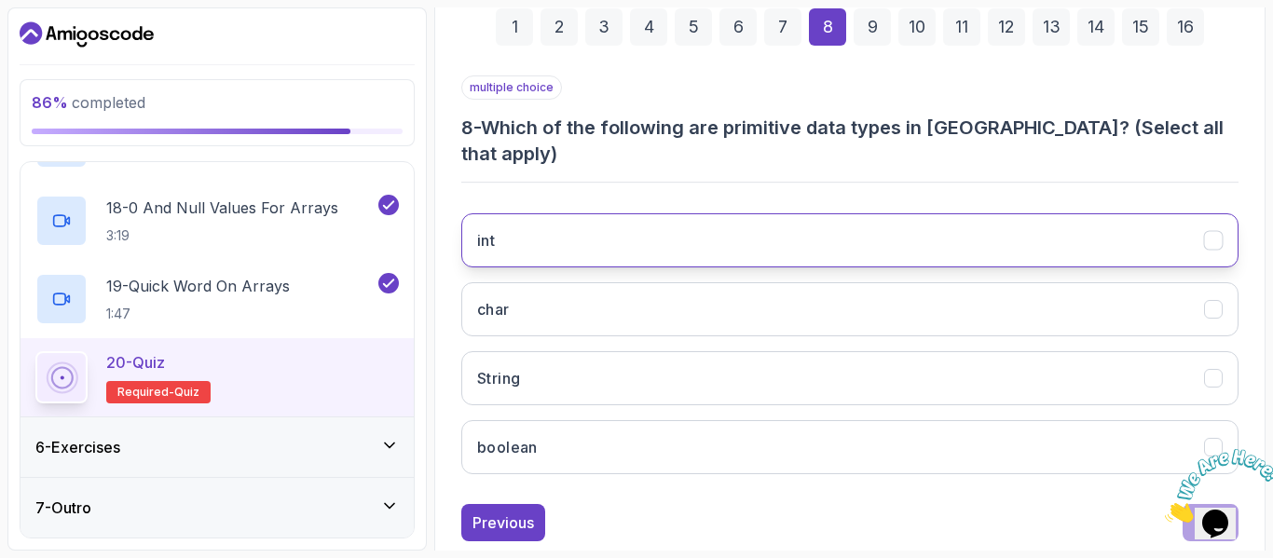
click at [760, 227] on button "int" at bounding box center [850, 240] width 778 height 54
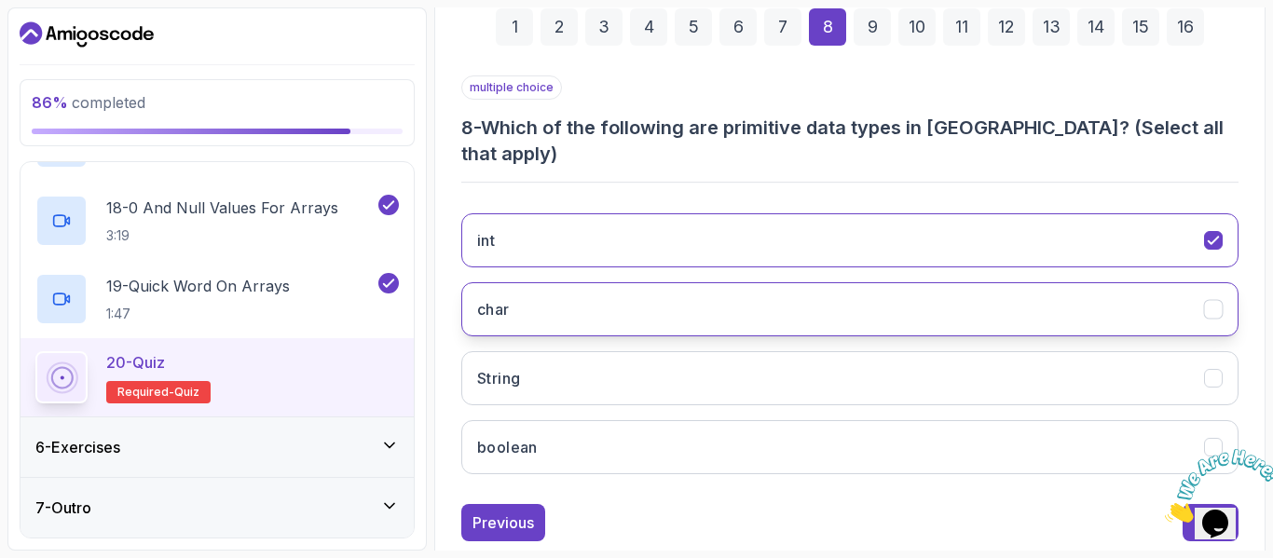
click at [723, 283] on button "char" at bounding box center [850, 309] width 778 height 54
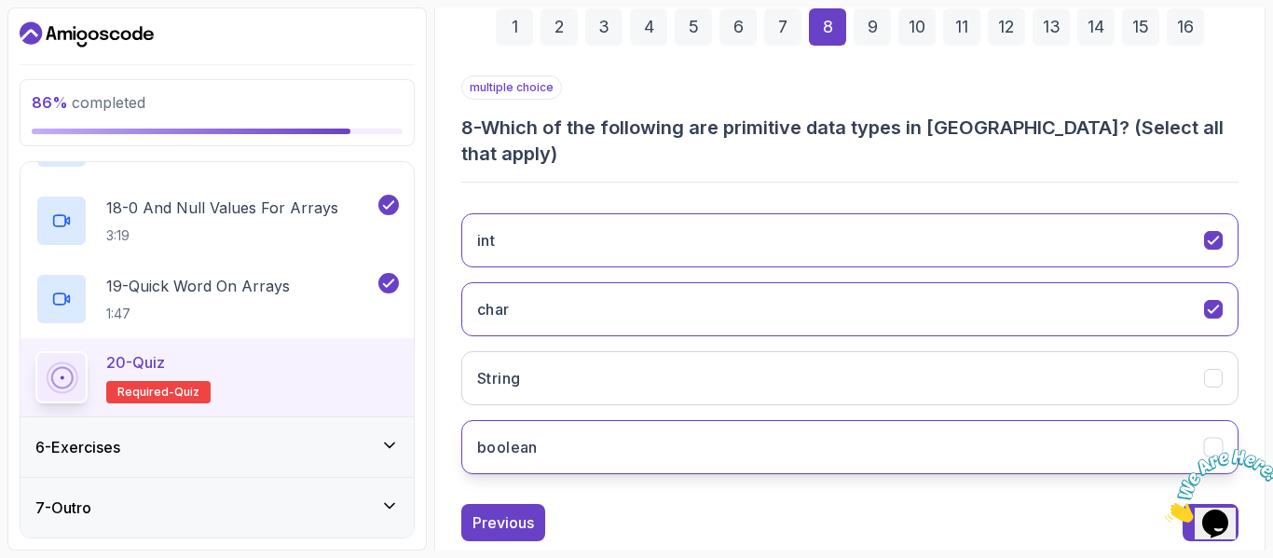
click at [651, 430] on button "boolean" at bounding box center [850, 447] width 778 height 54
click at [864, 16] on div "9" at bounding box center [872, 26] width 37 height 37
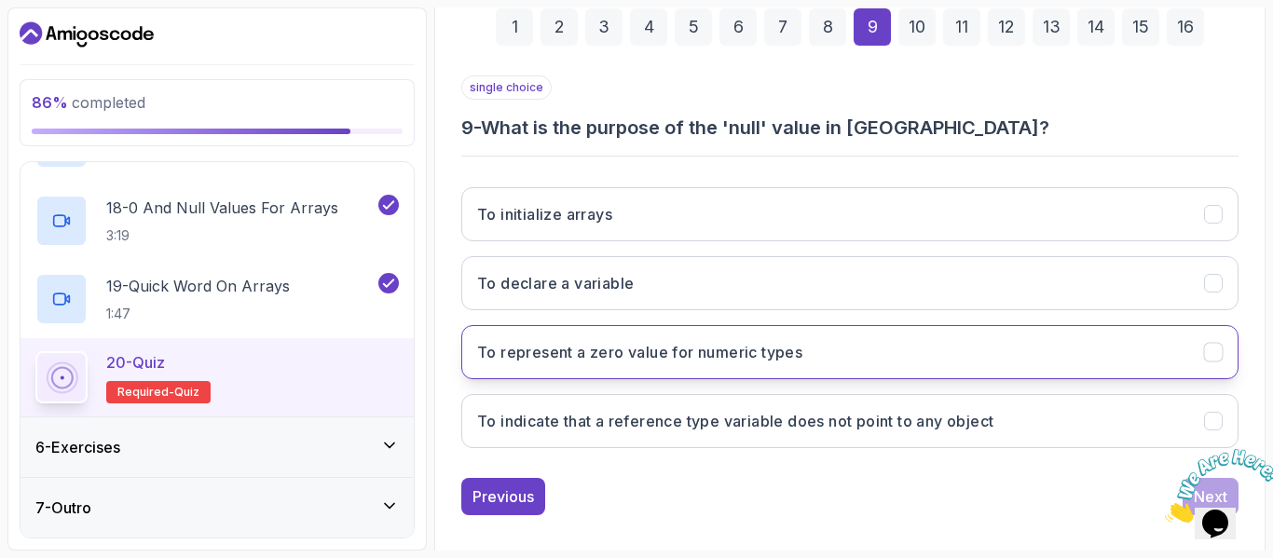
click at [719, 345] on h3 "To represent a zero value for numeric types" at bounding box center [639, 352] width 325 height 22
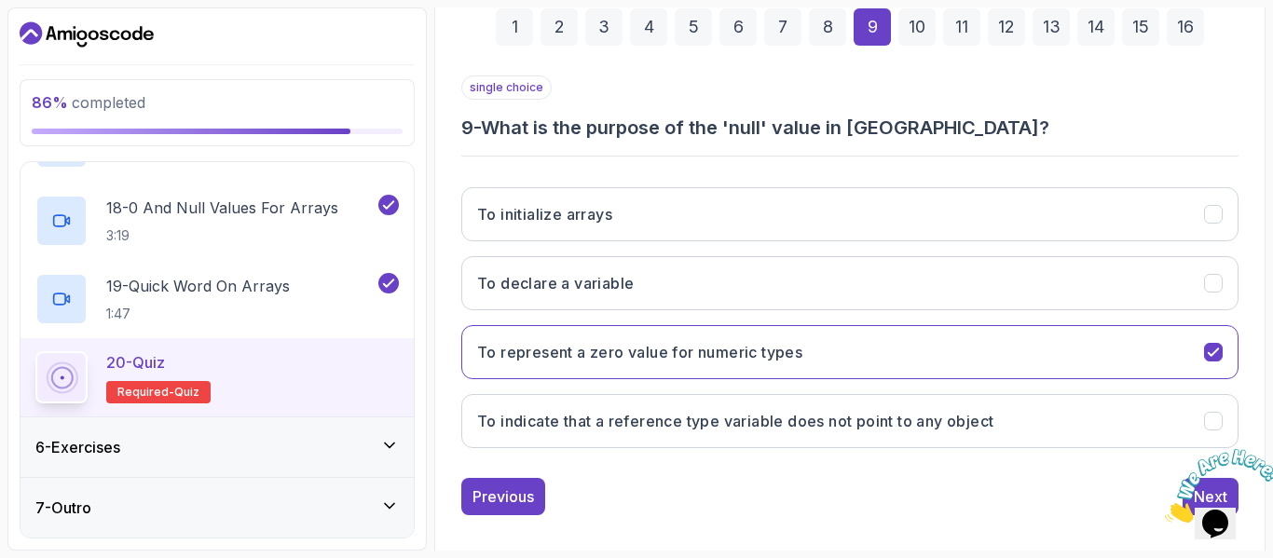
click at [908, 33] on div "10" at bounding box center [917, 26] width 37 height 37
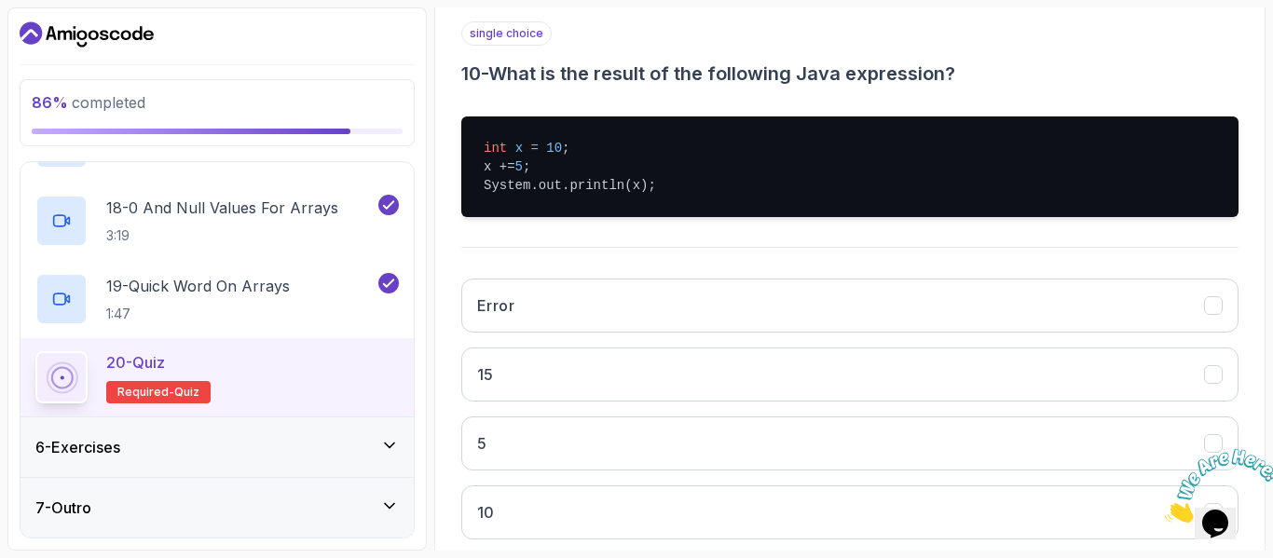
scroll to position [341, 0]
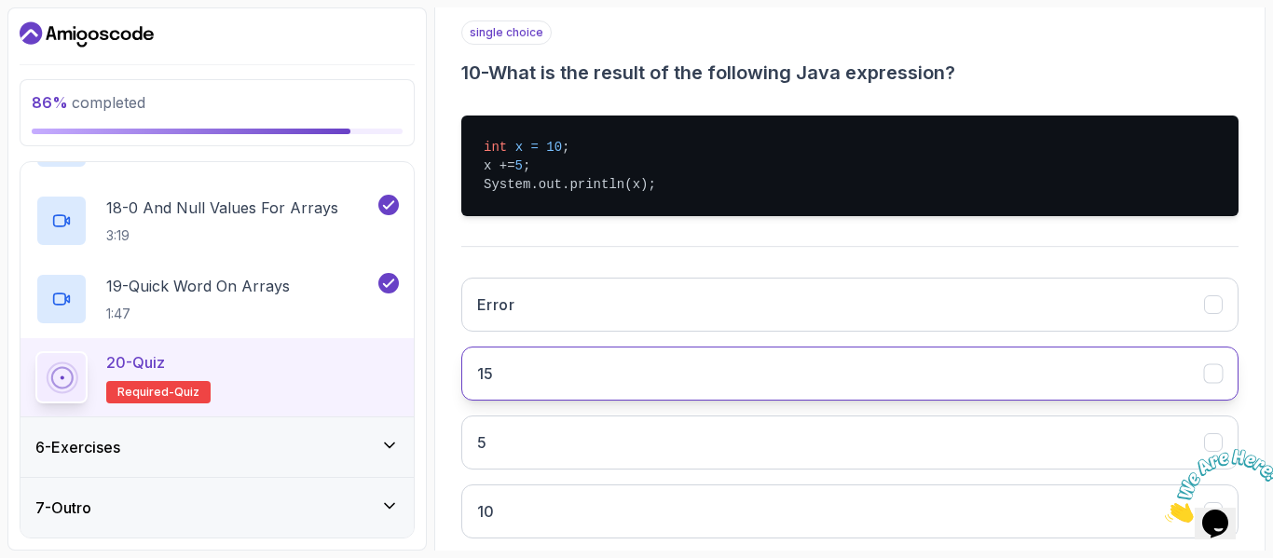
click at [533, 382] on button "15" at bounding box center [850, 374] width 778 height 54
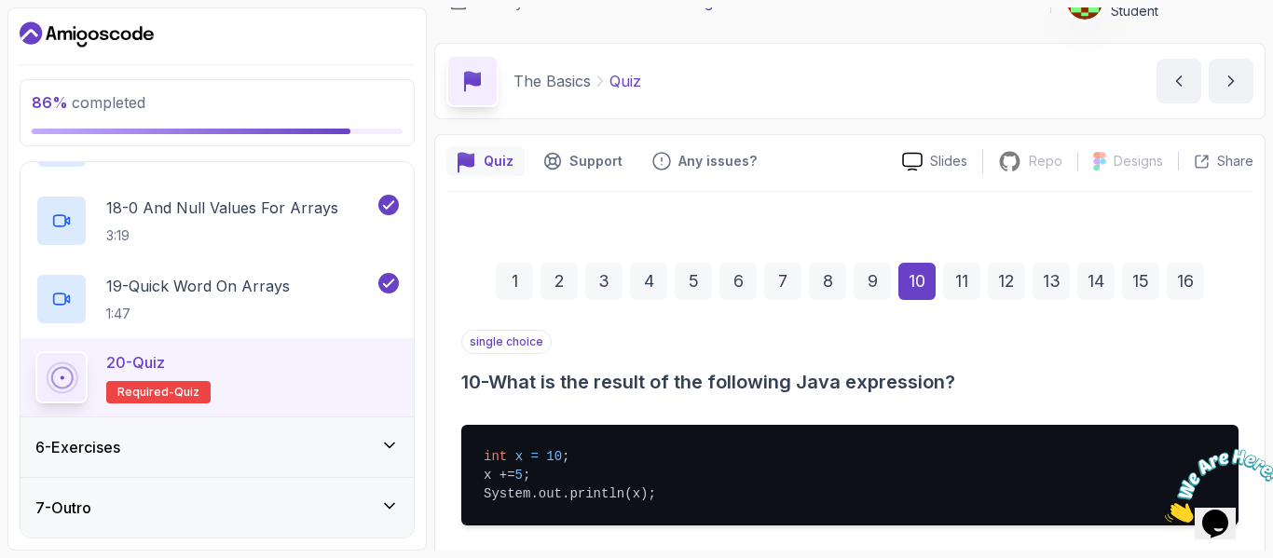
scroll to position [31, 0]
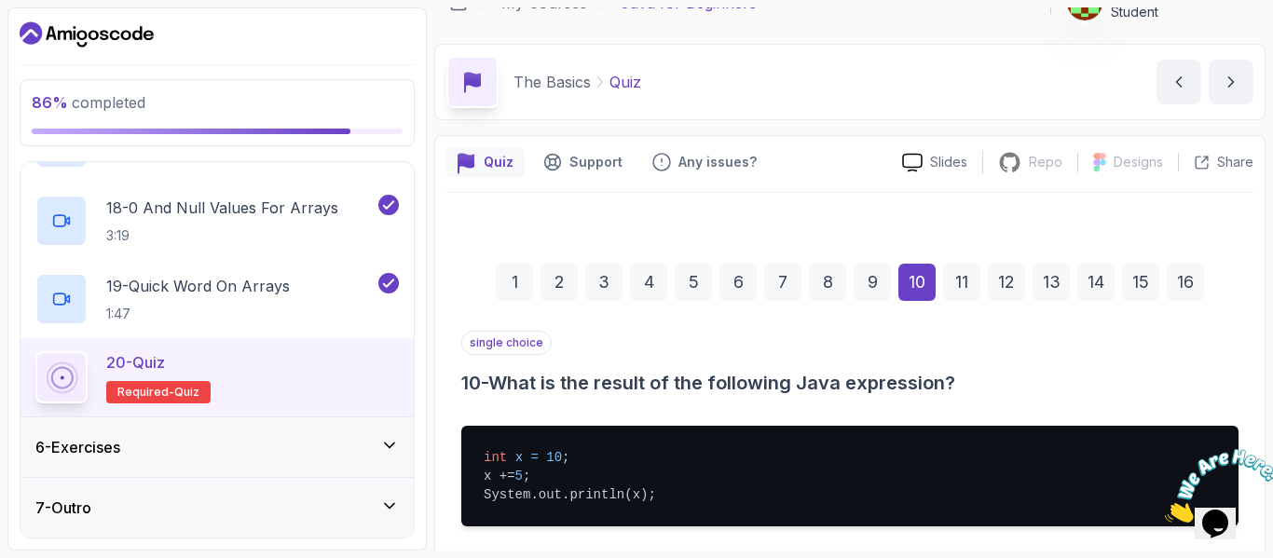
click at [968, 276] on div "11" at bounding box center [961, 282] width 37 height 37
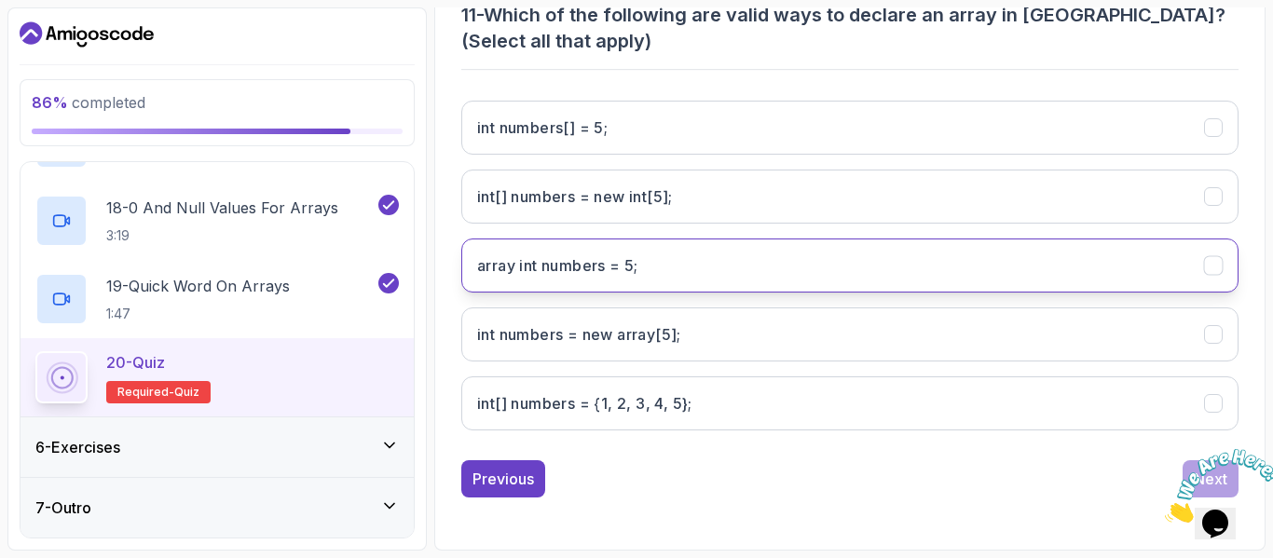
scroll to position [399, 0]
